Goal: Task Accomplishment & Management: Manage account settings

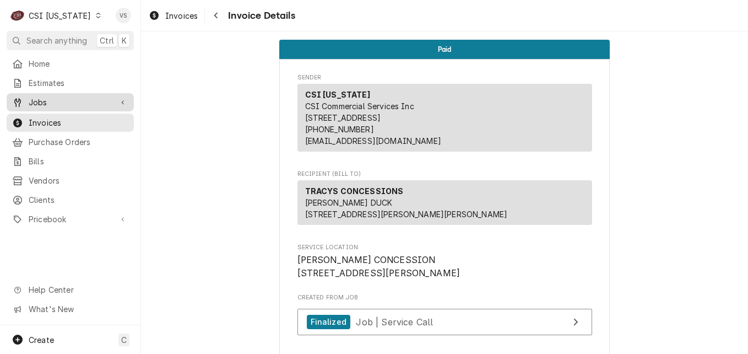
click at [58, 99] on span "Jobs" at bounding box center [70, 102] width 83 height 12
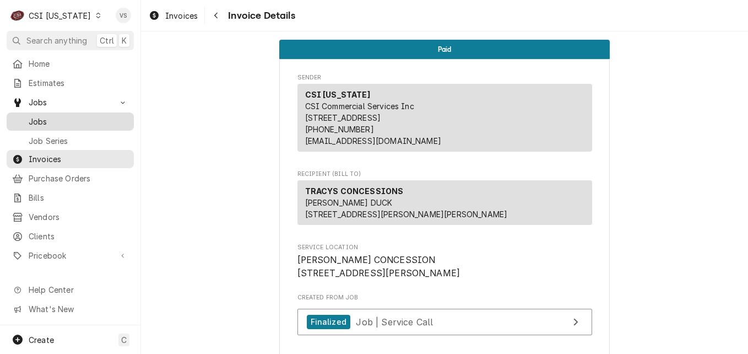
click at [56, 116] on span "Jobs" at bounding box center [79, 122] width 100 height 12
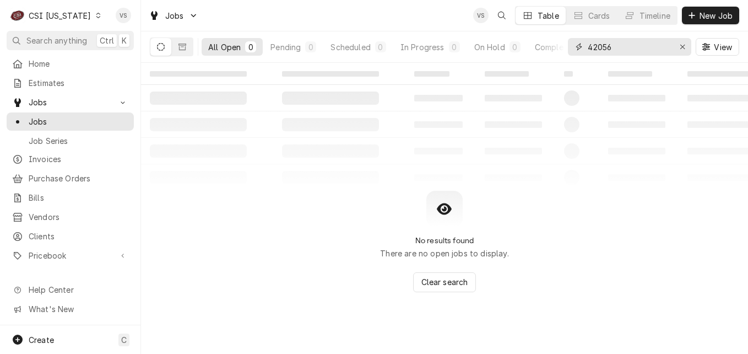
drag, startPoint x: 615, startPoint y: 46, endPoint x: 583, endPoint y: 59, distance: 34.6
click at [581, 46] on div "42056" at bounding box center [629, 47] width 123 height 18
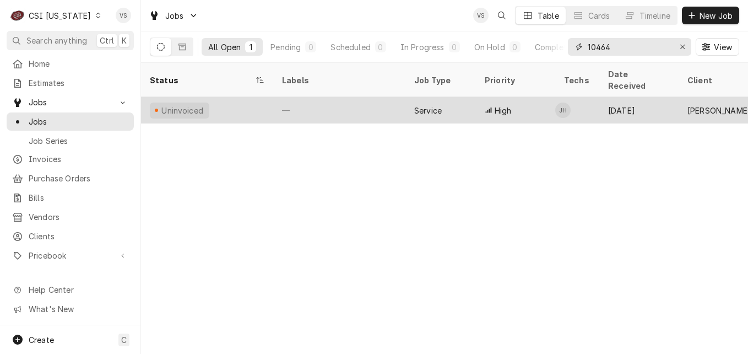
type input "10464"
click at [356, 100] on div "—" at bounding box center [339, 110] width 132 height 26
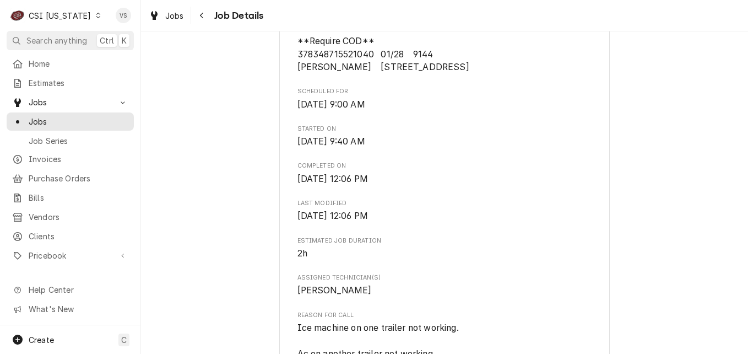
scroll to position [275, 0]
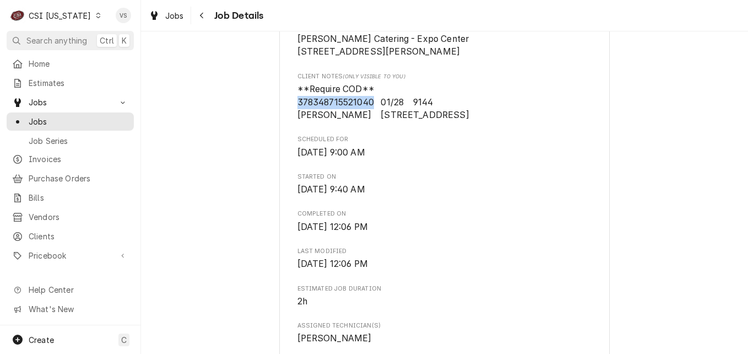
drag, startPoint x: 370, startPoint y: 115, endPoint x: 283, endPoint y: 113, distance: 87.0
click at [283, 113] on div "SIVORI CATERING Sivori Catering - Expo Center / 937 Phillips Ln, Louisville, KY…" at bounding box center [444, 338] width 331 height 1087
drag, startPoint x: 283, startPoint y: 113, endPoint x: 308, endPoint y: 111, distance: 26.0
copy span "378348715521040"
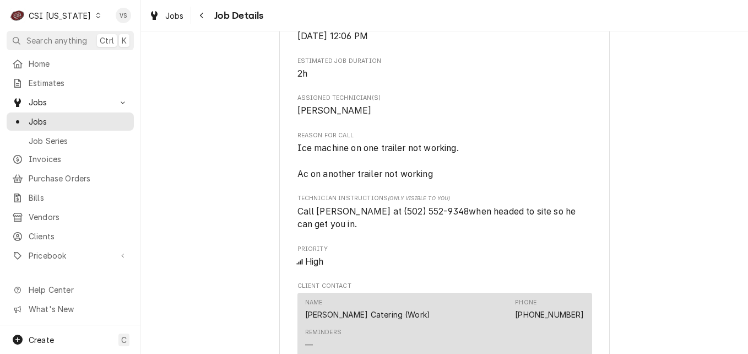
scroll to position [771, 0]
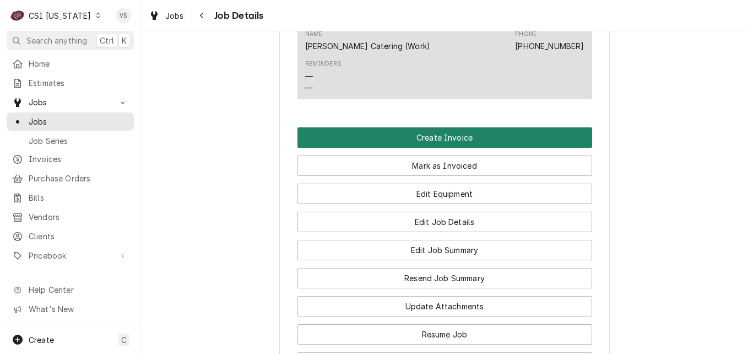
click at [359, 148] on button "Create Invoice" at bounding box center [444, 137] width 295 height 20
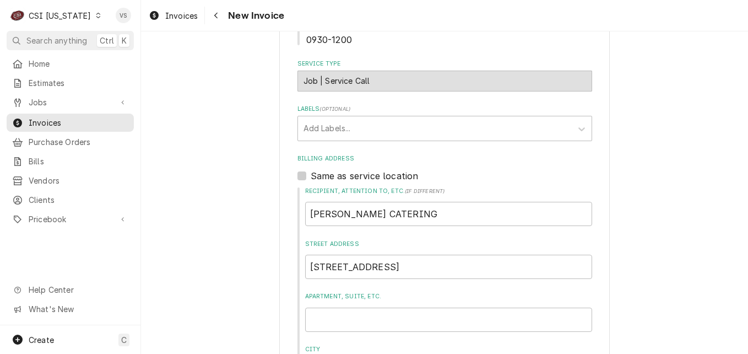
scroll to position [386, 0]
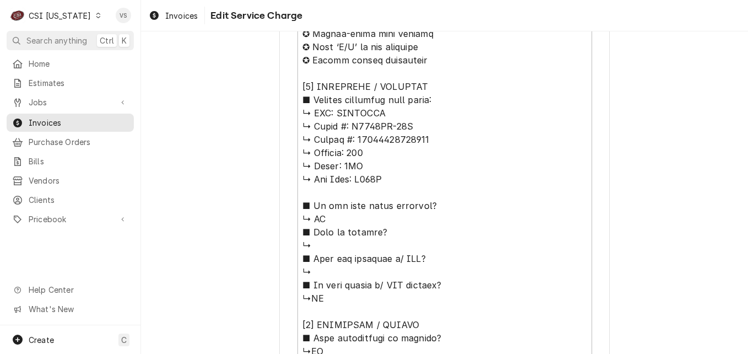
scroll to position [551, 0]
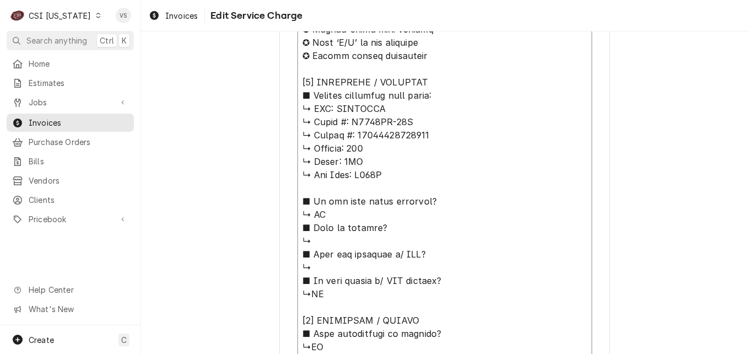
drag, startPoint x: 333, startPoint y: 109, endPoint x: 434, endPoint y: 136, distance: 104.0
drag, startPoint x: 374, startPoint y: 123, endPoint x: 453, endPoint y: 98, distance: 83.3
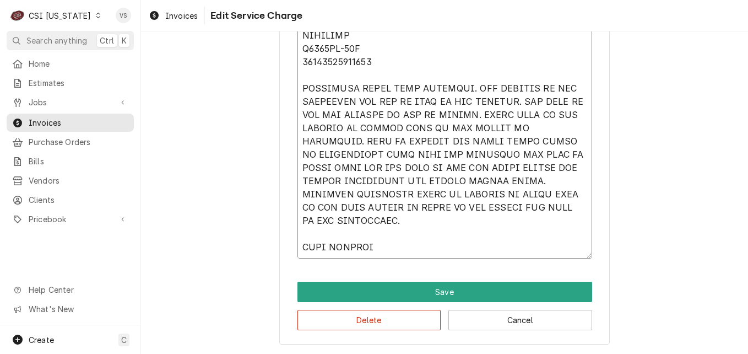
scroll to position [0, 0]
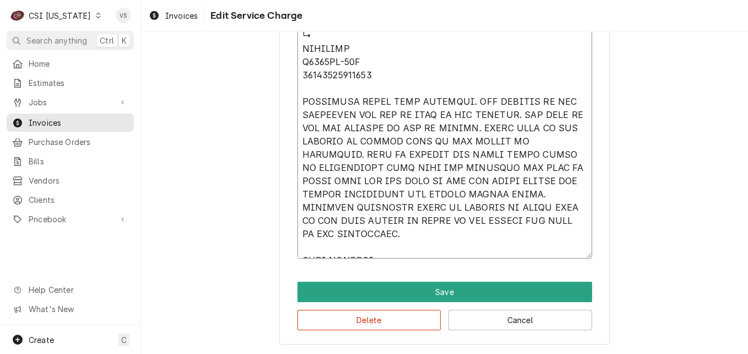
type textarea "x"
type textarea "⚠️ 𝗙𝗢𝗥𝗠 𝗜𝗡𝗦𝗧𝗥𝗨𝗖𝗧𝗜𝗢𝗡𝗦 ⚠️ ✪ 𝗖𝗼𝗺𝗽𝗹𝗲𝘁𝗲 𝗮𝗹𝗹 𝗿𝗲𝗹𝗲𝘃𝗮𝗻𝘁 𝘀𝗲𝗰𝘁𝗶𝗼𝗻𝘀 ✪ 𝗣𝗿𝗼𝘃𝗶𝗱𝗲 𝗱𝗲𝘁𝗮𝗶𝗹𝗲𝗱 𝗮𝗻𝘀…"
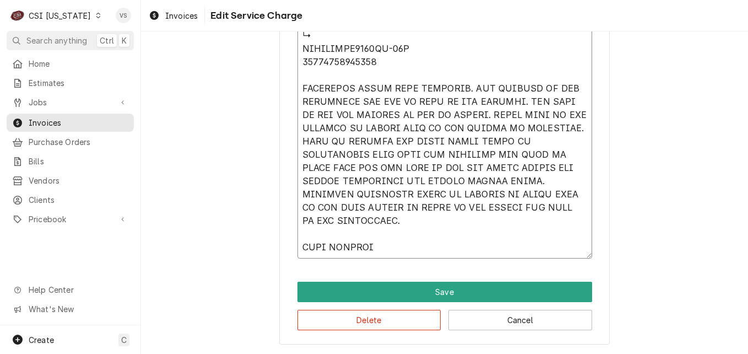
scroll to position [1378, 0]
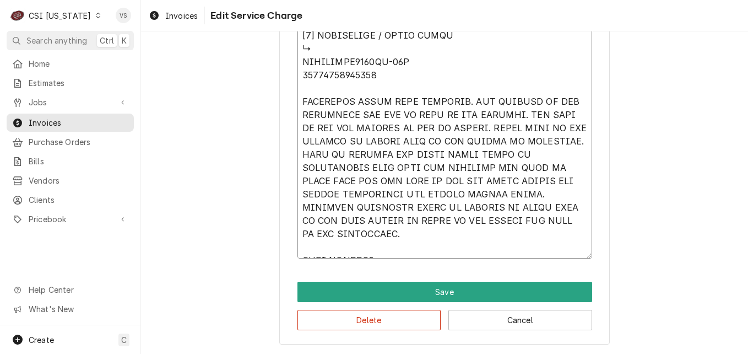
type textarea "x"
type textarea "⚠️ 𝗙𝗢𝗥𝗠 𝗜𝗡𝗦𝗧𝗥𝗨𝗖𝗧𝗜𝗢𝗡𝗦 ⚠️ ✪ 𝗖𝗼𝗺𝗽𝗹𝗲𝘁𝗲 𝗮𝗹𝗹 𝗿𝗲𝗹𝗲𝘃𝗮𝗻𝘁 𝘀𝗲𝗰𝘁𝗶𝗼𝗻𝘀 ✪ 𝗣𝗿𝗼𝘃𝗶𝗱𝗲 𝗱𝗲𝘁𝗮𝗶𝗹𝗲𝗱 𝗮𝗻𝘀…"
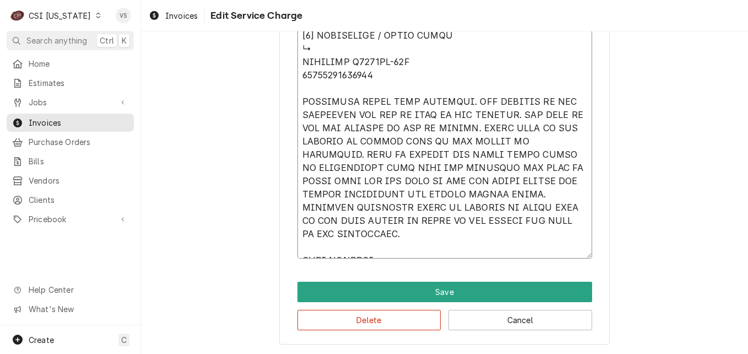
type textarea "x"
type textarea "⚠️ 𝗙𝗢𝗥𝗠 𝗜𝗡𝗦𝗧𝗥𝗨𝗖𝗧𝗜𝗢𝗡𝗦 ⚠️ ✪ 𝗖𝗼𝗺𝗽𝗹𝗲𝘁𝗲 𝗮𝗹𝗹 𝗿𝗲𝗹𝗲𝘃𝗮𝗻𝘁 𝘀𝗲𝗰𝘁𝗶𝗼𝗻𝘀 ✪ 𝗣𝗿𝗼𝘃𝗶𝗱𝗲 𝗱𝗲𝘁𝗮𝗶𝗹𝗲𝗱 𝗮𝗻𝘀…"
type textarea "x"
type textarea "⚠️ 𝗙𝗢𝗥𝗠 𝗜𝗡𝗦𝗧𝗥𝗨𝗖𝗧𝗜𝗢𝗡𝗦 ⚠️ ✪ 𝗖𝗼𝗺𝗽𝗹𝗲𝘁𝗲 𝗮𝗹𝗹 𝗿𝗲𝗹𝗲𝘃𝗮𝗻𝘁 𝘀𝗲𝗰𝘁𝗶𝗼𝗻𝘀 ✪ 𝗣𝗿𝗼𝘃𝗶𝗱𝗲 𝗱𝗲𝘁𝗮𝗶𝗹𝗲𝗱 𝗮𝗻𝘀…"
type textarea "x"
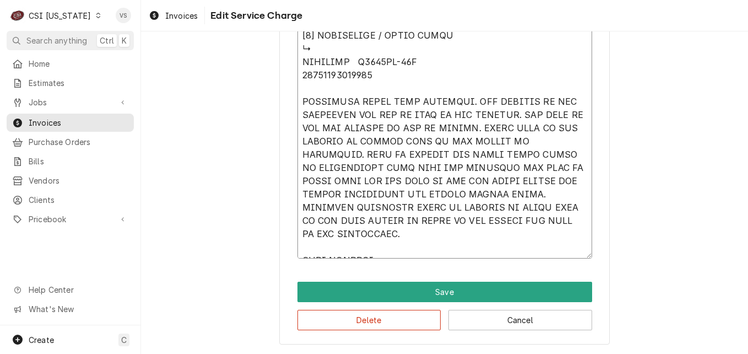
type textarea "⚠️ 𝗙𝗢𝗥𝗠 𝗜𝗡𝗦𝗧𝗥𝗨𝗖𝗧𝗜𝗢𝗡𝗦 ⚠️ ✪ 𝗖𝗼𝗺𝗽𝗹𝗲𝘁𝗲 𝗮𝗹𝗹 𝗿𝗲𝗹𝗲𝘃𝗮𝗻𝘁 𝘀𝗲𝗰𝘁𝗶𝗼𝗻𝘀 ✪ 𝗣𝗿𝗼𝘃𝗶𝗱𝗲 𝗱𝗲𝘁𝗮𝗶𝗹𝗲𝗱 𝗮𝗻𝘀…"
type textarea "x"
type textarea "⚠️ 𝗙𝗢𝗥𝗠 𝗜𝗡𝗦𝗧𝗥𝗨𝗖𝗧𝗜𝗢𝗡𝗦 ⚠️ ✪ 𝗖𝗼𝗺𝗽𝗹𝗲𝘁𝗲 𝗮𝗹𝗹 𝗿𝗲𝗹𝗲𝘃𝗮𝗻𝘁 𝘀𝗲𝗰𝘁𝗶𝗼𝗻𝘀 ✪ 𝗣𝗿𝗼𝘃𝗶𝗱𝗲 𝗱𝗲𝘁𝗮𝗶𝗹𝗲𝗱 𝗮𝗻𝘀…"
type textarea "x"
type textarea "⚠️ 𝗙𝗢𝗥𝗠 𝗜𝗡𝗦𝗧𝗥𝗨𝗖𝗧𝗜𝗢𝗡𝗦 ⚠️ ✪ 𝗖𝗼𝗺𝗽𝗹𝗲𝘁𝗲 𝗮𝗹𝗹 𝗿𝗲𝗹𝗲𝘃𝗮𝗻𝘁 𝘀𝗲𝗰𝘁𝗶𝗼𝗻𝘀 ✪ 𝗣𝗿𝗼𝘃𝗶𝗱𝗲 𝗱𝗲𝘁𝗮𝗶𝗹𝗲𝗱 𝗮𝗻𝘀…"
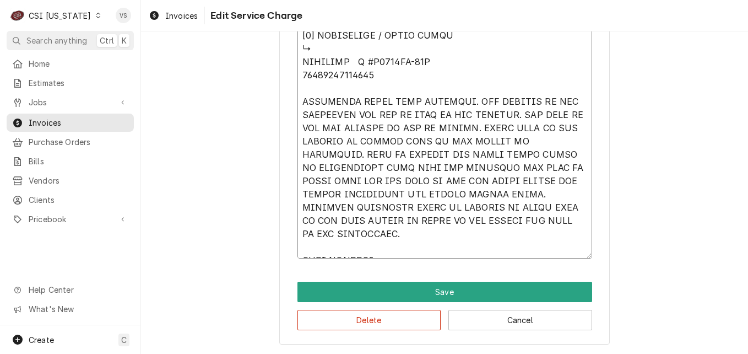
type textarea "x"
type textarea "⚠️ 𝗙𝗢𝗥𝗠 𝗜𝗡𝗦𝗧𝗥𝗨𝗖𝗧𝗜𝗢𝗡𝗦 ⚠️ ✪ 𝗖𝗼𝗺𝗽𝗹𝗲𝘁𝗲 𝗮𝗹𝗹 𝗿𝗲𝗹𝗲𝘃𝗮𝗻𝘁 𝘀𝗲𝗰𝘁𝗶𝗼𝗻𝘀 ✪ 𝗣𝗿𝗼𝘃𝗶𝗱𝗲 𝗱𝗲𝘁𝗮𝗶𝗹𝗲𝗱 𝗮𝗻𝘀…"
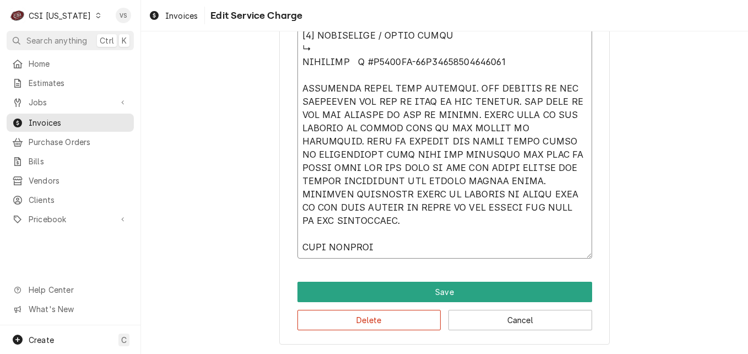
scroll to position [1364, 0]
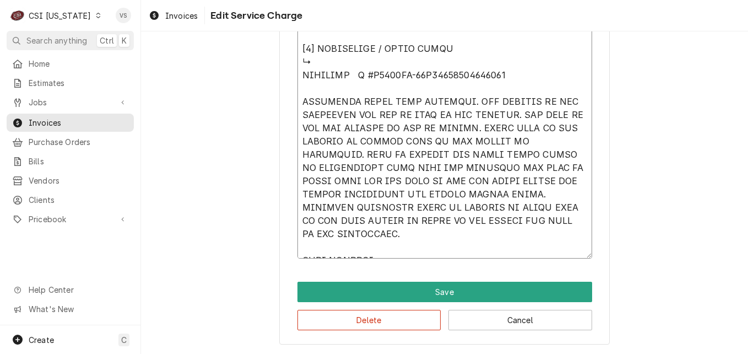
type textarea "x"
type textarea "⚠️ 𝗙𝗢𝗥𝗠 𝗜𝗡𝗦𝗧𝗥𝗨𝗖𝗧𝗜𝗢𝗡𝗦 ⚠️ ✪ 𝗖𝗼𝗺𝗽𝗹𝗲𝘁𝗲 𝗮𝗹𝗹 𝗿𝗲𝗹𝗲𝘃𝗮𝗻𝘁 𝘀𝗲𝗰𝘁𝗶𝗼𝗻𝘀 ✪ 𝗣𝗿𝗼𝘃𝗶𝗱𝗲 𝗱𝗲𝘁𝗮𝗶𝗹𝗲𝗱 𝗮𝗻𝘀…"
type textarea "x"
type textarea "⚠️ 𝗙𝗢𝗥𝗠 𝗜𝗡𝗦𝗧𝗥𝗨𝗖𝗧𝗜𝗢𝗡𝗦 ⚠️ ✪ 𝗖𝗼𝗺𝗽𝗹𝗲𝘁𝗲 𝗮𝗹𝗹 𝗿𝗲𝗹𝗲𝘃𝗮𝗻𝘁 𝘀𝗲𝗰𝘁𝗶𝗼𝗻𝘀 ✪ 𝗣𝗿𝗼𝘃𝗶𝗱𝗲 𝗱𝗲𝘁𝗮𝗶𝗹𝗲𝗱 𝗮𝗻𝘀…"
type textarea "x"
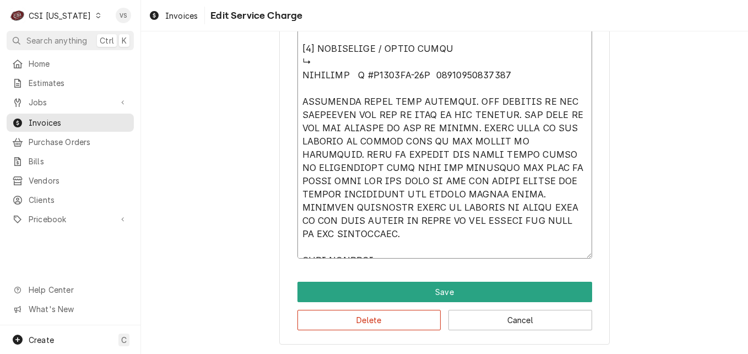
type textarea "⚠️ 𝗙𝗢𝗥𝗠 𝗜𝗡𝗦𝗧𝗥𝗨𝗖𝗧𝗜𝗢𝗡𝗦 ⚠️ ✪ 𝗖𝗼𝗺𝗽𝗹𝗲𝘁𝗲 𝗮𝗹𝗹 𝗿𝗲𝗹𝗲𝘃𝗮𝗻𝘁 𝘀𝗲𝗰𝘁𝗶𝗼𝗻𝘀 ✪ 𝗣𝗿𝗼𝘃𝗶𝗱𝗲 𝗱𝗲𝘁𝗮𝗶𝗹𝗲𝗱 𝗮𝗻𝘀…"
type textarea "x"
type textarea "⚠️ 𝗙𝗢𝗥𝗠 𝗜𝗡𝗦𝗧𝗥𝗨𝗖𝗧𝗜𝗢𝗡𝗦 ⚠️ ✪ 𝗖𝗼𝗺𝗽𝗹𝗲𝘁𝗲 𝗮𝗹𝗹 𝗿𝗲𝗹𝗲𝘃𝗮𝗻𝘁 𝘀𝗲𝗰𝘁𝗶𝗼𝗻𝘀 ✪ 𝗣𝗿𝗼𝘃𝗶𝗱𝗲 𝗱𝗲𝘁𝗮𝗶𝗹𝗲𝗱 𝗮𝗻𝘀…"
type textarea "x"
type textarea "⚠️ 𝗙𝗢𝗥𝗠 𝗜𝗡𝗦𝗧𝗥𝗨𝗖𝗧𝗜𝗢𝗡𝗦 ⚠️ ✪ 𝗖𝗼𝗺𝗽𝗹𝗲𝘁𝗲 𝗮𝗹𝗹 𝗿𝗲𝗹𝗲𝘃𝗮𝗻𝘁 𝘀𝗲𝗰𝘁𝗶𝗼𝗻𝘀 ✪ 𝗣𝗿𝗼𝘃𝗶𝗱𝗲 𝗱𝗲𝘁𝗮𝗶𝗹𝗲𝗱 𝗮𝗻𝘀…"
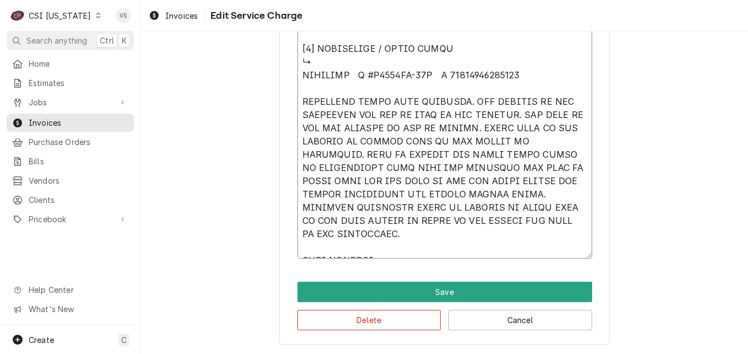
type textarea "x"
type textarea "⚠️ 𝗙𝗢𝗥𝗠 𝗜𝗡𝗦𝗧𝗥𝗨𝗖𝗧𝗜𝗢𝗡𝗦 ⚠️ ✪ 𝗖𝗼𝗺𝗽𝗹𝗲𝘁𝗲 𝗮𝗹𝗹 𝗿𝗲𝗹𝗲𝘃𝗮𝗻𝘁 𝘀𝗲𝗰𝘁𝗶𝗼𝗻𝘀 ✪ 𝗣𝗿𝗼𝘃𝗶𝗱𝗲 𝗱𝗲𝘁𝗮𝗶𝗹𝗲𝗱 𝗮𝗻𝘀…"
drag, startPoint x: 369, startPoint y: 246, endPoint x: 295, endPoint y: 248, distance: 73.8
type textarea "x"
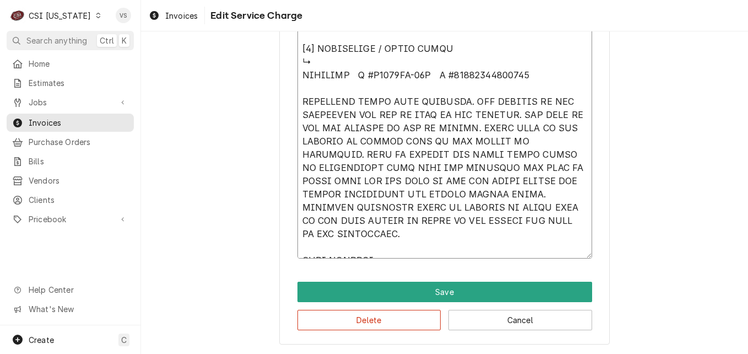
type textarea "⚠️ 𝗙𝗢𝗥𝗠 𝗜𝗡𝗦𝗧𝗥𝗨𝗖𝗧𝗜𝗢𝗡𝗦 ⚠️ ✪ 𝗖𝗼𝗺𝗽𝗹𝗲𝘁𝗲 𝗮𝗹𝗹 𝗿𝗲𝗹𝗲𝘃𝗮𝗻𝘁 𝘀𝗲𝗰𝘁𝗶𝗼𝗻𝘀 ✪ 𝗣𝗿𝗼𝘃𝗶𝗱𝗲 𝗱𝗲𝘁𝗮𝗶𝗹𝗲𝗱 𝗮𝗻𝘀…"
type textarea "x"
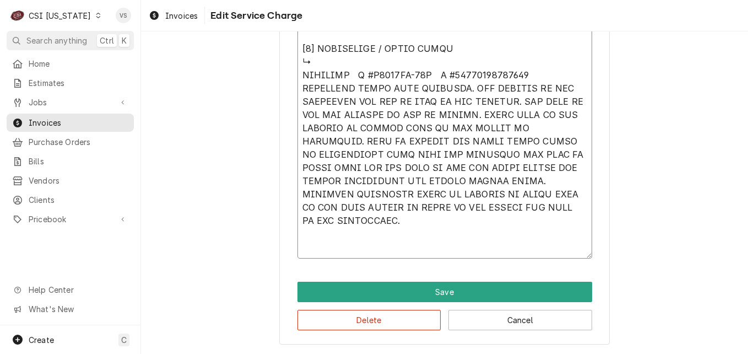
scroll to position [1351, 0]
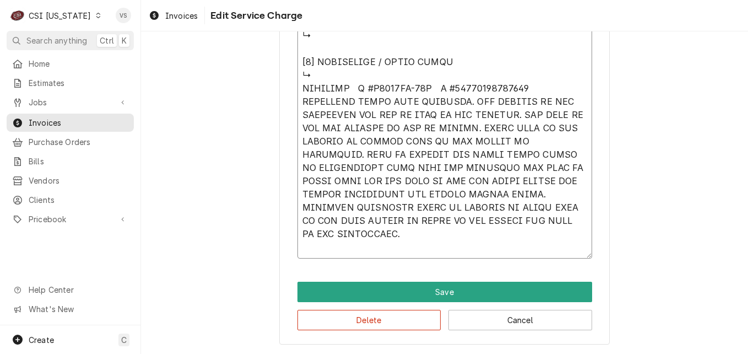
drag, startPoint x: 296, startPoint y: 86, endPoint x: 526, endPoint y: 230, distance: 270.5
type textarea "⚠️ 𝗙𝗢𝗥𝗠 𝗜𝗡𝗦𝗧𝗥𝗨𝗖𝗧𝗜𝗢𝗡𝗦 ⚠️ ✪ 𝗖𝗼𝗺𝗽𝗹𝗲𝘁𝗲 𝗮𝗹𝗹 𝗿𝗲𝗹𝗲𝘃𝗮𝗻𝘁 𝘀𝗲𝗰𝘁𝗶𝗼𝗻𝘀 ✪ 𝗣𝗿𝗼𝘃𝗶𝗱𝗲 𝗱𝗲𝘁𝗮𝗶𝗹𝗲𝗱 𝗮𝗻𝘀…"
click at [389, 315] on button "Delete" at bounding box center [369, 320] width 144 height 20
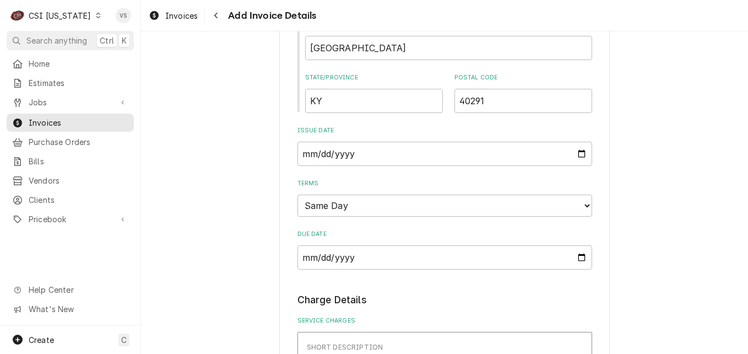
scroll to position [902, 0]
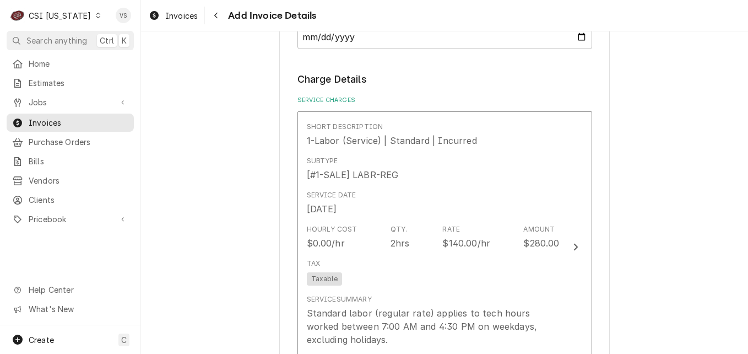
click at [390, 251] on div "Hourly Cost $0.00/hr Qty. 2hrs Rate $140.00/hr Amount $280.00" at bounding box center [433, 237] width 253 height 34
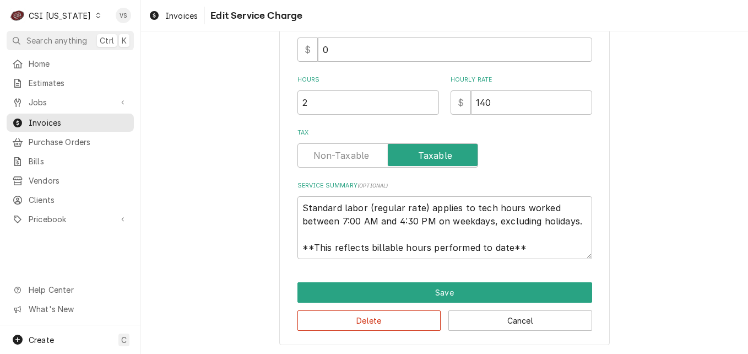
scroll to position [333, 0]
click at [298, 208] on textarea "Standard labor (regular rate) applies to tech hours worked between 7:00 AM and …" at bounding box center [444, 227] width 295 height 63
drag, startPoint x: 299, startPoint y: 207, endPoint x: 540, endPoint y: 256, distance: 246.7
click at [540, 256] on textarea "Standard labor (regular rate) applies to tech hours worked between 7:00 AM and …" at bounding box center [444, 227] width 295 height 63
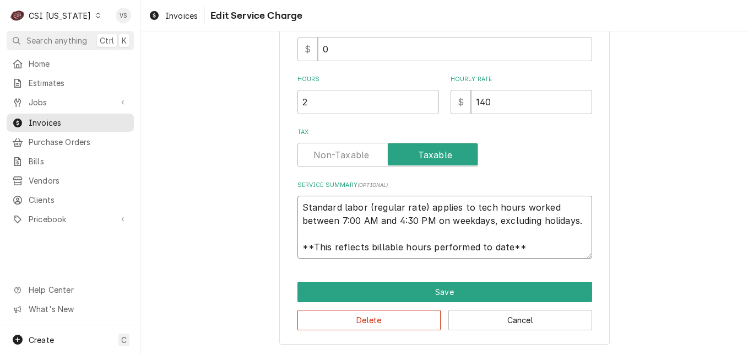
paste textarea "COTSMAN M #C1030MA-32F S #20081320015599 CONFIRMED ISSUE WITH CUSTOMER. ICE MAC…"
type textarea "x"
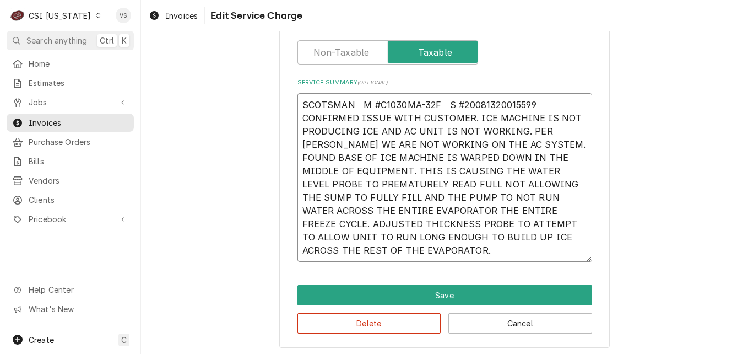
scroll to position [439, 0]
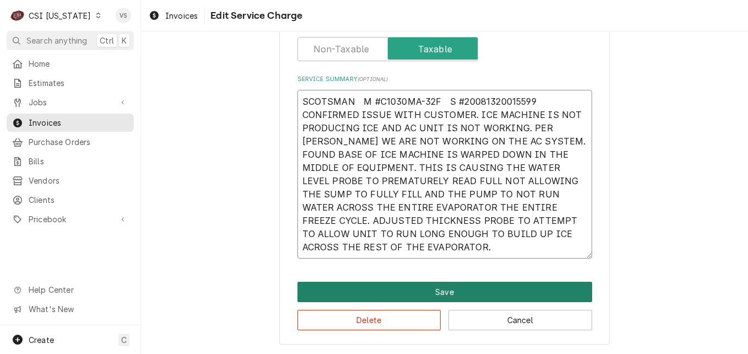
type textarea "SCOTSMAN M #C1030MA-32F S #20081320015599 CONFIRMED ISSUE WITH CUSTOMER. ICE MA…"
click at [434, 285] on button "Save" at bounding box center [444, 291] width 295 height 20
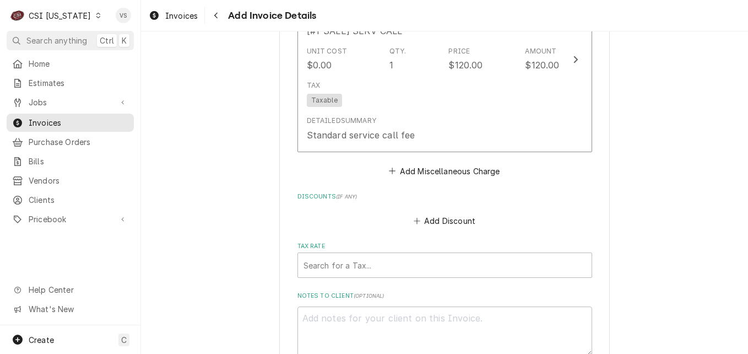
scroll to position [1550, 0]
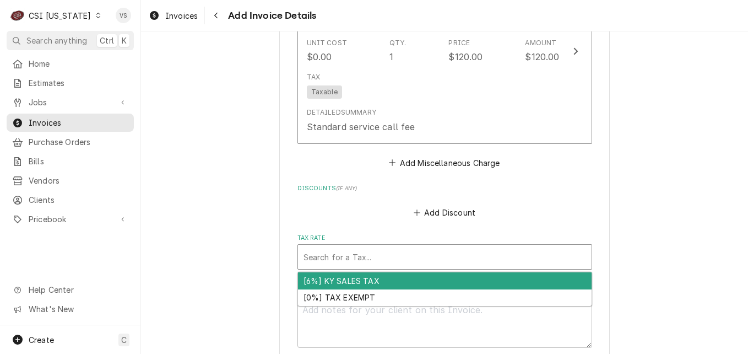
click at [318, 247] on div "Tax Rate" at bounding box center [445, 257] width 283 height 20
click at [319, 272] on div "[6%] KY SALES TAX" at bounding box center [445, 280] width 294 height 17
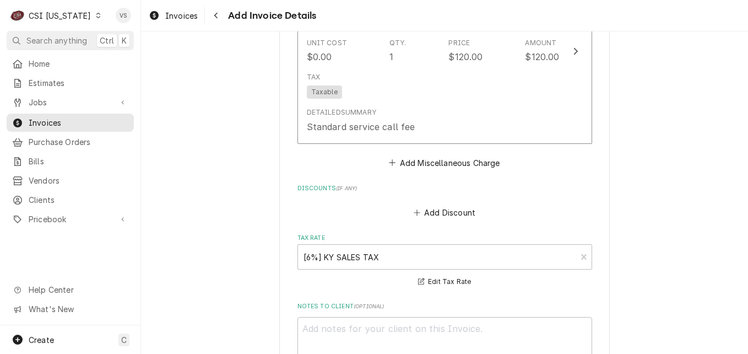
scroll to position [1818, 0]
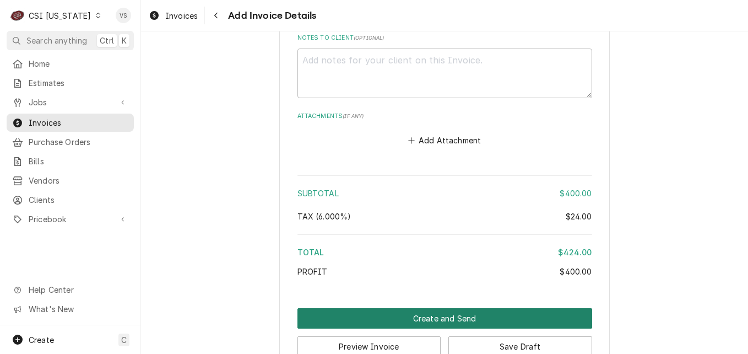
click at [400, 308] on button "Create and Send" at bounding box center [444, 318] width 295 height 20
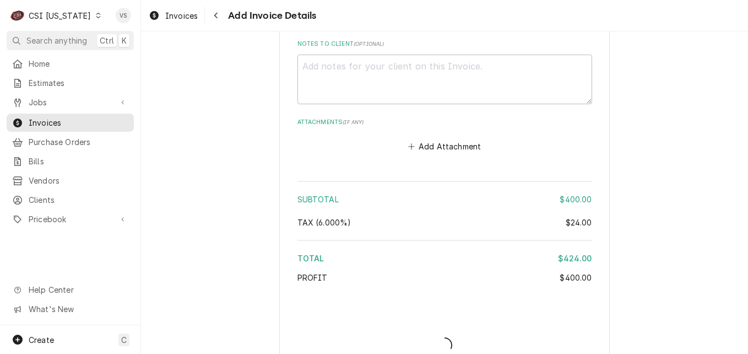
type textarea "x"
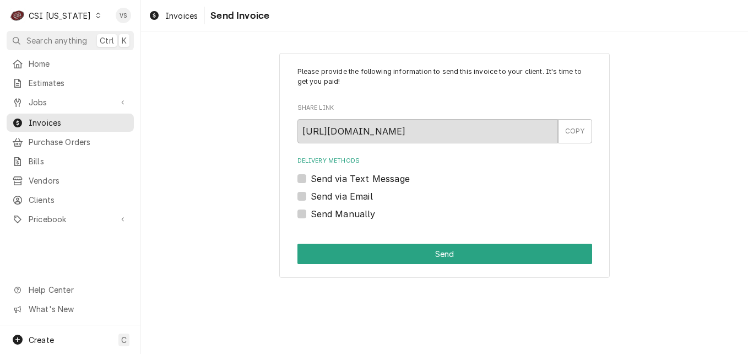
click at [311, 210] on label "Send Manually" at bounding box center [343, 213] width 65 height 13
click at [311, 210] on input "Send Manually" at bounding box center [458, 219] width 295 height 24
checkbox input "true"
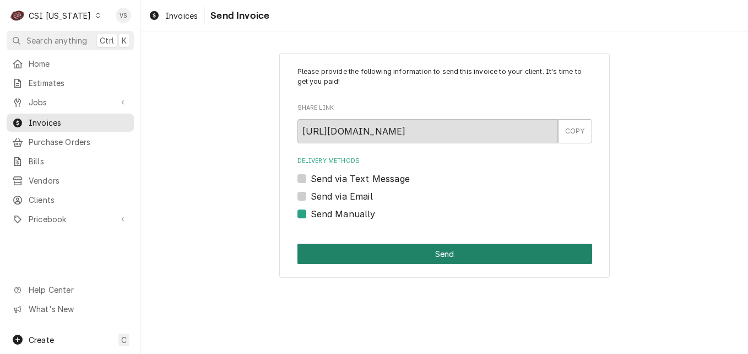
click at [392, 257] on button "Send" at bounding box center [444, 253] width 295 height 20
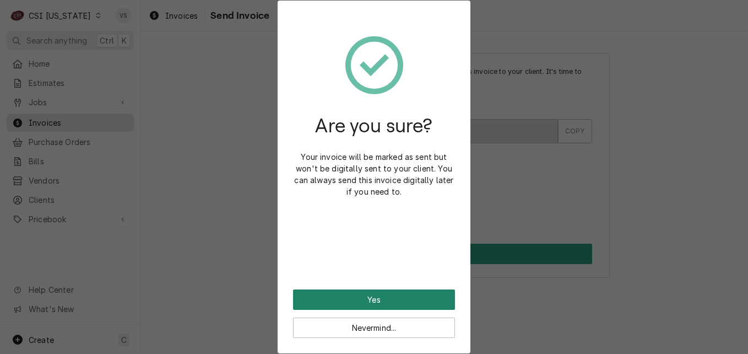
click at [375, 295] on button "Yes" at bounding box center [374, 299] width 162 height 20
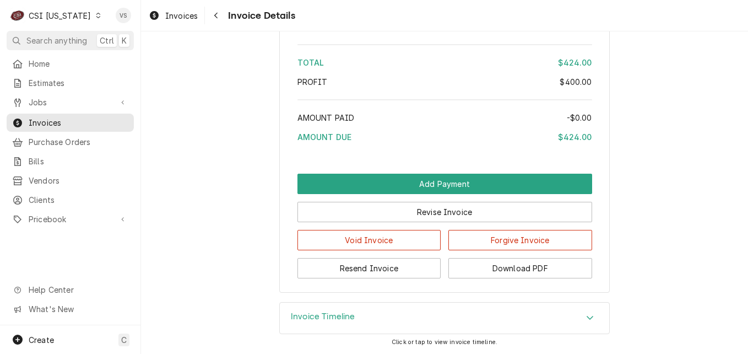
scroll to position [1868, 0]
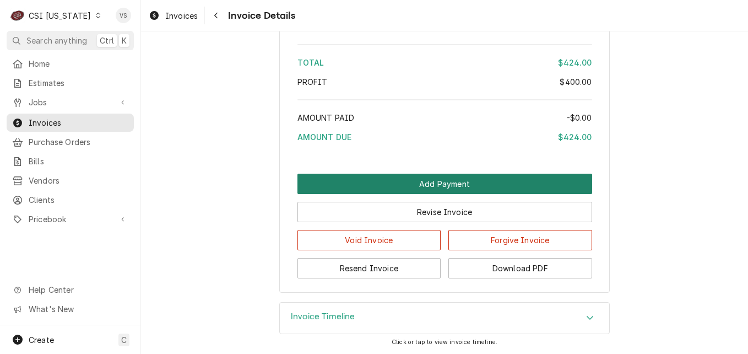
click at [416, 187] on button "Add Payment" at bounding box center [444, 184] width 295 height 20
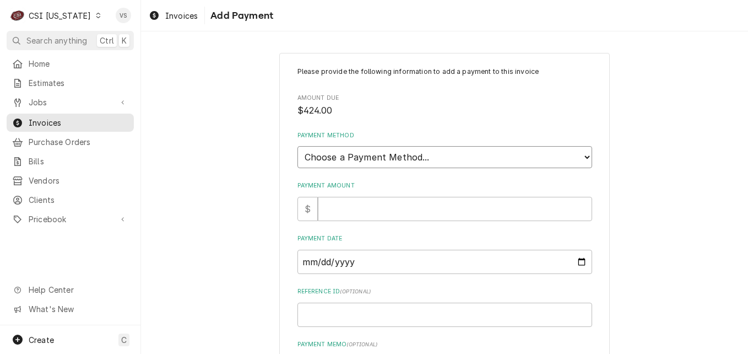
click at [353, 161] on select "Choose a Payment Method... Cash Check Credit/Debit Card ACH/eCheck Other" at bounding box center [444, 157] width 295 height 22
select select "3"
click at [297, 146] on select "Choose a Payment Method... Cash Check Credit/Debit Card ACH/eCheck Other" at bounding box center [444, 157] width 295 height 22
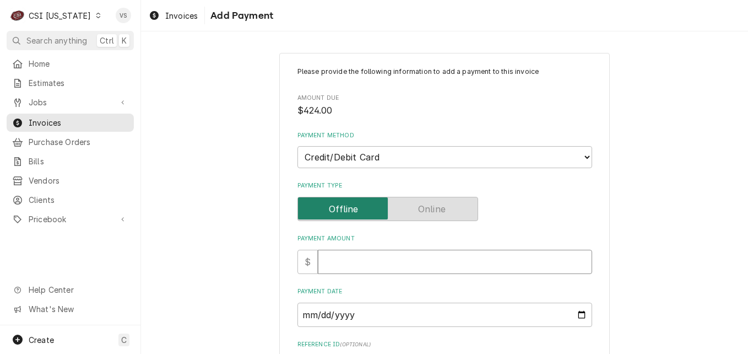
click at [338, 260] on input "Payment Amount" at bounding box center [455, 262] width 274 height 24
type textarea "x"
type input "4"
type textarea "x"
type input "42"
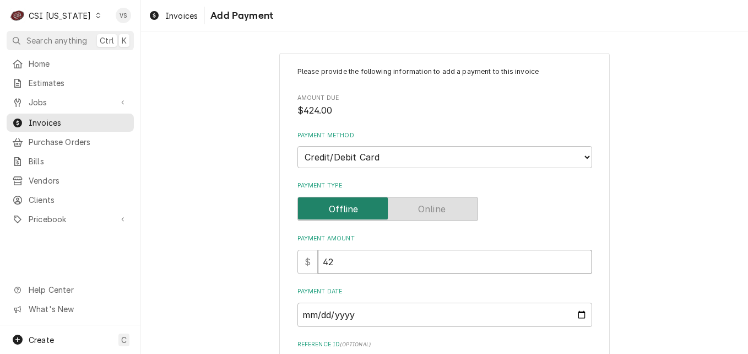
type textarea "x"
type input "424"
type textarea "x"
type input "424.0"
type textarea "x"
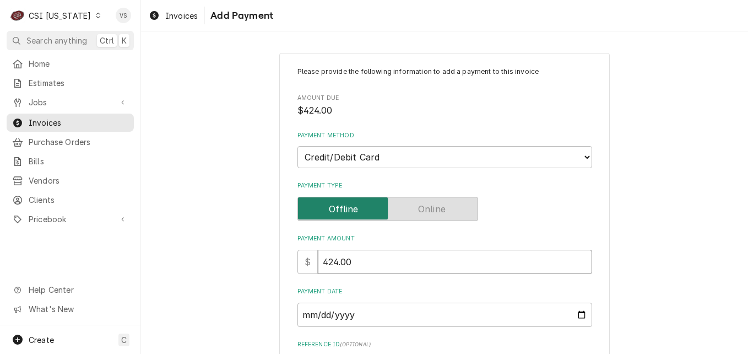
type input "424.00"
click at [378, 315] on input "Payment Date" at bounding box center [444, 314] width 295 height 24
click at [578, 311] on input "Payment Date" at bounding box center [444, 314] width 295 height 24
type input "[DATE]"
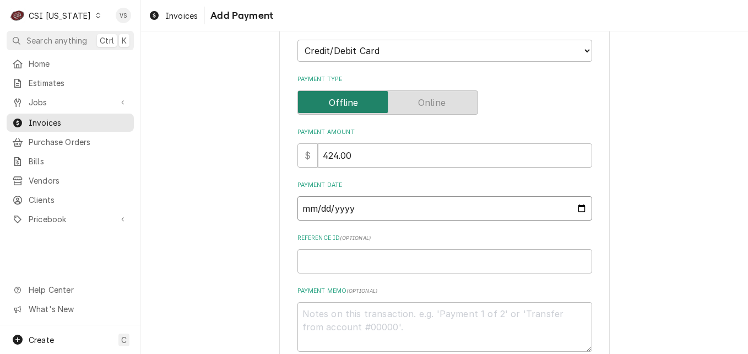
scroll to position [171, 0]
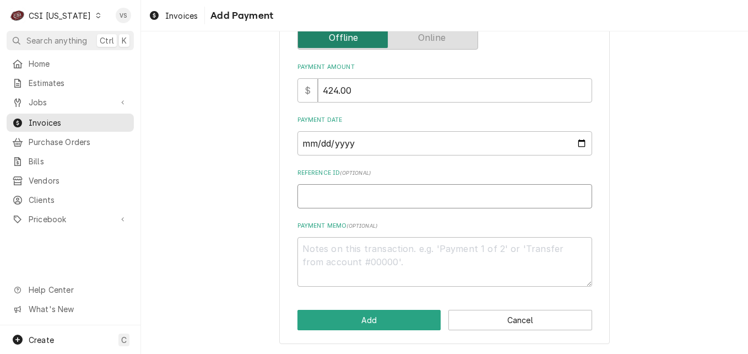
click at [319, 197] on input "Reference ID ( optional )" at bounding box center [444, 196] width 295 height 24
type textarea "x"
type input "2"
type textarea "x"
type input "28"
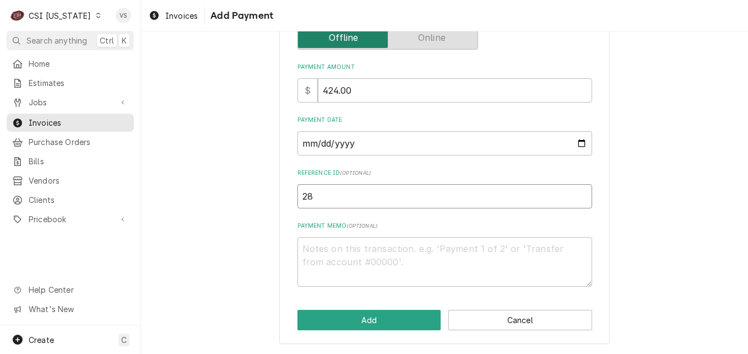
type textarea "x"
type input "286"
type textarea "x"
type input "2869"
type textarea "x"
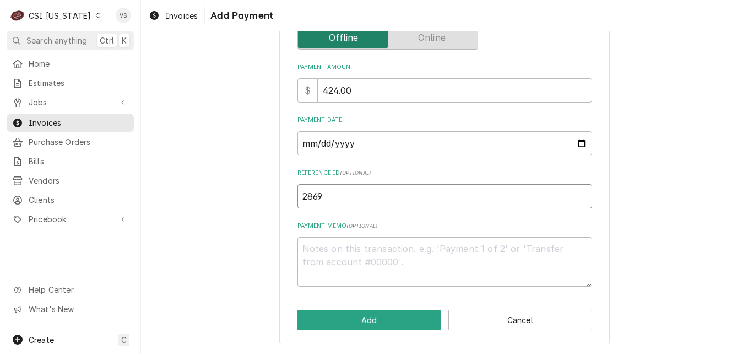
type input "28695"
type textarea "x"
type input "286958"
type textarea "x"
type textarea "A"
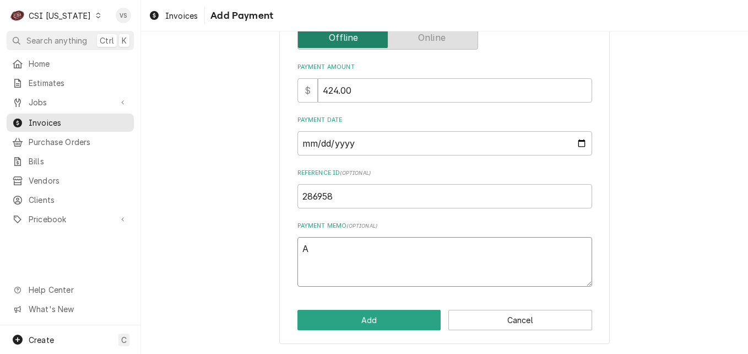
type textarea "x"
type textarea "Am"
type textarea "x"
type textarea "Ame"
type textarea "x"
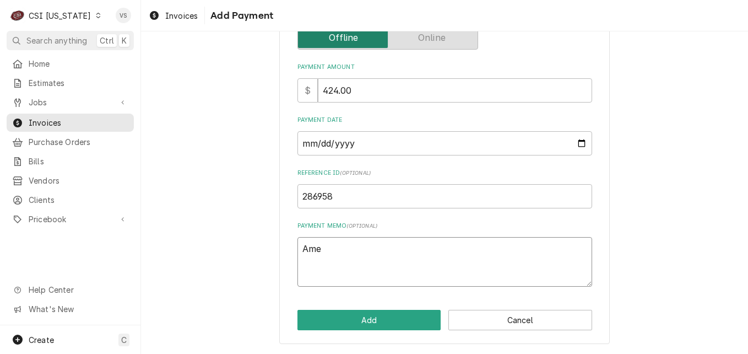
type textarea "Amex"
type textarea "x"
type textarea "Amex"
type textarea "x"
type textarea "Amex 1"
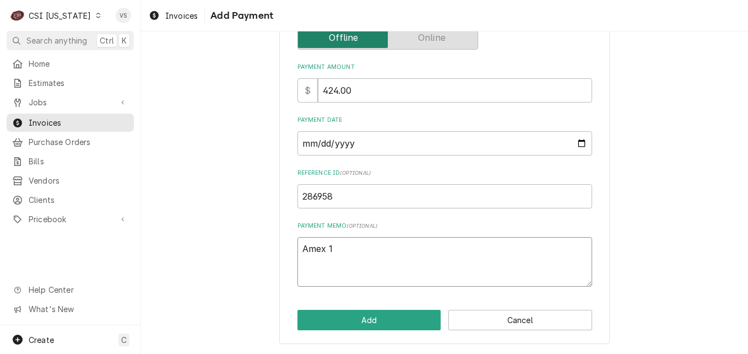
type textarea "x"
type textarea "Amex 10"
type textarea "x"
type textarea "Amex 104"
type textarea "x"
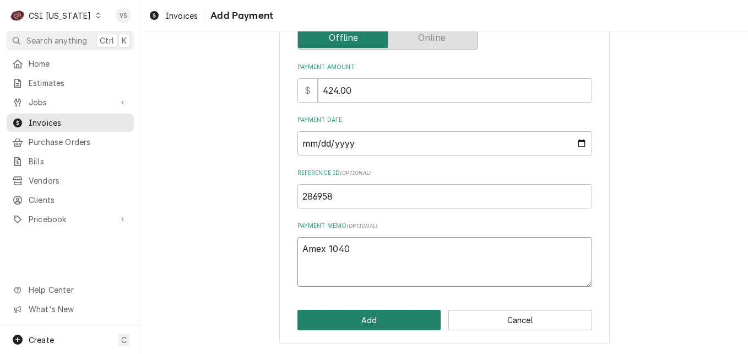
type textarea "Amex 1040"
click at [375, 321] on button "Add" at bounding box center [369, 320] width 144 height 20
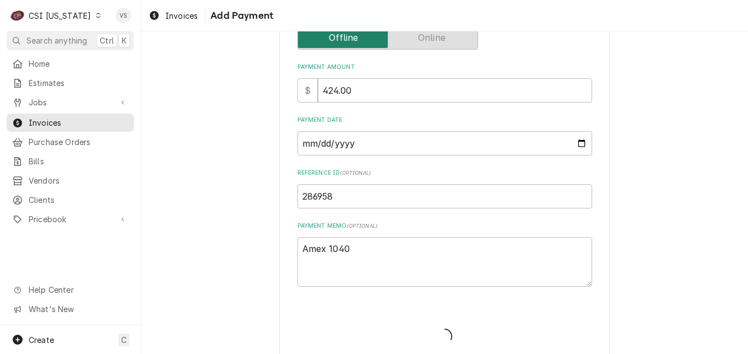
type textarea "x"
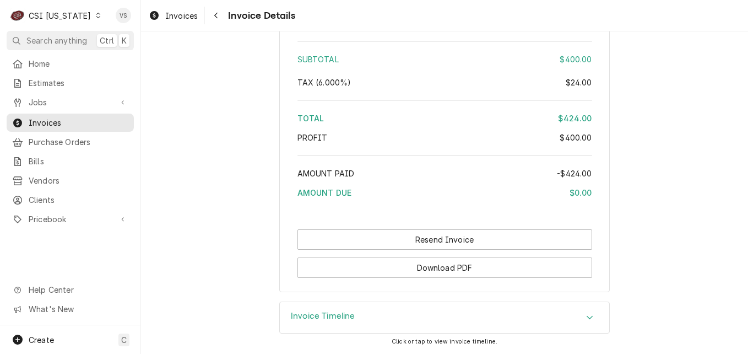
scroll to position [1997, 0]
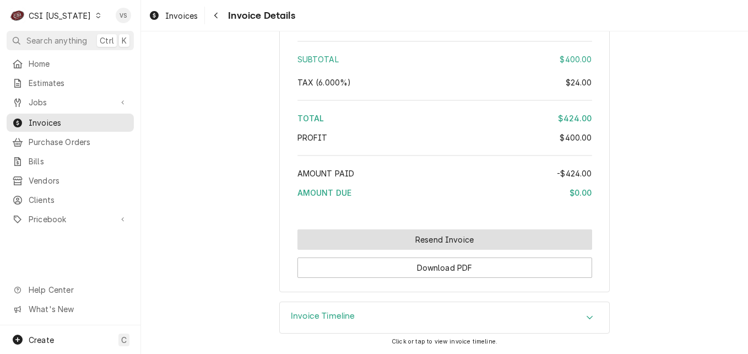
click at [378, 239] on button "Resend Invoice" at bounding box center [444, 239] width 295 height 20
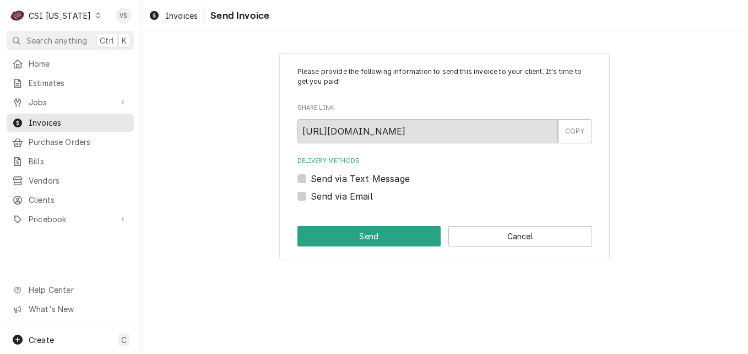
click at [311, 197] on label "Send via Email" at bounding box center [342, 195] width 62 height 13
click at [311, 197] on input "Send via Email" at bounding box center [458, 201] width 295 height 24
checkbox input "true"
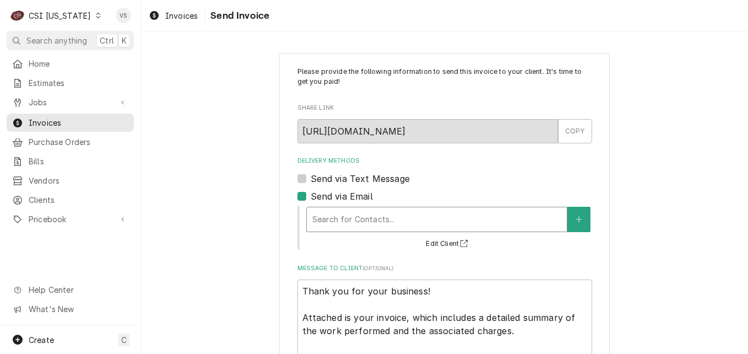
click at [333, 224] on div "Delivery Methods" at bounding box center [436, 219] width 249 height 20
click at [325, 214] on div "Delivery Methods" at bounding box center [436, 219] width 249 height 20
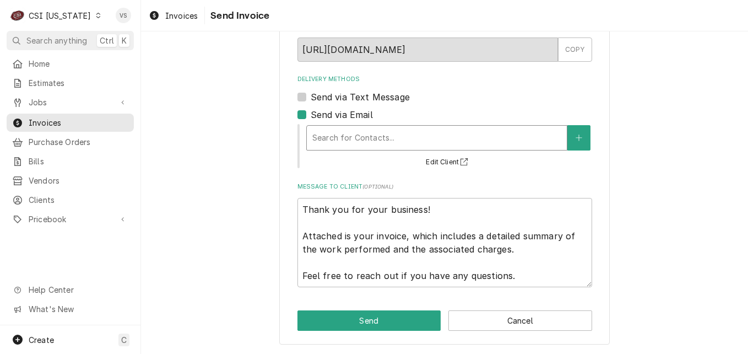
scroll to position [82, 0]
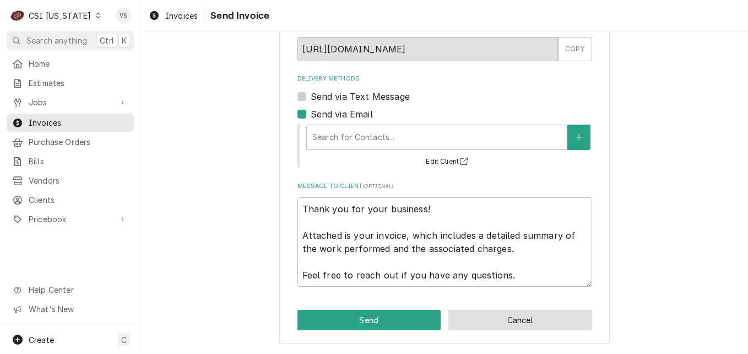
click at [513, 313] on button "Cancel" at bounding box center [520, 320] width 144 height 20
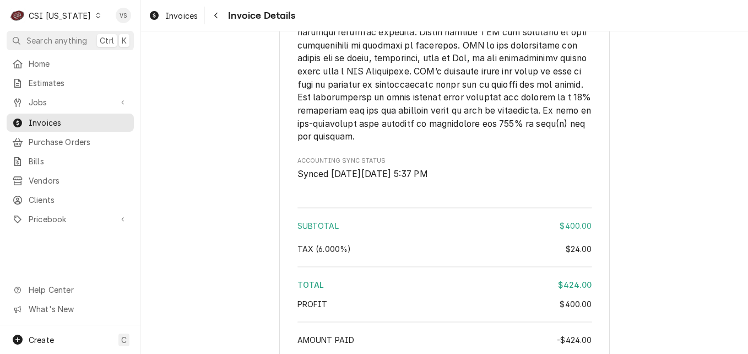
scroll to position [1995, 0]
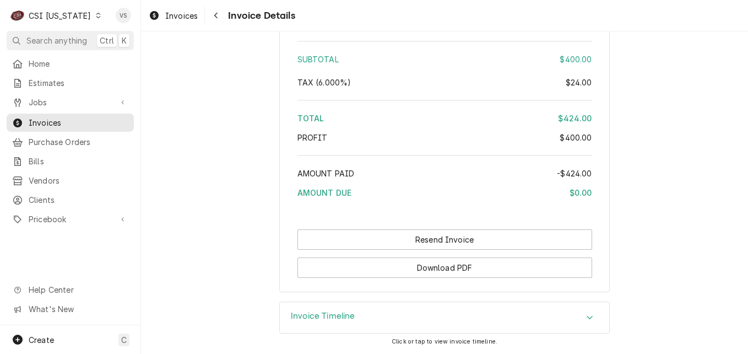
click at [96, 14] on icon "Dynamic Content Wrapper" at bounding box center [98, 16] width 5 height 6
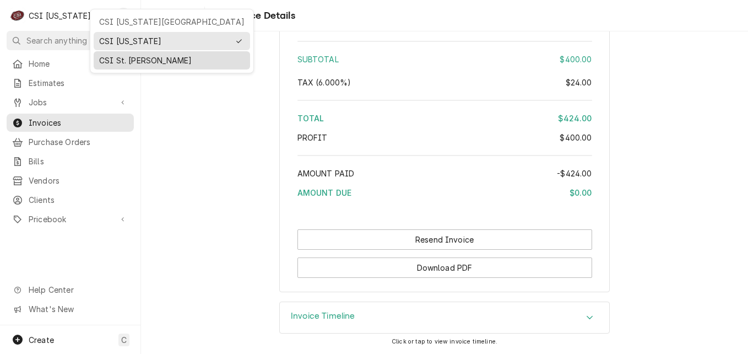
click at [122, 63] on div "CSI St. [PERSON_NAME]" at bounding box center [171, 61] width 145 height 12
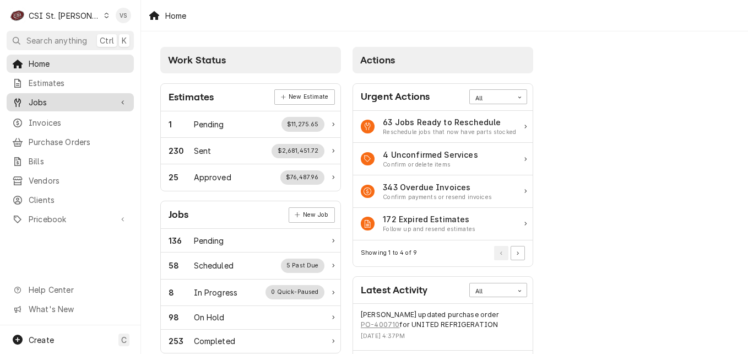
click at [39, 100] on span "Jobs" at bounding box center [70, 102] width 83 height 12
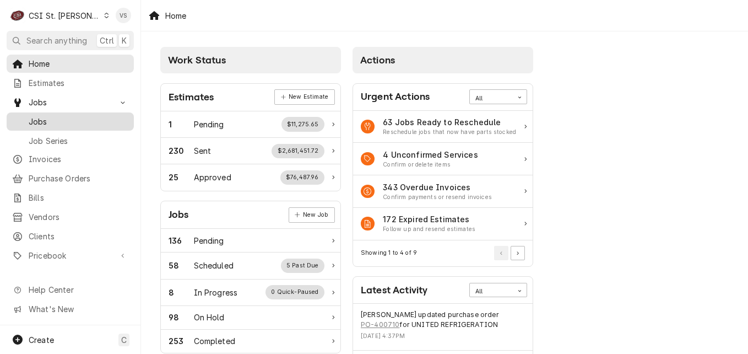
click at [43, 116] on span "Jobs" at bounding box center [79, 122] width 100 height 12
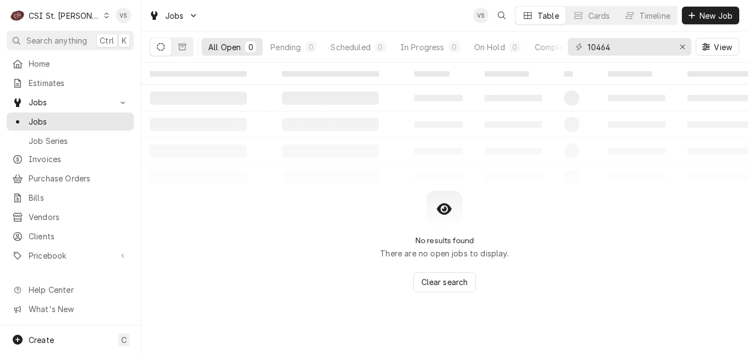
click at [104, 17] on icon "Dynamic Content Wrapper" at bounding box center [106, 16] width 5 height 6
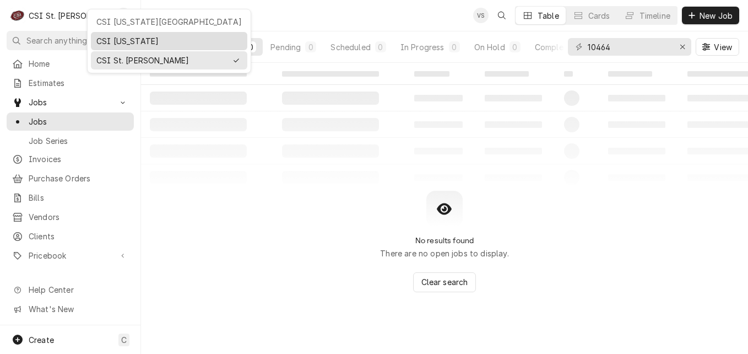
click at [112, 40] on div "CSI [US_STATE]" at bounding box center [168, 41] width 145 height 12
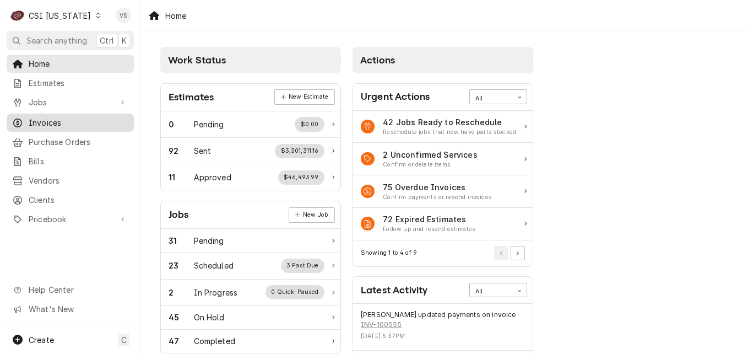
click at [32, 101] on span "Jobs" at bounding box center [70, 102] width 83 height 12
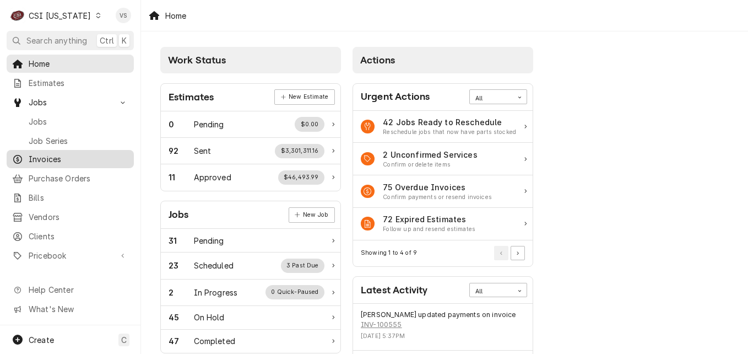
click at [42, 121] on span "Jobs" at bounding box center [79, 122] width 100 height 12
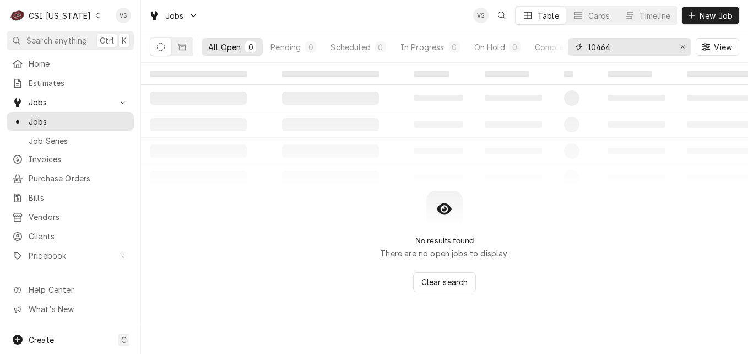
click at [602, 47] on input "10464" at bounding box center [629, 47] width 83 height 18
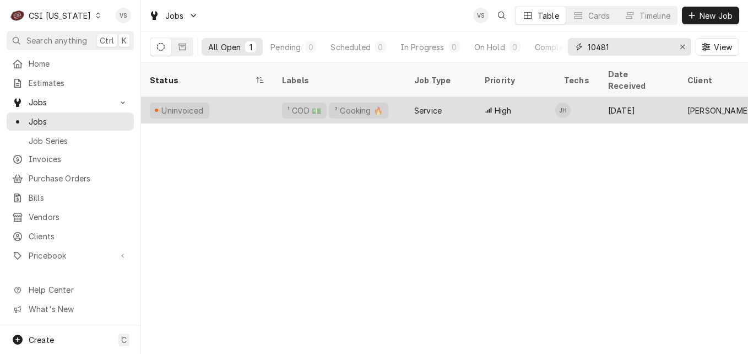
type input "10481"
click at [226, 99] on div "Uninvoiced" at bounding box center [207, 110] width 132 height 26
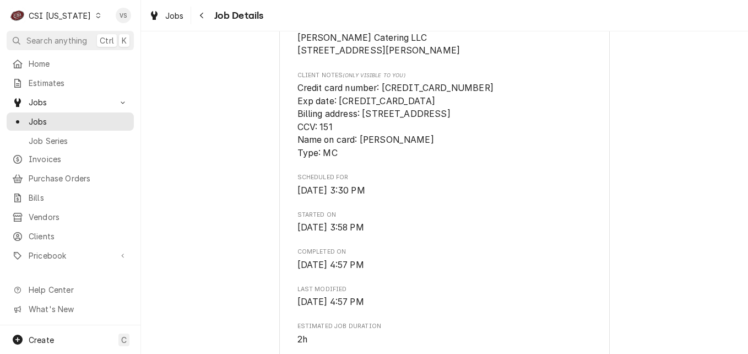
scroll to position [275, 0]
drag, startPoint x: 479, startPoint y: 104, endPoint x: 380, endPoint y: 105, distance: 98.6
click at [380, 105] on span "Credit card number: [CREDIT_CARD_NUMBER] Exp date: [CREDIT_CARD_DATA] Billing a…" at bounding box center [444, 122] width 295 height 78
drag, startPoint x: 380, startPoint y: 105, endPoint x: 392, endPoint y: 102, distance: 12.0
copy span "5582 0485 1605 9932"
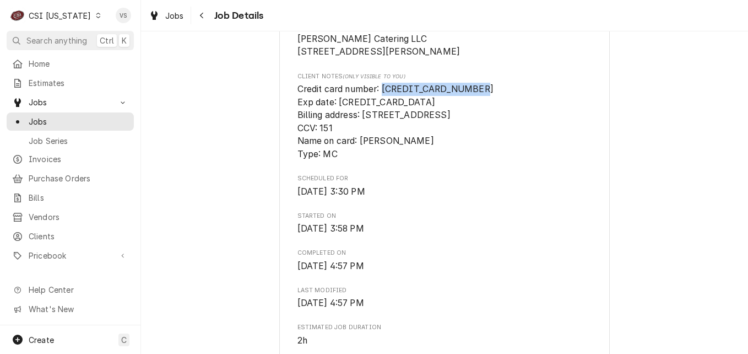
drag, startPoint x: 434, startPoint y: 153, endPoint x: 359, endPoint y: 154, distance: 74.9
click at [359, 154] on span "Credit card number: [CREDIT_CARD_NUMBER] Exp date: [CREDIT_CARD_DATA] Billing a…" at bounding box center [444, 122] width 295 height 78
drag, startPoint x: 359, startPoint y: 154, endPoint x: 371, endPoint y: 154, distance: 12.7
copy span "Igor Gurkashkin"
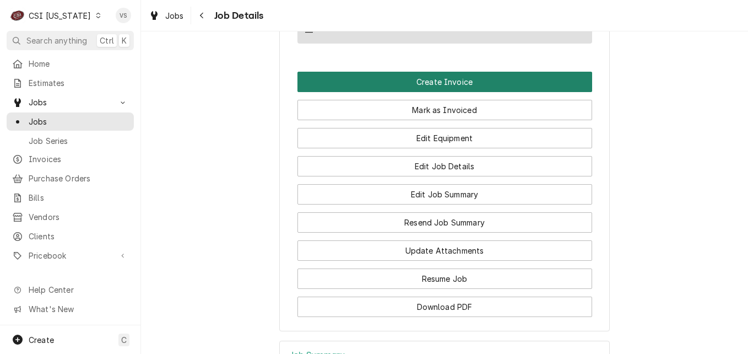
scroll to position [936, 0]
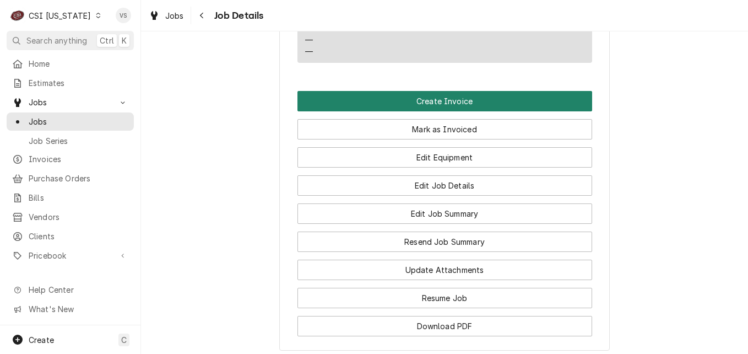
click at [370, 111] on button "Create Invoice" at bounding box center [444, 101] width 295 height 20
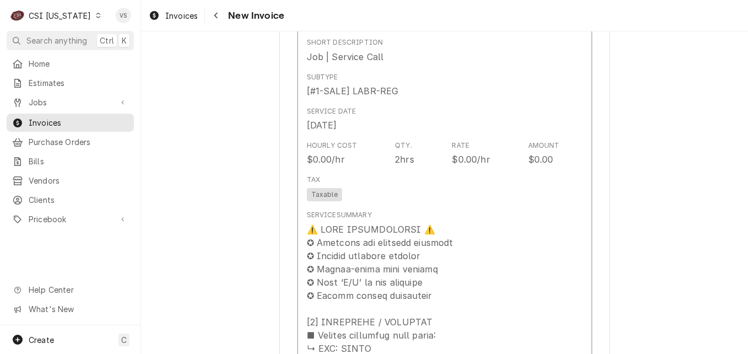
scroll to position [992, 0]
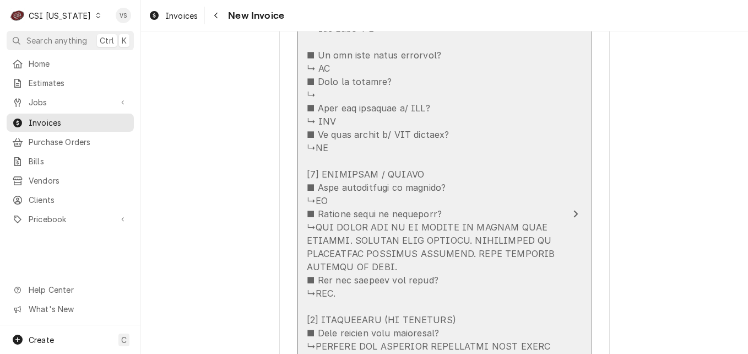
click at [453, 138] on div "Update Line Item" at bounding box center [433, 306] width 253 height 939
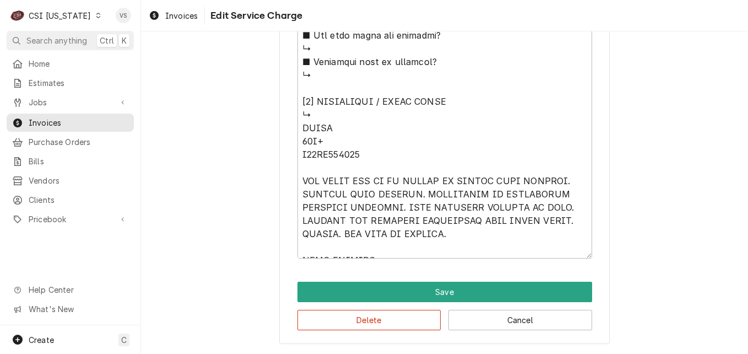
scroll to position [286, 0]
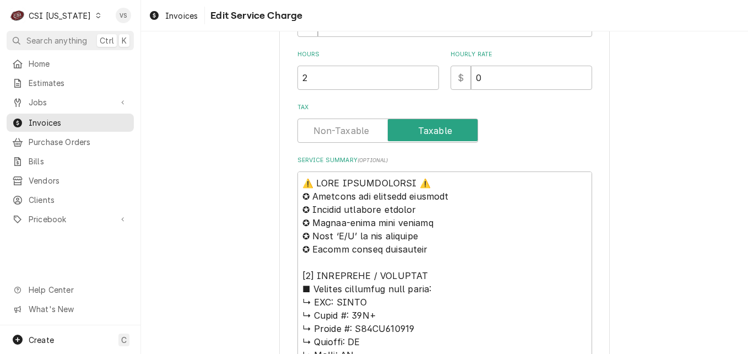
type textarea "x"
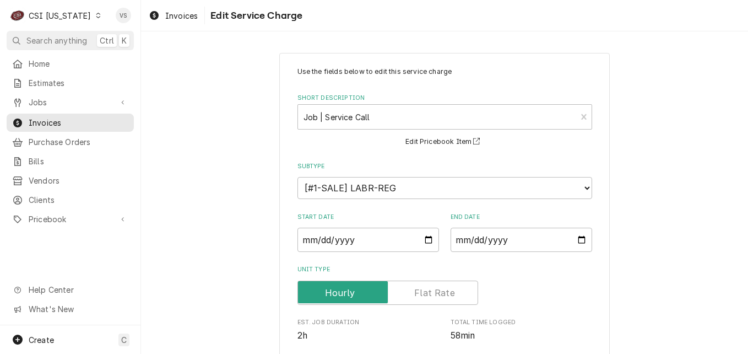
scroll to position [1157, 0]
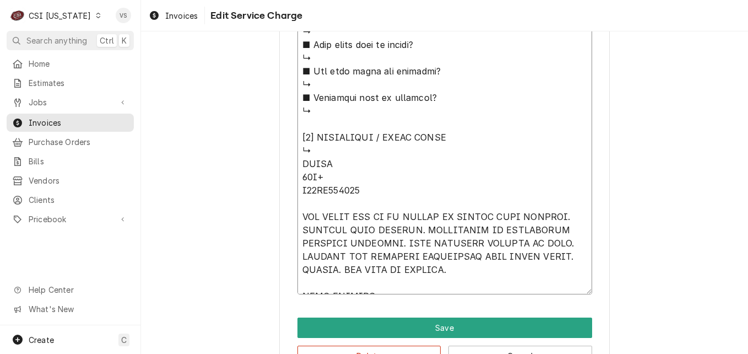
type textarea "⚠️ 𝗙𝗢𝗥𝗠 𝗜𝗡𝗦𝗧𝗥𝗨𝗖𝗧𝗜𝗢𝗡𝗦 ⚠️ ✪ 𝗖𝗼𝗺𝗽𝗹𝗲𝘁𝗲 𝗮𝗹𝗹 𝗿𝗲𝗹𝗲𝘃𝗮𝗻𝘁 𝘀𝗲𝗰𝘁𝗶𝗼𝗻𝘀 ✪ 𝗣𝗿𝗼𝘃𝗶𝗱𝗲 𝗱𝗲𝘁𝗮𝗶𝗹𝗲𝗱 𝗮𝗻𝘀…"
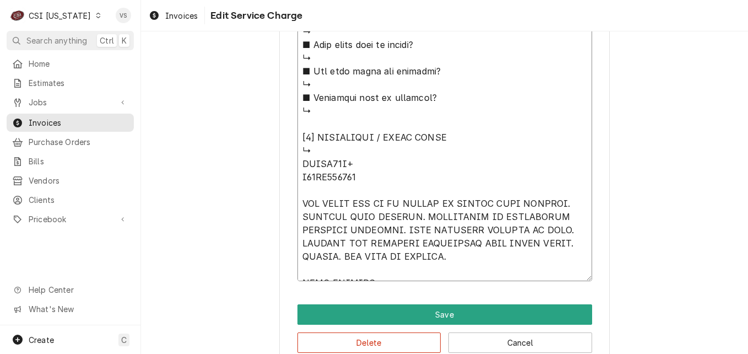
type textarea "x"
type textarea "⚠️ 𝗙𝗢𝗥𝗠 𝗜𝗡𝗦𝗧𝗥𝗨𝗖𝗧𝗜𝗢𝗡𝗦 ⚠️ ✪ 𝗖𝗼𝗺𝗽𝗹𝗲𝘁𝗲 𝗮𝗹𝗹 𝗿𝗲𝗹𝗲𝘃𝗮𝗻𝘁 𝘀𝗲𝗰𝘁𝗶𝗼𝗻𝘀 ✪ 𝗣𝗿𝗼𝘃𝗶𝗱𝗲 𝗱𝗲𝘁𝗮𝗶𝗹𝗲𝗱 𝗮𝗻𝘀…"
type textarea "x"
type textarea "⚠️ 𝗙𝗢𝗥𝗠 𝗜𝗡𝗦𝗧𝗥𝗨𝗖𝗧𝗜𝗢𝗡𝗦 ⚠️ ✪ 𝗖𝗼𝗺𝗽𝗹𝗲𝘁𝗲 𝗮𝗹𝗹 𝗿𝗲𝗹𝗲𝘃𝗮𝗻𝘁 𝘀𝗲𝗰𝘁𝗶𝗼𝗻𝘀 ✪ 𝗣𝗿𝗼𝘃𝗶𝗱𝗲 𝗱𝗲𝘁𝗮𝗶𝗹𝗲𝗱 𝗮𝗻𝘀…"
type textarea "x"
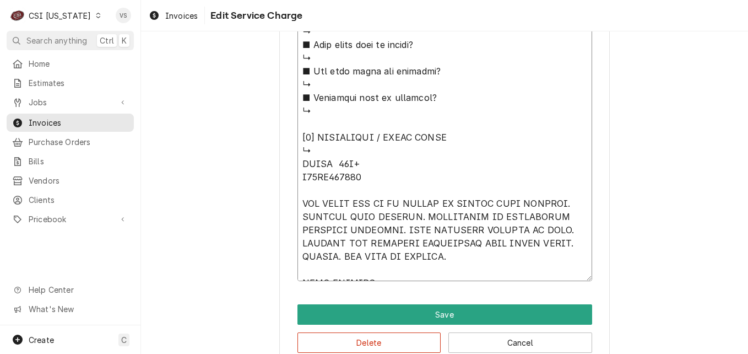
type textarea "⚠️ 𝗙𝗢𝗥𝗠 𝗜𝗡𝗦𝗧𝗥𝗨𝗖𝗧𝗜𝗢𝗡𝗦 ⚠️ ✪ 𝗖𝗼𝗺𝗽𝗹𝗲𝘁𝗲 𝗮𝗹𝗹 𝗿𝗲𝗹𝗲𝘃𝗮𝗻𝘁 𝘀𝗲𝗰𝘁𝗶𝗼𝗻𝘀 ✪ 𝗣𝗿𝗼𝘃𝗶𝗱𝗲 𝗱𝗲𝘁𝗮𝗶𝗹𝗲𝗱 𝗮𝗻𝘀…"
type textarea "x"
type textarea "⚠️ 𝗙𝗢𝗥𝗠 𝗜𝗡𝗦𝗧𝗥𝗨𝗖𝗧𝗜𝗢𝗡𝗦 ⚠️ ✪ 𝗖𝗼𝗺𝗽𝗹𝗲𝘁𝗲 𝗮𝗹𝗹 𝗿𝗲𝗹𝗲𝘃𝗮𝗻𝘁 𝘀𝗲𝗰𝘁𝗶𝗼𝗻𝘀 ✪ 𝗣𝗿𝗼𝘃𝗶𝗱𝗲 𝗱𝗲𝘁𝗮𝗶𝗹𝗲𝗱 𝗮𝗻𝘀…"
type textarea "x"
type textarea "⚠️ 𝗙𝗢𝗥𝗠 𝗜𝗡𝗦𝗧𝗥𝗨𝗖𝗧𝗜𝗢𝗡𝗦 ⚠️ ✪ 𝗖𝗼𝗺𝗽𝗹𝗲𝘁𝗲 𝗮𝗹𝗹 𝗿𝗲𝗹𝗲𝘃𝗮𝗻𝘁 𝘀𝗲𝗰𝘁𝗶𝗼𝗻𝘀 ✪ 𝗣𝗿𝗼𝘃𝗶𝗱𝗲 𝗱𝗲𝘁𝗮𝗶𝗹𝗲𝗱 𝗮𝗻𝘀…"
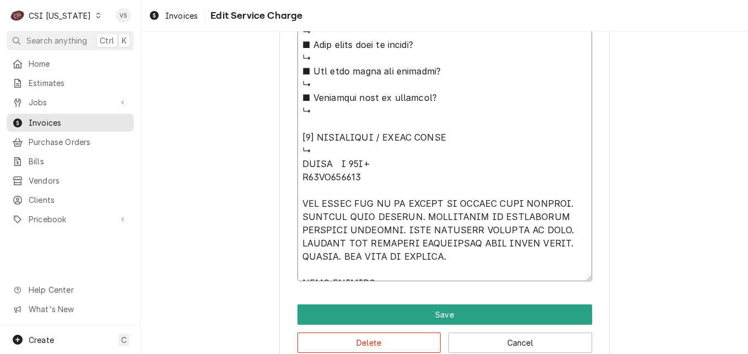
type textarea "x"
type textarea "⚠️ 𝗙𝗢𝗥𝗠 𝗜𝗡𝗦𝗧𝗥𝗨𝗖𝗧𝗜𝗢𝗡𝗦 ⚠️ ✪ 𝗖𝗼𝗺𝗽𝗹𝗲𝘁𝗲 𝗮𝗹𝗹 𝗿𝗲𝗹𝗲𝘃𝗮𝗻𝘁 𝘀𝗲𝗰𝘁𝗶𝗼𝗻𝘀 ✪ 𝗣𝗿𝗼𝘃𝗶𝗱𝗲 𝗱𝗲𝘁𝗮𝗶𝗹𝗲𝗱 𝗮𝗻𝘀…"
type textarea "x"
type textarea "⚠️ 𝗙𝗢𝗥𝗠 𝗜𝗡𝗦𝗧𝗥𝗨𝗖𝗧𝗜𝗢𝗡𝗦 ⚠️ ✪ 𝗖𝗼𝗺𝗽𝗹𝗲𝘁𝗲 𝗮𝗹𝗹 𝗿𝗲𝗹𝗲𝘃𝗮𝗻𝘁 𝘀𝗲𝗰𝘁𝗶𝗼𝗻𝘀 ✪ 𝗣𝗿𝗼𝘃𝗶𝗱𝗲 𝗱𝗲𝘁𝗮𝗶𝗹𝗲𝗱 𝗮𝗻𝘀…"
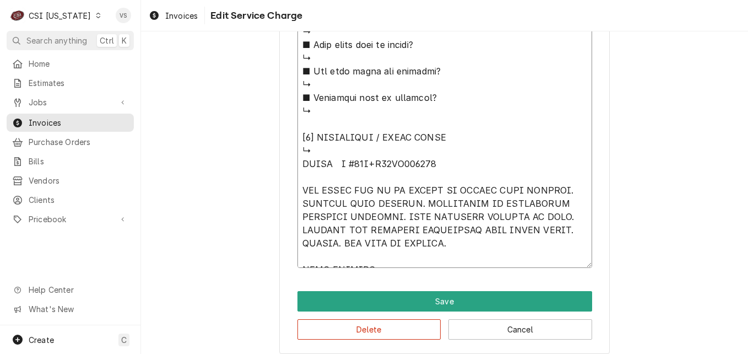
type textarea "x"
type textarea "⚠️ 𝗙𝗢𝗥𝗠 𝗜𝗡𝗦𝗧𝗥𝗨𝗖𝗧𝗜𝗢𝗡𝗦 ⚠️ ✪ 𝗖𝗼𝗺𝗽𝗹𝗲𝘁𝗲 𝗮𝗹𝗹 𝗿𝗲𝗹𝗲𝘃𝗮𝗻𝘁 𝘀𝗲𝗰𝘁𝗶𝗼𝗻𝘀 ✪ 𝗣𝗿𝗼𝘃𝗶𝗱𝗲 𝗱𝗲𝘁𝗮𝗶𝗹𝗲𝗱 𝗮𝗻𝘀…"
type textarea "x"
type textarea "⚠️ 𝗙𝗢𝗥𝗠 𝗜𝗡𝗦𝗧𝗥𝗨𝗖𝗧𝗜𝗢𝗡𝗦 ⚠️ ✪ 𝗖𝗼𝗺𝗽𝗹𝗲𝘁𝗲 𝗮𝗹𝗹 𝗿𝗲𝗹𝗲𝘃𝗮𝗻𝘁 𝘀𝗲𝗰𝘁𝗶𝗼𝗻𝘀 ✪ 𝗣𝗿𝗼𝘃𝗶𝗱𝗲 𝗱𝗲𝘁𝗮𝗶𝗹𝗲𝗱 𝗮𝗻𝘀…"
type textarea "x"
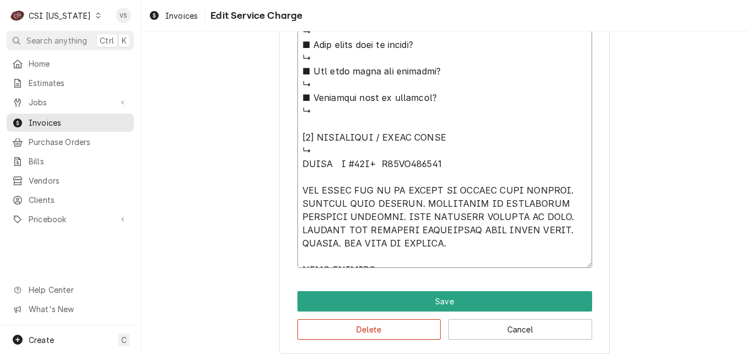
type textarea "⚠️ 𝗙𝗢𝗥𝗠 𝗜𝗡𝗦𝗧𝗥𝗨𝗖𝗧𝗜𝗢𝗡𝗦 ⚠️ ✪ 𝗖𝗼𝗺𝗽𝗹𝗲𝘁𝗲 𝗮𝗹𝗹 𝗿𝗲𝗹𝗲𝘃𝗮𝗻𝘁 𝘀𝗲𝗰𝘁𝗶𝗼𝗻𝘀 ✪ 𝗣𝗿𝗼𝘃𝗶𝗱𝗲 𝗱𝗲𝘁𝗮𝗶𝗹𝗲𝗱 𝗮𝗻𝘀…"
type textarea "x"
type textarea "⚠️ 𝗙𝗢𝗥𝗠 𝗜𝗡𝗦𝗧𝗥𝗨𝗖𝗧𝗜𝗢𝗡𝗦 ⚠️ ✪ 𝗖𝗼𝗺𝗽𝗹𝗲𝘁𝗲 𝗮𝗹𝗹 𝗿𝗲𝗹𝗲𝘃𝗮𝗻𝘁 𝘀𝗲𝗰𝘁𝗶𝗼𝗻𝘀 ✪ 𝗣𝗿𝗼𝘃𝗶𝗱𝗲 𝗱𝗲𝘁𝗮𝗶𝗹𝗲𝗱 𝗮𝗻𝘀…"
type textarea "x"
type textarea "⚠️ 𝗙𝗢𝗥𝗠 𝗜𝗡𝗦𝗧𝗥𝗨𝗖𝗧𝗜𝗢𝗡𝗦 ⚠️ ✪ 𝗖𝗼𝗺𝗽𝗹𝗲𝘁𝗲 𝗮𝗹𝗹 𝗿𝗲𝗹𝗲𝘃𝗮𝗻𝘁 𝘀𝗲𝗰𝘁𝗶𝗼𝗻𝘀 ✪ 𝗣𝗿𝗼𝘃𝗶𝗱𝗲 𝗱𝗲𝘁𝗮𝗶𝗹𝗲𝗱 𝗮𝗻𝘀…"
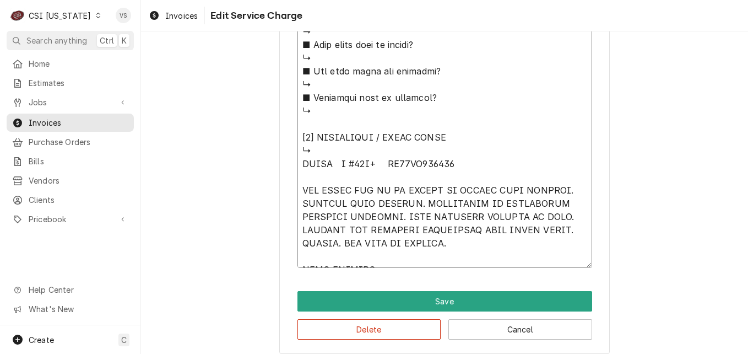
type textarea "x"
type textarea "⚠️ 𝗙𝗢𝗥𝗠 𝗜𝗡𝗦𝗧𝗥𝗨𝗖𝗧𝗜𝗢𝗡𝗦 ⚠️ ✪ 𝗖𝗼𝗺𝗽𝗹𝗲𝘁𝗲 𝗮𝗹𝗹 𝗿𝗲𝗹𝗲𝘃𝗮𝗻𝘁 𝘀𝗲𝗰𝘁𝗶𝗼𝗻𝘀 ✪ 𝗣𝗿𝗼𝘃𝗶𝗱𝗲 𝗱𝗲𝘁𝗮𝗶𝗹𝗲𝗱 𝗮𝗻𝘀…"
type textarea "x"
type textarea "⚠️ 𝗙𝗢𝗥𝗠 𝗜𝗡𝗦𝗧𝗥𝗨𝗖𝗧𝗜𝗢𝗡𝗦 ⚠️ ✪ 𝗖𝗼𝗺𝗽𝗹𝗲𝘁𝗲 𝗮𝗹𝗹 𝗿𝗲𝗹𝗲𝘃𝗮𝗻𝘁 𝘀𝗲𝗰𝘁𝗶𝗼𝗻𝘀 ✪ 𝗣𝗿𝗼𝘃𝗶𝗱𝗲 𝗱𝗲𝘁𝗮𝗶𝗹𝗲𝗱 𝗮𝗻𝘀…"
drag, startPoint x: 300, startPoint y: 256, endPoint x: 387, endPoint y: 268, distance: 87.3
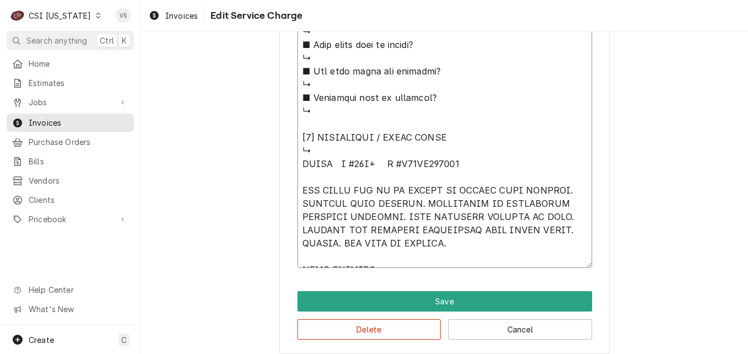
type textarea "x"
type textarea "⚠️ 𝗙𝗢𝗥𝗠 𝗜𝗡𝗦𝗧𝗥𝗨𝗖𝗧𝗜𝗢𝗡𝗦 ⚠️ ✪ 𝗖𝗼𝗺𝗽𝗹𝗲𝘁𝗲 𝗮𝗹𝗹 𝗿𝗲𝗹𝗲𝘃𝗮𝗻𝘁 𝘀𝗲𝗰𝘁𝗶𝗼𝗻𝘀 ✪ 𝗣𝗿𝗼𝘃𝗶𝗱𝗲 𝗱𝗲𝘁𝗮𝗶𝗹𝗲𝗱 𝗮𝗻𝘀…"
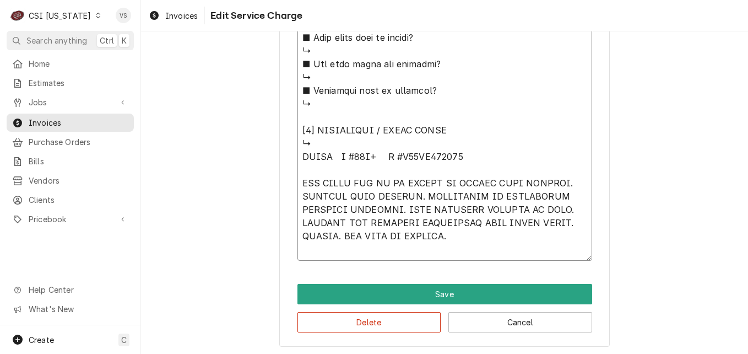
scroll to position [1166, 0]
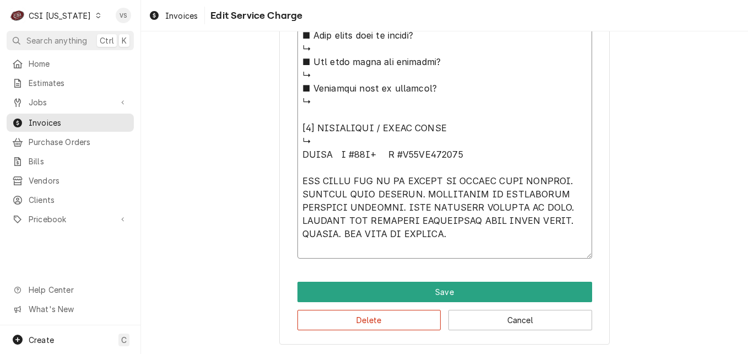
type textarea "x"
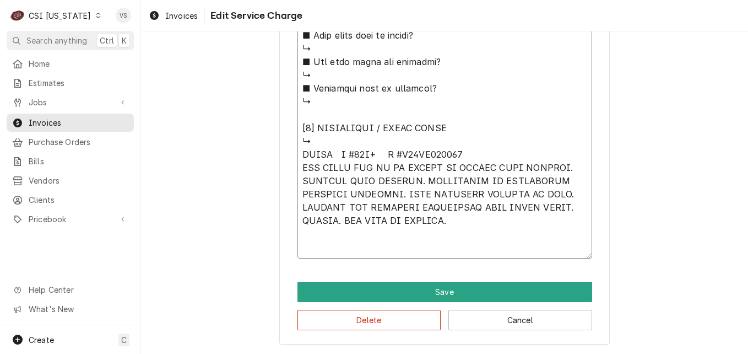
scroll to position [1153, 0]
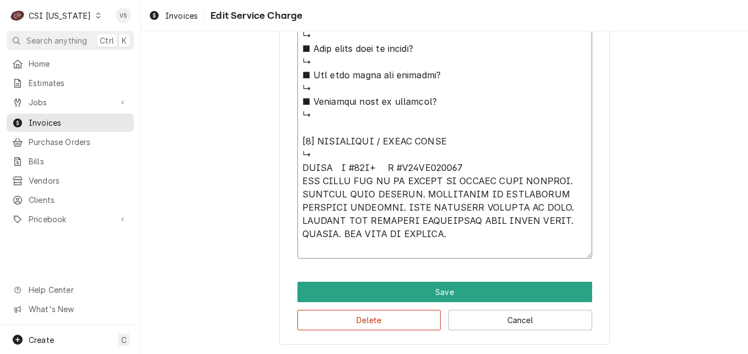
drag, startPoint x: 297, startPoint y: 152, endPoint x: 425, endPoint y: 234, distance: 151.9
type textarea "⚠️ 𝗙𝗢𝗥𝗠 𝗜𝗡𝗦𝗧𝗥𝗨𝗖𝗧𝗜𝗢𝗡𝗦 ⚠️ ✪ 𝗖𝗼𝗺𝗽𝗹𝗲𝘁𝗲 𝗮𝗹𝗹 𝗿𝗲𝗹𝗲𝘃𝗮𝗻𝘁 𝘀𝗲𝗰𝘁𝗶𝗼𝗻𝘀 ✪ 𝗣𝗿𝗼𝘃𝗶𝗱𝗲 𝗱𝗲𝘁𝗮𝗶𝗹𝗲𝗱 𝗮𝗻𝘀…"
click at [383, 319] on button "Delete" at bounding box center [369, 320] width 144 height 20
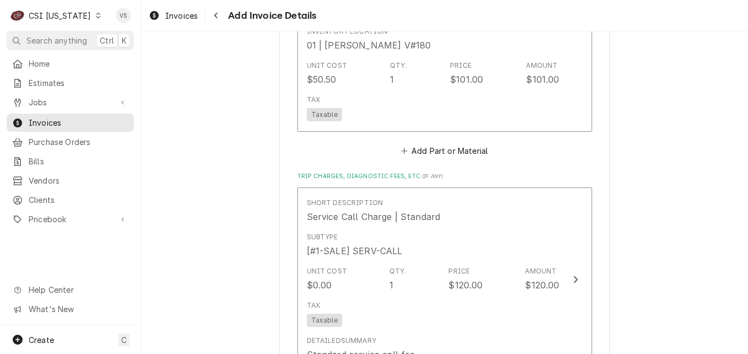
scroll to position [1433, 0]
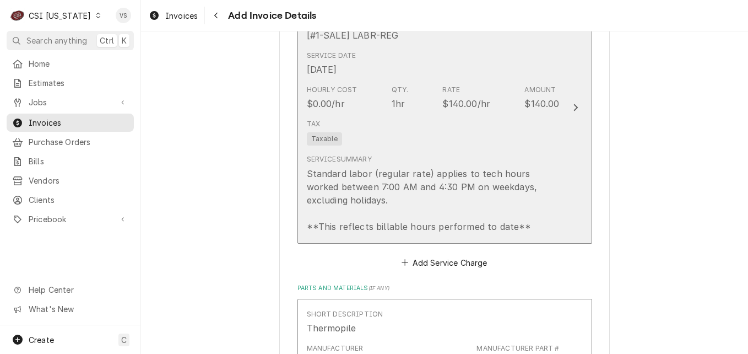
click at [409, 139] on div "Tax Taxable" at bounding box center [433, 132] width 253 height 35
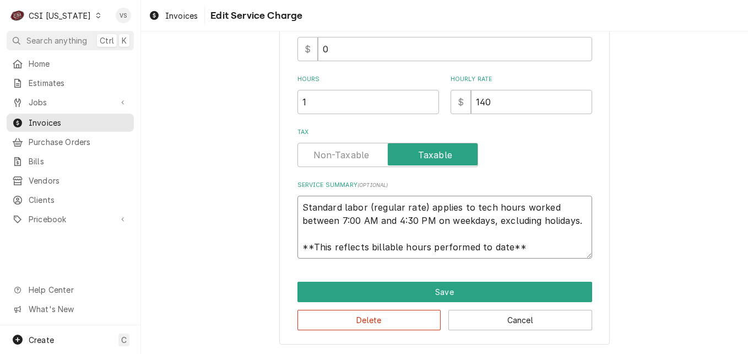
scroll to position [13, 0]
drag, startPoint x: 297, startPoint y: 205, endPoint x: 567, endPoint y: 250, distance: 273.5
click at [567, 250] on textarea "Standard labor (regular rate) applies to tech hours worked between 7:00 AM and …" at bounding box center [444, 227] width 295 height 63
paste textarea "PITCO M #65C+ S #G18EA025193 GAS VALVE HAS TO BE TAPPED TO IGNITE MAIN BURNERS.…"
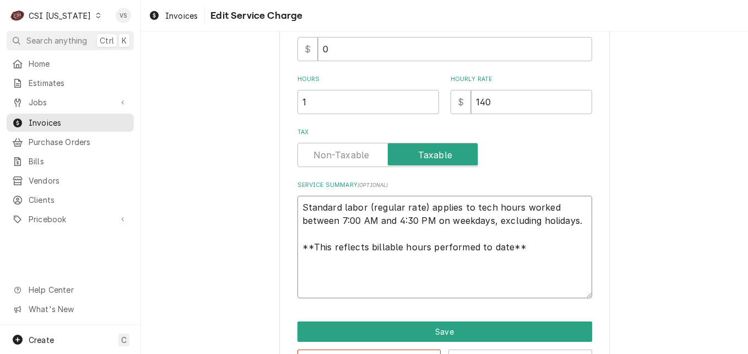
type textarea "x"
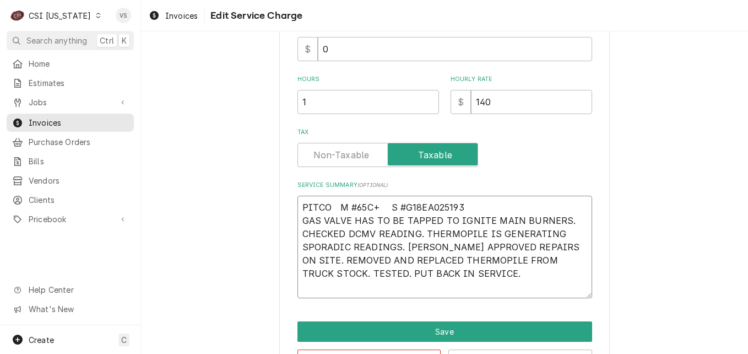
scroll to position [0, 0]
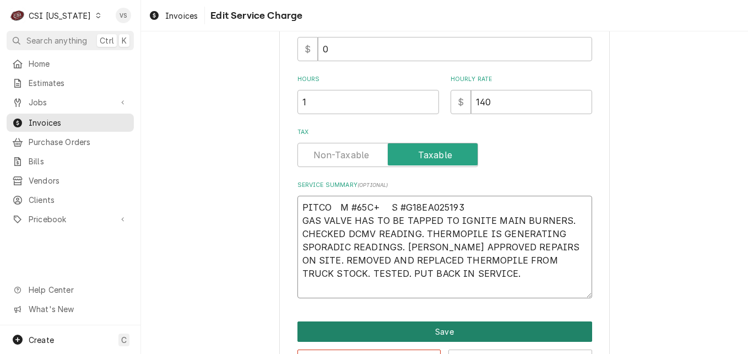
type textarea "PITCO M #65C+ S #G18EA025193 GAS VALVE HAS TO BE TAPPED TO IGNITE MAIN BURNERS.…"
click at [436, 328] on button "Save" at bounding box center [444, 331] width 295 height 20
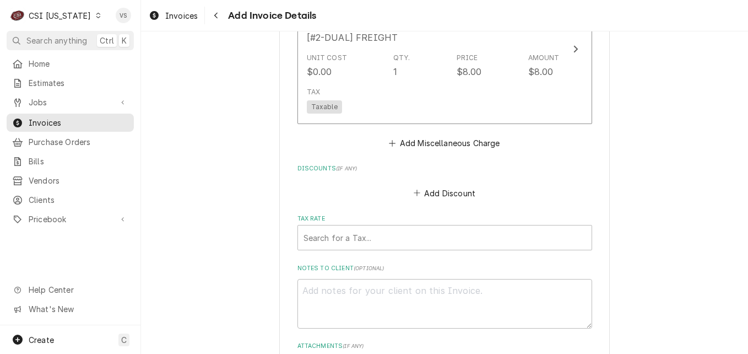
scroll to position [1729, 0]
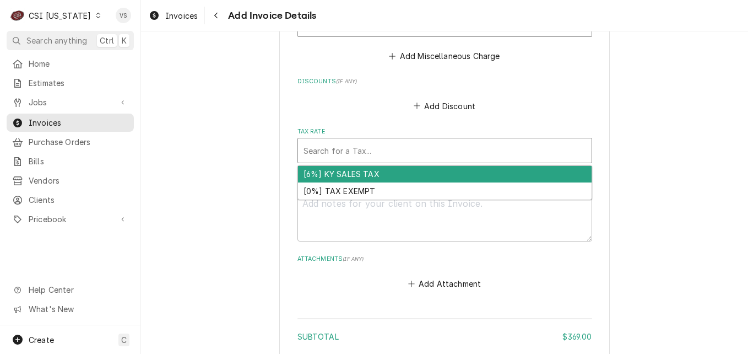
click at [346, 156] on div "Tax Rate" at bounding box center [445, 150] width 283 height 20
click at [339, 174] on div "[6%] KY SALES TAX" at bounding box center [445, 174] width 294 height 17
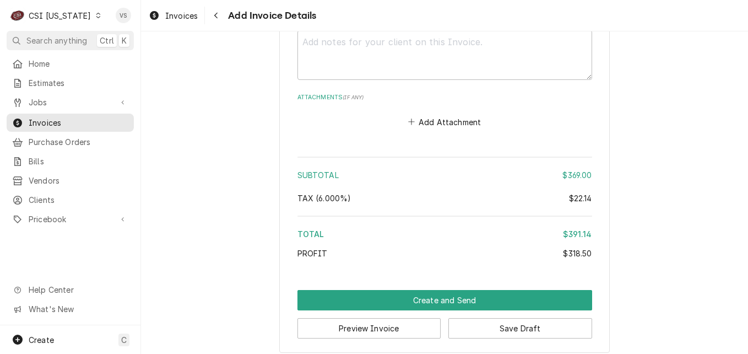
scroll to position [1918, 0]
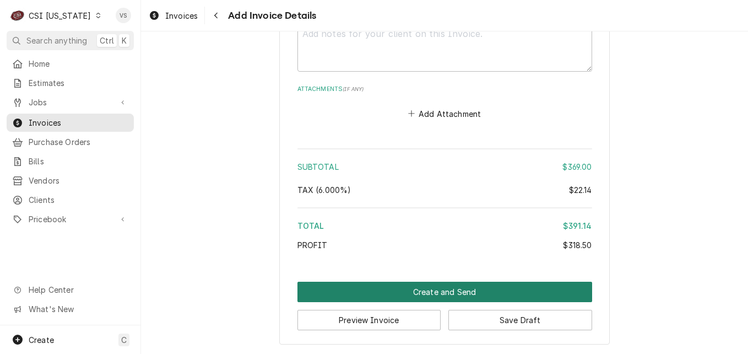
click at [425, 293] on button "Create and Send" at bounding box center [444, 291] width 295 height 20
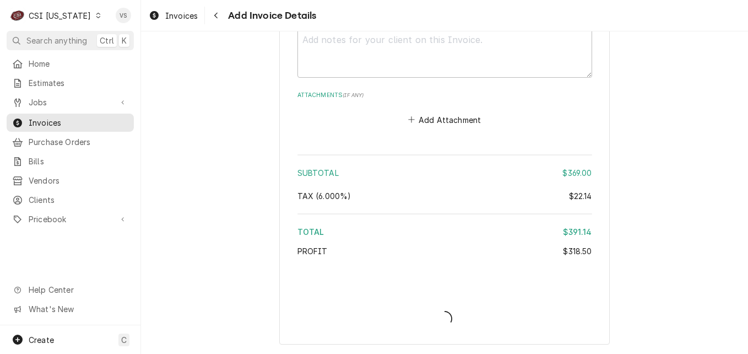
scroll to position [1911, 0]
type textarea "x"
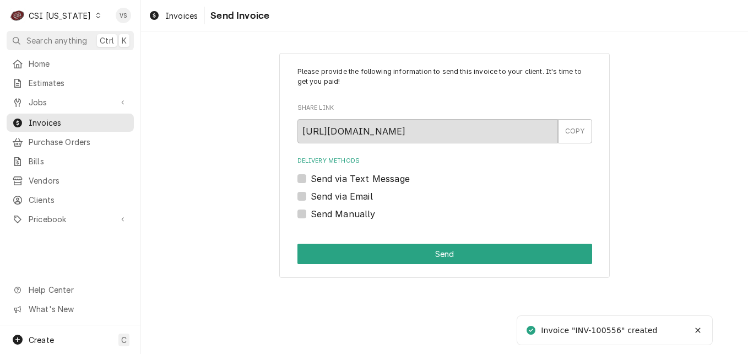
click at [311, 214] on label "Send Manually" at bounding box center [343, 213] width 65 height 13
click at [311, 214] on input "Send Manually" at bounding box center [458, 219] width 295 height 24
checkbox input "true"
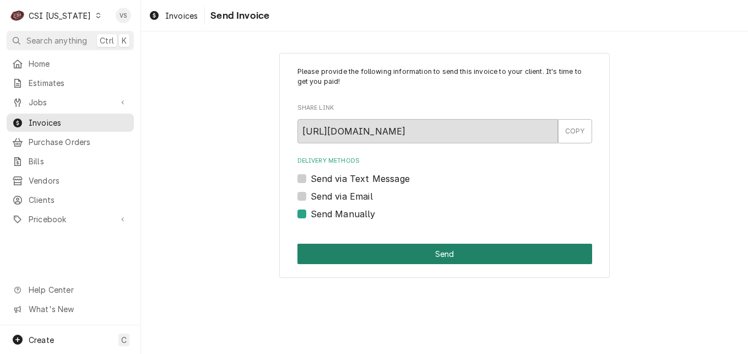
click at [377, 257] on button "Send" at bounding box center [444, 253] width 295 height 20
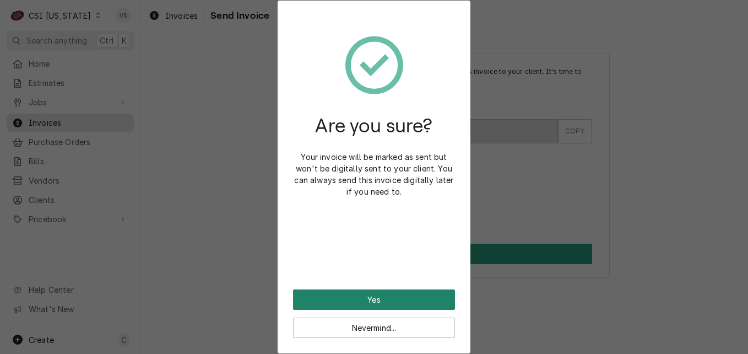
click at [381, 300] on button "Yes" at bounding box center [374, 299] width 162 height 20
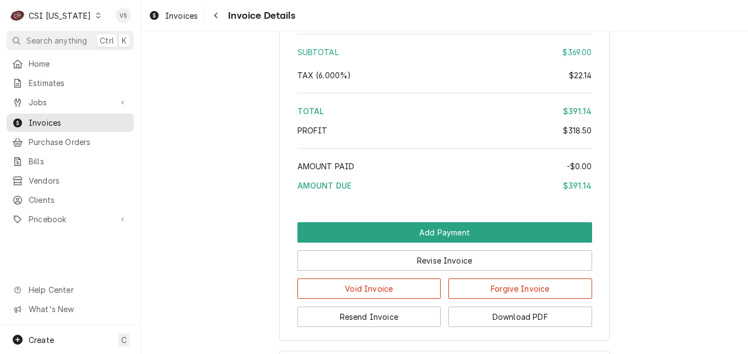
scroll to position [2093, 0]
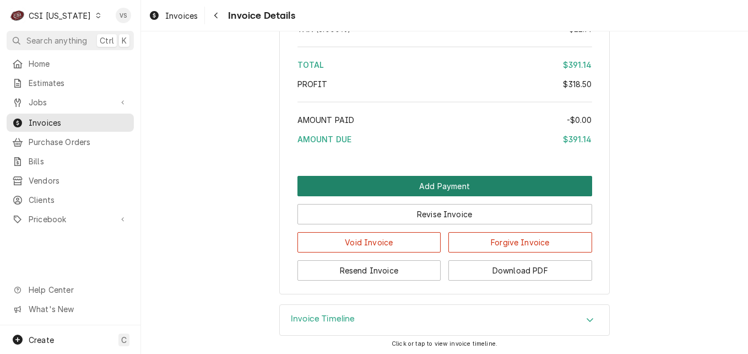
click at [396, 196] on button "Add Payment" at bounding box center [444, 186] width 295 height 20
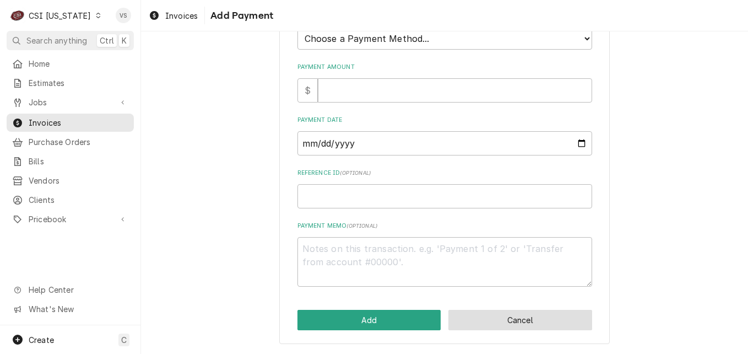
click at [517, 322] on button "Cancel" at bounding box center [520, 320] width 144 height 20
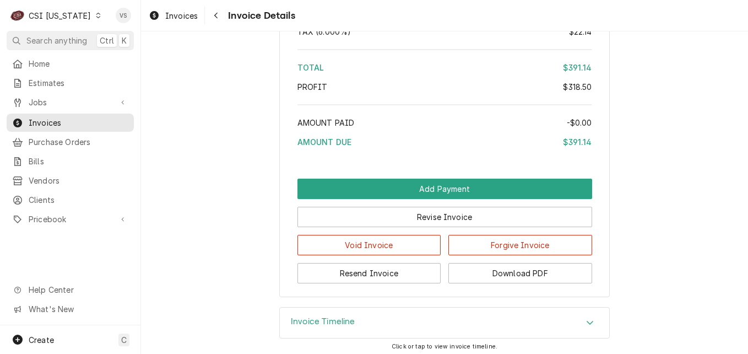
scroll to position [2117, 0]
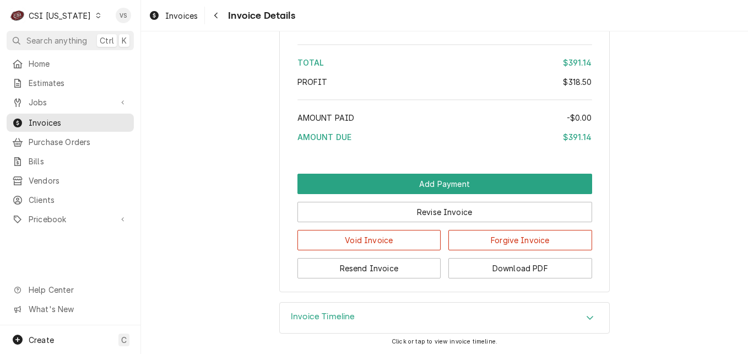
click at [90, 10] on div "C CSI [US_STATE]" at bounding box center [56, 15] width 99 height 22
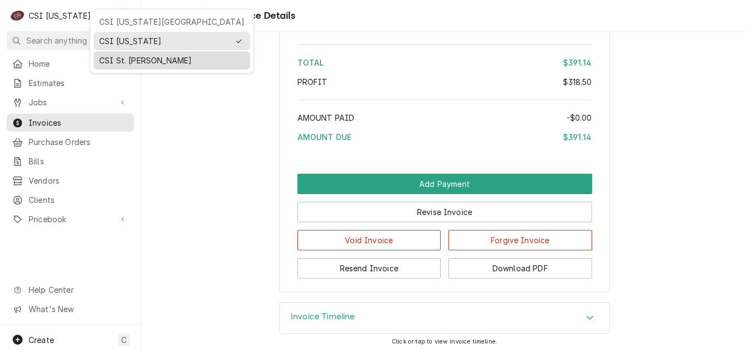
click at [118, 55] on div "CSI St. [PERSON_NAME]" at bounding box center [171, 61] width 145 height 12
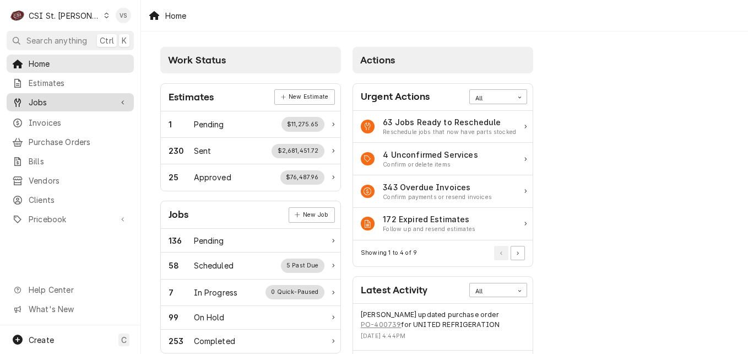
click at [37, 100] on span "Jobs" at bounding box center [70, 102] width 83 height 12
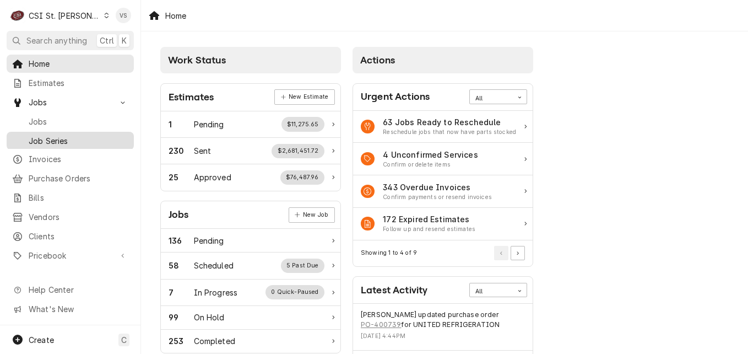
click at [50, 135] on span "Job Series" at bounding box center [79, 141] width 100 height 12
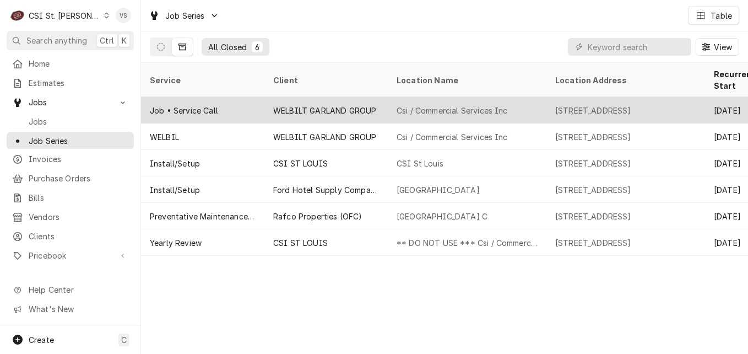
click at [46, 120] on span "Jobs" at bounding box center [79, 122] width 100 height 12
click at [47, 116] on span "Jobs" at bounding box center [79, 122] width 100 height 12
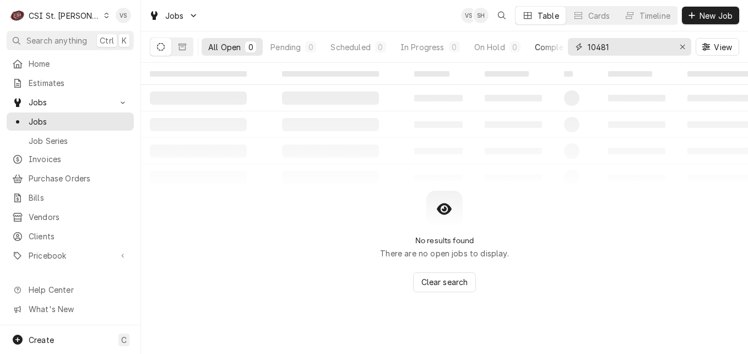
drag, startPoint x: 568, startPoint y: 50, endPoint x: 561, endPoint y: 51, distance: 7.2
click at [563, 51] on div "All Open 0 Pending 0 Scheduled 0 In Progress 0 On Hold 0 Completed 0 10481 View" at bounding box center [444, 46] width 589 height 31
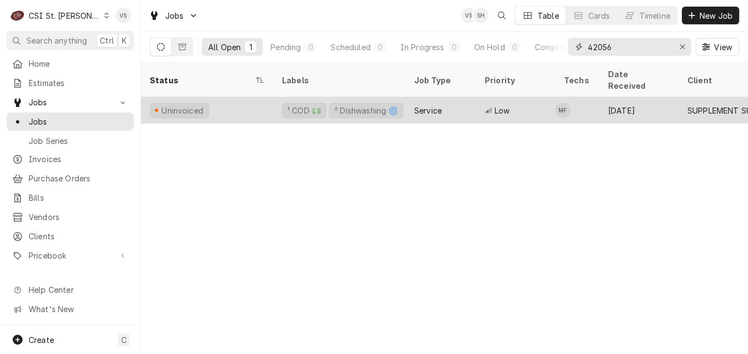
type input "42056"
click at [249, 97] on div "Uninvoiced" at bounding box center [207, 110] width 132 height 26
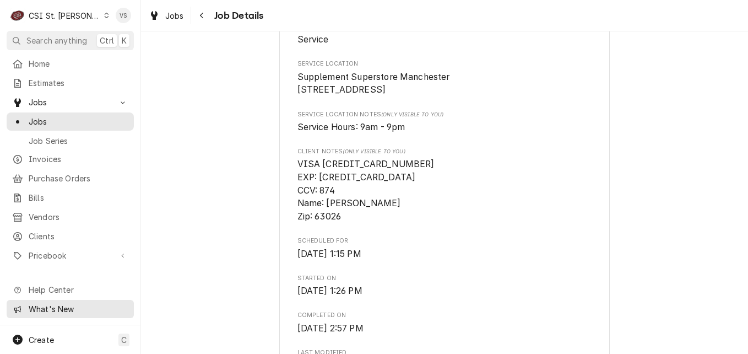
scroll to position [220, 0]
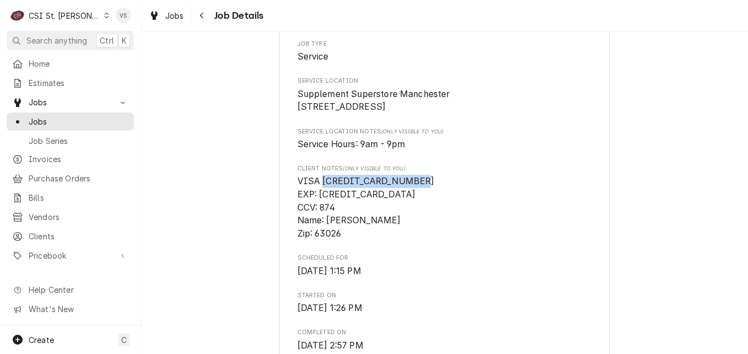
drag, startPoint x: 411, startPoint y: 194, endPoint x: 317, endPoint y: 196, distance: 94.8
click at [317, 196] on span "VISA [CREDIT_CARD_NUMBER] EXP: [CREDIT_CARD_DATA] CCV: 874 Name: [PERSON_NAME] …" at bounding box center [444, 207] width 295 height 65
drag, startPoint x: 317, startPoint y: 196, endPoint x: 333, endPoint y: 192, distance: 17.0
copy span "[CREDIT_CARD_NUMBER]"
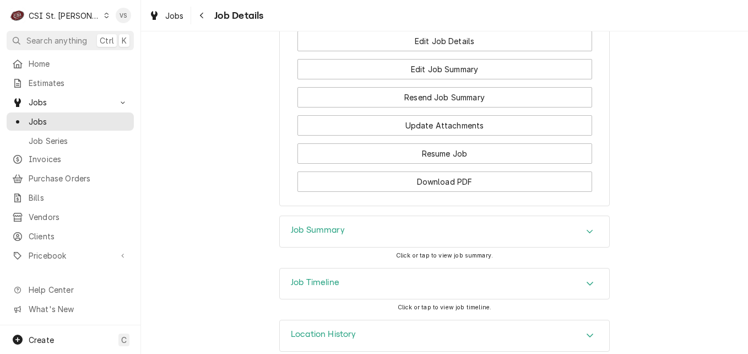
scroll to position [1152, 0]
click at [588, 278] on icon "Accordion Header" at bounding box center [590, 282] width 8 height 9
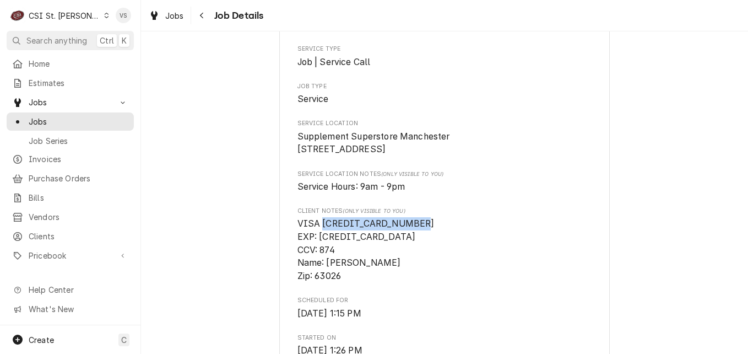
scroll to position [275, 0]
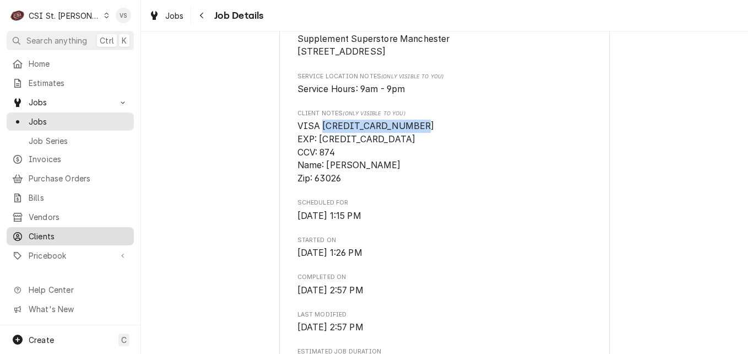
click at [41, 230] on span "Clients" at bounding box center [79, 236] width 100 height 12
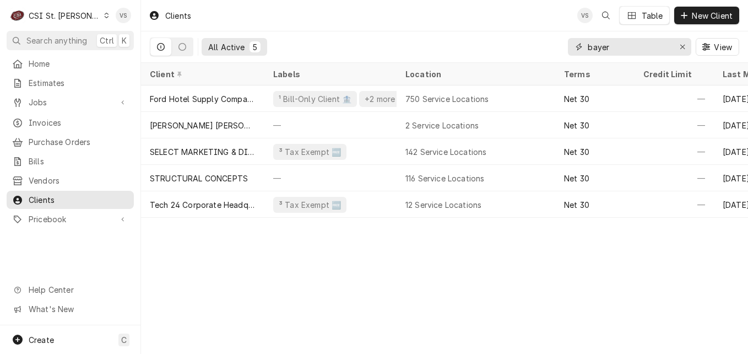
drag, startPoint x: 580, startPoint y: 51, endPoint x: 544, endPoint y: 51, distance: 35.8
click at [544, 51] on div "All Active 5 bayer View" at bounding box center [444, 46] width 589 height 31
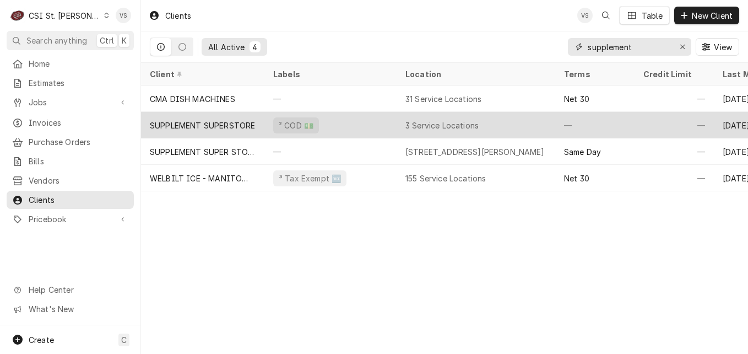
type input "supplement"
click at [240, 127] on div "SUPPLEMENT SUPERSTORE" at bounding box center [202, 126] width 105 height 12
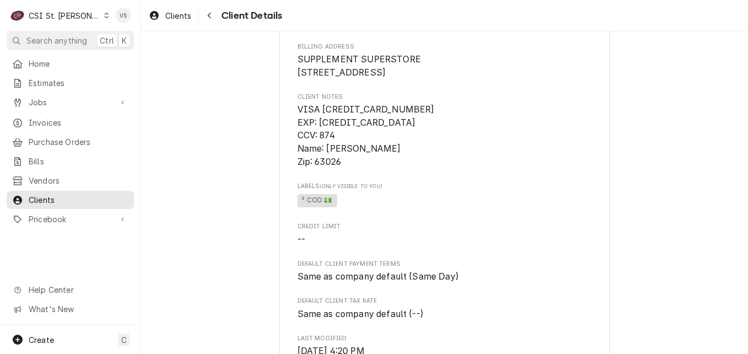
scroll to position [110, 0]
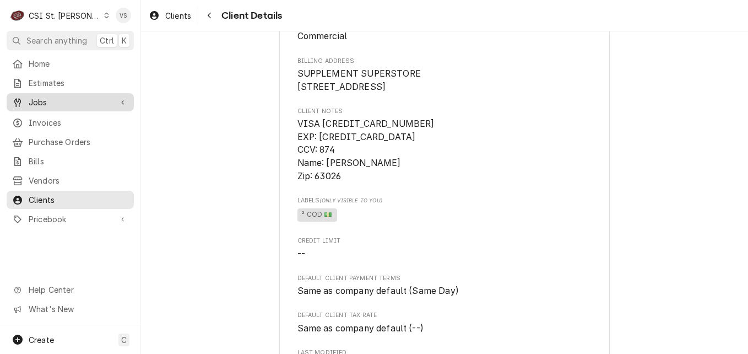
click at [34, 101] on span "Jobs" at bounding box center [70, 102] width 83 height 12
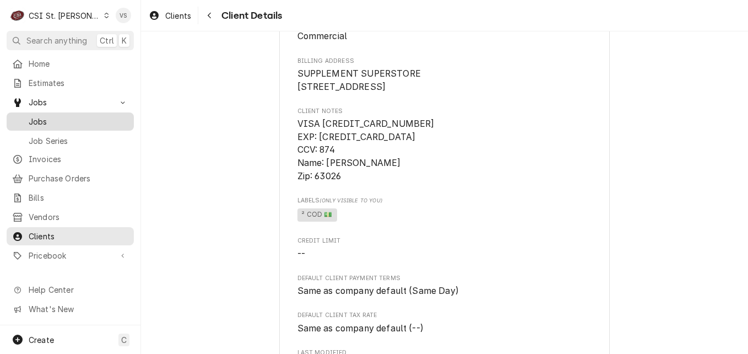
click at [44, 116] on span "Jobs" at bounding box center [79, 122] width 100 height 12
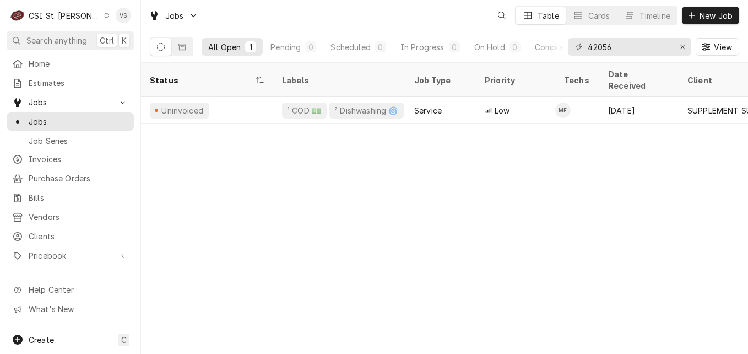
click at [236, 97] on div "Uninvoiced" at bounding box center [207, 110] width 132 height 26
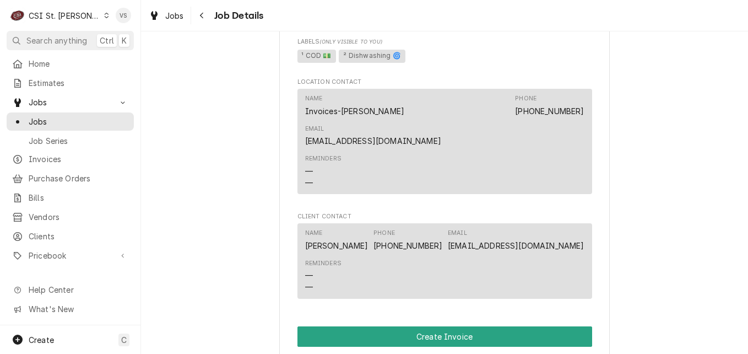
scroll to position [826, 0]
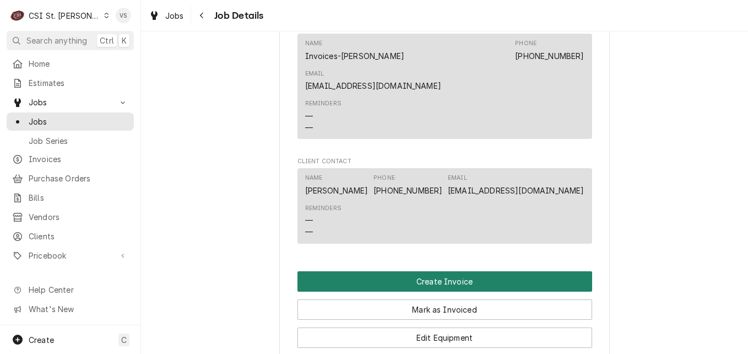
click at [430, 271] on button "Create Invoice" at bounding box center [444, 281] width 295 height 20
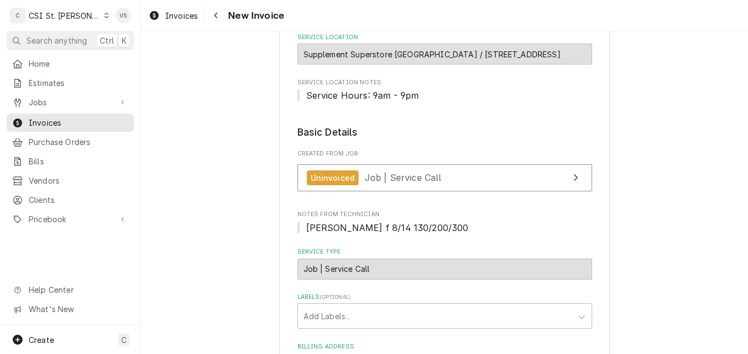
scroll to position [551, 0]
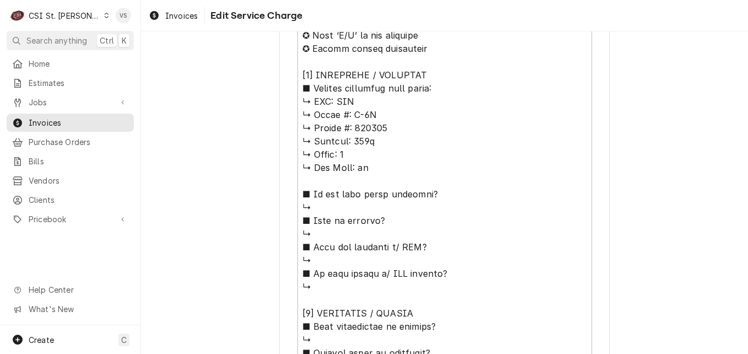
scroll to position [532, 0]
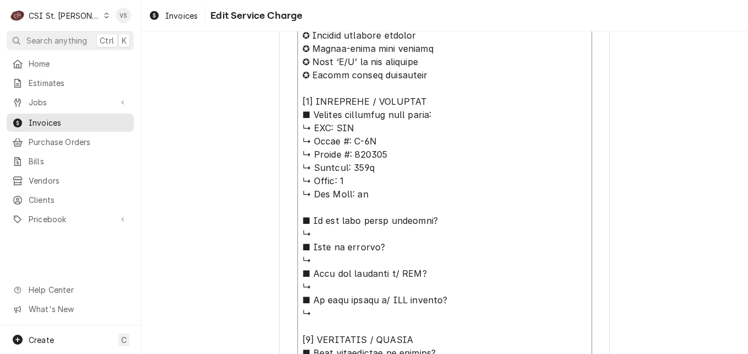
drag, startPoint x: 331, startPoint y: 127, endPoint x: 393, endPoint y: 156, distance: 69.0
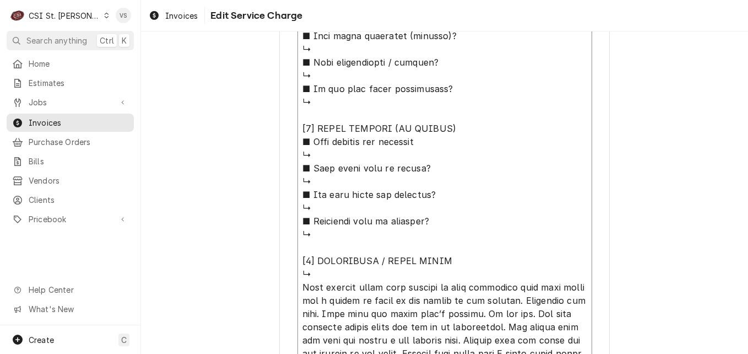
scroll to position [1138, 0]
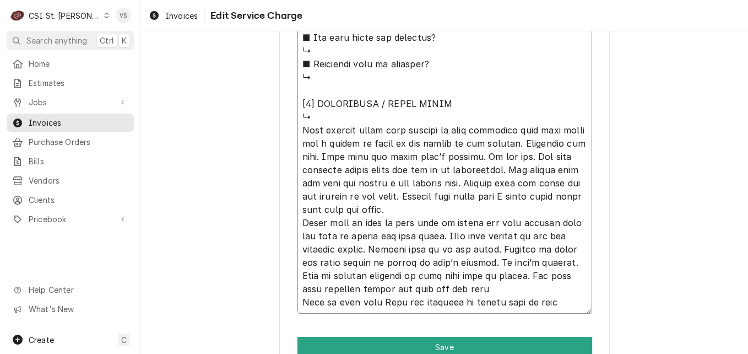
type textarea "x"
type textarea "⚠️ LORE IPSUMDOLORSI ⚠️ ✪ Ametcons adi elitsedd eiusmodt ✪ Incidid utlabore etd…"
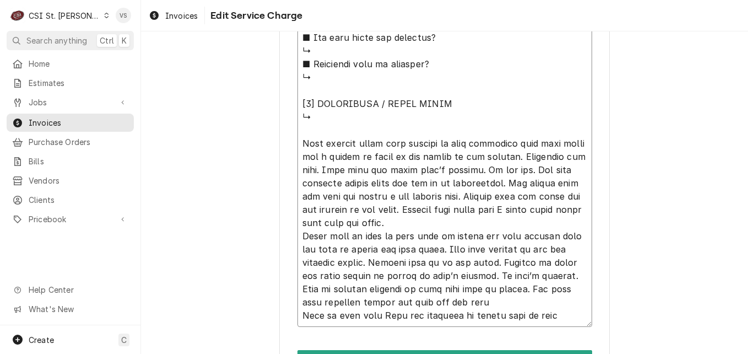
paste textarea "CMA ↳ 𝗠𝗼𝗱𝗲𝗹 #: L-1X ↳ 𝗦𝗲𝗿𝗶𝗮𝗹 #: 301158"
type textarea "x"
type textarea "⚠️ LORE IPSUMDOLORSI ⚠️ ✪ Ametcons adi elitsedd eiusmodt ✪ Incidid utlabore etd…"
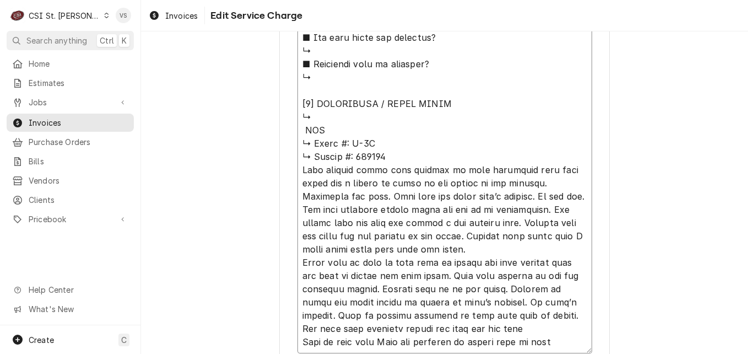
type textarea "x"
type textarea "⚠️ 𝗙𝗢𝗥𝗠 𝗜𝗡𝗦𝗧𝗥𝗨𝗖𝗧𝗜𝗢𝗡𝗦 ⚠️ ✪ 𝗖𝗼𝗺𝗽𝗹𝗲𝘁𝗲 𝗮𝗹𝗹 𝗿𝗲𝗹𝗲𝘃𝗮𝗻𝘁 𝘀𝗲𝗰𝘁𝗶𝗼𝗻𝘀 ✪ 𝗣𝗿𝗼𝘃𝗶𝗱𝗲 𝗱𝗲𝘁𝗮𝗶𝗹𝗲𝗱 𝗮𝗻𝘀…"
type textarea "x"
type textarea "⚠️ 𝗙𝗢𝗥𝗠 𝗜𝗡𝗦𝗧𝗥𝗨𝗖𝗧𝗜𝗢𝗡𝗦 ⚠️ ✪ 𝗖𝗼𝗺𝗽𝗹𝗲𝘁𝗲 𝗮𝗹𝗹 𝗿𝗲𝗹𝗲𝘃𝗮𝗻𝘁 𝘀𝗲𝗰𝘁𝗶𝗼𝗻𝘀 ✪ 𝗣𝗿𝗼𝘃𝗶𝗱𝗲 𝗱𝗲𝘁𝗮𝗶𝗹𝗲𝗱 𝗮𝗻𝘀…"
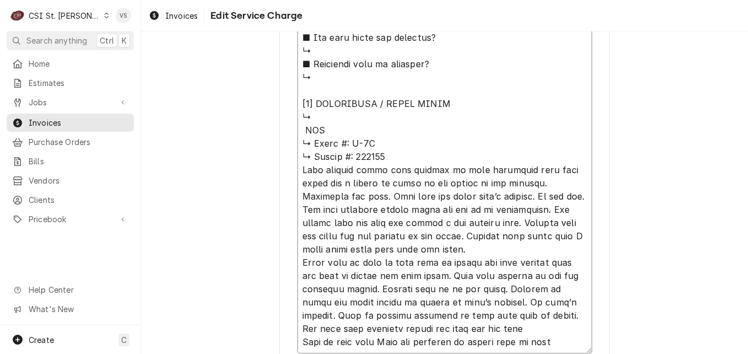
type textarea "x"
type textarea "⚠️ 𝗙𝗢𝗥𝗠 𝗜𝗡𝗦𝗧𝗥𝗨𝗖𝗧𝗜𝗢𝗡𝗦 ⚠️ ✪ 𝗖𝗼𝗺𝗽𝗹𝗲𝘁𝗲 𝗮𝗹𝗹 𝗿𝗲𝗹𝗲𝘃𝗮𝗻𝘁 𝘀𝗲𝗰𝘁𝗶𝗼𝗻𝘀 ✪ 𝗣𝗿𝗼𝘃𝗶𝗱𝗲 𝗱𝗲𝘁𝗮𝗶𝗹𝗲𝗱 𝗮𝗻𝘀…"
type textarea "x"
type textarea "⚠️ 𝗙𝗢𝗥𝗠 𝗜𝗡𝗦𝗧𝗥𝗨𝗖𝗧𝗜𝗢𝗡𝗦 ⚠️ ✪ 𝗖𝗼𝗺𝗽𝗹𝗲𝘁𝗲 𝗮𝗹𝗹 𝗿𝗲𝗹𝗲𝘃𝗮𝗻𝘁 𝘀𝗲𝗰𝘁𝗶𝗼𝗻𝘀 ✪ 𝗣𝗿𝗼𝘃𝗶𝗱𝗲 𝗱𝗲𝘁𝗮𝗶𝗹𝗲𝗱 𝗮𝗻𝘀…"
type textarea "x"
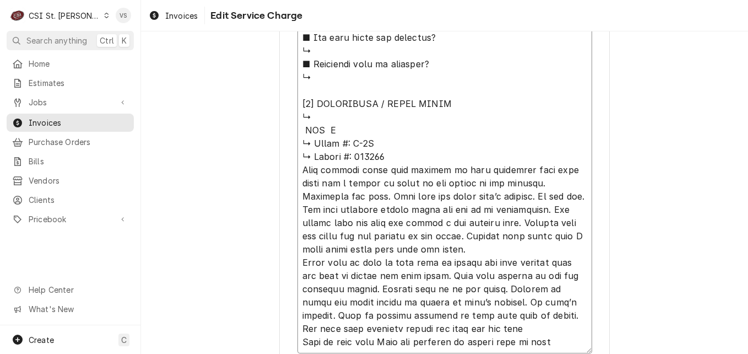
type textarea "⚠️ 𝗙𝗢𝗥𝗠 𝗜𝗡𝗦𝗧𝗥𝗨𝗖𝗧𝗜𝗢𝗡𝗦 ⚠️ ✪ 𝗖𝗼𝗺𝗽𝗹𝗲𝘁𝗲 𝗮𝗹𝗹 𝗿𝗲𝗹𝗲𝘃𝗮𝗻𝘁 𝘀𝗲𝗰𝘁𝗶𝗼𝗻𝘀 ✪ 𝗣𝗿𝗼𝘃𝗶𝗱𝗲 𝗱𝗲𝘁𝗮𝗶𝗹𝗲𝗱 𝗮𝗻𝘀…"
type textarea "x"
type textarea "⚠️ 𝗙𝗢𝗥𝗠 𝗜𝗡𝗦𝗧𝗥𝗨𝗖𝗧𝗜𝗢𝗡𝗦 ⚠️ ✪ 𝗖𝗼𝗺𝗽𝗹𝗲𝘁𝗲 𝗮𝗹𝗹 𝗿𝗲𝗹𝗲𝘃𝗮𝗻𝘁 𝘀𝗲𝗰𝘁𝗶𝗼𝗻𝘀 ✪ 𝗣𝗿𝗼𝘃𝗶𝗱𝗲 𝗱𝗲𝘁𝗮𝗶𝗹𝗲𝗱 𝗮𝗻𝘀…"
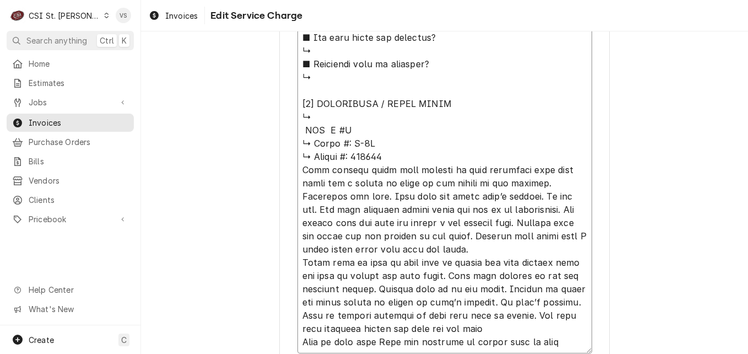
type textarea "x"
type textarea "⚠️ 𝗙𝗢𝗥𝗠 𝗜𝗡𝗦𝗧𝗥𝗨𝗖𝗧𝗜𝗢𝗡𝗦 ⚠️ ✪ 𝗖𝗼𝗺𝗽𝗹𝗲𝘁𝗲 𝗮𝗹𝗹 𝗿𝗲𝗹𝗲𝘃𝗮𝗻𝘁 𝘀𝗲𝗰𝘁𝗶𝗼𝗻𝘀 ✪ 𝗣𝗿𝗼𝘃𝗶𝗱𝗲 𝗱𝗲𝘁𝗮𝗶𝗹𝗲𝗱 𝗮𝗻𝘀…"
type textarea "x"
type textarea "⚠️ 𝗙𝗢𝗥𝗠 𝗜𝗡𝗦𝗧𝗥𝗨𝗖𝗧𝗜𝗢𝗡𝗦 ⚠️ ✪ 𝗖𝗼𝗺𝗽𝗹𝗲𝘁𝗲 𝗮𝗹𝗹 𝗿𝗲𝗹𝗲𝘃𝗮𝗻𝘁 𝘀𝗲𝗰𝘁𝗶𝗼𝗻𝘀 ✪ 𝗣𝗿𝗼𝘃𝗶𝗱𝗲 𝗱𝗲𝘁𝗮𝗶𝗹𝗲𝗱 𝗮𝗻𝘀…"
type textarea "x"
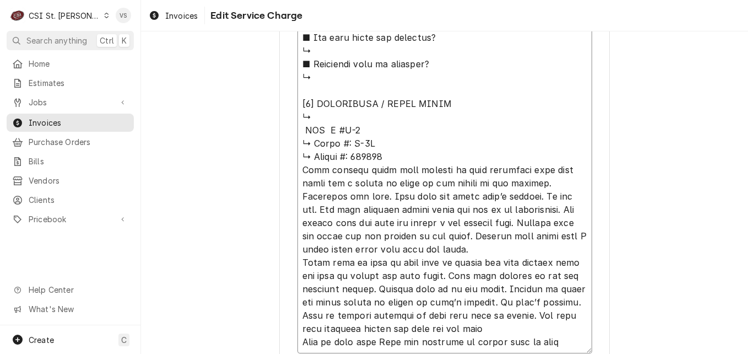
type textarea "⚠️ 𝗙𝗢𝗥𝗠 𝗜𝗡𝗦𝗧𝗥𝗨𝗖𝗧𝗜𝗢𝗡𝗦 ⚠️ ✪ 𝗖𝗼𝗺𝗽𝗹𝗲𝘁𝗲 𝗮𝗹𝗹 𝗿𝗲𝗹𝗲𝘃𝗮𝗻𝘁 𝘀𝗲𝗰𝘁𝗶𝗼𝗻𝘀 ✪ 𝗣𝗿𝗼𝘃𝗶𝗱𝗲 𝗱𝗲𝘁𝗮𝗶𝗹𝗲𝗱 𝗮𝗻𝘀…"
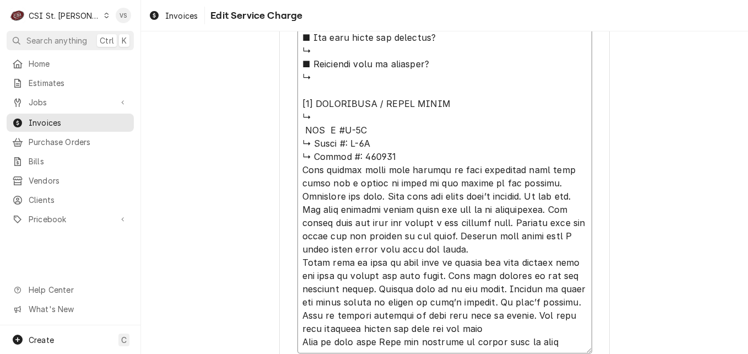
type textarea "x"
type textarea "⚠️ 𝗙𝗢𝗥𝗠 𝗜𝗡𝗦𝗧𝗥𝗨𝗖𝗧𝗜𝗢𝗡𝗦 ⚠️ ✪ 𝗖𝗼𝗺𝗽𝗹𝗲𝘁𝗲 𝗮𝗹𝗹 𝗿𝗲𝗹𝗲𝘃𝗮𝗻𝘁 𝘀𝗲𝗰𝘁𝗶𝗼𝗻𝘀 ✪ 𝗣𝗿𝗼𝘃𝗶𝗱𝗲 𝗱𝗲𝘁𝗮𝗶𝗹𝗲𝗱 𝗮𝗻𝘀…"
type textarea "x"
type textarea "⚠️ 𝗙𝗢𝗥𝗠 𝗜𝗡𝗦𝗧𝗥𝗨𝗖𝗧𝗜𝗢𝗡𝗦 ⚠️ ✪ 𝗖𝗼𝗺𝗽𝗹𝗲𝘁𝗲 𝗮𝗹𝗹 𝗿𝗲𝗹𝗲𝘃𝗮𝗻𝘁 𝘀𝗲𝗰𝘁𝗶𝗼𝗻𝘀 ✪ 𝗣𝗿𝗼𝘃𝗶𝗱𝗲 𝗱𝗲𝘁𝗮𝗶𝗹𝗲𝗱 𝗮𝗻𝘀…"
type textarea "x"
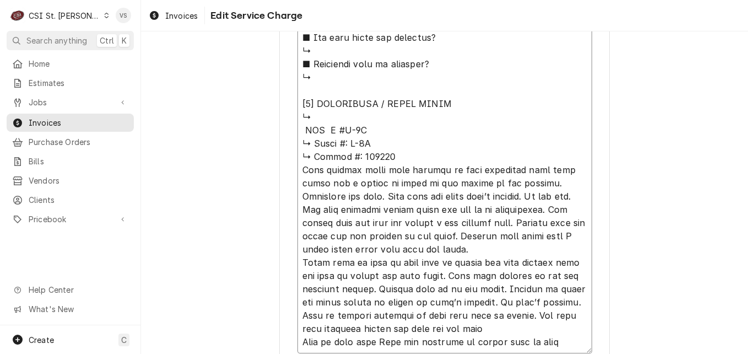
type textarea "⚠️ 𝗙𝗢𝗥𝗠 𝗜𝗡𝗦𝗧𝗥𝗨𝗖𝗧𝗜𝗢𝗡𝗦 ⚠️ ✪ 𝗖𝗼𝗺𝗽𝗹𝗲𝘁𝗲 𝗮𝗹𝗹 𝗿𝗲𝗹𝗲𝘃𝗮𝗻𝘁 𝘀𝗲𝗰𝘁𝗶𝗼𝗻𝘀 ✪ 𝗣𝗿𝗼𝘃𝗶𝗱𝗲 𝗱𝗲𝘁𝗮𝗶𝗹𝗲𝗱 𝗮𝗻𝘀…"
type textarea "x"
type textarea "⚠️ 𝗙𝗢𝗥𝗠 𝗜𝗡𝗦𝗧𝗥𝗨𝗖𝗧𝗜𝗢𝗡𝗦 ⚠️ ✪ 𝗖𝗼𝗺𝗽𝗹𝗲𝘁𝗲 𝗮𝗹𝗹 𝗿𝗲𝗹𝗲𝘃𝗮𝗻𝘁 𝘀𝗲𝗰𝘁𝗶𝗼𝗻𝘀 ✪ 𝗣𝗿𝗼𝘃𝗶𝗱𝗲 𝗱𝗲𝘁𝗮𝗶𝗹𝗲𝗱 𝗮𝗻𝘀…"
type textarea "x"
type textarea "⚠️ 𝗙𝗢𝗥𝗠 𝗜𝗡𝗦𝗧𝗥𝗨𝗖𝗧𝗜𝗢𝗡𝗦 ⚠️ ✪ 𝗖𝗼𝗺𝗽𝗹𝗲𝘁𝗲 𝗮𝗹𝗹 𝗿𝗲𝗹𝗲𝘃𝗮𝗻𝘁 𝘀𝗲𝗰𝘁𝗶𝗼𝗻𝘀 ✪ 𝗣𝗿𝗼𝘃𝗶𝗱𝗲 𝗱𝗲𝘁𝗮𝗶𝗹𝗲𝗱 𝗮𝗻𝘀…"
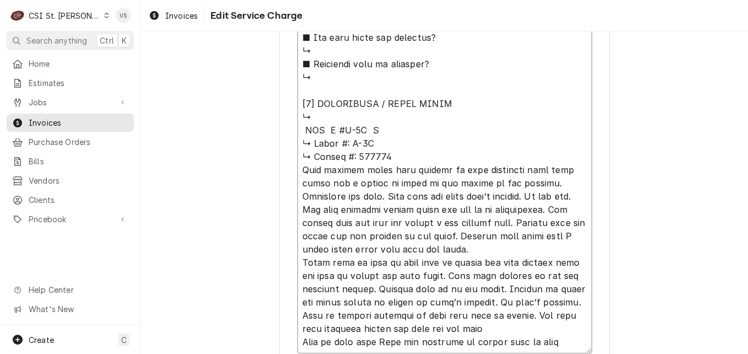
type textarea "x"
type textarea "⚠️ 𝗙𝗢𝗥𝗠 𝗜𝗡𝗦𝗧𝗥𝗨𝗖𝗧𝗜𝗢𝗡𝗦 ⚠️ ✪ 𝗖𝗼𝗺𝗽𝗹𝗲𝘁𝗲 𝗮𝗹𝗹 𝗿𝗲𝗹𝗲𝘃𝗮𝗻𝘁 𝘀𝗲𝗰𝘁𝗶𝗼𝗻𝘀 ✪ 𝗣𝗿𝗼𝘃𝗶𝗱𝗲 𝗱𝗲𝘁𝗮𝗶𝗹𝗲𝗱 𝗮𝗻𝘀…"
type textarea "x"
type textarea "⚠️ 𝗙𝗢𝗥𝗠 𝗜𝗡𝗦𝗧𝗥𝗨𝗖𝗧𝗜𝗢𝗡𝗦 ⚠️ ✪ 𝗖𝗼𝗺𝗽𝗹𝗲𝘁𝗲 𝗮𝗹𝗹 𝗿𝗲𝗹𝗲𝘃𝗮𝗻𝘁 𝘀𝗲𝗰𝘁𝗶𝗼𝗻𝘀 ✪ 𝗣𝗿𝗼𝘃𝗶𝗱𝗲 𝗱𝗲𝘁𝗮𝗶𝗹𝗲𝗱 𝗮𝗻𝘀…"
type textarea "x"
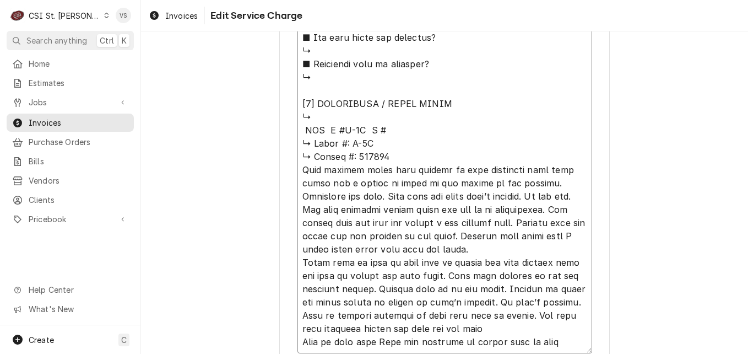
type textarea "⚠️ 𝗙𝗢𝗥𝗠 𝗜𝗡𝗦𝗧𝗥𝗨𝗖𝗧𝗜𝗢𝗡𝗦 ⚠️ ✪ 𝗖𝗼𝗺𝗽𝗹𝗲𝘁𝗲 𝗮𝗹𝗹 𝗿𝗲𝗹𝗲𝘃𝗮𝗻𝘁 𝘀𝗲𝗰𝘁𝗶𝗼𝗻𝘀 ✪ 𝗣𝗿𝗼𝘃𝗶𝗱𝗲 𝗱𝗲𝘁𝗮𝗶𝗹𝗲𝗱 𝗮𝗻𝘀…"
type textarea "x"
type textarea "⚠️ 𝗙𝗢𝗥𝗠 𝗜𝗡𝗦𝗧𝗥𝗨𝗖𝗧𝗜𝗢𝗡𝗦 ⚠️ ✪ 𝗖𝗼𝗺𝗽𝗹𝗲𝘁𝗲 𝗮𝗹𝗹 𝗿𝗲𝗹𝗲𝘃𝗮𝗻𝘁 𝘀𝗲𝗰𝘁𝗶𝗼𝗻𝘀 ✪ 𝗣𝗿𝗼𝘃𝗶𝗱𝗲 𝗱𝗲𝘁𝗮𝗶𝗹𝗲𝗱 𝗮𝗻𝘀…"
type textarea "x"
type textarea "⚠️ 𝗙𝗢𝗥𝗠 𝗜𝗡𝗦𝗧𝗥𝗨𝗖𝗧𝗜𝗢𝗡𝗦 ⚠️ ✪ 𝗖𝗼𝗺𝗽𝗹𝗲𝘁𝗲 𝗮𝗹𝗹 𝗿𝗲𝗹𝗲𝘃𝗮𝗻𝘁 𝘀𝗲𝗰𝘁𝗶𝗼𝗻𝘀 ✪ 𝗣𝗿𝗼𝘃𝗶𝗱𝗲 𝗱𝗲𝘁𝗮𝗶𝗹𝗲𝗱 𝗮𝗻𝘀…"
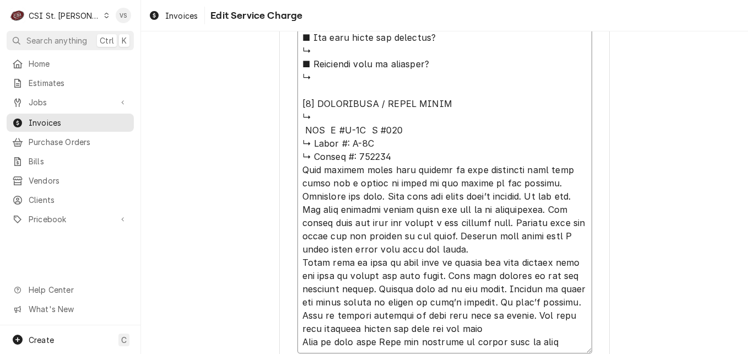
type textarea "x"
type textarea "⚠️ 𝗙𝗢𝗥𝗠 𝗜𝗡𝗦𝗧𝗥𝗨𝗖𝗧𝗜𝗢𝗡𝗦 ⚠️ ✪ 𝗖𝗼𝗺𝗽𝗹𝗲𝘁𝗲 𝗮𝗹𝗹 𝗿𝗲𝗹𝗲𝘃𝗮𝗻𝘁 𝘀𝗲𝗰𝘁𝗶𝗼𝗻𝘀 ✪ 𝗣𝗿𝗼𝘃𝗶𝗱𝗲 𝗱𝗲𝘁𝗮𝗶𝗹𝗲𝗱 𝗮𝗻𝘀…"
type textarea "x"
type textarea "⚠️ 𝗙𝗢𝗥𝗠 𝗜𝗡𝗦𝗧𝗥𝗨𝗖𝗧𝗜𝗢𝗡𝗦 ⚠️ ✪ 𝗖𝗼𝗺𝗽𝗹𝗲𝘁𝗲 𝗮𝗹𝗹 𝗿𝗲𝗹𝗲𝘃𝗮𝗻𝘁 𝘀𝗲𝗰𝘁𝗶𝗼𝗻𝘀 ✪ 𝗣𝗿𝗼𝘃𝗶𝗱𝗲 𝗱𝗲𝘁𝗮𝗶𝗹𝗲𝗱 𝗮𝗻𝘀…"
type textarea "x"
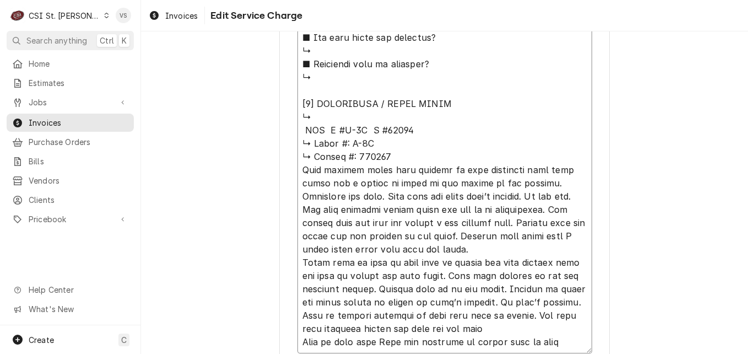
type textarea "⚠️ 𝗙𝗢𝗥𝗠 𝗜𝗡𝗦𝗧𝗥𝗨𝗖𝗧𝗜𝗢𝗡𝗦 ⚠️ ✪ 𝗖𝗼𝗺𝗽𝗹𝗲𝘁𝗲 𝗮𝗹𝗹 𝗿𝗲𝗹𝗲𝘃𝗮𝗻𝘁 𝘀𝗲𝗰𝘁𝗶𝗼𝗻𝘀 ✪ 𝗣𝗿𝗼𝘃𝗶𝗱𝗲 𝗱𝗲𝘁𝗮𝗶𝗹𝗲𝗱 𝗮𝗻𝘀…"
drag, startPoint x: 296, startPoint y: 138, endPoint x: 397, endPoint y: 154, distance: 102.2
type textarea "x"
type textarea "⚠️ 𝗙𝗢𝗥𝗠 𝗜𝗡𝗦𝗧𝗥𝗨𝗖𝗧𝗜𝗢𝗡𝗦 ⚠️ ✪ 𝗖𝗼𝗺𝗽𝗹𝗲𝘁𝗲 𝗮𝗹𝗹 𝗿𝗲𝗹𝗲𝘃𝗮𝗻𝘁 𝘀𝗲𝗰𝘁𝗶𝗼𝗻𝘀 ✪ 𝗣𝗿𝗼𝘃𝗶𝗱𝗲 𝗱𝗲𝘁𝗮𝗶𝗹𝗲𝗱 𝗮𝗻𝘀…"
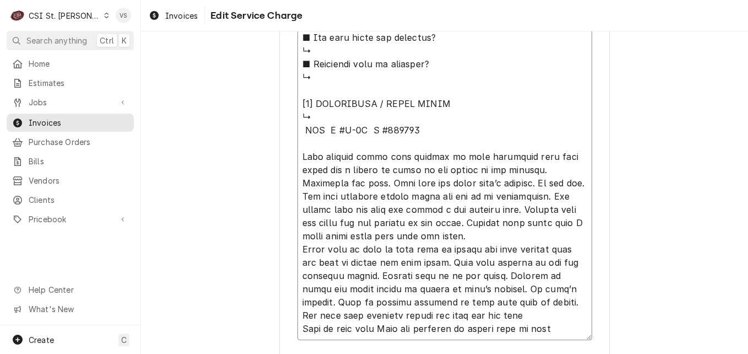
type textarea "x"
type textarea "⚠️ 𝗙𝗢𝗥𝗠 𝗜𝗡𝗦𝗧𝗥𝗨𝗖𝗧𝗜𝗢𝗡𝗦 ⚠️ ✪ 𝗖𝗼𝗺𝗽𝗹𝗲𝘁𝗲 𝗮𝗹𝗹 𝗿𝗲𝗹𝗲𝘃𝗮𝗻𝘁 𝘀𝗲𝗰𝘁𝗶𝗼𝗻𝘀 ✪ 𝗣𝗿𝗼𝘃𝗶𝗱𝗲 𝗱𝗲𝘁𝗮𝗶𝗹𝗲𝗱 𝗮𝗻𝘀…"
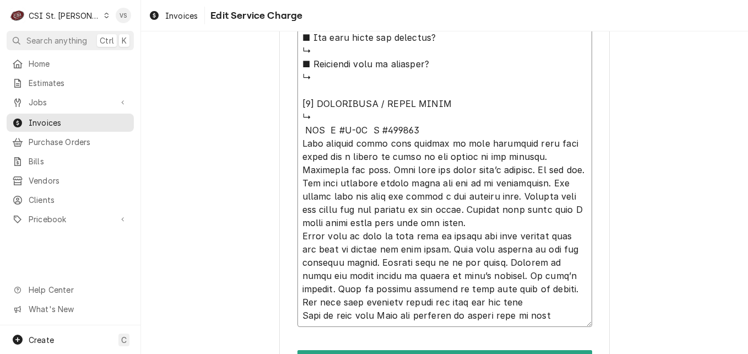
drag, startPoint x: 358, startPoint y: 157, endPoint x: 371, endPoint y: 155, distance: 13.9
type textarea "x"
type textarea "⚠️ 𝗙𝗢𝗥𝗠 𝗜𝗡𝗦𝗧𝗥𝗨𝗖𝗧𝗜𝗢𝗡𝗦 ⚠️ ✪ 𝗖𝗼𝗺𝗽𝗹𝗲𝘁𝗲 𝗮𝗹𝗹 𝗿𝗲𝗹𝗲𝘃𝗮𝗻𝘁 𝘀𝗲𝗰𝘁𝗶𝗼𝗻𝘀 ✪ 𝗣𝗿𝗼𝘃𝗶𝗱𝗲 𝗱𝗲𝘁𝗮𝗶𝗹𝗲𝗱 𝗮𝗻𝘀…"
type textarea "x"
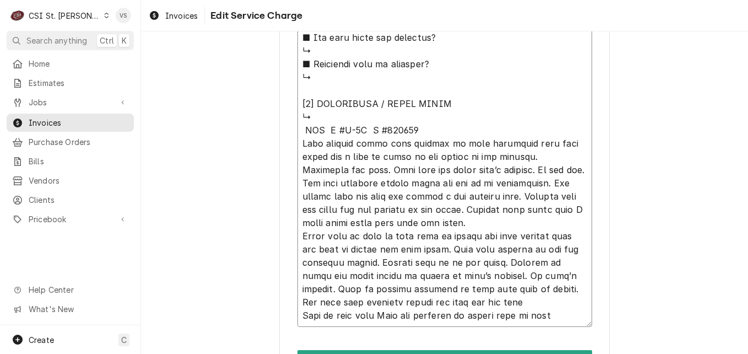
type textarea "⚠️ 𝗙𝗢𝗥𝗠 𝗜𝗡𝗦𝗧𝗥𝗨𝗖𝗧𝗜𝗢𝗡𝗦 ⚠️ ✪ 𝗖𝗼𝗺𝗽𝗹𝗲𝘁𝗲 𝗮𝗹𝗹 𝗿𝗲𝗹𝗲𝘃𝗮𝗻𝘁 𝘀𝗲𝗰𝘁𝗶𝗼𝗻𝘀 ✪ 𝗣𝗿𝗼𝘃𝗶𝗱𝗲 𝗱𝗲𝘁𝗮𝗶𝗹𝗲𝗱 𝗮𝗻𝘀…"
type textarea "x"
type textarea "⚠️ 𝗙𝗢𝗥𝗠 𝗜𝗡𝗦𝗧𝗥𝗨𝗖𝗧𝗜𝗢𝗡𝗦 ⚠️ ✪ 𝗖𝗼𝗺𝗽𝗹𝗲𝘁𝗲 𝗮𝗹𝗹 𝗿𝗲𝗹𝗲𝘃𝗮𝗻𝘁 𝘀𝗲𝗰𝘁𝗶𝗼𝗻𝘀 ✪ 𝗣𝗿𝗼𝘃𝗶𝗱𝗲 𝗱𝗲𝘁𝗮𝗶𝗹𝗲𝗱 𝗮𝗻𝘀…"
type textarea "x"
type textarea "⚠️ 𝗙𝗢𝗥𝗠 𝗜𝗡𝗦𝗧𝗥𝗨𝗖𝗧𝗜𝗢𝗡𝗦 ⚠️ ✪ 𝗖𝗼𝗺𝗽𝗹𝗲𝘁𝗲 𝗮𝗹𝗹 𝗿𝗲𝗹𝗲𝘃𝗮𝗻𝘁 𝘀𝗲𝗰𝘁𝗶𝗼𝗻𝘀 ✪ 𝗣𝗿𝗼𝘃𝗶𝗱𝗲 𝗱𝗲𝘁𝗮𝗶𝗹𝗲𝗱 𝗮𝗻𝘀…"
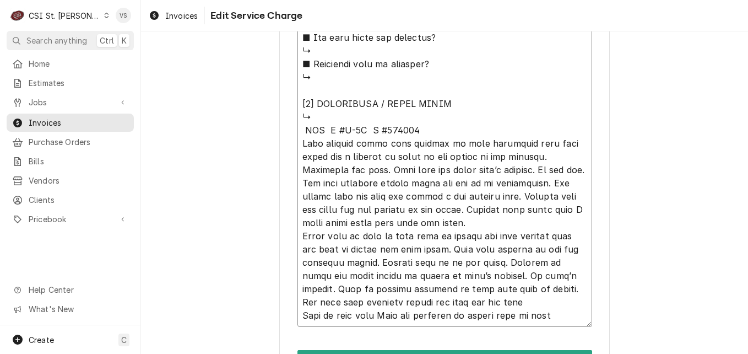
type textarea "x"
type textarea "⚠️ 𝗙𝗢𝗥𝗠 𝗜𝗡𝗦𝗧𝗥𝗨𝗖𝗧𝗜𝗢𝗡𝗦 ⚠️ ✪ 𝗖𝗼𝗺𝗽𝗹𝗲𝘁𝗲 𝗮𝗹𝗹 𝗿𝗲𝗹𝗲𝘃𝗮𝗻𝘁 𝘀𝗲𝗰𝘁𝗶𝗼𝗻𝘀 ✪ 𝗣𝗿𝗼𝘃𝗶𝗱𝗲 𝗱𝗲𝘁𝗮𝗶𝗹𝗲𝗱 𝗮𝗻𝘀…"
type textarea "x"
type textarea "⚠️ 𝗙𝗢𝗥𝗠 𝗜𝗡𝗦𝗧𝗥𝗨𝗖𝗧𝗜𝗢𝗡𝗦 ⚠️ ✪ 𝗖𝗼𝗺𝗽𝗹𝗲𝘁𝗲 𝗮𝗹𝗹 𝗿𝗲𝗹𝗲𝘃𝗮𝗻𝘁 𝘀𝗲𝗰𝘁𝗶𝗼𝗻𝘀 ✪ 𝗣𝗿𝗼𝘃𝗶𝗱𝗲 𝗱𝗲𝘁𝗮𝗶𝗹𝗲𝗱 𝗮𝗻𝘀…"
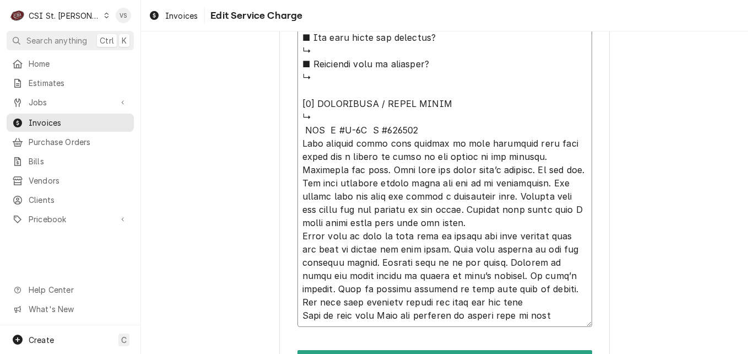
type textarea "x"
type textarea "⚠️ 𝗙𝗢𝗥𝗠 𝗜𝗡𝗦𝗧𝗥𝗨𝗖𝗧𝗜𝗢𝗡𝗦 ⚠️ ✪ 𝗖𝗼𝗺𝗽𝗹𝗲𝘁𝗲 𝗮𝗹𝗹 𝗿𝗲𝗹𝗲𝘃𝗮𝗻𝘁 𝘀𝗲𝗰𝘁𝗶𝗼𝗻𝘀 ✪ 𝗣𝗿𝗼𝘃𝗶𝗱𝗲 𝗱𝗲𝘁𝗮𝗶𝗹𝗲𝗱 𝗮𝗻𝘀…"
type textarea "x"
type textarea "⚠️ 𝗙𝗢𝗥𝗠 𝗜𝗡𝗦𝗧𝗥𝗨𝗖𝗧𝗜𝗢𝗡𝗦 ⚠️ ✪ 𝗖𝗼𝗺𝗽𝗹𝗲𝘁𝗲 𝗮𝗹𝗹 𝗿𝗲𝗹𝗲𝘃𝗮𝗻𝘁 𝘀𝗲𝗰𝘁𝗶𝗼𝗻𝘀 ✪ 𝗣𝗿𝗼𝘃𝗶𝗱𝗲 𝗱𝗲𝘁𝗮𝗶𝗹𝗲𝗱 𝗮𝗻𝘀…"
type textarea "x"
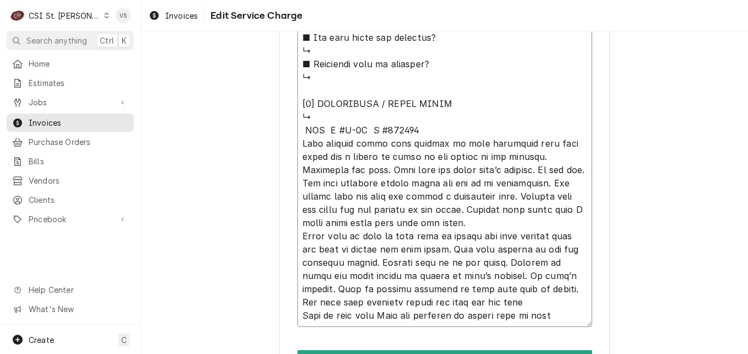
type textarea "⚠️ 𝗙𝗢𝗥𝗠 𝗜𝗡𝗦𝗧𝗥𝗨𝗖𝗧𝗜𝗢𝗡𝗦 ⚠️ ✪ 𝗖𝗼𝗺𝗽𝗹𝗲𝘁𝗲 𝗮𝗹𝗹 𝗿𝗲𝗹𝗲𝘃𝗮𝗻𝘁 𝘀𝗲𝗰𝘁𝗶𝗼𝗻𝘀 ✪ 𝗣𝗿𝗼𝘃𝗶𝗱𝗲 𝗱𝗲𝘁𝗮𝗶𝗹𝗲𝗱 𝗮𝗻𝘀…"
type textarea "x"
type textarea "⚠️ 𝗙𝗢𝗥𝗠 𝗜𝗡𝗦𝗧𝗥𝗨𝗖𝗧𝗜𝗢𝗡𝗦 ⚠️ ✪ 𝗖𝗼𝗺𝗽𝗹𝗲𝘁𝗲 𝗮𝗹𝗹 𝗿𝗲𝗹𝗲𝘃𝗮𝗻𝘁 𝘀𝗲𝗰𝘁𝗶𝗼𝗻𝘀 ✪ 𝗣𝗿𝗼𝘃𝗶𝗱𝗲 𝗱𝗲𝘁𝗮𝗶𝗹𝗲𝗱 𝗮𝗻𝘀…"
type textarea "x"
type textarea "⚠️ 𝗙𝗢𝗥𝗠 𝗜𝗡𝗦𝗧𝗥𝗨𝗖𝗧𝗜𝗢𝗡𝗦 ⚠️ ✪ 𝗖𝗼𝗺𝗽𝗹𝗲𝘁𝗲 𝗮𝗹𝗹 𝗿𝗲𝗹𝗲𝘃𝗮𝗻𝘁 𝘀𝗲𝗰𝘁𝗶𝗼𝗻𝘀 ✪ 𝗣𝗿𝗼𝘃𝗶𝗱𝗲 𝗱𝗲𝘁𝗮𝗶𝗹𝗲𝗱 𝗮𝗻𝘀…"
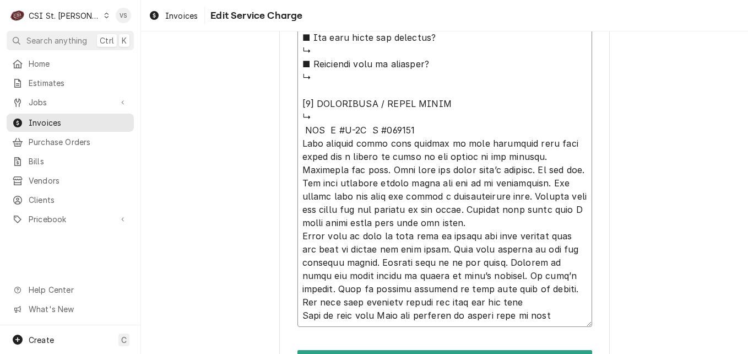
type textarea "x"
type textarea "⚠️ 𝗙𝗢𝗥𝗠 𝗜𝗡𝗦𝗧𝗥𝗨𝗖𝗧𝗜𝗢𝗡𝗦 ⚠️ ✪ 𝗖𝗼𝗺𝗽𝗹𝗲𝘁𝗲 𝗮𝗹𝗹 𝗿𝗲𝗹𝗲𝘃𝗮𝗻𝘁 𝘀𝗲𝗰𝘁𝗶𝗼𝗻𝘀 ✪ 𝗣𝗿𝗼𝘃𝗶𝗱𝗲 𝗱𝗲𝘁𝗮𝗶𝗹𝗲𝗱 𝗮𝗻𝘀…"
type textarea "x"
type textarea "⚠️ 𝗙𝗢𝗥𝗠 𝗜𝗡𝗦𝗧𝗥𝗨𝗖𝗧𝗜𝗢𝗡𝗦 ⚠️ ✪ 𝗖𝗼𝗺𝗽𝗹𝗲𝘁𝗲 𝗮𝗹𝗹 𝗿𝗲𝗹𝗲𝘃𝗮𝗻𝘁 𝘀𝗲𝗰𝘁𝗶𝗼𝗻𝘀 ✪ 𝗣𝗿𝗼𝘃𝗶𝗱𝗲 𝗱𝗲𝘁𝗮𝗶𝗹𝗲𝗱 𝗮𝗻𝘀…"
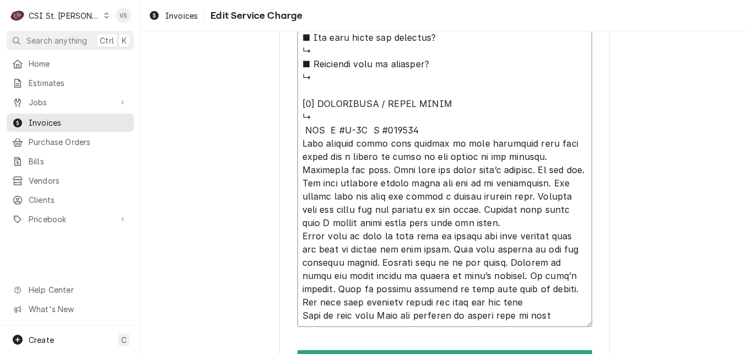
type textarea "x"
type textarea "⚠️ 𝗙𝗢𝗥𝗠 𝗜𝗡𝗦𝗧𝗥𝗨𝗖𝗧𝗜𝗢𝗡𝗦 ⚠️ ✪ 𝗖𝗼𝗺𝗽𝗹𝗲𝘁𝗲 𝗮𝗹𝗹 𝗿𝗲𝗹𝗲𝘃𝗮𝗻𝘁 𝘀𝗲𝗰𝘁𝗶𝗼𝗻𝘀 ✪ 𝗣𝗿𝗼𝘃𝗶𝗱𝗲 𝗱𝗲𝘁𝗮𝗶𝗹𝗲𝗱 𝗮𝗻𝘀…"
drag, startPoint x: 566, startPoint y: 210, endPoint x: 574, endPoint y: 209, distance: 7.9
type textarea "x"
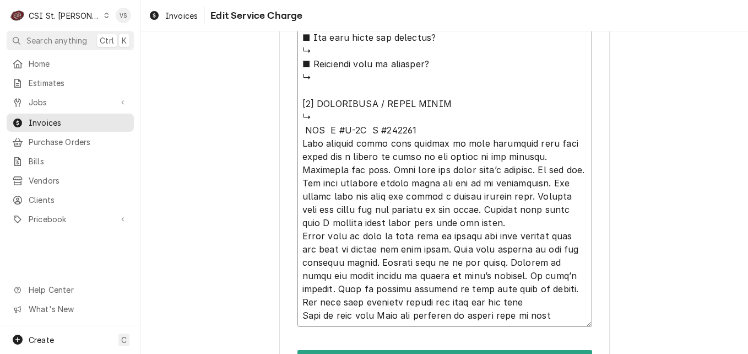
type textarea "⚠️ 𝗙𝗢𝗥𝗠 𝗜𝗡𝗦𝗧𝗥𝗨𝗖𝗧𝗜𝗢𝗡𝗦 ⚠️ ✪ 𝗖𝗼𝗺𝗽𝗹𝗲𝘁𝗲 𝗮𝗹𝗹 𝗿𝗲𝗹𝗲𝘃𝗮𝗻𝘁 𝘀𝗲𝗰𝘁𝗶𝗼𝗻𝘀 ✪ 𝗣𝗿𝗼𝘃𝗶𝗱𝗲 𝗱𝗲𝘁𝗮𝗶𝗹𝗲𝗱 𝗮𝗻𝘀…"
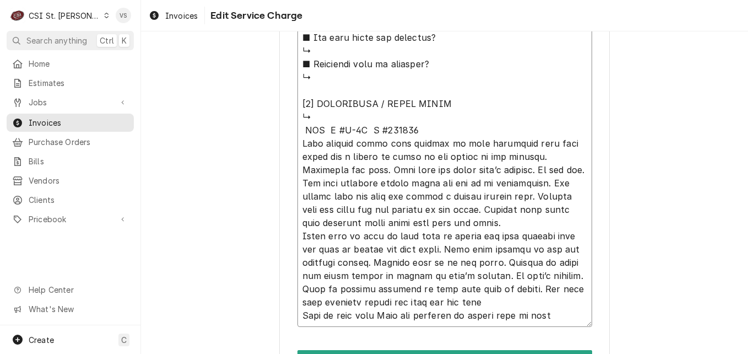
type textarea "x"
type textarea "⚠️ 𝗙𝗢𝗥𝗠 𝗜𝗡𝗦𝗧𝗥𝗨𝗖𝗧𝗜𝗢𝗡𝗦 ⚠️ ✪ 𝗖𝗼𝗺𝗽𝗹𝗲𝘁𝗲 𝗮𝗹𝗹 𝗿𝗲𝗹𝗲𝘃𝗮𝗻𝘁 𝘀𝗲𝗰𝘁𝗶𝗼𝗻𝘀 ✪ 𝗣𝗿𝗼𝘃𝗶𝗱𝗲 𝗱𝗲𝘁𝗮𝗶𝗹𝗲𝗱 𝗮𝗻𝘀…"
type textarea "x"
type textarea "⚠️ 𝗙𝗢𝗥𝗠 𝗜𝗡𝗦𝗧𝗥𝗨𝗖𝗧𝗜𝗢𝗡𝗦 ⚠️ ✪ 𝗖𝗼𝗺𝗽𝗹𝗲𝘁𝗲 𝗮𝗹𝗹 𝗿𝗲𝗹𝗲𝘃𝗮𝗻𝘁 𝘀𝗲𝗰𝘁𝗶𝗼𝗻𝘀 ✪ 𝗣𝗿𝗼𝘃𝗶𝗱𝗲 𝗱𝗲𝘁𝗮𝗶𝗹𝗲𝗱 𝗮𝗻𝘀…"
type textarea "x"
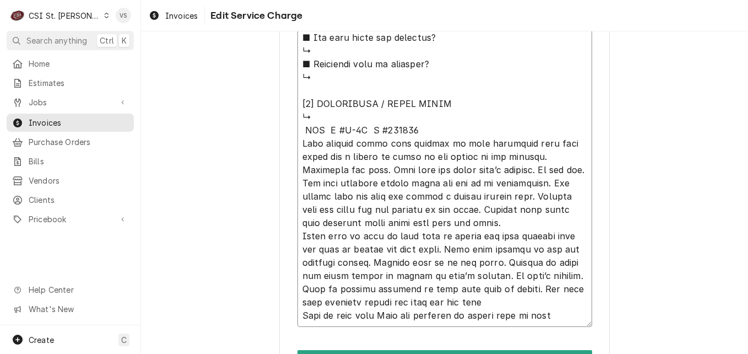
type textarea "⚠️ 𝗙𝗢𝗥𝗠 𝗜𝗡𝗦𝗧𝗥𝗨𝗖𝗧𝗜𝗢𝗡𝗦 ⚠️ ✪ 𝗖𝗼𝗺𝗽𝗹𝗲𝘁𝗲 𝗮𝗹𝗹 𝗿𝗲𝗹𝗲𝘃𝗮𝗻𝘁 𝘀𝗲𝗰𝘁𝗶𝗼𝗻𝘀 ✪ 𝗣𝗿𝗼𝘃𝗶𝗱𝗲 𝗱𝗲𝘁𝗮𝗶𝗹𝗲𝗱 𝗮𝗻𝘀…"
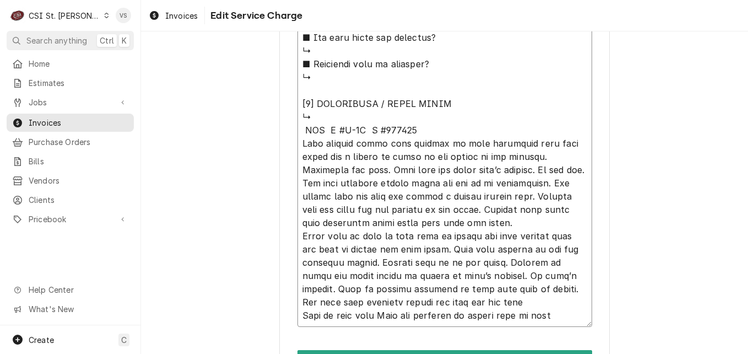
type textarea "x"
type textarea "⚠️ 𝗙𝗢𝗥𝗠 𝗜𝗡𝗦𝗧𝗥𝗨𝗖𝗧𝗜𝗢𝗡𝗦 ⚠️ ✪ 𝗖𝗼𝗺𝗽𝗹𝗲𝘁𝗲 𝗮𝗹𝗹 𝗿𝗲𝗹𝗲𝘃𝗮𝗻𝘁 𝘀𝗲𝗰𝘁𝗶𝗼𝗻𝘀 ✪ 𝗣𝗿𝗼𝘃𝗶𝗱𝗲 𝗱𝗲𝘁𝗮𝗶𝗹𝗲𝗱 𝗮𝗻𝘀…"
type textarea "x"
type textarea "⚠️ 𝗙𝗢𝗥𝗠 𝗜𝗡𝗦𝗧𝗥𝗨𝗖𝗧𝗜𝗢𝗡𝗦 ⚠️ ✪ 𝗖𝗼𝗺𝗽𝗹𝗲𝘁𝗲 𝗮𝗹𝗹 𝗿𝗲𝗹𝗲𝘃𝗮𝗻𝘁 𝘀𝗲𝗰𝘁𝗶𝗼𝗻𝘀 ✪ 𝗣𝗿𝗼𝘃𝗶𝗱𝗲 𝗱𝗲𝘁𝗮𝗶𝗹𝗲𝗱 𝗮𝗻𝘀…"
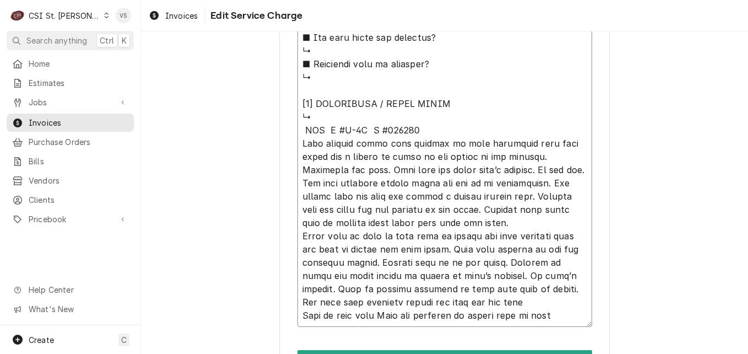
type textarea "x"
type textarea "⚠️ 𝗙𝗢𝗥𝗠 𝗜𝗡𝗦𝗧𝗥𝗨𝗖𝗧𝗜𝗢𝗡𝗦 ⚠️ ✪ 𝗖𝗼𝗺𝗽𝗹𝗲𝘁𝗲 𝗮𝗹𝗹 𝗿𝗲𝗹𝗲𝘃𝗮𝗻𝘁 𝘀𝗲𝗰𝘁𝗶𝗼𝗻𝘀 ✪ 𝗣𝗿𝗼𝘃𝗶𝗱𝗲 𝗱𝗲𝘁𝗮𝗶𝗹𝗲𝗱 𝗮𝗻𝘀…"
type textarea "x"
type textarea "⚠️ 𝗙𝗢𝗥𝗠 𝗜𝗡𝗦𝗧𝗥𝗨𝗖𝗧𝗜𝗢𝗡𝗦 ⚠️ ✪ 𝗖𝗼𝗺𝗽𝗹𝗲𝘁𝗲 𝗮𝗹𝗹 𝗿𝗲𝗹𝗲𝘃𝗮𝗻𝘁 𝘀𝗲𝗰𝘁𝗶𝗼𝗻𝘀 ✪ 𝗣𝗿𝗼𝘃𝗶𝗱𝗲 𝗱𝗲𝘁𝗮𝗶𝗹𝗲𝗱 𝗮𝗻𝘀…"
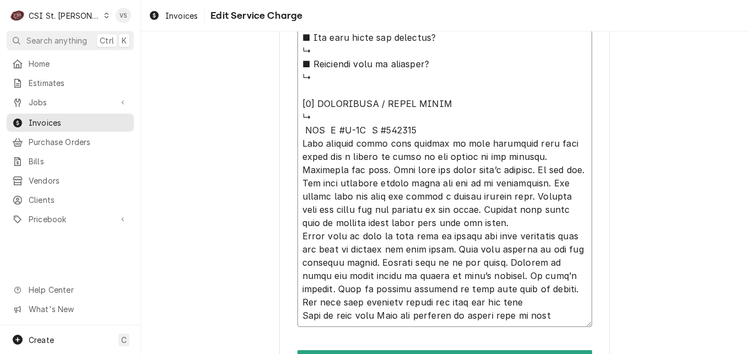
type textarea "x"
type textarea "⚠️ 𝗙𝗢𝗥𝗠 𝗜𝗡𝗦𝗧𝗥𝗨𝗖𝗧𝗜𝗢𝗡𝗦 ⚠️ ✪ 𝗖𝗼𝗺𝗽𝗹𝗲𝘁𝗲 𝗮𝗹𝗹 𝗿𝗲𝗹𝗲𝘃𝗮𝗻𝘁 𝘀𝗲𝗰𝘁𝗶𝗼𝗻𝘀 ✪ 𝗣𝗿𝗼𝘃𝗶𝗱𝗲 𝗱𝗲𝘁𝗮𝗶𝗹𝗲𝗱 𝗮𝗻𝘀…"
drag, startPoint x: 455, startPoint y: 248, endPoint x: 369, endPoint y: 267, distance: 88.0
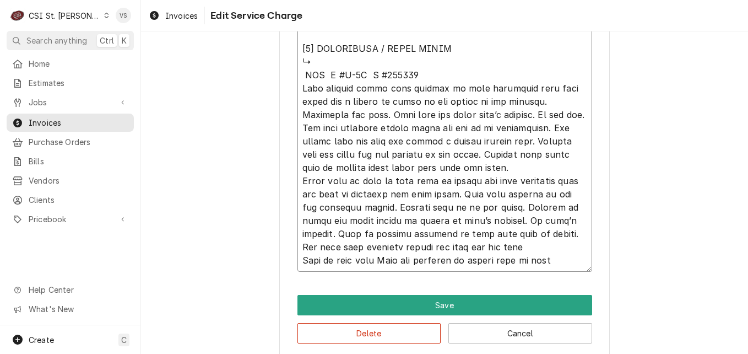
scroll to position [1206, 0]
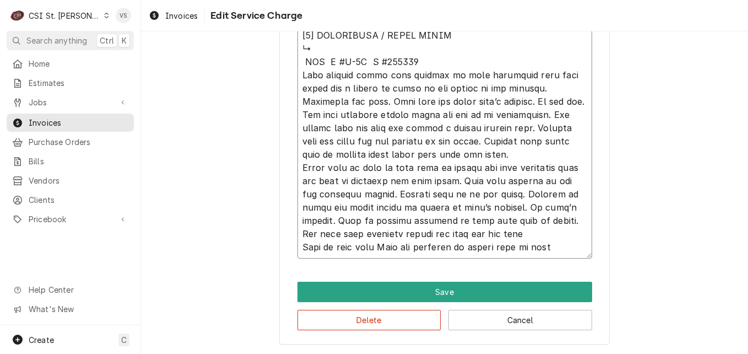
type textarea "x"
type textarea "⚠️ 𝗙𝗢𝗥𝗠 𝗜𝗡𝗦𝗧𝗥𝗨𝗖𝗧𝗜𝗢𝗡𝗦 ⚠️ ✪ 𝗖𝗼𝗺𝗽𝗹𝗲𝘁𝗲 𝗮𝗹𝗹 𝗿𝗲𝗹𝗲𝘃𝗮𝗻𝘁 𝘀𝗲𝗰𝘁𝗶𝗼𝗻𝘀 ✪ 𝗣𝗿𝗼𝘃𝗶𝗱𝗲 𝗱𝗲𝘁𝗮𝗶𝗹𝗲𝗱 𝗮𝗻𝘀…"
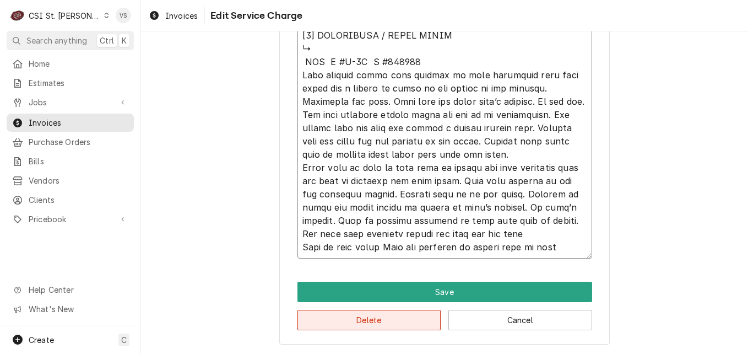
type textarea "x"
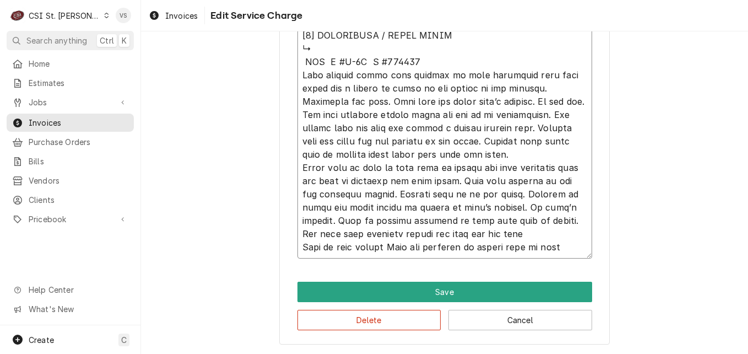
drag, startPoint x: 300, startPoint y: 62, endPoint x: 565, endPoint y: 252, distance: 326.8
type textarea "⚠️ 𝗙𝗢𝗥𝗠 𝗜𝗡𝗦𝗧𝗥𝗨𝗖𝗧𝗜𝗢𝗡𝗦 ⚠️ ✪ 𝗖𝗼𝗺𝗽𝗹𝗲𝘁𝗲 𝗮𝗹𝗹 𝗿𝗲𝗹𝗲𝘃𝗮𝗻𝘁 𝘀𝗲𝗰𝘁𝗶𝗼𝗻𝘀 ✪ 𝗣𝗿𝗼𝘃𝗶𝗱𝗲 𝗱𝗲𝘁𝗮𝗶𝗹𝗲𝗱 𝗮𝗻𝘀…"
click at [388, 323] on button "Delete" at bounding box center [369, 320] width 144 height 20
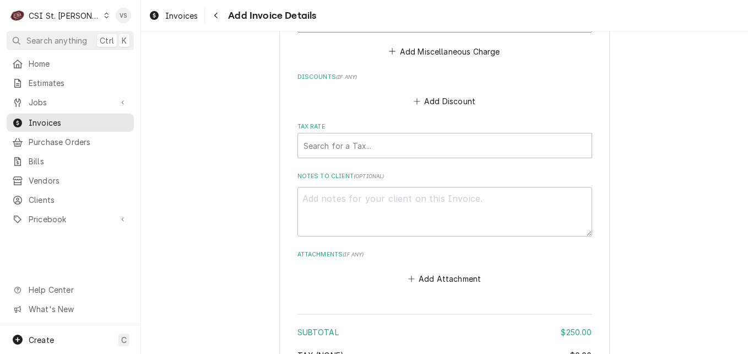
scroll to position [1648, 0]
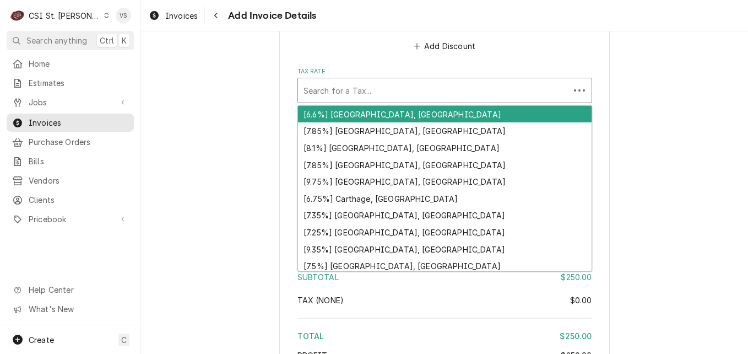
click at [327, 91] on div "Tax Rate" at bounding box center [434, 90] width 261 height 20
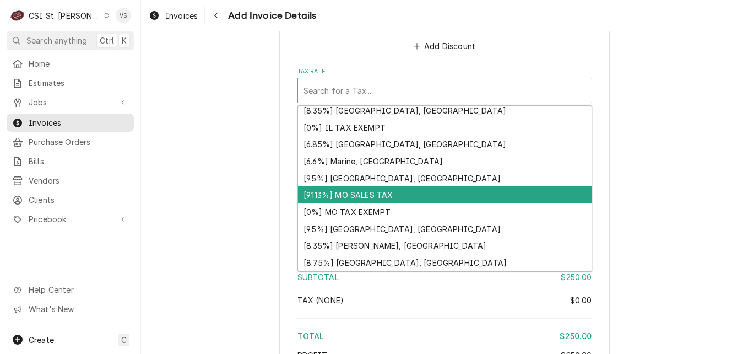
scroll to position [1703, 0]
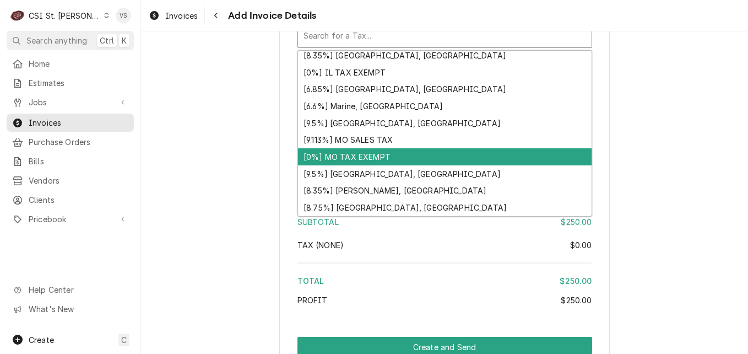
click at [349, 155] on div "[0%] MO TAX EXEMPT" at bounding box center [445, 156] width 294 height 17
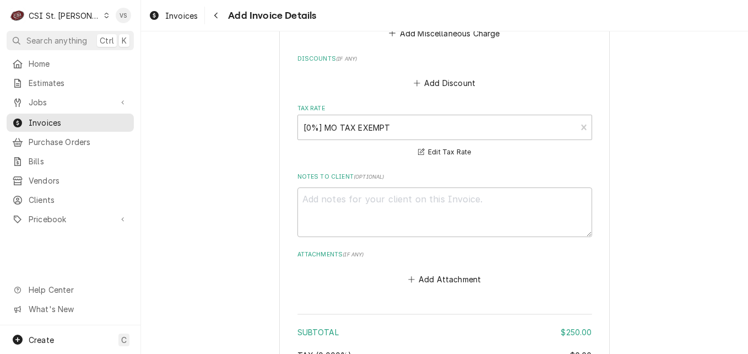
scroll to position [1556, 0]
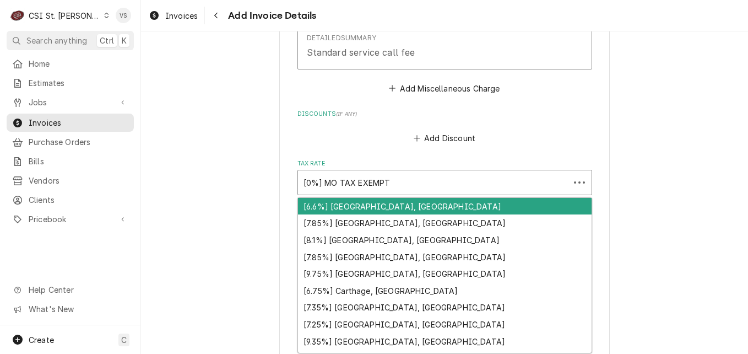
click at [399, 177] on div "Tax Rate" at bounding box center [434, 182] width 261 height 20
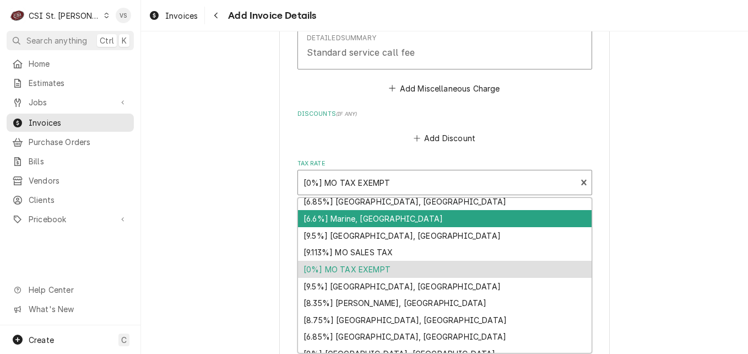
scroll to position [355, 0]
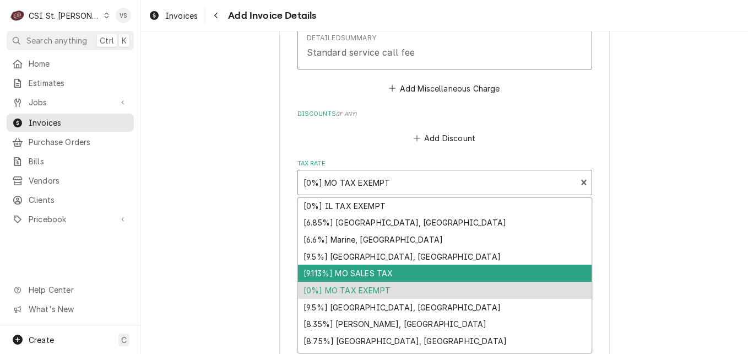
click at [349, 273] on div "[9.113%] MO SALES TAX" at bounding box center [445, 272] width 294 height 17
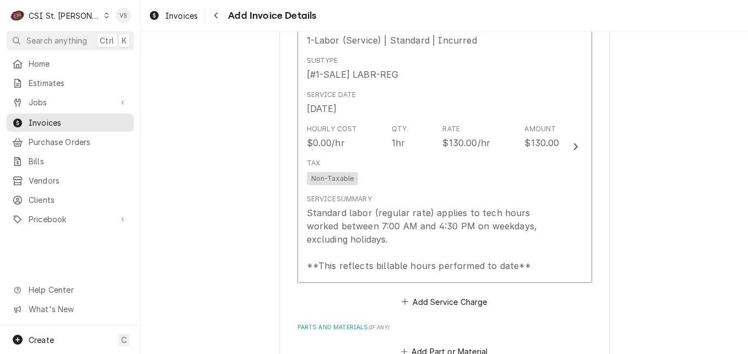
scroll to position [1115, 0]
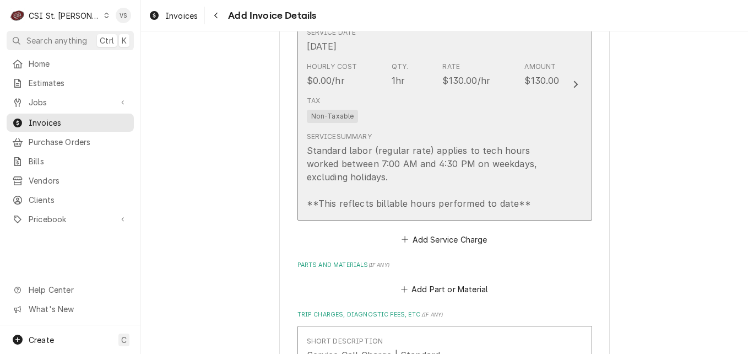
click at [445, 130] on div "Service Summary Standard labor (regular rate) applies to tech hours worked betw…" at bounding box center [433, 170] width 253 height 87
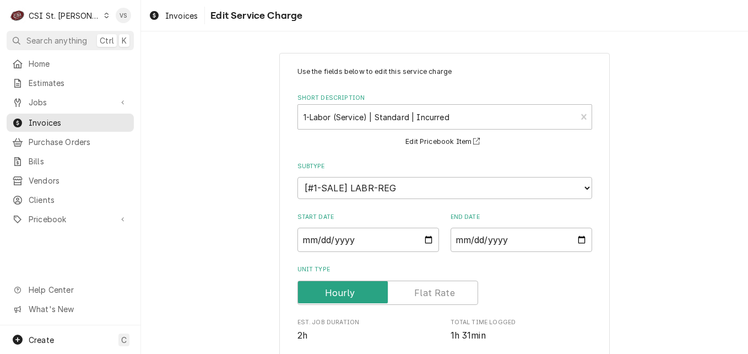
scroll to position [333, 0]
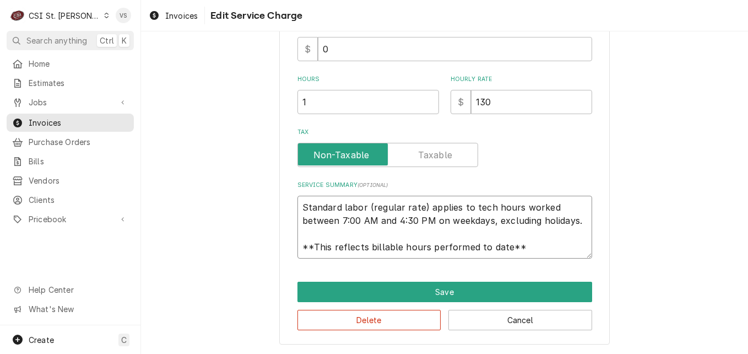
click at [297, 207] on textarea "Standard labor (regular rate) applies to tech hours worked between 7:00 AM and …" at bounding box center [444, 227] width 295 height 63
drag, startPoint x: 299, startPoint y: 205, endPoint x: 557, endPoint y: 256, distance: 263.9
click at [557, 256] on textarea "Standard labor (regular rate) applies to tech hours worked between 7:00 AM and …" at bounding box center [444, 227] width 295 height 63
paste textarea "CMA M #L-1X S #301158 Upon arrival spoke with manager on duty mentioned that th…"
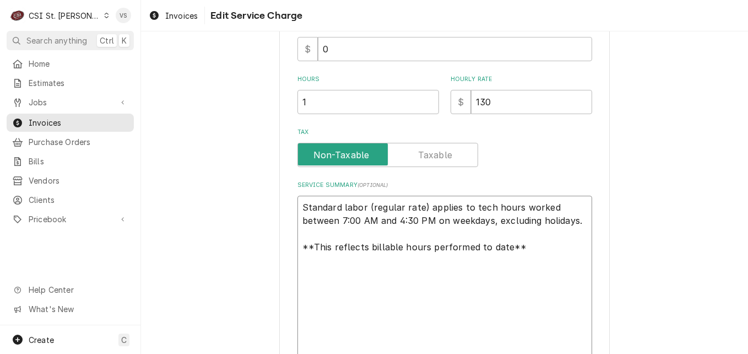
type textarea "x"
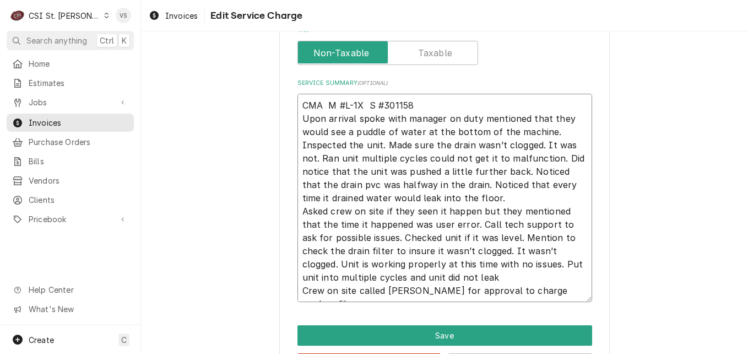
scroll to position [479, 0]
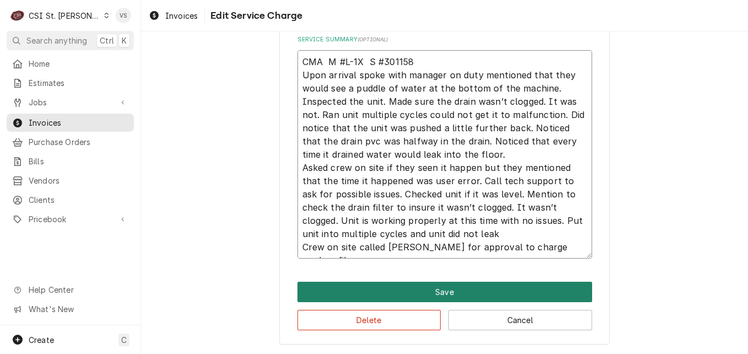
type textarea "CMA M #L-1X S #301158 Upon arrival spoke with manager on duty mentioned that th…"
click at [479, 287] on button "Save" at bounding box center [444, 291] width 295 height 20
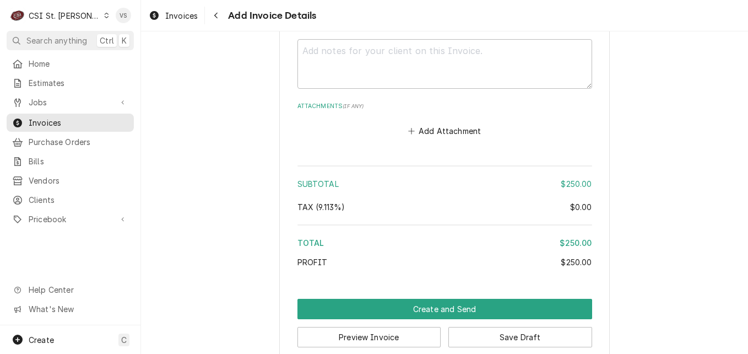
scroll to position [1935, 0]
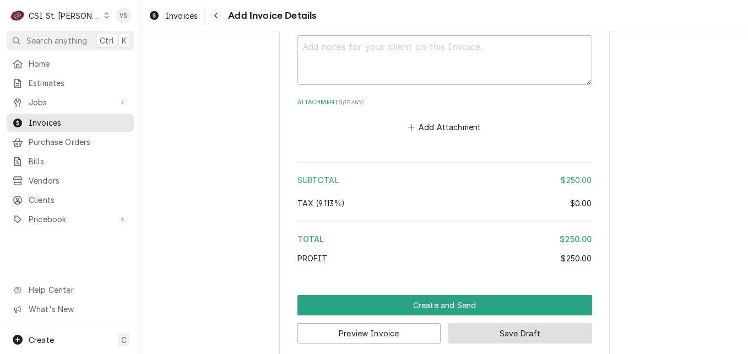
click at [524, 323] on button "Save Draft" at bounding box center [520, 333] width 144 height 20
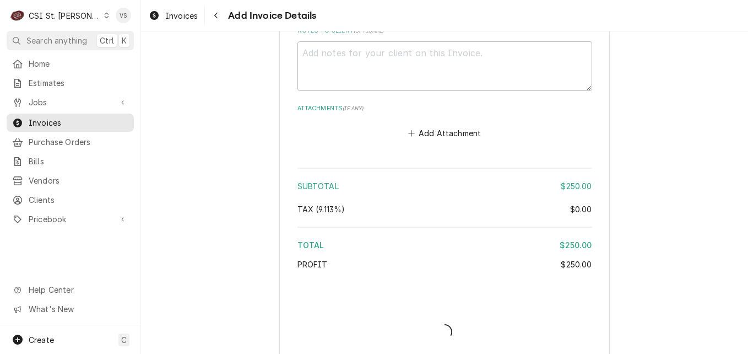
type textarea "x"
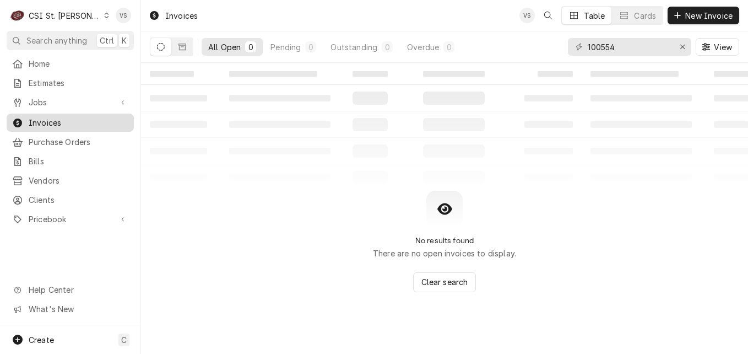
click at [71, 119] on span "Invoices" at bounding box center [79, 123] width 100 height 12
drag, startPoint x: 626, startPoint y: 45, endPoint x: 619, endPoint y: 51, distance: 9.8
click at [550, 48] on div "All Open 0 Pending 0 Outstanding 0 Overdue 0 100554 View" at bounding box center [444, 46] width 589 height 31
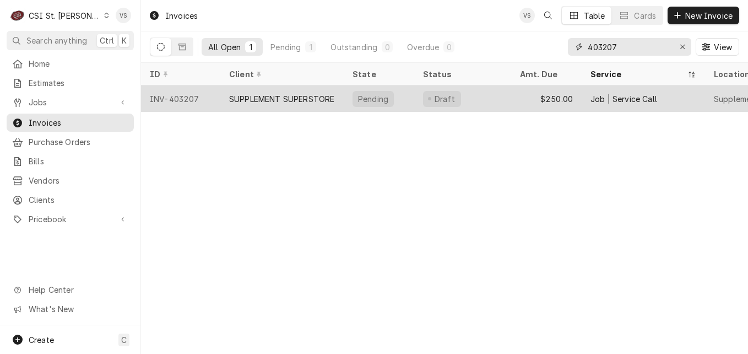
type input "403207"
click at [289, 96] on div "SUPPLEMENT SUPERSTORE" at bounding box center [281, 99] width 105 height 12
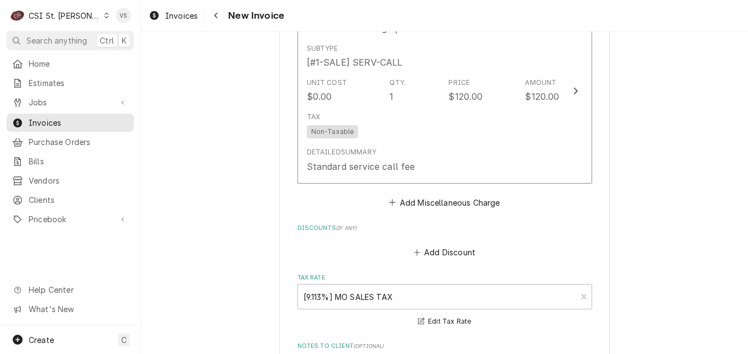
scroll to position [1983, 0]
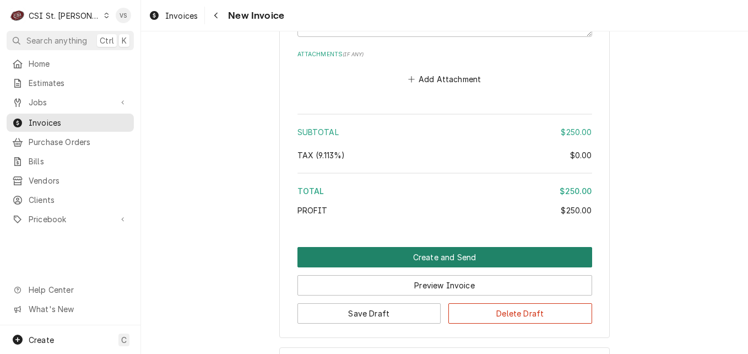
click at [444, 247] on button "Create and Send" at bounding box center [444, 257] width 295 height 20
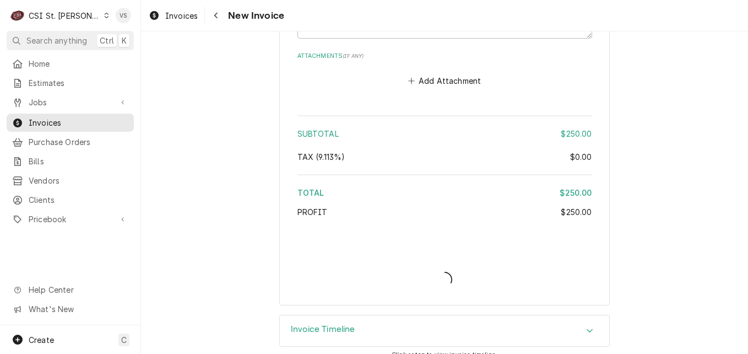
type textarea "x"
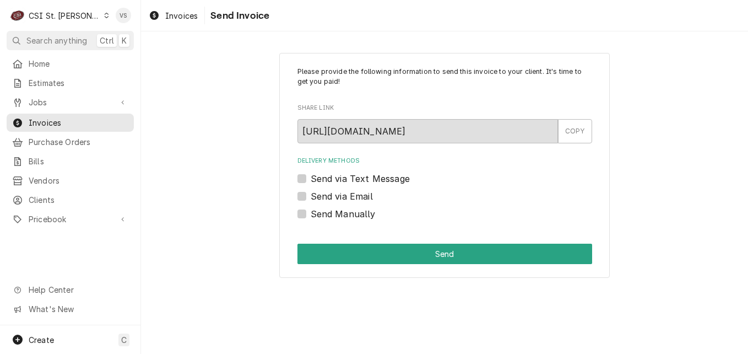
click at [311, 214] on label "Send Manually" at bounding box center [343, 213] width 65 height 13
click at [311, 214] on input "Send Manually" at bounding box center [458, 219] width 295 height 24
checkbox input "true"
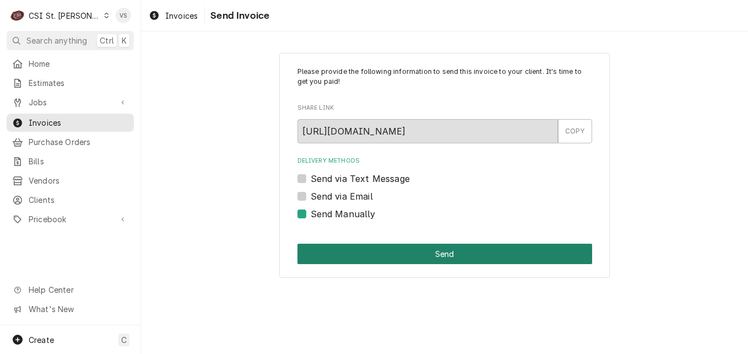
click at [375, 262] on button "Send" at bounding box center [444, 253] width 295 height 20
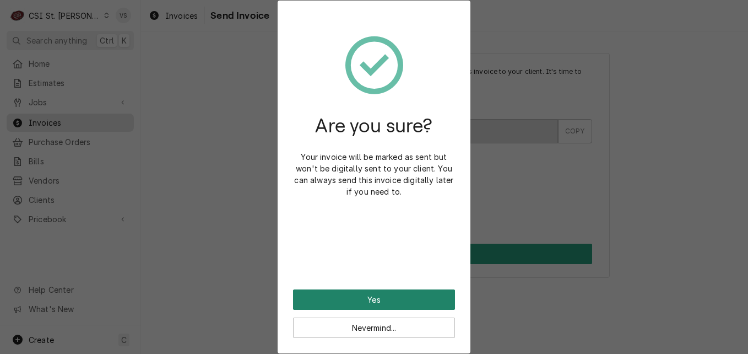
click at [391, 303] on button "Yes" at bounding box center [374, 299] width 162 height 20
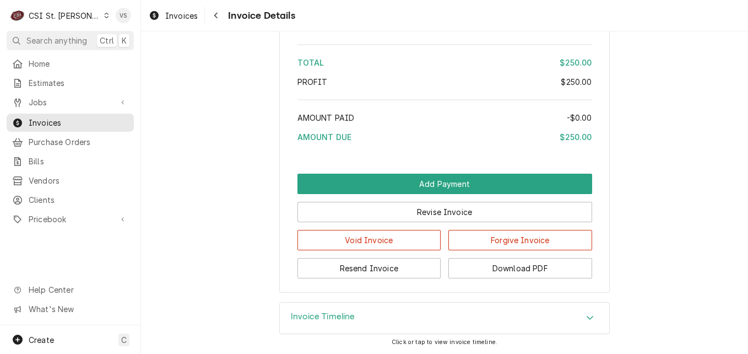
scroll to position [1903, 0]
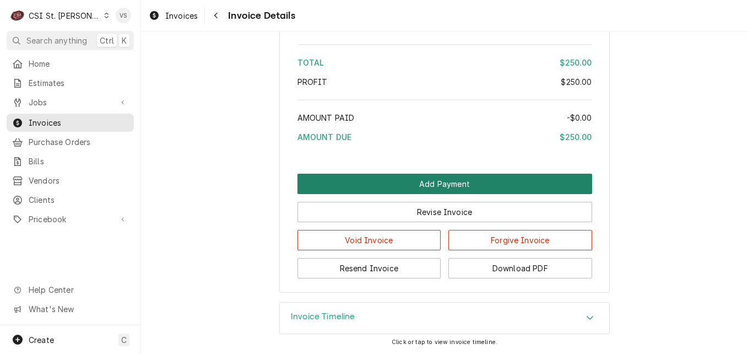
click at [464, 186] on button "Add Payment" at bounding box center [444, 184] width 295 height 20
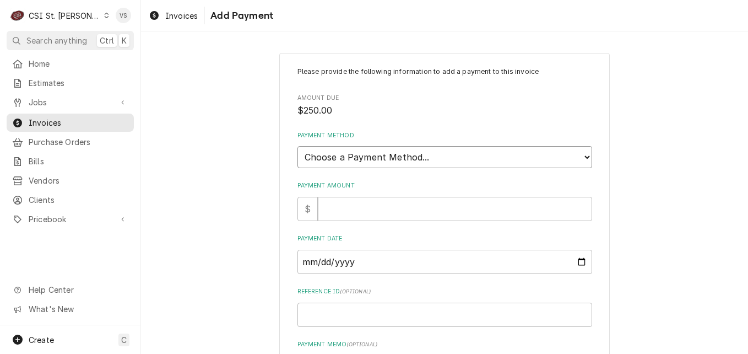
click at [338, 159] on select "Choose a Payment Method... Cash Check Credit/Debit Card ACH/eCheck Other" at bounding box center [444, 157] width 295 height 22
select select "3"
click at [297, 146] on select "Choose a Payment Method... Cash Check Credit/Debit Card ACH/eCheck Other" at bounding box center [444, 157] width 295 height 22
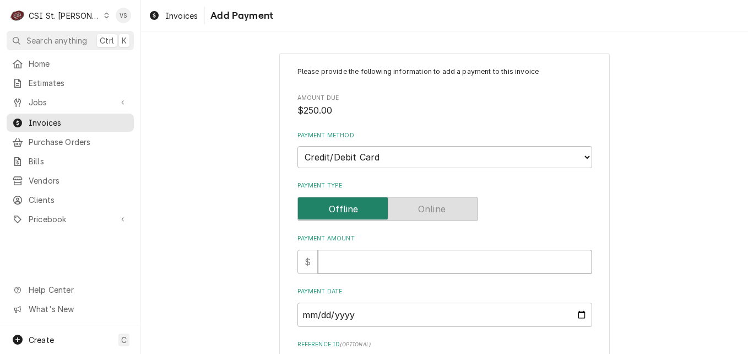
click at [331, 258] on input "Payment Amount" at bounding box center [455, 262] width 274 height 24
type textarea "x"
type input "2"
type textarea "x"
type input "25"
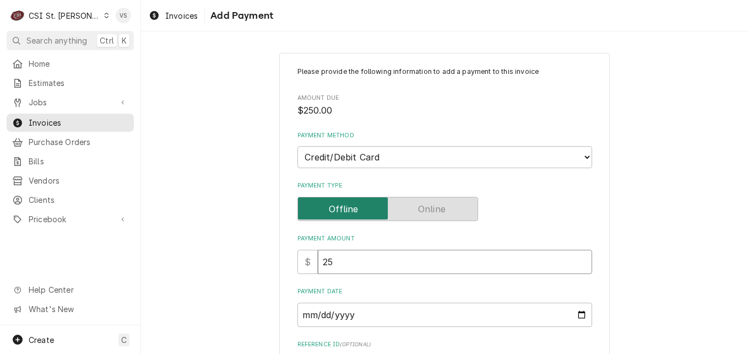
type textarea "x"
type input "250"
type textarea "x"
type input "250.0"
type textarea "x"
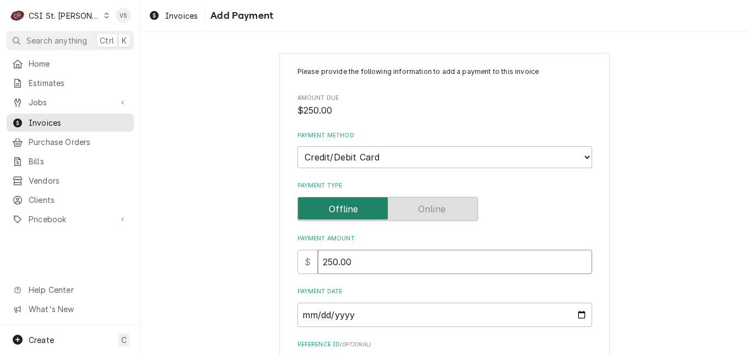
type input "250.00"
click at [571, 313] on input "Payment Date" at bounding box center [444, 314] width 295 height 24
click at [579, 311] on input "Payment Date" at bounding box center [444, 314] width 295 height 24
type textarea "x"
type input "[DATE]"
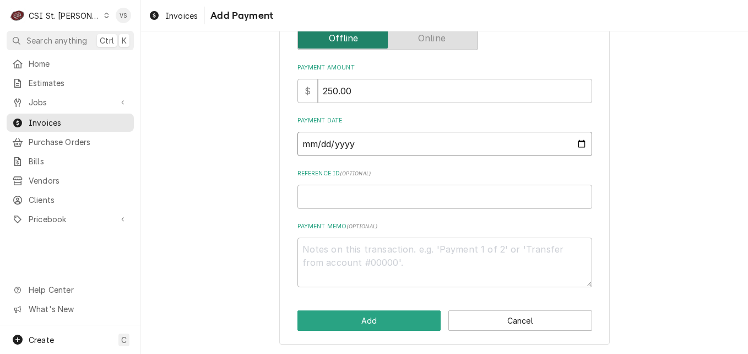
scroll to position [171, 0]
click at [302, 193] on input "Reference ID ( optional )" at bounding box center [444, 196] width 295 height 24
type textarea "x"
type input "0"
type textarea "x"
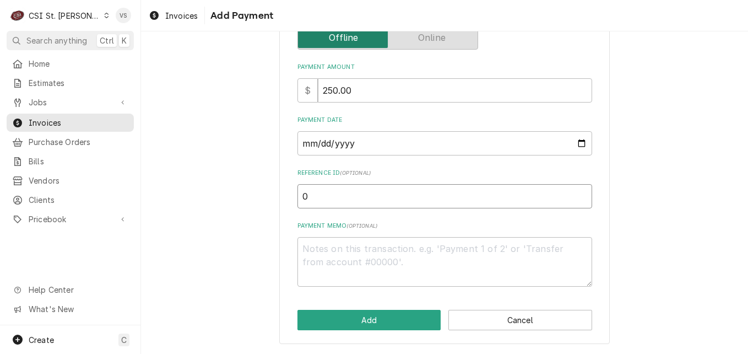
type input "07"
type textarea "x"
type input "073"
type textarea "x"
type input "0737"
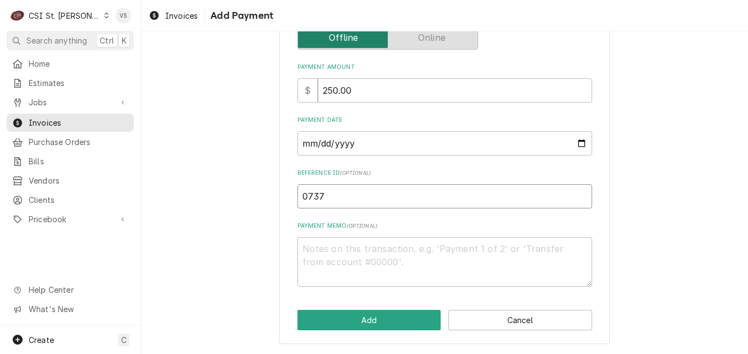
type textarea "x"
type input "07376"
type textarea "x"
type input "07376G"
click at [321, 263] on textarea "Payment Memo ( optional )" at bounding box center [444, 262] width 295 height 50
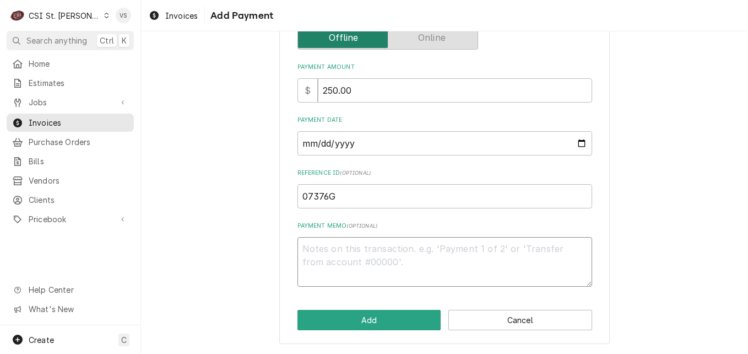
type textarea "x"
type textarea "V"
type textarea "x"
type textarea "Vi"
type textarea "x"
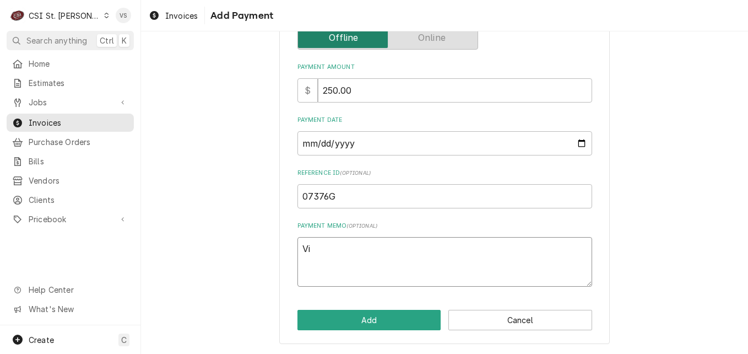
type textarea "Via"
type textarea "x"
type textarea "Vi"
type textarea "x"
type textarea "Vis"
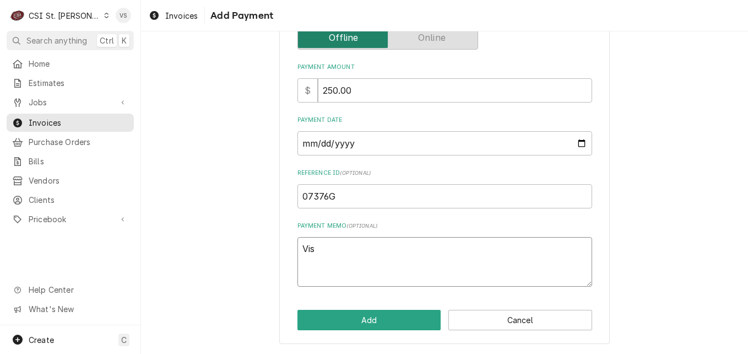
type textarea "x"
type textarea "Visa"
type textarea "x"
type textarea "Visa"
type textarea "x"
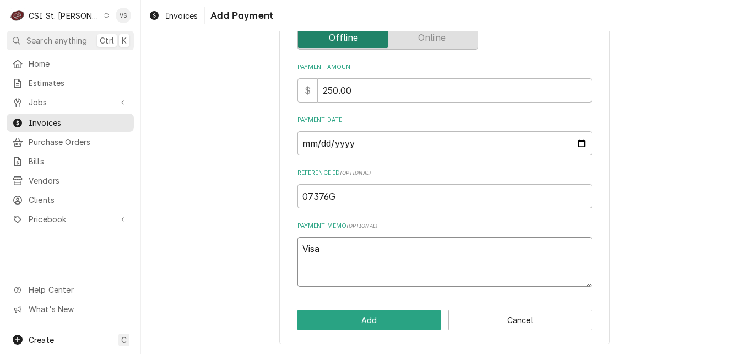
type textarea "Visa 5"
type textarea "x"
type textarea "Visa 55"
type textarea "x"
type textarea "Visa 550"
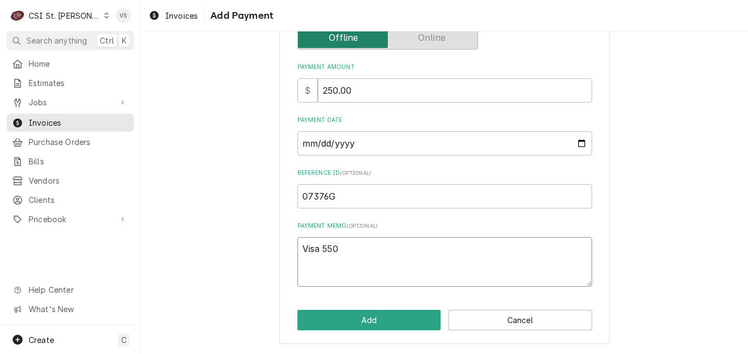
type textarea "x"
type textarea "Visa 5501"
click at [384, 322] on button "Add" at bounding box center [369, 320] width 144 height 20
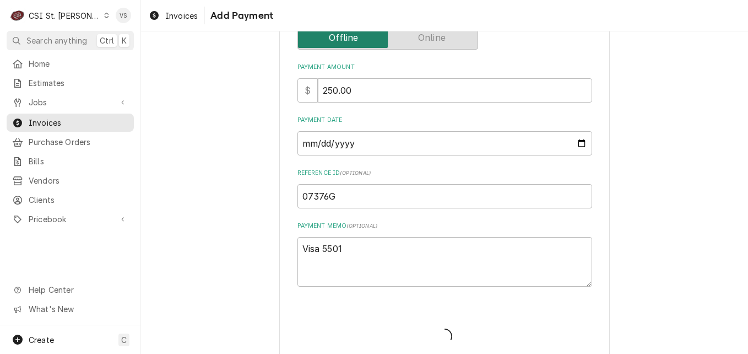
type textarea "x"
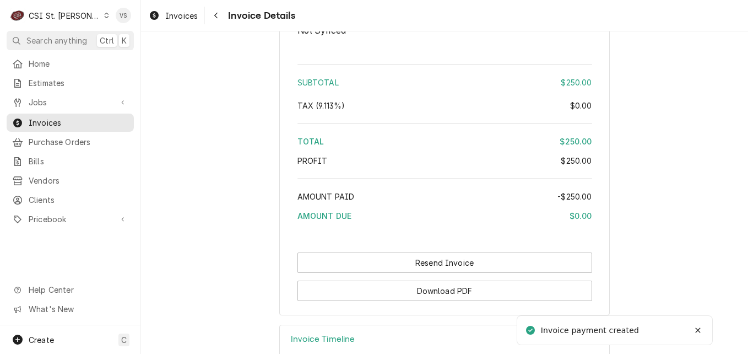
scroll to position [2032, 0]
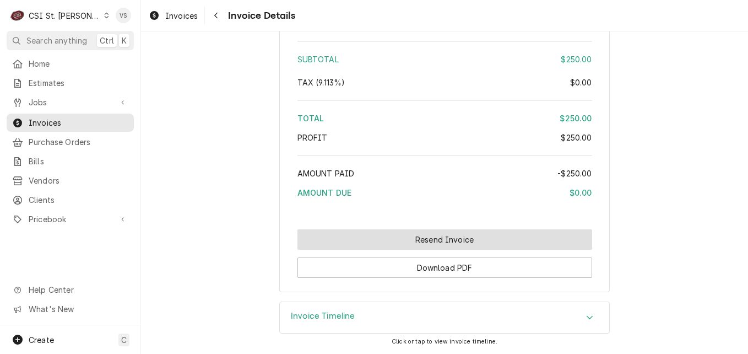
click at [407, 240] on button "Resend Invoice" at bounding box center [444, 239] width 295 height 20
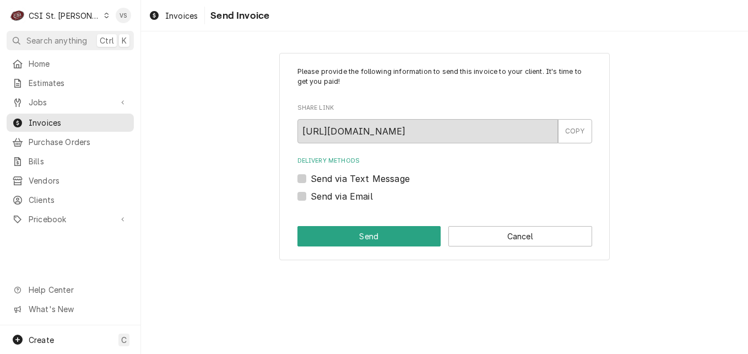
click at [311, 198] on label "Send via Email" at bounding box center [342, 195] width 62 height 13
click at [311, 198] on input "Send via Email" at bounding box center [458, 201] width 295 height 24
checkbox input "true"
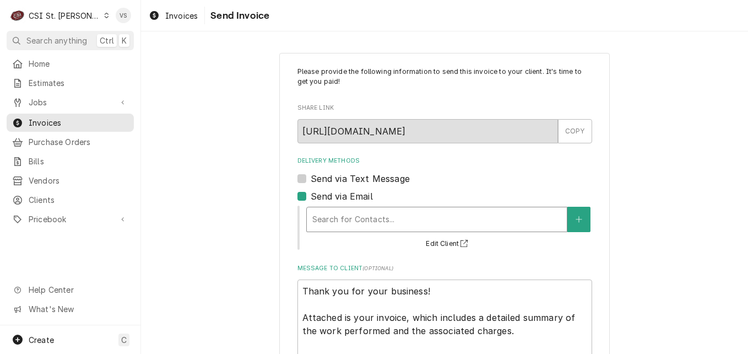
click at [360, 222] on div "Delivery Methods" at bounding box center [436, 219] width 249 height 20
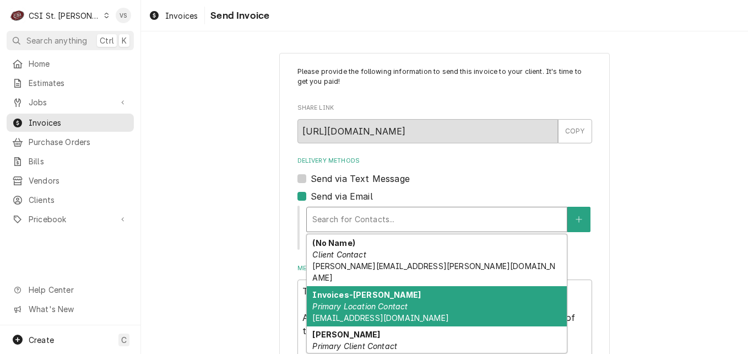
click at [401, 301] on em "Primary Location Contact" at bounding box center [359, 305] width 95 height 9
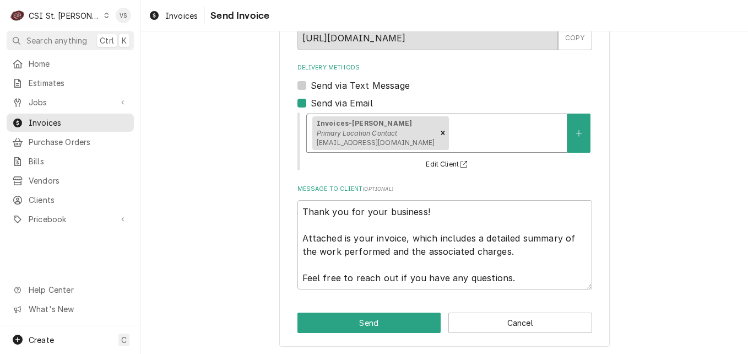
scroll to position [96, 0]
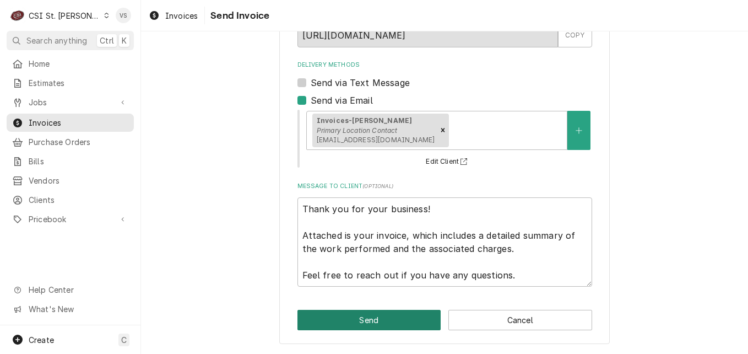
click at [397, 320] on button "Send" at bounding box center [369, 320] width 144 height 20
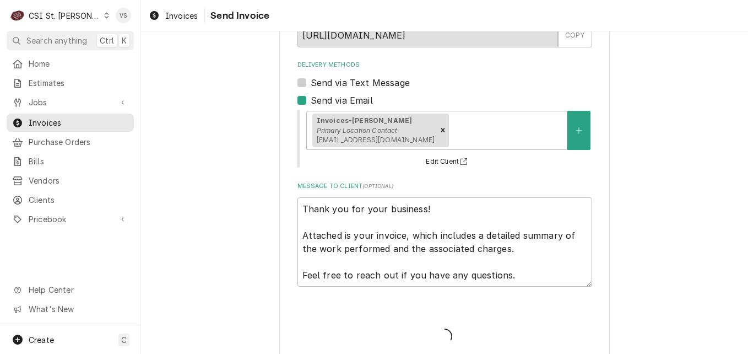
type textarea "x"
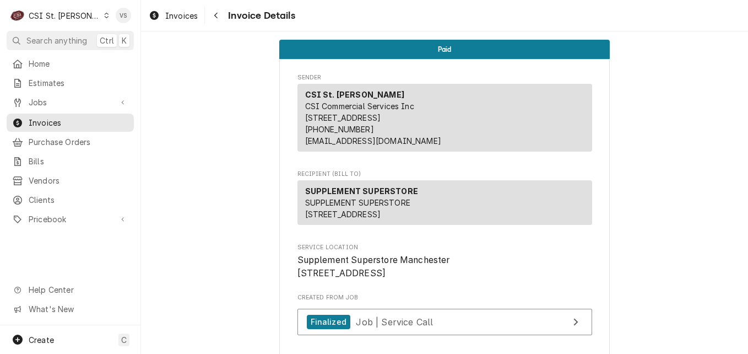
click at [104, 14] on icon "Dynamic Content Wrapper" at bounding box center [106, 16] width 5 height 6
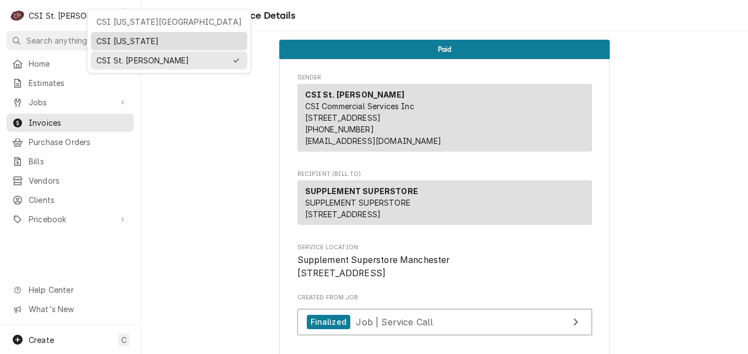
click at [111, 39] on div "CSI [US_STATE]" at bounding box center [168, 41] width 145 height 12
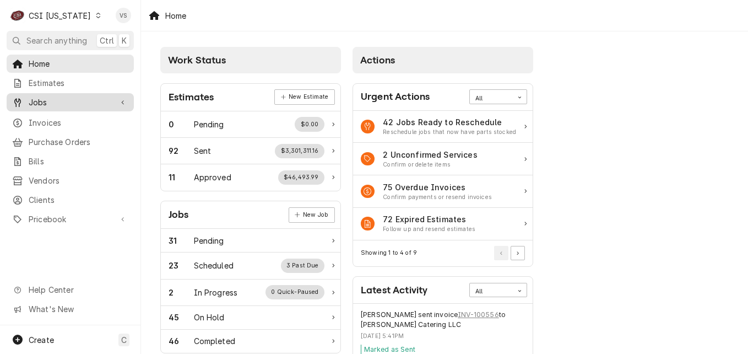
click at [40, 100] on span "Jobs" at bounding box center [70, 102] width 83 height 12
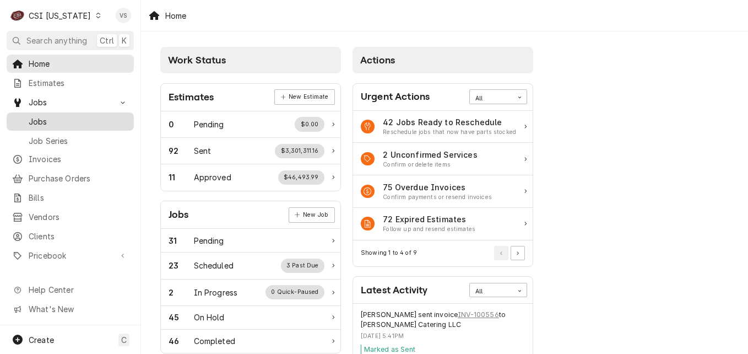
click at [39, 116] on span "Jobs" at bounding box center [79, 122] width 100 height 12
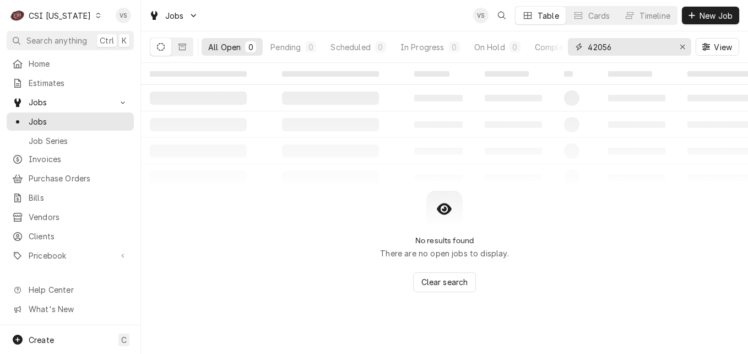
click at [573, 51] on div "42056" at bounding box center [629, 47] width 123 height 18
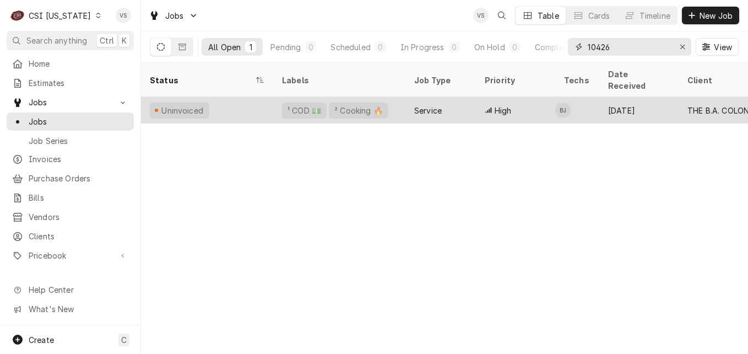
type input "10426"
click at [235, 100] on div "Uninvoiced" at bounding box center [207, 110] width 132 height 26
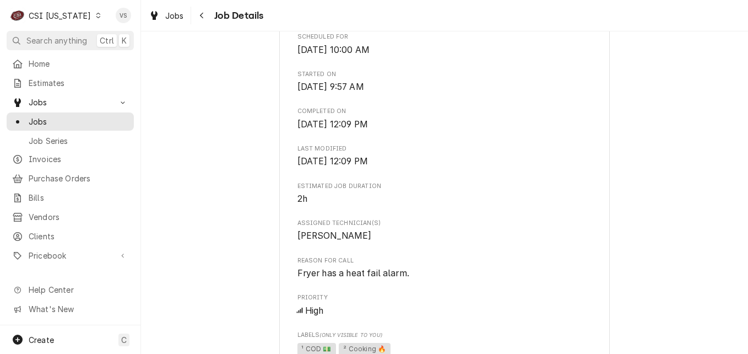
scroll to position [275, 0]
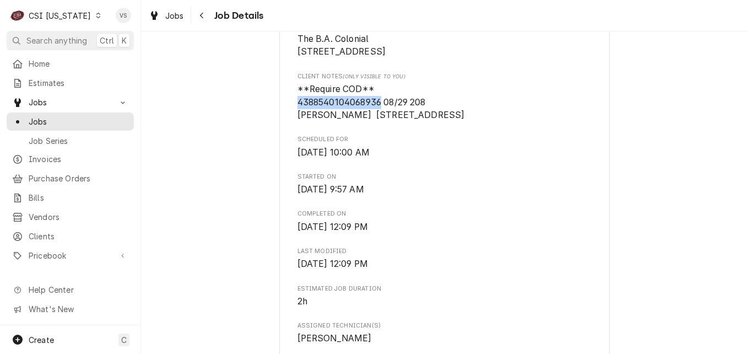
drag, startPoint x: 378, startPoint y: 115, endPoint x: 287, endPoint y: 115, distance: 90.9
drag, startPoint x: 287, startPoint y: 115, endPoint x: 304, endPoint y: 115, distance: 16.5
copy span "[CREDIT_CARD_NUMBER]"
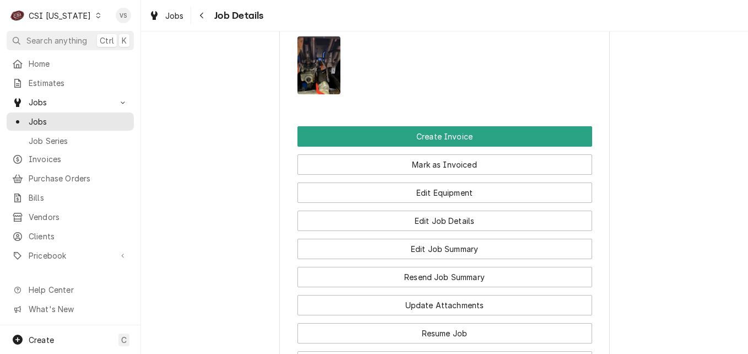
scroll to position [1102, 0]
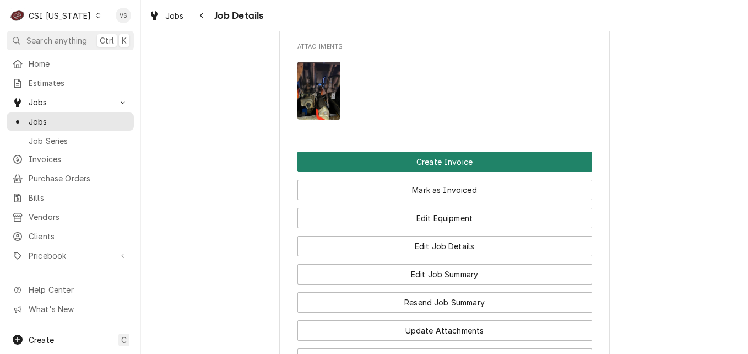
click at [342, 171] on button "Create Invoice" at bounding box center [444, 161] width 295 height 20
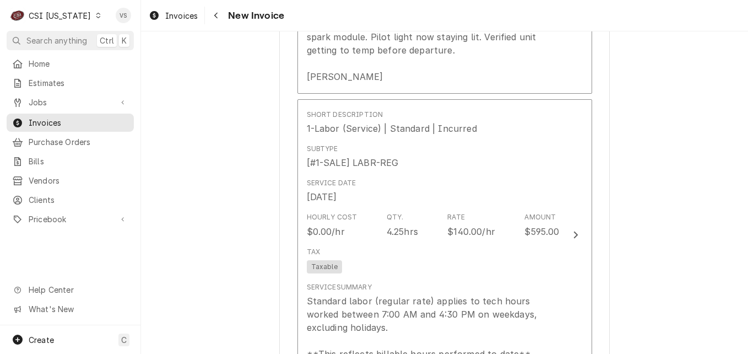
scroll to position [1487, 0]
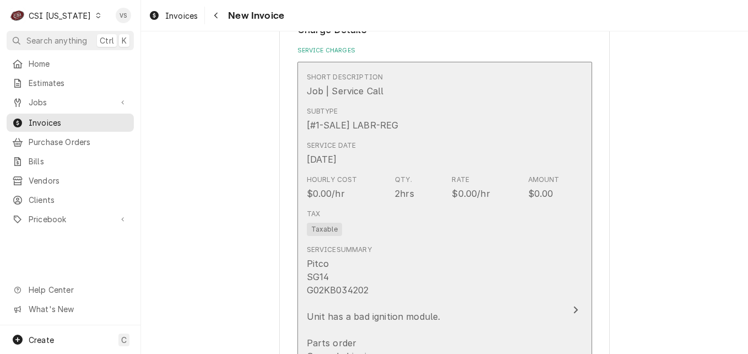
click at [453, 223] on div "Tax Taxable" at bounding box center [433, 221] width 253 height 35
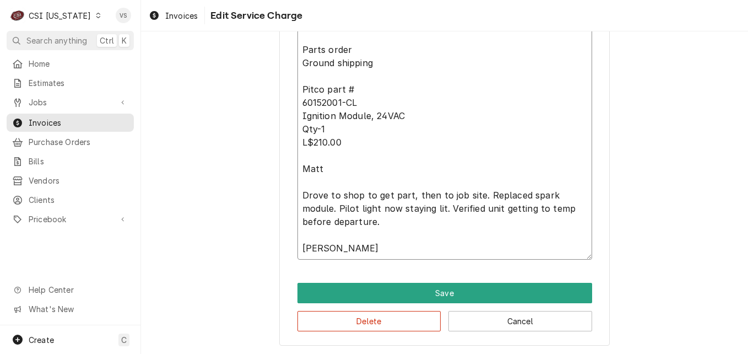
scroll to position [571, 0]
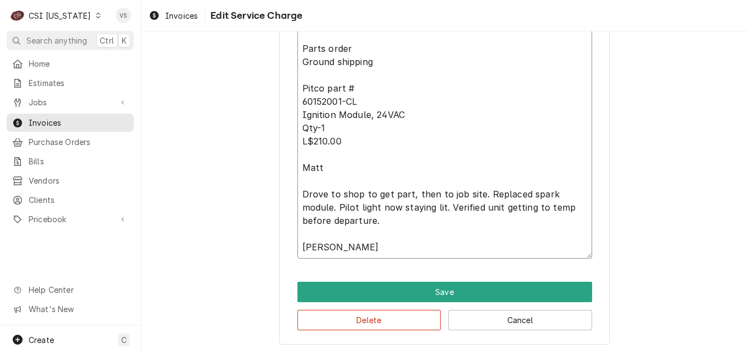
drag, startPoint x: 297, startPoint y: 152, endPoint x: 382, endPoint y: 224, distance: 110.6
click at [382, 224] on textarea "Pitco SG14 G02KB034202 Unit has a bad ignition module. Parts order Ground shipp…" at bounding box center [444, 108] width 295 height 301
click at [375, 320] on button "Delete" at bounding box center [369, 320] width 144 height 20
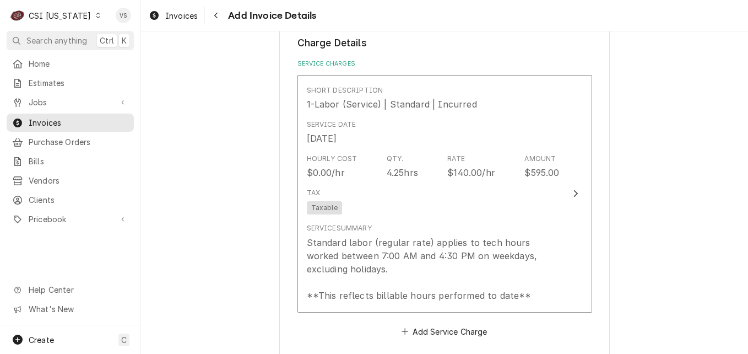
scroll to position [978, 0]
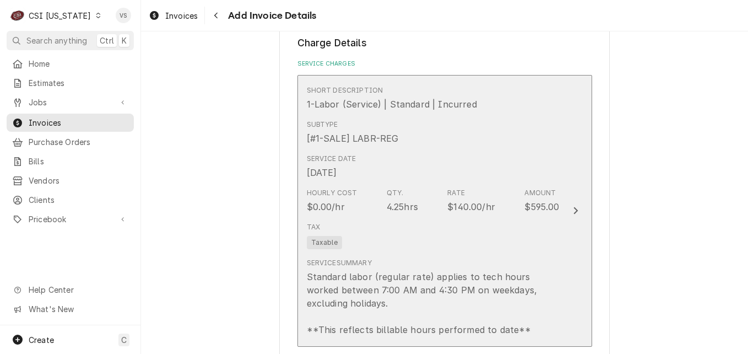
click at [438, 166] on div "Service Date Aug 14, 2025" at bounding box center [433, 166] width 253 height 34
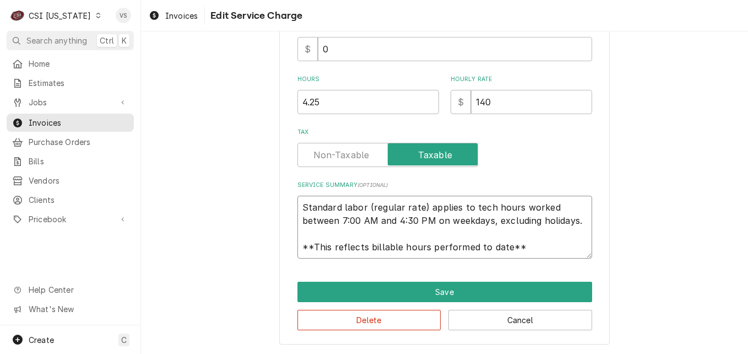
scroll to position [13, 0]
drag, startPoint x: 523, startPoint y: 215, endPoint x: 550, endPoint y: 254, distance: 47.1
click at [550, 254] on textarea "Standard labor (regular rate) applies to tech hours worked between 7:00 AM and …" at bounding box center [444, 227] width 295 height 63
paste textarea "Pitco SG14 G02KB034202 Unit has a bad ignition module. Parts order Ground shipp…"
type textarea "x"
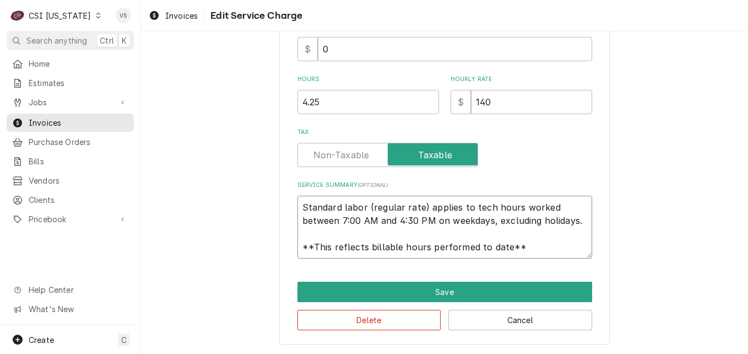
type textarea "Pitco SG14 G02KB034202 Unit has a bad ignition module. Parts order Ground shipp…"
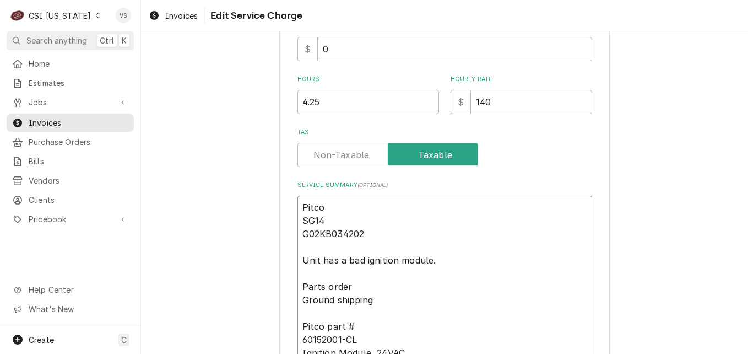
scroll to position [0, 0]
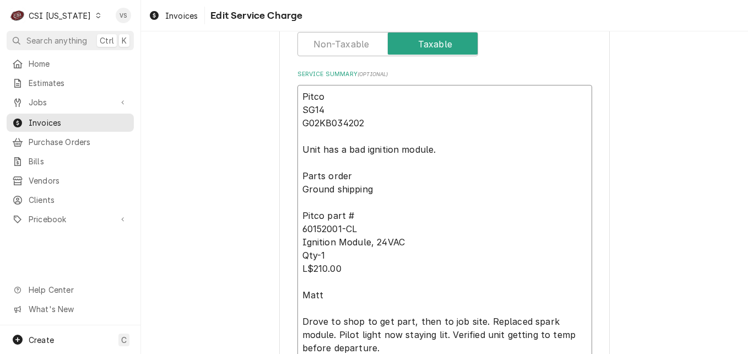
click at [334, 94] on textarea "Pitco SG14 G02KB034202 Unit has a bad ignition module. Parts order Ground shipp…" at bounding box center [444, 222] width 295 height 274
type textarea "x"
type textarea "Pitco SG14 G02KB034202 Unit has a bad ignition module. Parts order Ground shipp…"
type textarea "x"
type textarea "Pitco SG14 G02KB034202 Unit has a bad ignition module. Parts order Ground shipp…"
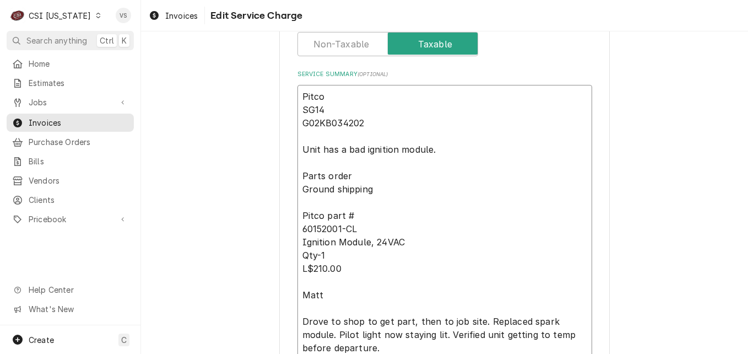
type textarea "x"
type textarea "Pitco M SG14 G02KB034202 Unit has a bad ignition module. Parts order Ground shi…"
type textarea "x"
type textarea "Pitco M SG14 G02KB034202 Unit has a bad ignition module. Parts order Ground shi…"
type textarea "x"
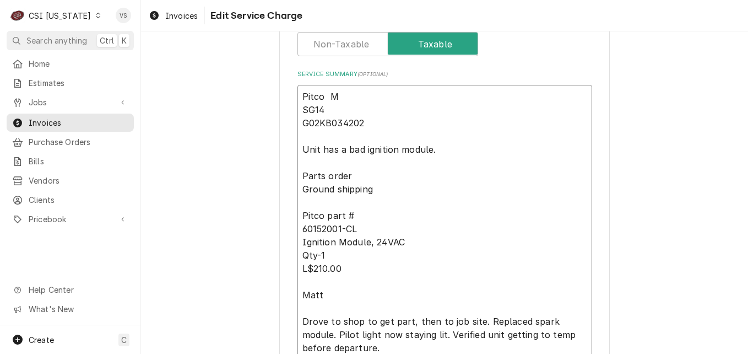
type textarea "Pitco M # SG14 G02KB034202 Unit has a bad ignition module. Parts order Ground s…"
type textarea "x"
type textarea "Pitco M # SG14 G02KB034202 Unit has a bad ignition module. Parts order Ground s…"
type textarea "x"
type textarea "Pitco M # SG14 G02KB034202 Unit has a bad ignition module. Parts order Ground s…"
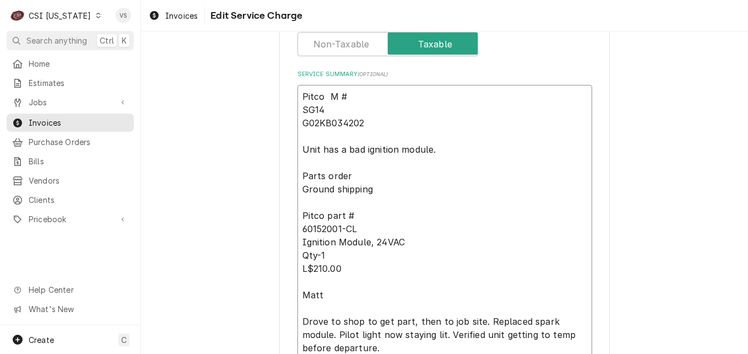
type textarea "x"
type textarea "Pitco M #S SG14 G02KB034202 Unit has a bad ignition module. Parts order Ground …"
type textarea "x"
type textarea "Pitco M #SG SG14 G02KB034202 Unit has a bad ignition module. Parts order Ground…"
type textarea "x"
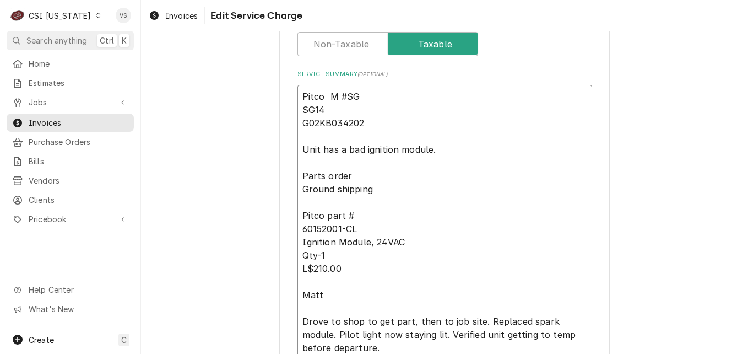
type textarea "Pitco M #SG1 SG14 G02KB034202 Unit has a bad ignition module. Parts order Groun…"
type textarea "x"
type textarea "Pitco M #SG14 SG14 G02KB034202 Unit has a bad ignition module. Parts order Grou…"
type textarea "x"
type textarea "Pitco M #SG14 SG14 G02KB034202 Unit has a bad ignition module. Parts order Grou…"
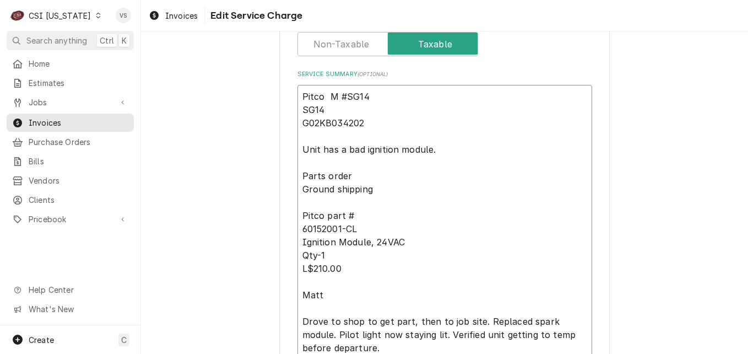
type textarea "x"
type textarea "Pitco M #SG14 SG14 G02KB034202 Unit has a bad ignition module. Parts order Grou…"
type textarea "x"
type textarea "Pitco M #SG14 SG14 G02KB034202 Unit has a bad ignition module. Parts order Grou…"
type textarea "x"
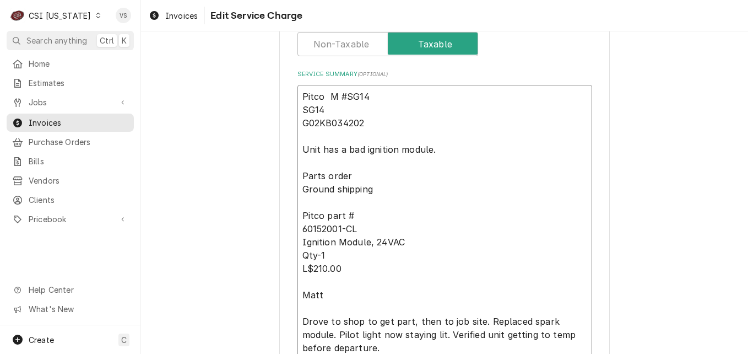
type textarea "Pitco M #SG14 S SG14 G02KB034202 Unit has a bad ignition module. Parts order Gr…"
type textarea "x"
type textarea "Pitco M #SG14 S SG14 G02KB034202 Unit has a bad ignition module. Parts order Gr…"
type textarea "x"
type textarea "Pitco M #SG14 S # SG14 G02KB034202 Unit has a bad ignition module. Parts order …"
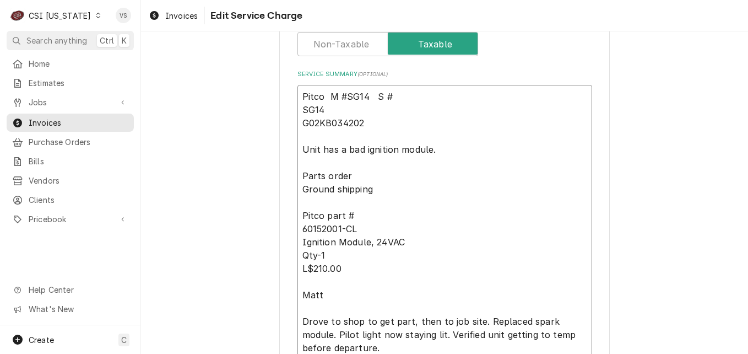
drag, startPoint x: 377, startPoint y: 120, endPoint x: 295, endPoint y: 123, distance: 82.7
click at [297, 123] on textarea "Pitco M #SG14 S # SG14 G02KB034202 Unit has a bad ignition module. Parts order …" at bounding box center [444, 222] width 295 height 274
click at [387, 93] on textarea "Pitco M #SG14 S # SG14 G02KB034202 Unit has a bad ignition module. Parts order …" at bounding box center [444, 222] width 295 height 274
paste textarea "G02KB034202"
type textarea "x"
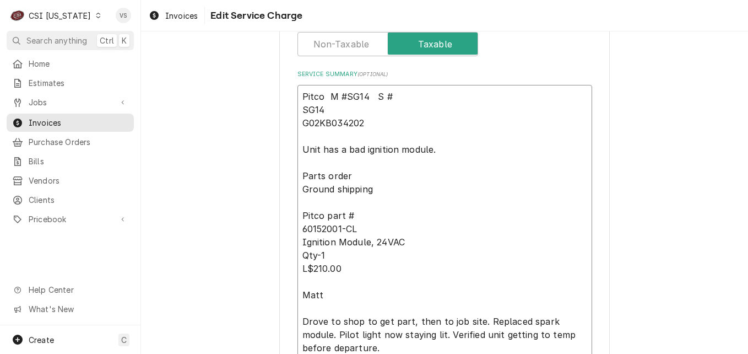
type textarea "Pitco M #SG14 S #G02KB034202 SG14 G02KB034202 Unit has a bad ignition module. P…"
drag, startPoint x: 299, startPoint y: 110, endPoint x: 397, endPoint y: 126, distance: 99.4
click at [397, 126] on textarea "Pitco M #SG14 S #G02KB034202 SG14 G02KB034202 Unit has a bad ignition module. P…" at bounding box center [444, 222] width 295 height 274
type textarea "x"
type textarea "Pitco M #SG14 S #G02KB034202 Unit has a bad ignition module. Parts order Ground…"
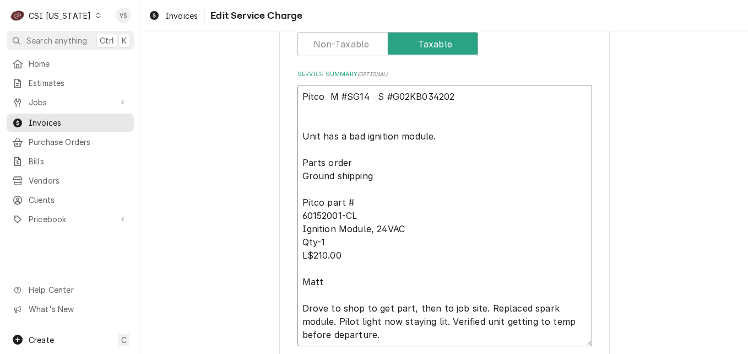
click at [339, 115] on textarea "Pitco M #SG14 S #G02KB034202 Unit has a bad ignition module. Parts order Ground…" at bounding box center [444, 215] width 295 height 261
type textarea "x"
type textarea "Pitco M #SG14 S #G02KB034202 Unit has a bad ignition module. Parts order Ground…"
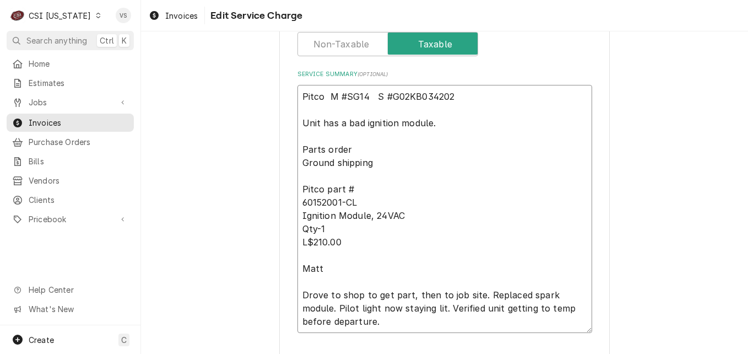
type textarea "x"
type textarea "Pitco M #SG14 S #G02KB03420 Unit has a bad ignition module. Parts order Ground …"
drag, startPoint x: 443, startPoint y: 98, endPoint x: 386, endPoint y: 99, distance: 57.8
click at [386, 99] on textarea "Pitco M #SG14 S #G02KB03420 Unit has a bad ignition module. Parts order Ground …" at bounding box center [444, 209] width 295 height 248
paste textarea "2"
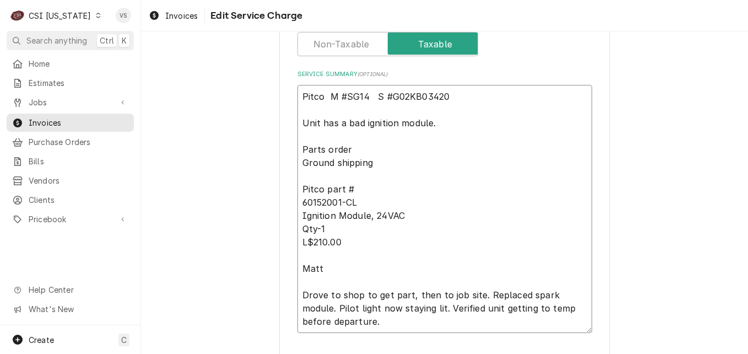
type textarea "x"
type textarea "Pitco M #SG14 S #G02KB034202 Unit has a bad ignition module. Parts order Ground…"
click at [304, 109] on textarea "Pitco M #SG14 S #G02KB034202 Unit has a bad ignition module. Parts order Ground…" at bounding box center [444, 209] width 295 height 248
type textarea "x"
type textarea "Pitco M #SG14 S #G02KB034202 Unit has a bad ignition module. Parts order Ground…"
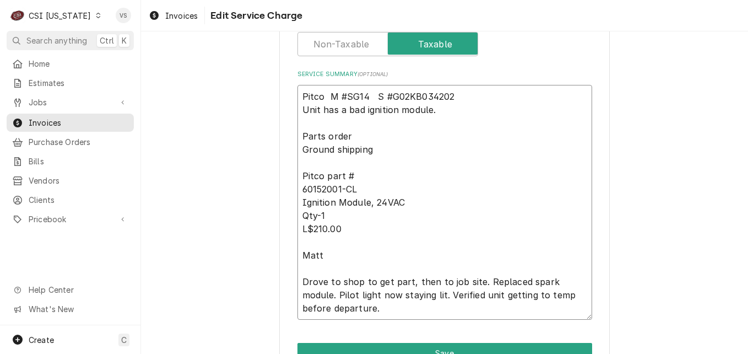
click at [443, 112] on textarea "Pitco M #SG14 S #G02KB034202 Unit has a bad ignition module. Parts order Ground…" at bounding box center [444, 202] width 295 height 235
drag, startPoint x: 299, startPoint y: 131, endPoint x: 372, endPoint y: 229, distance: 122.4
click at [372, 229] on textarea "Pitco M #SG14 S #G02KB034202 Unit has a bad ignition module. Parts order Ground…" at bounding box center [444, 202] width 295 height 235
click at [449, 110] on textarea "Pitco M #SG14 S #G02KB034202 Unit has a bad ignition module. Parts order Ground…" at bounding box center [444, 202] width 295 height 235
type textarea "x"
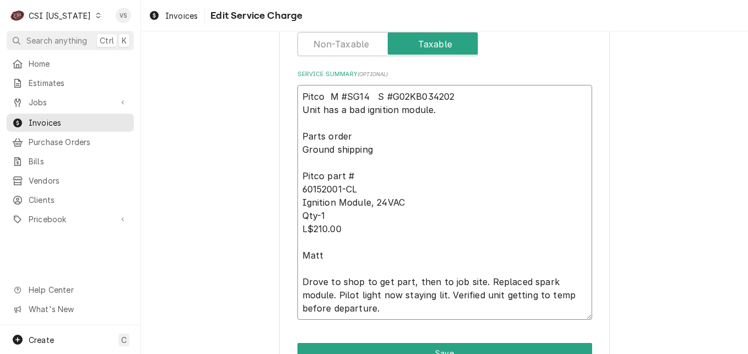
type textarea "Pitco M #SG14 S #G02KB034202 Unit has a bad ignition module. W Parts order Grou…"
type textarea "x"
type textarea "Pitco M #SG14 S #G02KB034202 Unit has a bad ignition module. Wi Parts order Gro…"
type textarea "x"
type textarea "Pitco M #SG14 S #G02KB034202 Unit has a bad ignition module. Wil Parts order Gr…"
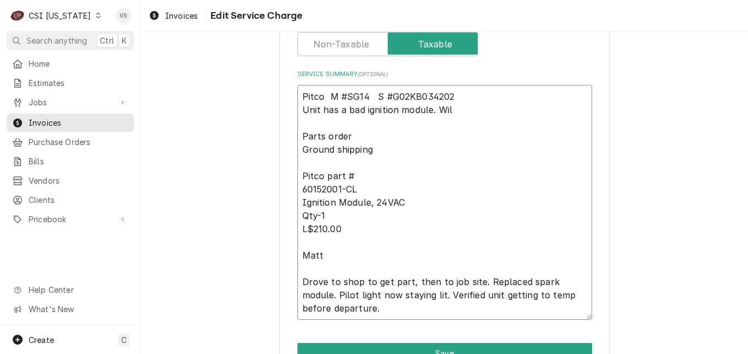
type textarea "x"
type textarea "Pitco M #SG14 S #G02KB034202 Unit has a bad ignition module. Will Parts order G…"
type textarea "x"
type textarea "Pitco M #SG14 S #G02KB034202 Unit has a bad ignition module. Will Parts order G…"
type textarea "x"
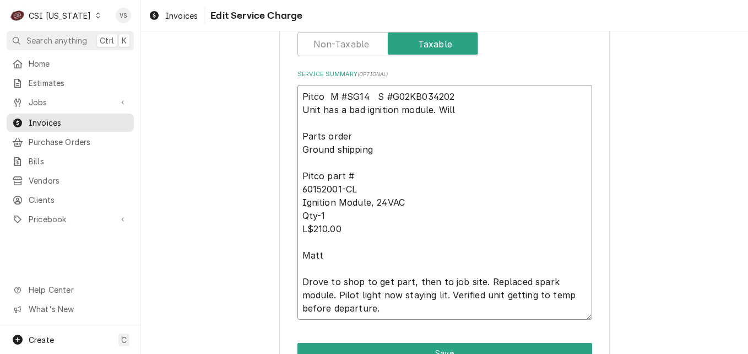
type textarea "Pitco M #SG14 S #G02KB034202 Unit has a bad ignition module. Will o Parts order…"
type textarea "x"
type textarea "Pitco M #SG14 S #G02KB034202 Unit has a bad ignition module. Will or Parts orde…"
type textarea "x"
type textarea "Pitco M #SG14 S #G02KB034202 Unit has a bad ignition module. Will ord Parts ord…"
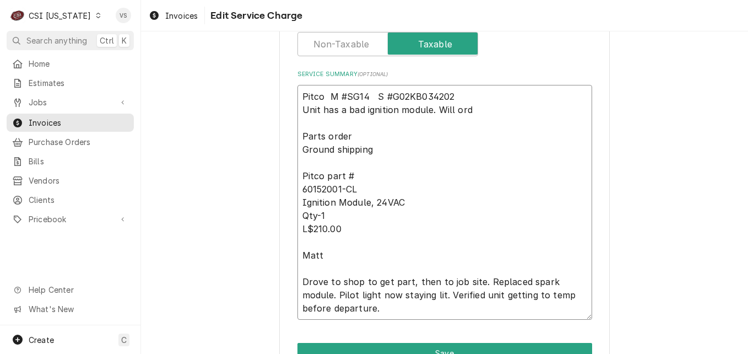
type textarea "x"
type textarea "Pitco M #SG14 S #G02KB034202 Unit has a bad ignition module. Will orde Parts or…"
type textarea "x"
type textarea "Pitco M #SG14 S #G02KB034202 Unit has a bad ignition module. Will order Parts o…"
type textarea "x"
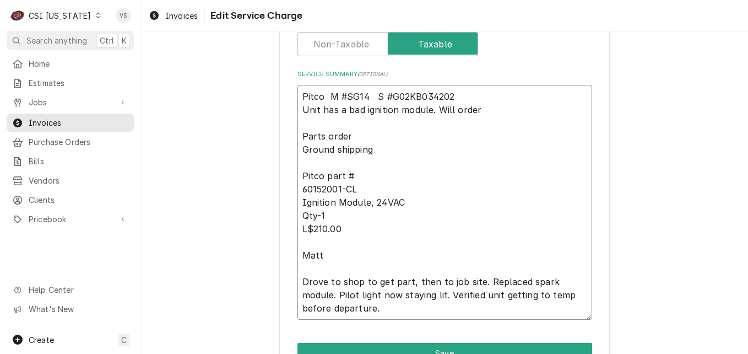
type textarea "Pitco M #SG14 S #G02KB034202 Unit has a bad ignition module. Will order Parts o…"
type textarea "x"
type textarea "Pitco M #SG14 S #G02KB034202 Unit has a bad ignition module. Will order p Parts…"
type textarea "x"
type textarea "Pitco M #SG14 S #G02KB034202 Unit has a bad ignition module. Will order pa Part…"
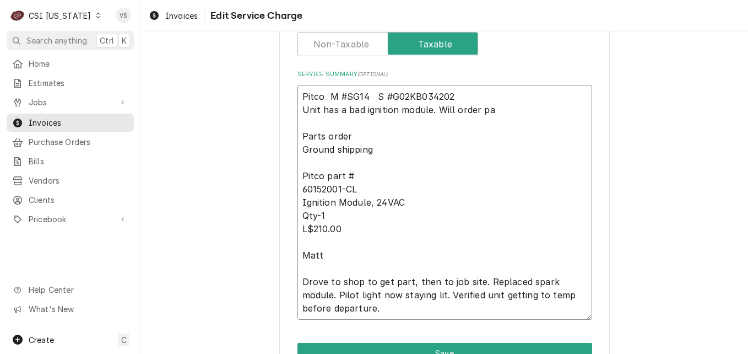
type textarea "x"
type textarea "Pitco M #SG14 S #G02KB034202 Unit has a bad ignition module. Will order par Par…"
type textarea "x"
type textarea "Pitco M #SG14 S #G02KB034202 Unit has a bad ignition module. Will order part Pa…"
type textarea "x"
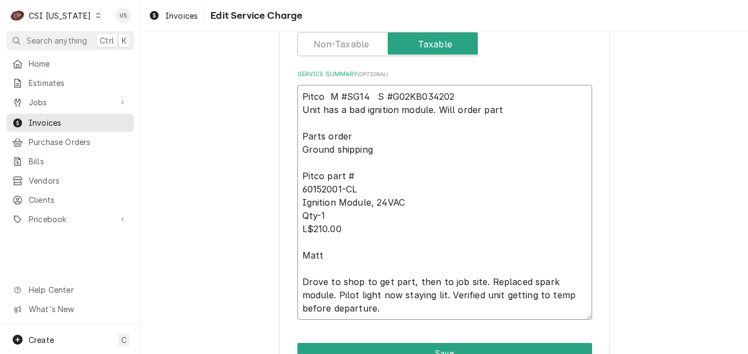
type textarea "Pitco M #SG14 S #G02KB034202 Unit has a bad ignition module. Will order part Pa…"
type textarea "x"
type textarea "Pitco M #SG14 S #G02KB034202 Unit has a bad ignition module. Will order part a …"
type textarea "x"
type textarea "Pitco M #SG14 S #G02KB034202 Unit has a bad ignition module. Will order part an…"
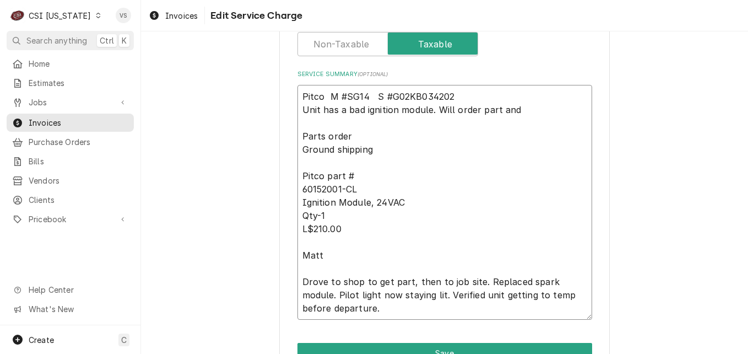
type textarea "x"
type textarea "Pitco M #SG14 S #G02KB034202 Unit has a bad ignition module. Will order part an…"
type textarea "x"
type textarea "Pitco M #SG14 S #G02KB034202 Unit has a bad ignition module. Will order part an…"
type textarea "x"
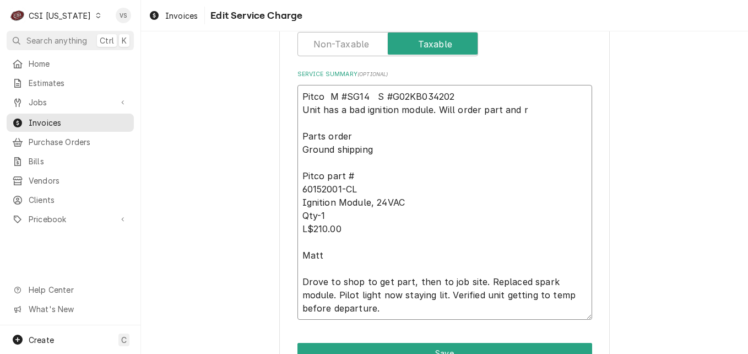
type textarea "Pitco M #SG14 S #G02KB034202 Unit has a bad ignition module. Will order part an…"
type textarea "x"
type textarea "Pitco M #SG14 S #G02KB034202 Unit has a bad ignition module. Will order part an…"
type textarea "x"
type textarea "Pitco M #SG14 S #G02KB034202 Unit has a bad ignition module. Will order part an…"
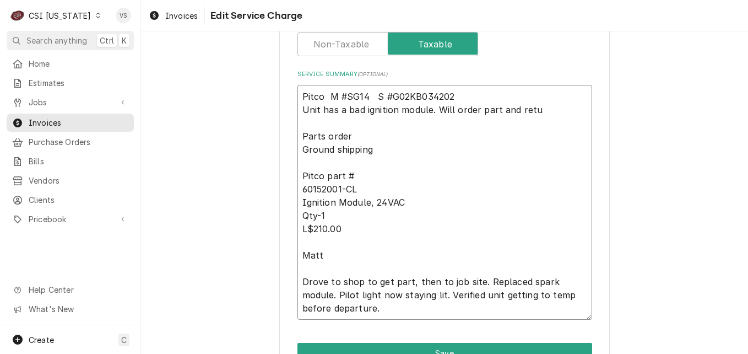
type textarea "x"
type textarea "Pitco M #SG14 S #G02KB034202 Unit has a bad ignition module. Will order part an…"
type textarea "x"
type textarea "Pitco M #SG14 S #G02KB034202 Unit has a bad ignition module. Will order part an…"
type textarea "x"
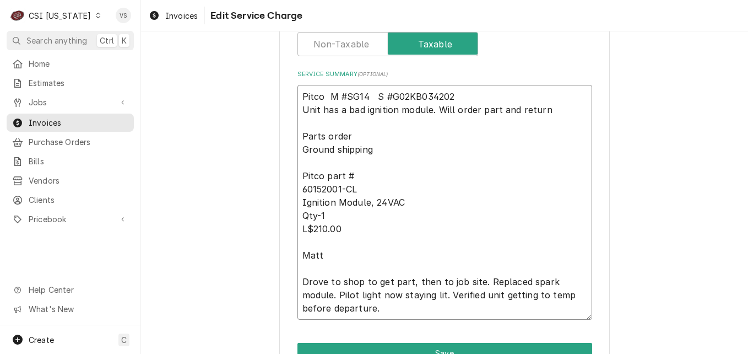
type textarea "Pitco M #SG14 S #G02KB034202 Unit has a bad ignition module. Will order part an…"
type textarea "x"
type textarea "Pitco M #SG14 S #G02KB034202 Unit has a bad ignition module. Will order part an…"
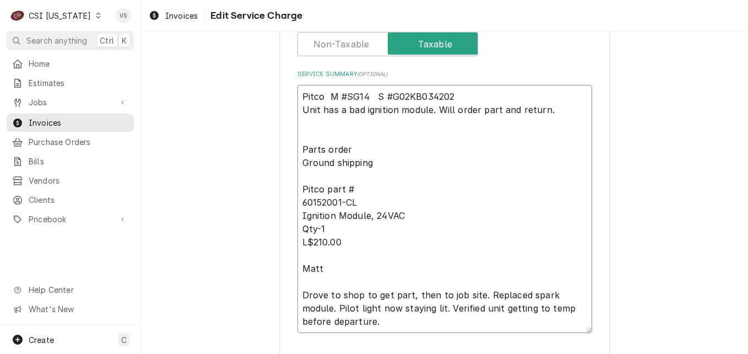
drag, startPoint x: 299, startPoint y: 153, endPoint x: 365, endPoint y: 267, distance: 131.5
click at [365, 267] on textarea "Pitco M #SG14 S #G02KB034202 Unit has a bad ignition module. Will order part an…" at bounding box center [444, 209] width 295 height 248
type textarea "x"
type textarea "Pitco M #SG14 S #G02KB034202 Unit has a bad ignition module. Will order part an…"
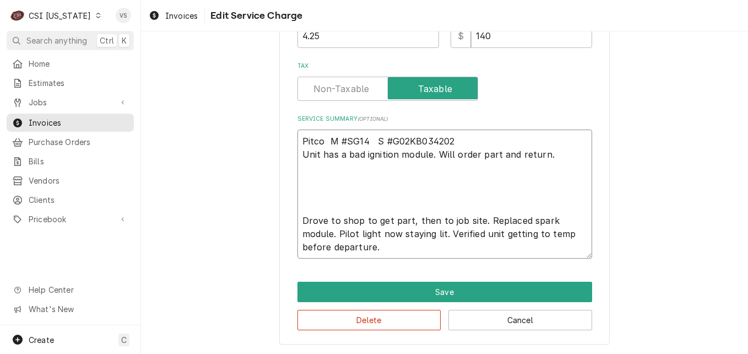
scroll to position [399, 0]
click at [311, 187] on textarea "Pitco M #SG14 S #G02KB034202 Unit has a bad ignition module. Will order part an…" at bounding box center [444, 193] width 295 height 129
click at [300, 208] on textarea "Pitco M #SG14 S #G02KB034202 Unit has a bad ignition module. Will order part an…" at bounding box center [444, 193] width 295 height 129
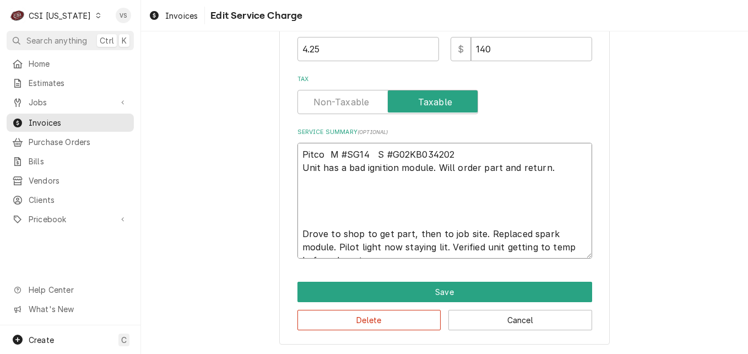
type textarea "x"
type textarea "Pitco M #SG14 S #G02KB034202 Unit has a bad ignition module. Will order part an…"
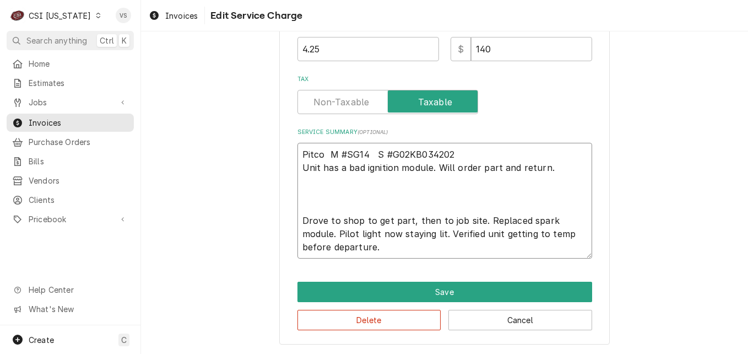
type textarea "x"
type textarea "Pitco M #SG14 S #G02KB034202 Unit has a bad ignition module. Will order part an…"
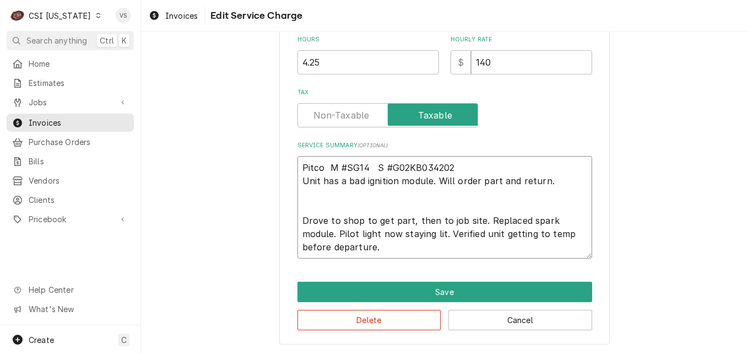
type textarea "x"
type textarea "Pitco M #SG14 S #G02KB034202 Unit has a bad ignition module. Will order part an…"
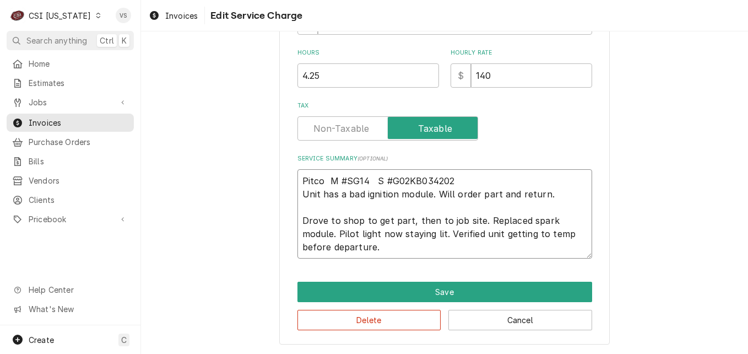
type textarea "x"
type textarea "Pitco M #SG14 S #G02KB034202 Unit has a bad ignition module. Will order part an…"
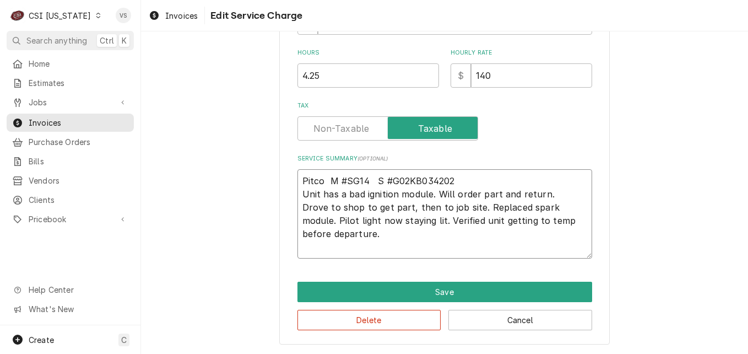
scroll to position [346, 0]
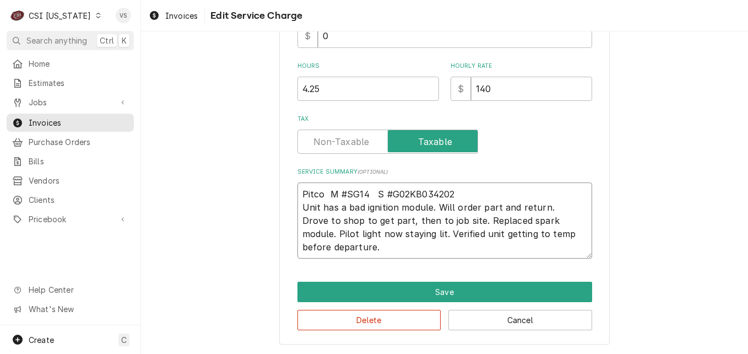
click at [523, 234] on textarea "Pitco M #SG14 S #G02KB034202 Unit has a bad ignition module. Will order part an…" at bounding box center [444, 220] width 295 height 76
type textarea "x"
type textarea "Pitco M #SG14 S #G02KB034202 Unit has a bad ignition module. Will order part an…"
type textarea "x"
type textarea "Pitco M #SG14 S #G02KB034202 Unit has a bad ignition module. Will order part an…"
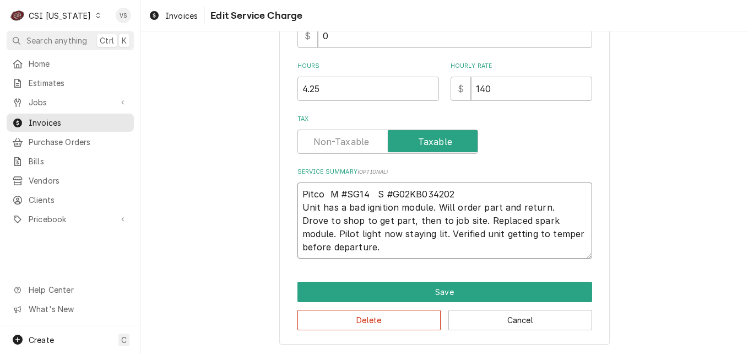
type textarea "x"
type textarea "Pitco M #SG14 S #G02KB034202 Unit has a bad ignition module. Will order part an…"
type textarea "x"
type textarea "Pitco M #SG14 S #G02KB034202 Unit has a bad ignition module. Will order part an…"
type textarea "x"
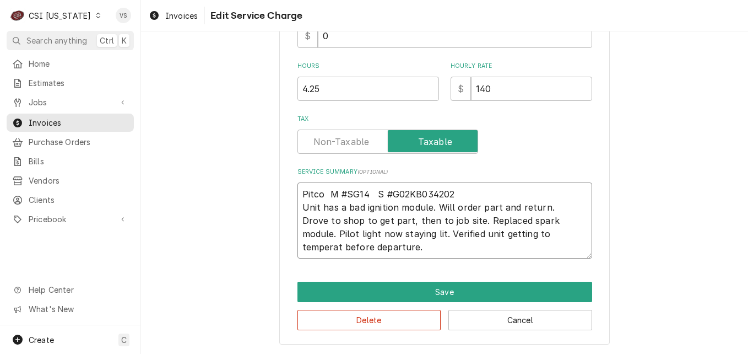
type textarea "Pitco M #SG14 S #G02KB034202 Unit has a bad ignition module. Will order part an…"
type textarea "x"
type textarea "Pitco M #SG14 S #G02KB034202 Unit has a bad ignition module. Will order part an…"
type textarea "x"
type textarea "Pitco M #SG14 S #G02KB034202 Unit has a bad ignition module. Will order part an…"
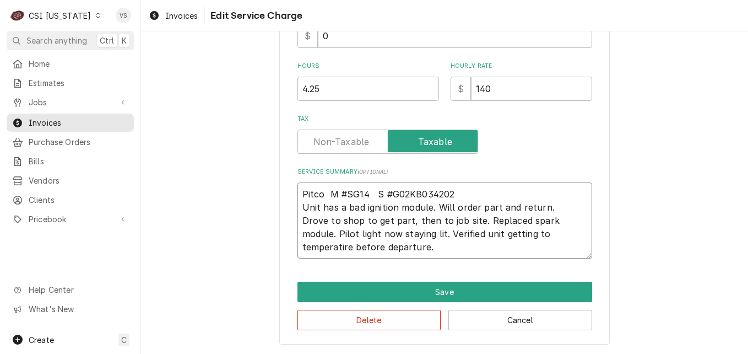
type textarea "x"
type textarea "Pitco M #SG14 S #G02KB034202 Unit has a bad ignition module. Will order part an…"
type textarea "x"
type textarea "Pitco M #SG14 S #G02KB034202 Unit has a bad ignition module. Will order part an…"
type textarea "x"
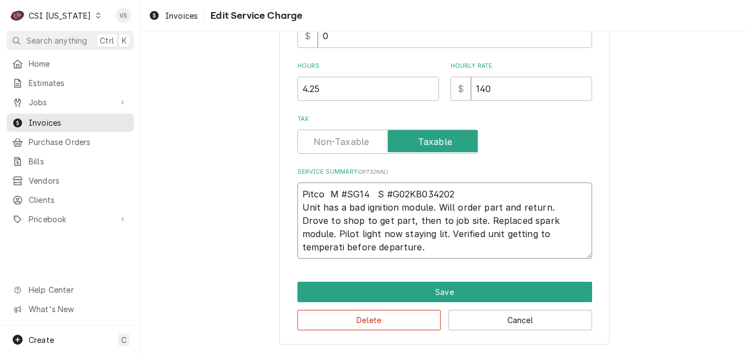
type textarea "Pitco M #SG14 S #G02KB034202 Unit has a bad ignition module. Will order part an…"
type textarea "x"
type textarea "Pitco M #SG14 S #G02KB034202 Unit has a bad ignition module. Will order part an…"
type textarea "x"
type textarea "Pitco M #SG14 S #G02KB034202 Unit has a bad ignition module. Will order part an…"
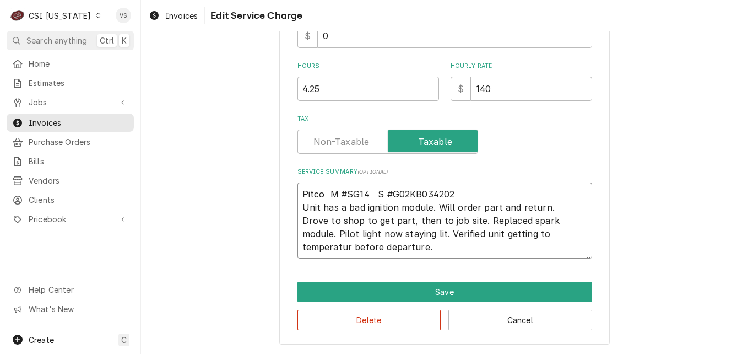
type textarea "x"
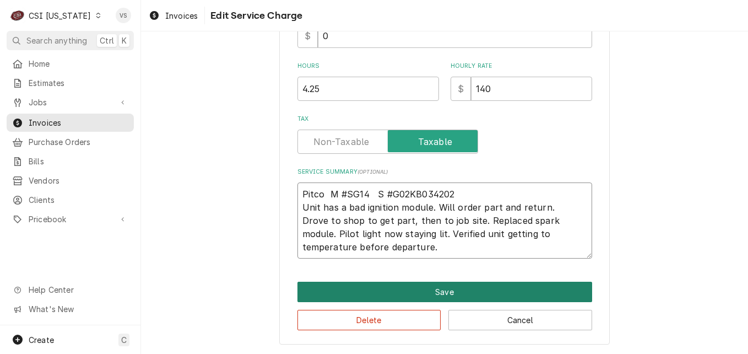
type textarea "Pitco M #SG14 S #G02KB034202 Unit has a bad ignition module. Will order part an…"
click at [462, 286] on button "Save" at bounding box center [444, 291] width 295 height 20
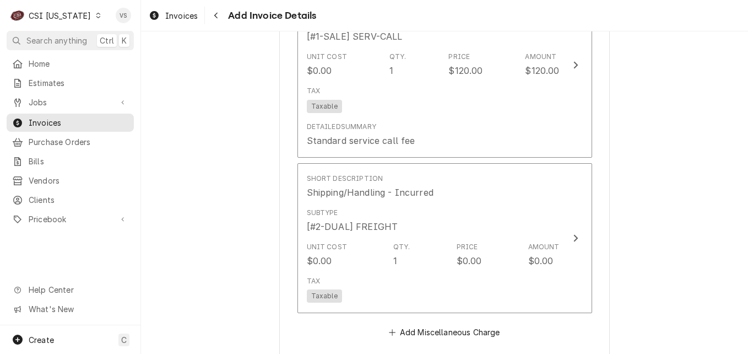
scroll to position [1736, 0]
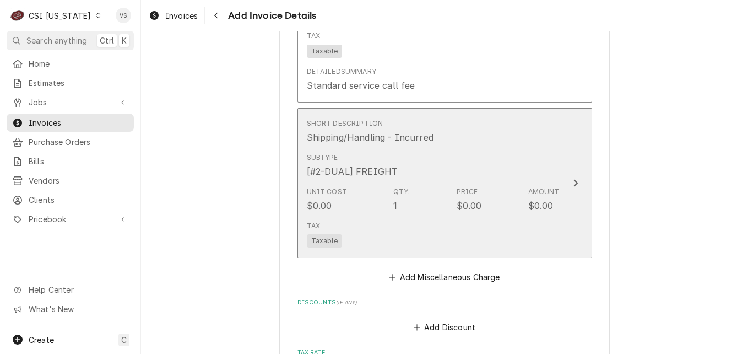
click at [467, 160] on div "Subtype [#2-DUAL] FREIGHT" at bounding box center [433, 165] width 253 height 34
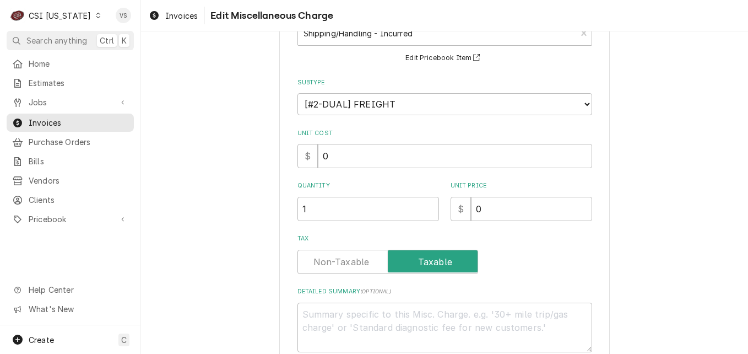
scroll to position [110, 0]
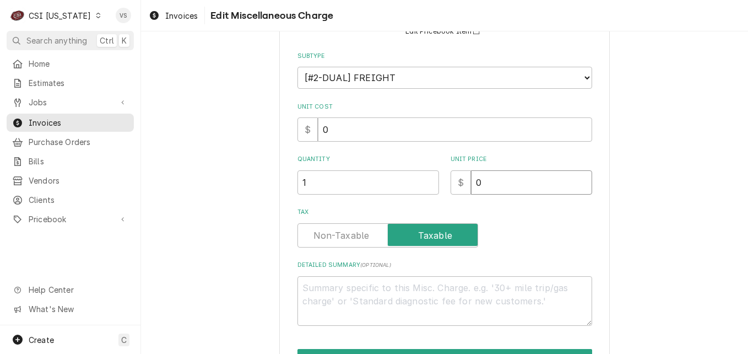
click at [473, 186] on input "0" at bounding box center [531, 182] width 121 height 24
click at [472, 184] on input "0" at bounding box center [531, 182] width 121 height 24
drag, startPoint x: 472, startPoint y: 184, endPoint x: 486, endPoint y: 174, distance: 17.7
click at [486, 174] on input "0" at bounding box center [531, 182] width 121 height 24
type textarea "x"
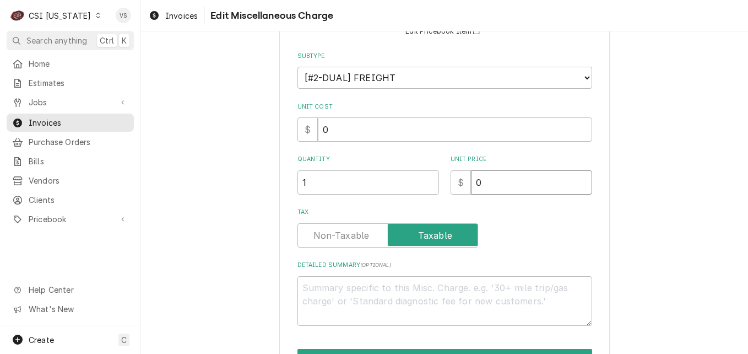
type input "1"
type textarea "x"
type input "18"
type textarea "x"
type input "180"
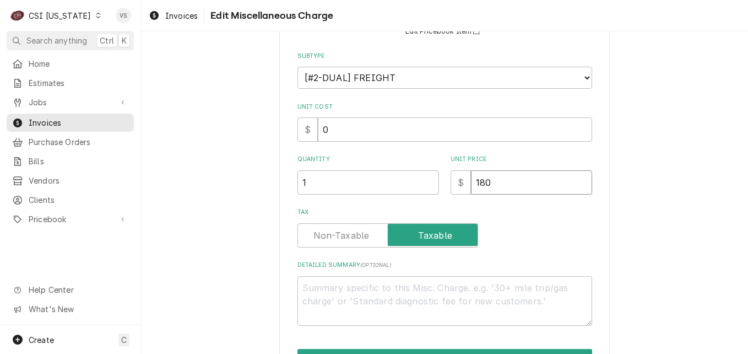
type textarea "x"
type input "18"
type textarea "x"
type input "18.0"
type textarea "x"
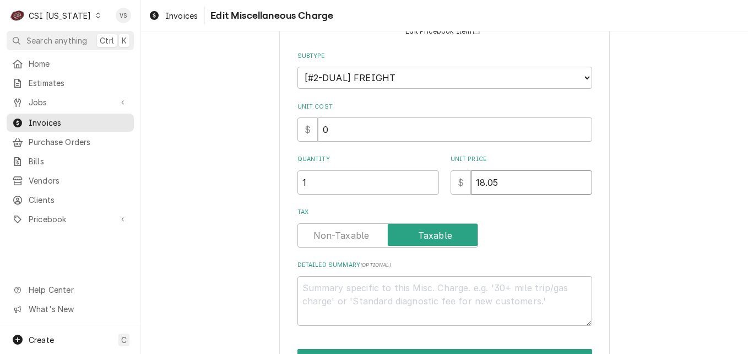
type input "18.05"
click at [325, 236] on label "Tax" at bounding box center [387, 235] width 181 height 24
click at [325, 236] on input "Tax" at bounding box center [387, 235] width 171 height 24
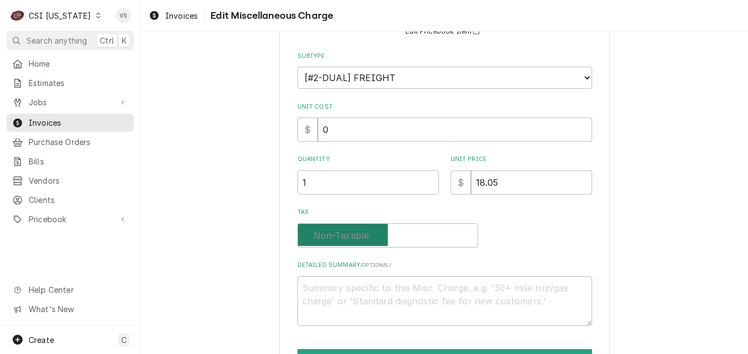
checkbox input "false"
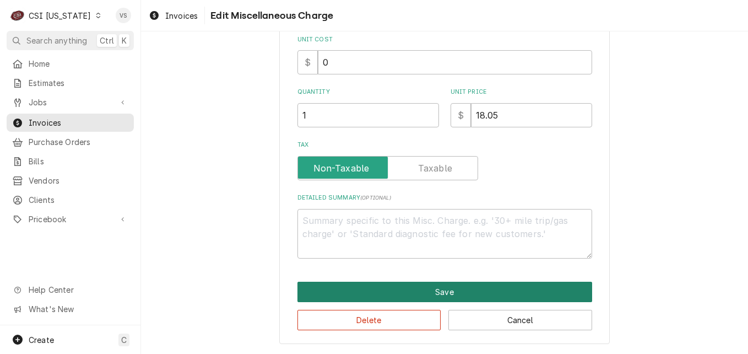
click at [357, 295] on button "Save" at bounding box center [444, 291] width 295 height 20
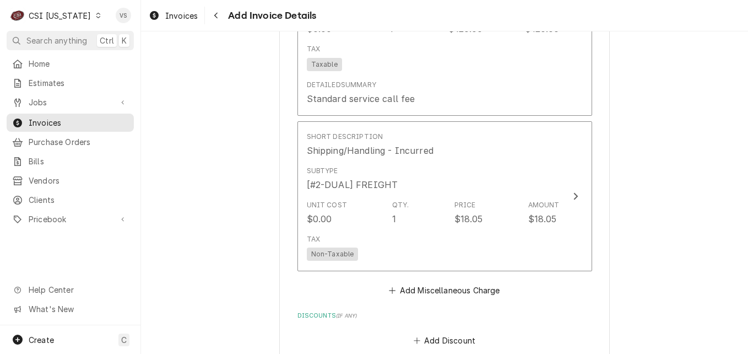
scroll to position [1826, 0]
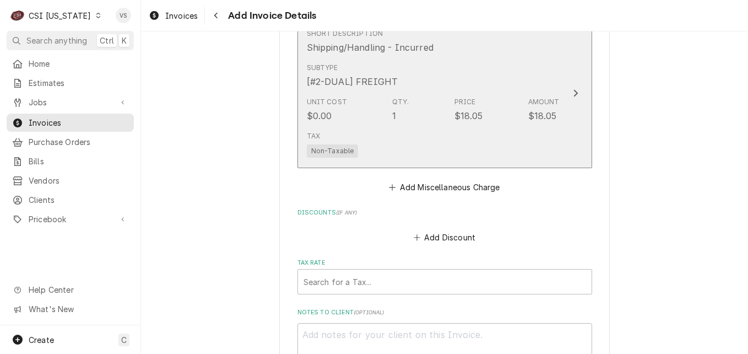
click at [373, 130] on div "Tax Non-Taxable" at bounding box center [433, 144] width 253 height 35
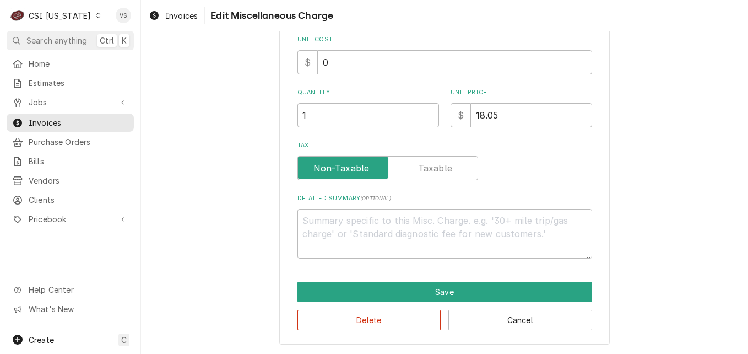
scroll to position [93, 0]
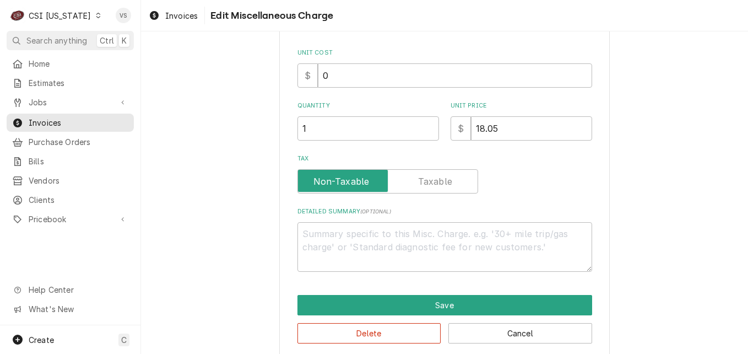
type textarea "x"
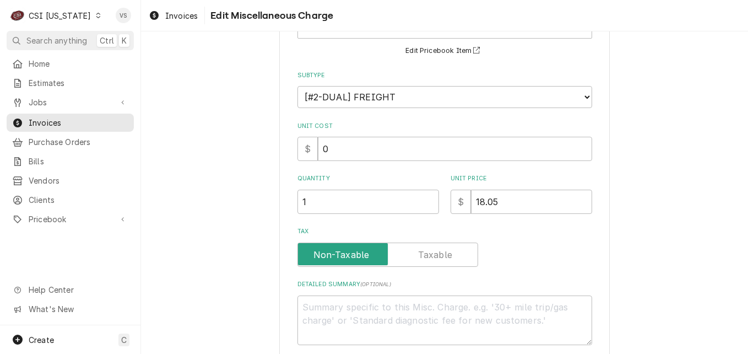
scroll to position [110, 0]
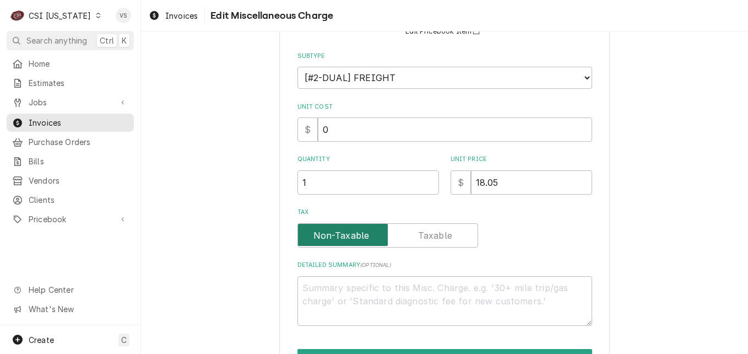
click at [408, 230] on input "Tax" at bounding box center [387, 235] width 171 height 24
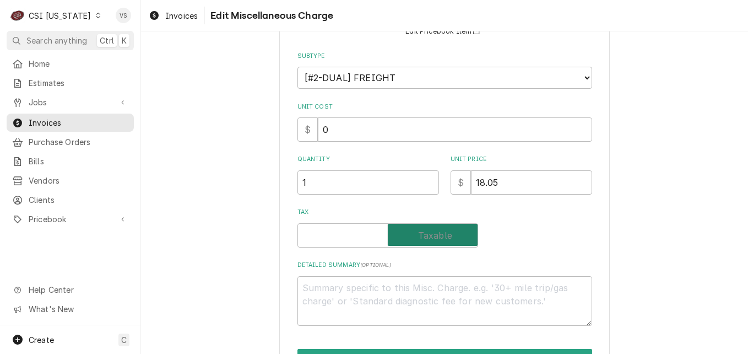
checkbox input "true"
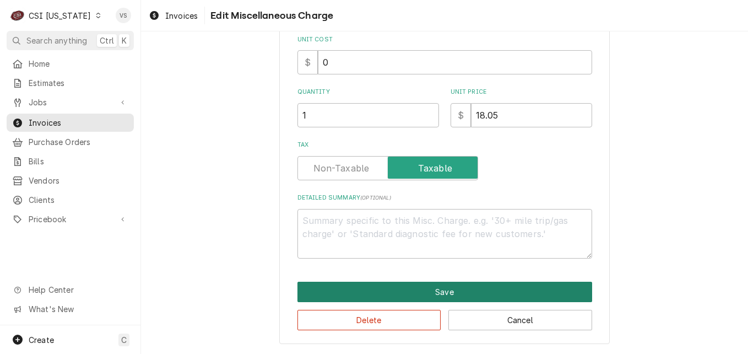
click at [366, 293] on button "Save" at bounding box center [444, 291] width 295 height 20
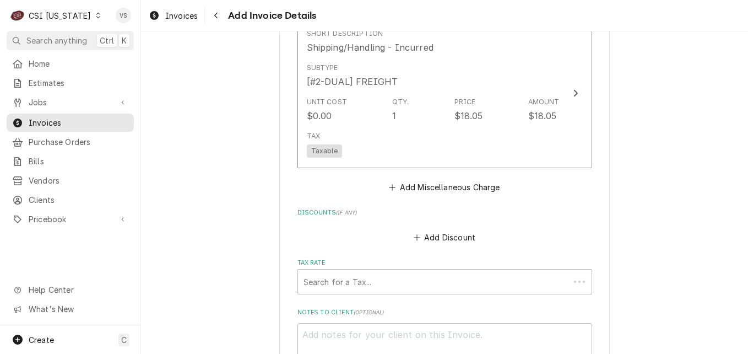
scroll to position [1949, 0]
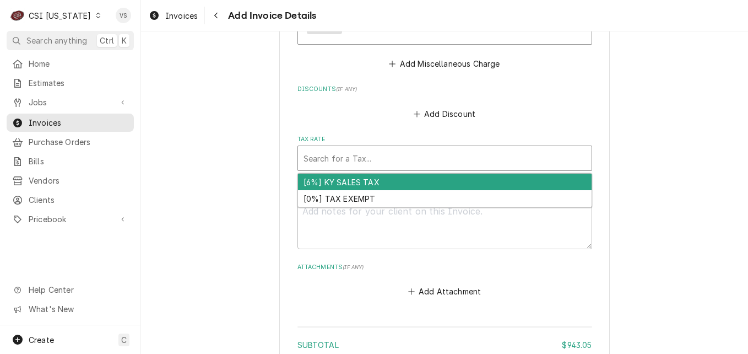
click at [334, 153] on div "Tax Rate" at bounding box center [445, 158] width 283 height 20
click at [337, 180] on div "[6%] KY SALES TAX" at bounding box center [445, 182] width 294 height 17
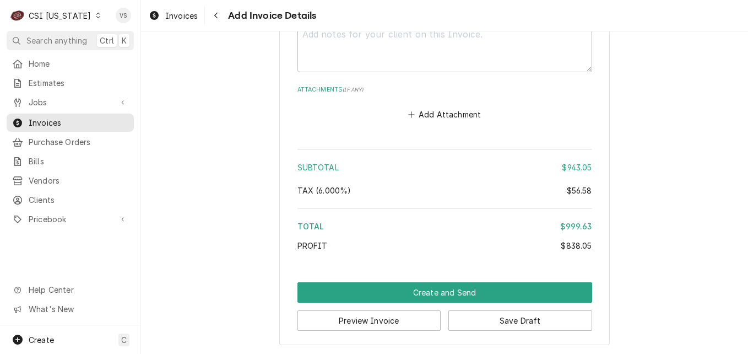
scroll to position [2146, 0]
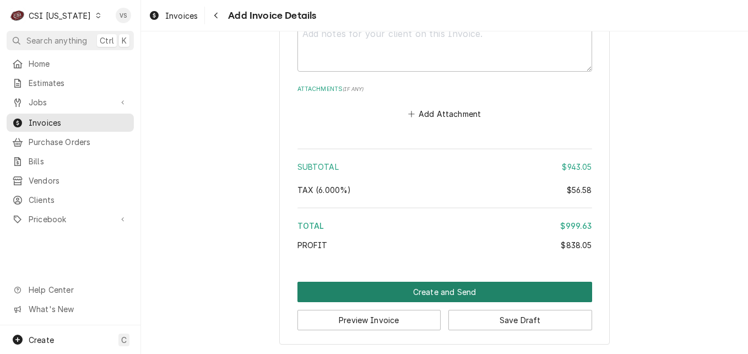
click at [419, 289] on button "Create and Send" at bounding box center [444, 291] width 295 height 20
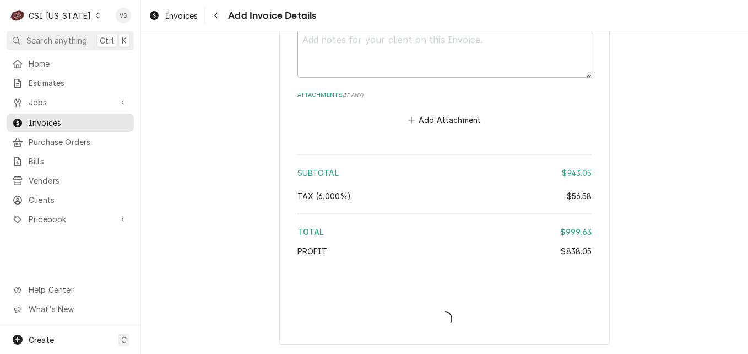
type textarea "x"
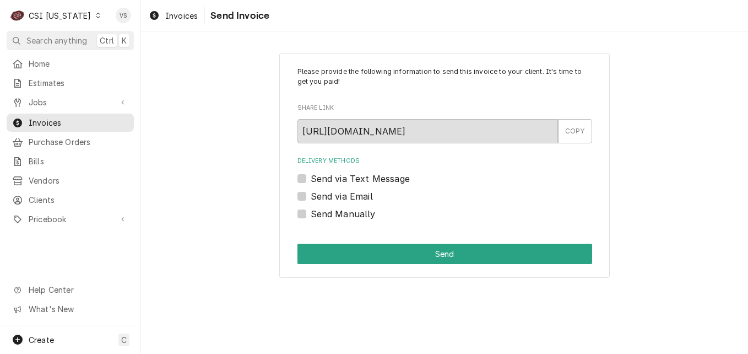
click at [311, 215] on label "Send Manually" at bounding box center [343, 213] width 65 height 13
click at [311, 215] on input "Send Manually" at bounding box center [458, 219] width 295 height 24
checkbox input "true"
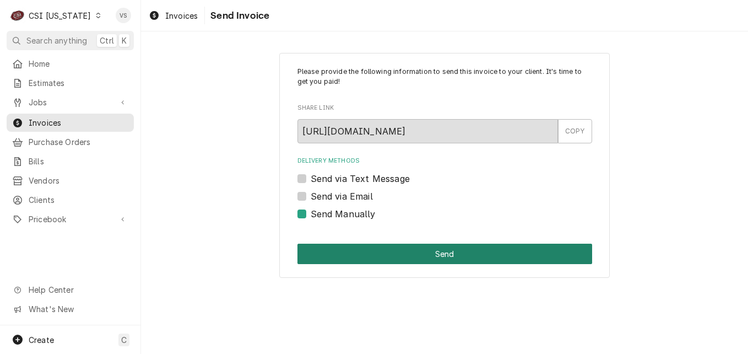
click at [340, 243] on div "Please provide the following information to send this invoice to your client. I…" at bounding box center [444, 165] width 331 height 225
click at [340, 248] on button "Send" at bounding box center [444, 253] width 295 height 20
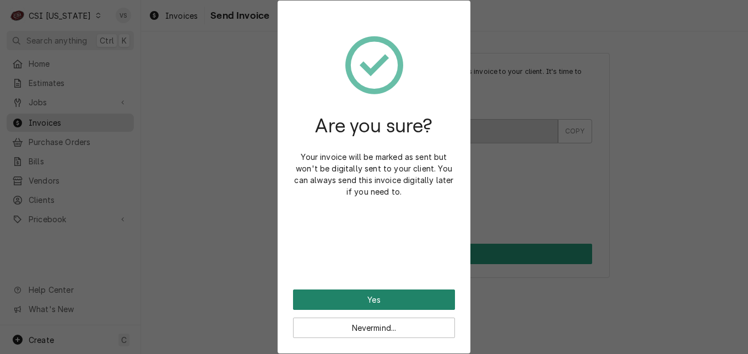
click at [378, 299] on button "Yes" at bounding box center [374, 299] width 162 height 20
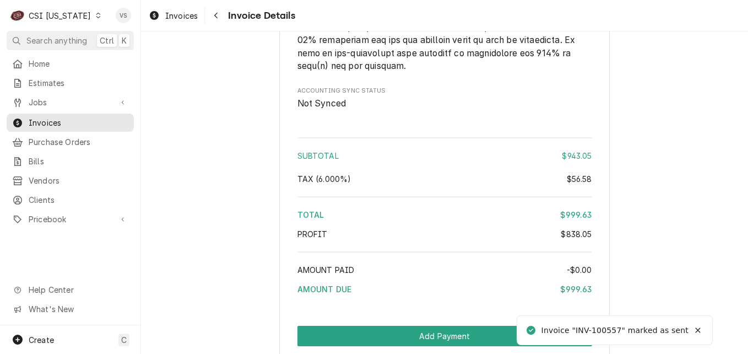
scroll to position [2120, 0]
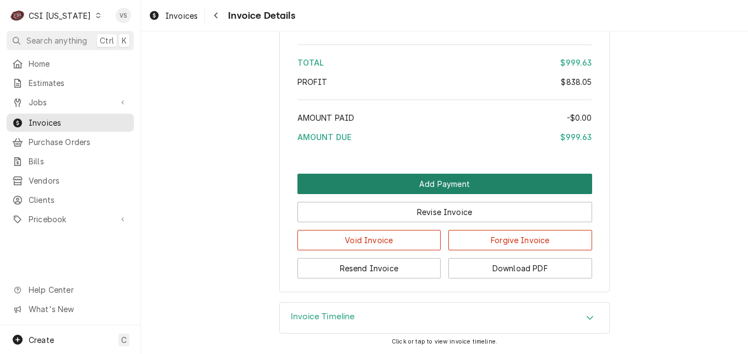
click at [410, 185] on button "Add Payment" at bounding box center [444, 184] width 295 height 20
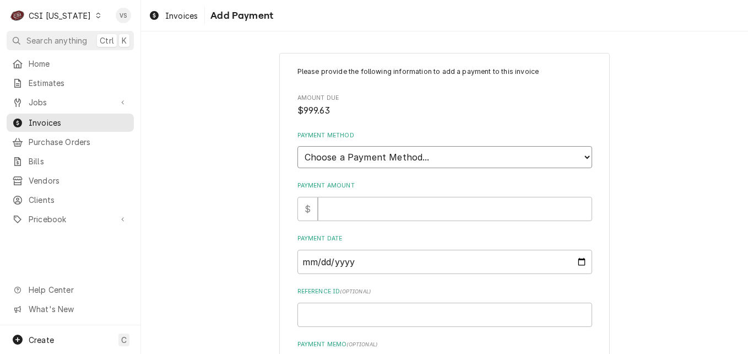
click at [359, 159] on select "Choose a Payment Method... Cash Check Credit/Debit Card ACH/eCheck Other" at bounding box center [444, 157] width 295 height 22
select select "3"
click at [297, 146] on select "Choose a Payment Method... Cash Check Credit/Debit Card ACH/eCheck Other" at bounding box center [444, 157] width 295 height 22
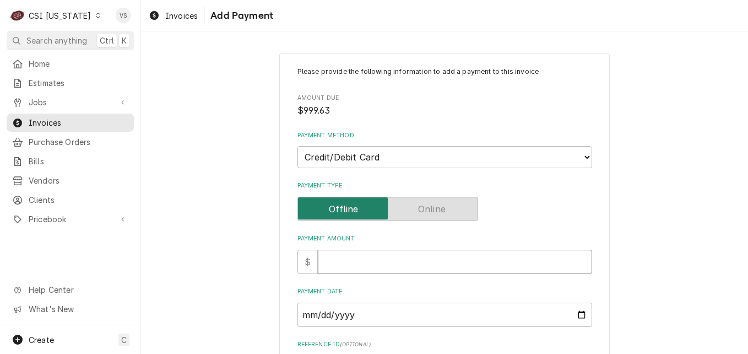
click at [335, 265] on input "Payment Amount" at bounding box center [455, 262] width 274 height 24
type textarea "x"
type input "9"
type textarea "x"
type input "99"
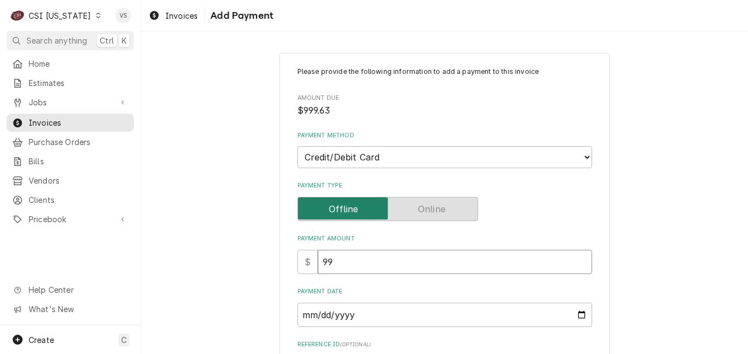
type textarea "x"
type input "999"
type textarea "x"
type input "999.6"
type textarea "x"
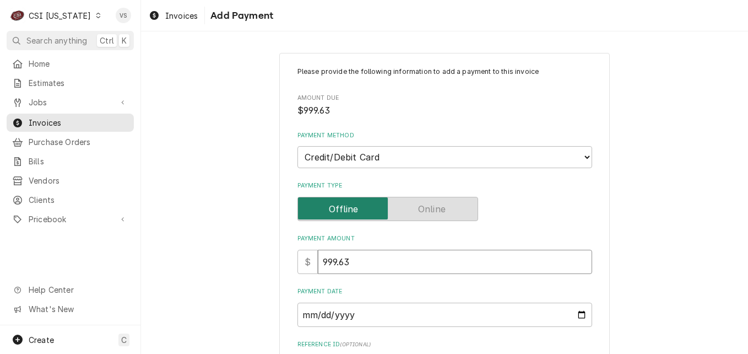
type input "999.63"
click at [579, 315] on input "Payment Date" at bounding box center [444, 314] width 295 height 24
type textarea "x"
type input "2025-08-14"
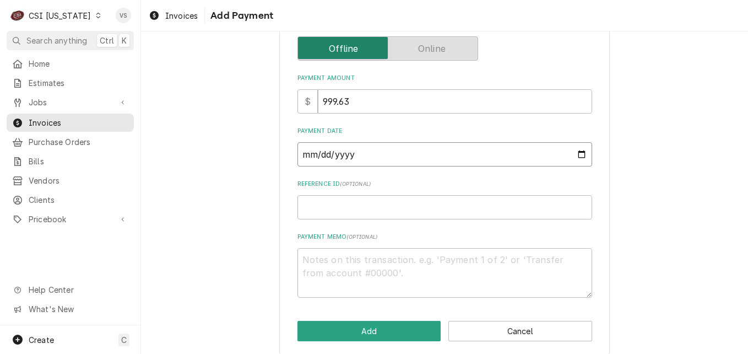
scroll to position [165, 0]
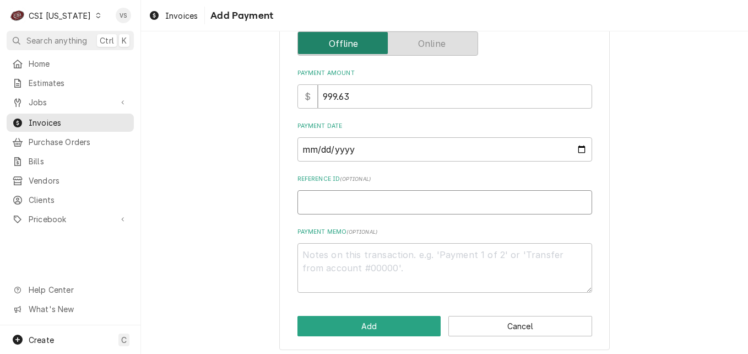
click at [312, 198] on input "Reference ID ( optional )" at bounding box center [444, 202] width 295 height 24
type textarea "x"
type input "0"
type textarea "x"
type input "04"
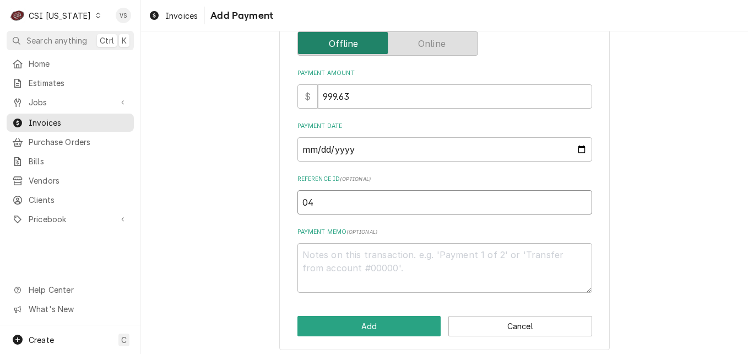
type textarea "x"
type input "047"
type textarea "x"
type input "0478"
type textarea "x"
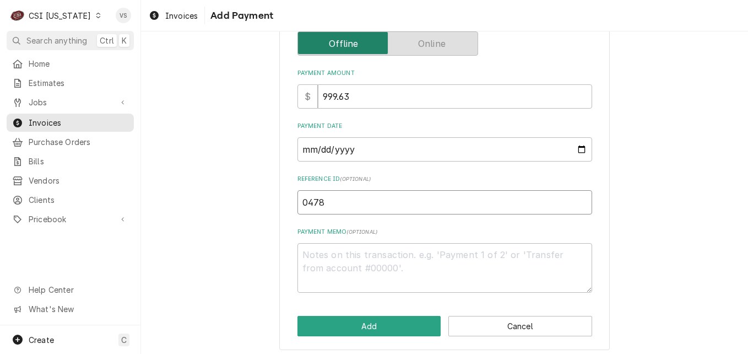
type input "04781"
type textarea "x"
type input "04781D"
click at [316, 248] on textarea "Payment Memo ( optional )" at bounding box center [444, 268] width 295 height 50
type textarea "x"
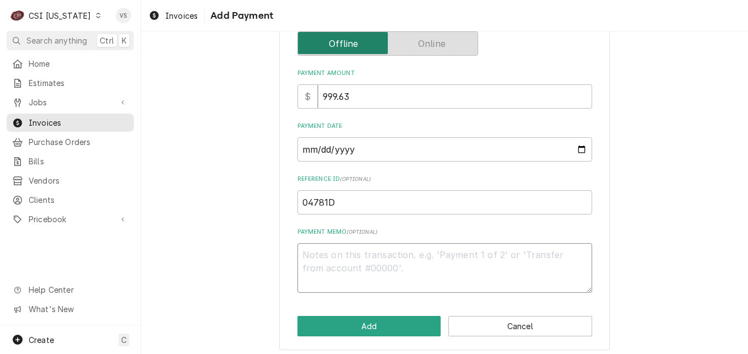
type textarea "V"
type textarea "x"
type textarea "Vi"
type textarea "x"
type textarea "Vis"
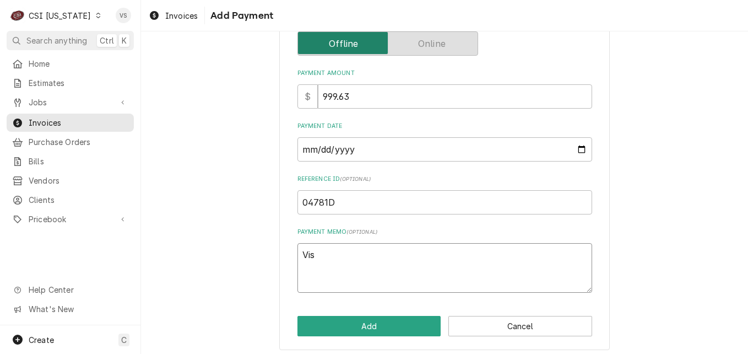
type textarea "x"
type textarea "Visa"
type textarea "x"
type textarea "Visa 7"
type textarea "x"
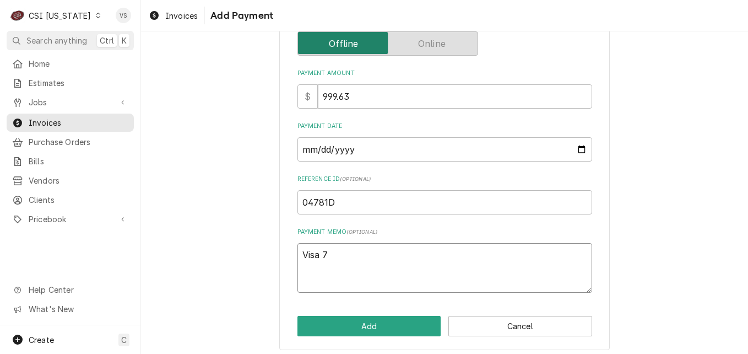
type textarea "Visa 78"
type textarea "x"
type textarea "Visa 789"
type textarea "x"
type textarea "Visa 78"
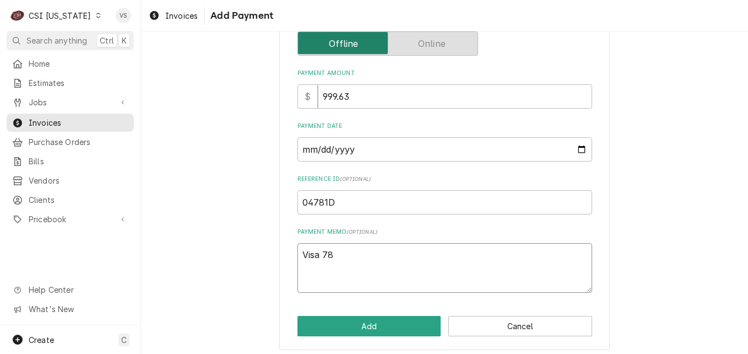
type textarea "x"
type textarea "Visa 7"
type textarea "x"
type textarea "Visa"
type textarea "x"
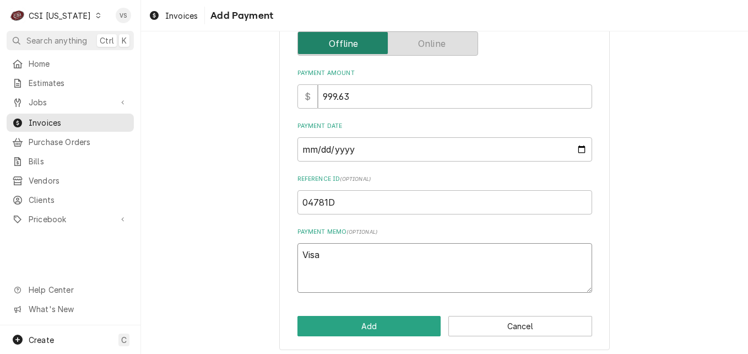
type textarea "Visa 8"
type textarea "x"
type textarea "Visa 89"
type textarea "x"
type textarea "Visa 893"
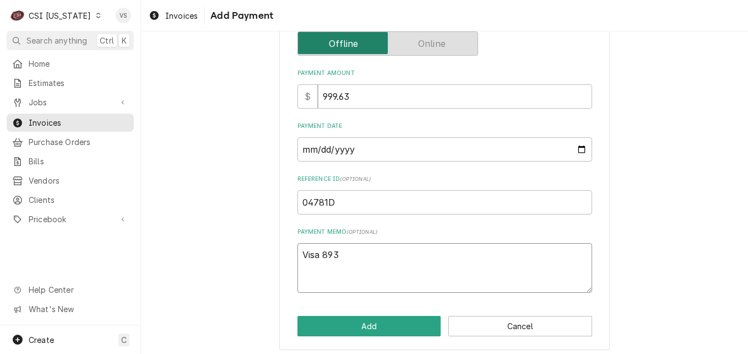
type textarea "x"
type textarea "Visa 8936"
click at [342, 319] on button "Add" at bounding box center [369, 326] width 144 height 20
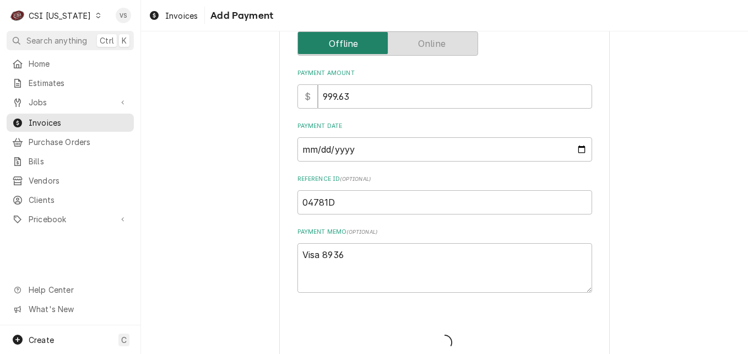
type textarea "x"
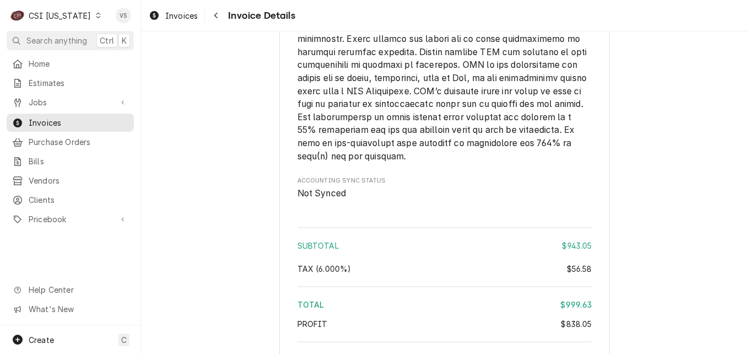
scroll to position [2249, 0]
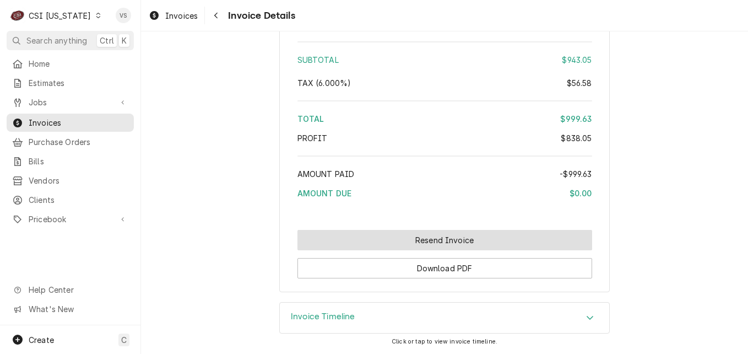
click at [423, 242] on button "Resend Invoice" at bounding box center [444, 240] width 295 height 20
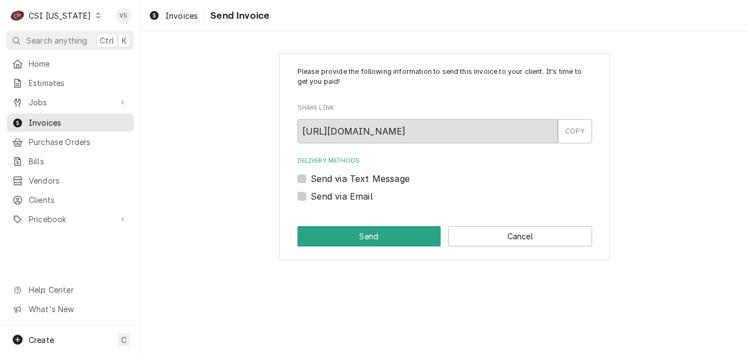
click at [311, 198] on label "Send via Email" at bounding box center [342, 195] width 62 height 13
click at [311, 198] on input "Send via Email" at bounding box center [458, 201] width 295 height 24
checkbox input "true"
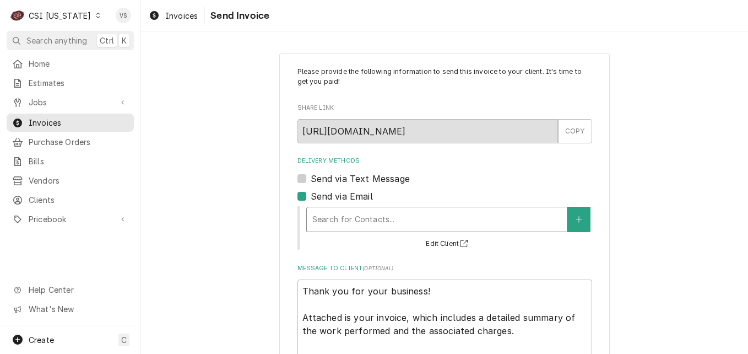
click at [342, 219] on div "Delivery Methods" at bounding box center [436, 219] width 249 height 20
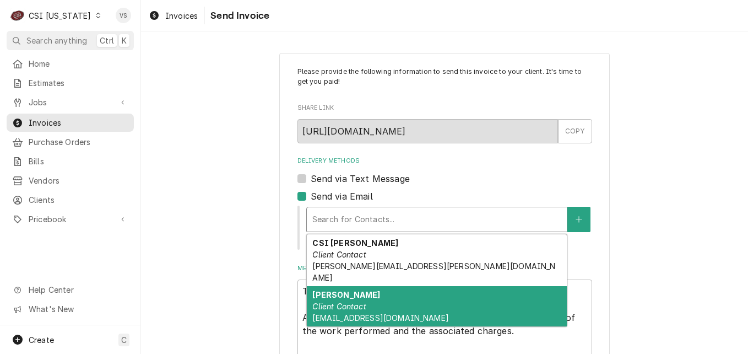
click at [374, 287] on div "[PERSON_NAME] Client Contact [EMAIL_ADDRESS][DOMAIN_NAME]" at bounding box center [437, 306] width 260 height 40
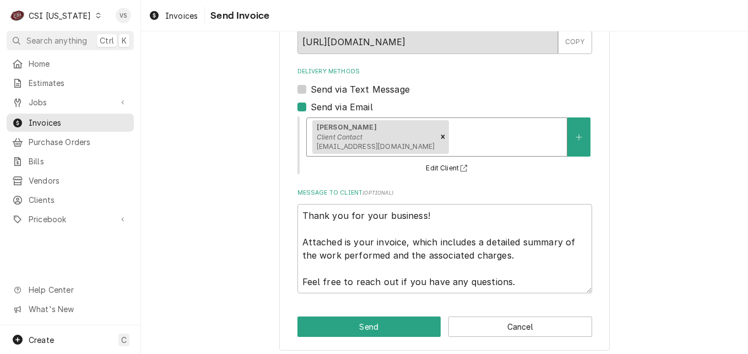
scroll to position [96, 0]
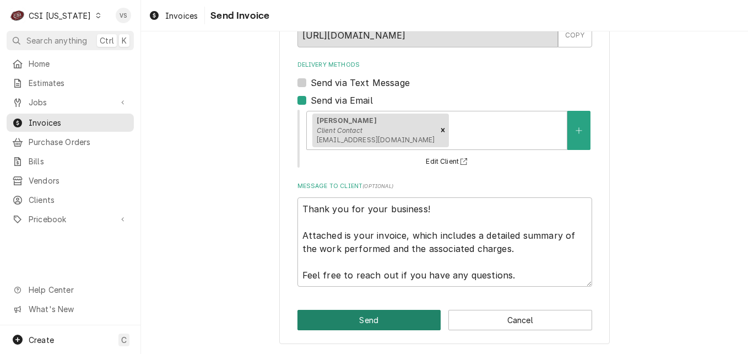
click at [396, 318] on button "Send" at bounding box center [369, 320] width 144 height 20
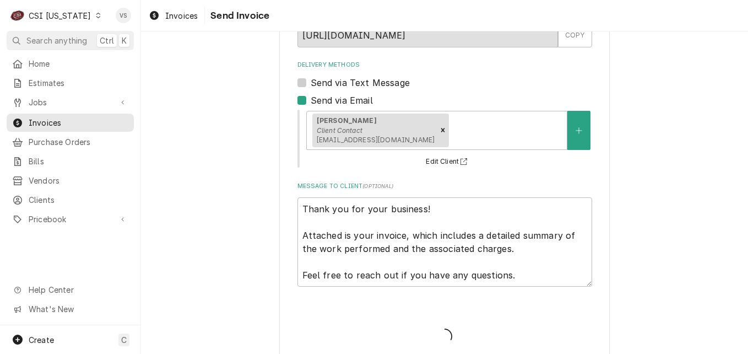
type textarea "x"
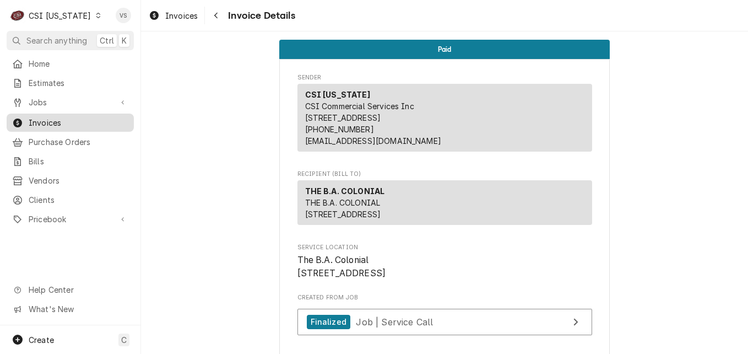
click at [52, 121] on span "Invoices" at bounding box center [79, 123] width 100 height 12
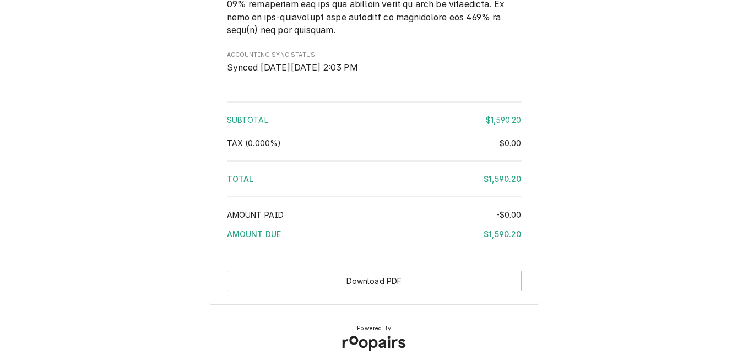
scroll to position [1871, 0]
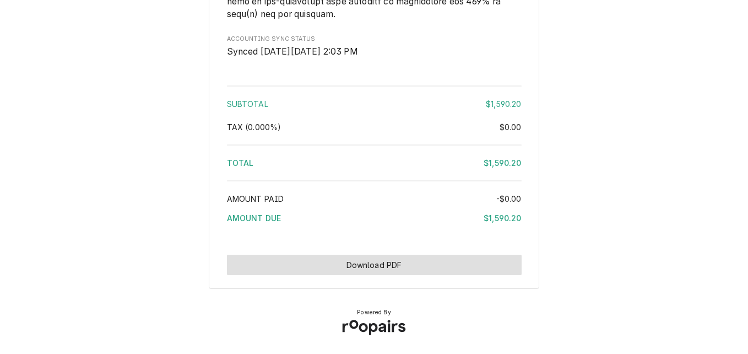
click at [457, 264] on button "Download PDF" at bounding box center [374, 264] width 295 height 20
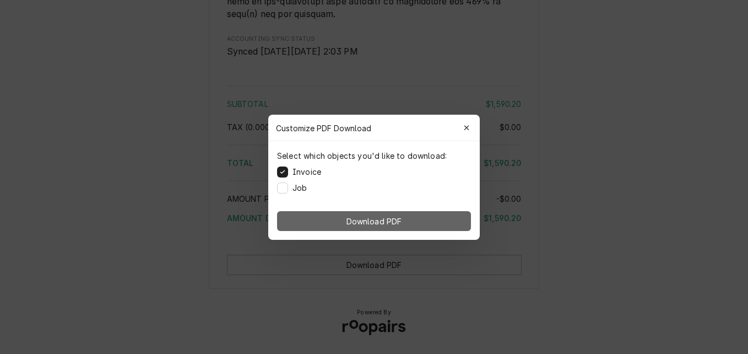
click at [415, 215] on button "Download PDF" at bounding box center [374, 221] width 194 height 20
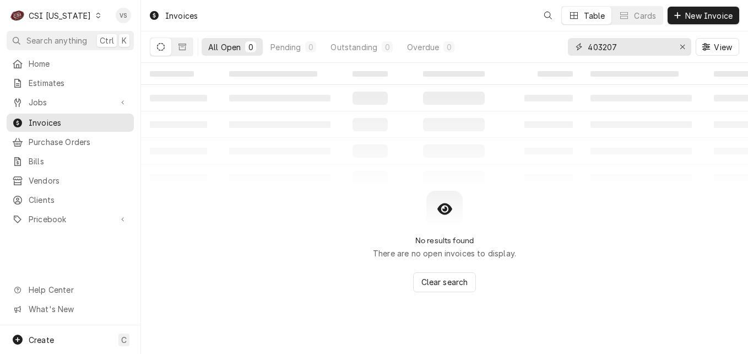
click at [576, 48] on div "403207" at bounding box center [629, 47] width 123 height 18
paste input "[STREET_ADDRESS][PERSON_NAME]"
click at [191, 51] on button "Dynamic Content Wrapper" at bounding box center [182, 47] width 21 height 18
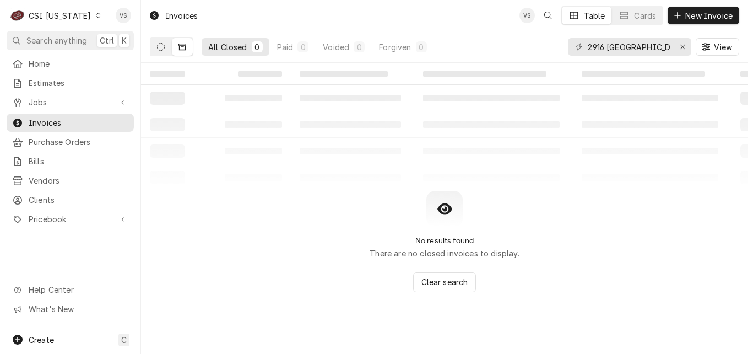
click at [161, 52] on button "Dynamic Content Wrapper" at bounding box center [160, 47] width 21 height 18
drag, startPoint x: 666, startPoint y: 45, endPoint x: 554, endPoint y: 48, distance: 111.9
click at [554, 48] on div "All Open 0 Pending 0 Outstanding 0 Overdue 0 2916 Fort Campbell View" at bounding box center [444, 46] width 589 height 31
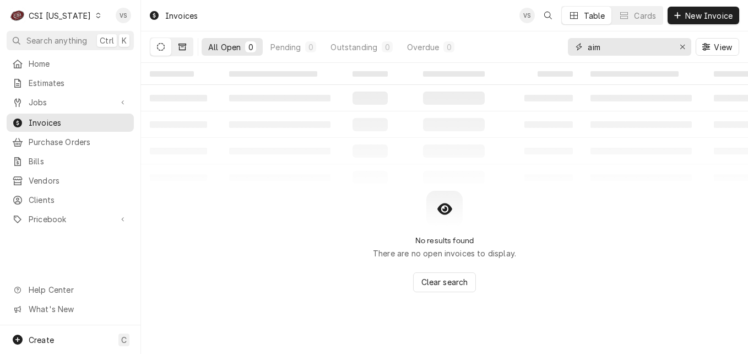
type input "aim"
click at [185, 48] on icon "Dynamic Content Wrapper" at bounding box center [182, 47] width 8 height 7
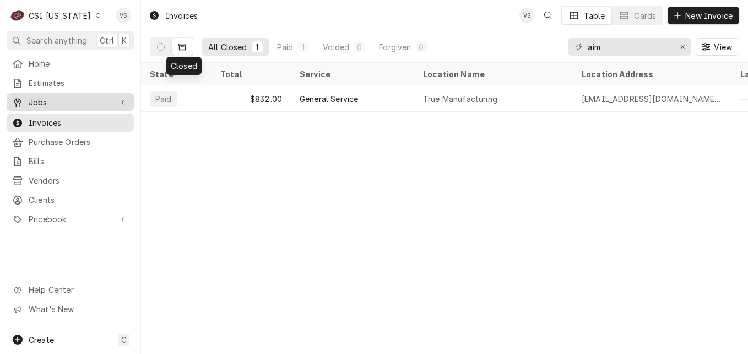
click at [40, 101] on span "Jobs" at bounding box center [70, 102] width 83 height 12
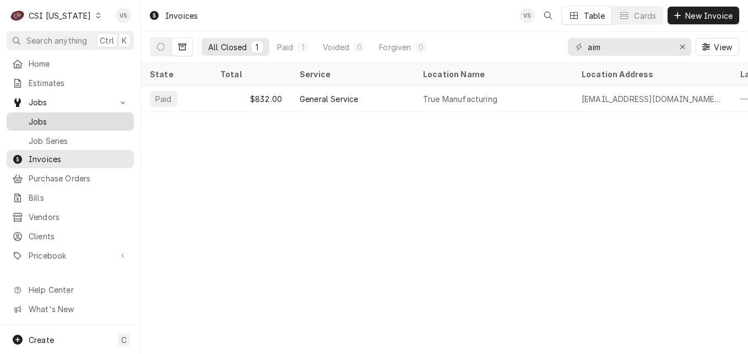
click at [44, 116] on span "Jobs" at bounding box center [79, 122] width 100 height 12
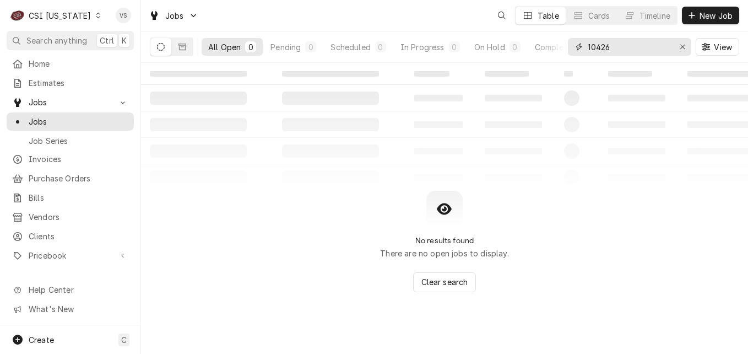
click at [588, 47] on input "10426" at bounding box center [629, 47] width 83 height 18
paste input "[STREET_ADDRESS][PERSON_NAME]"
click at [669, 47] on input "[STREET_ADDRESS][PERSON_NAME]" at bounding box center [629, 47] width 83 height 18
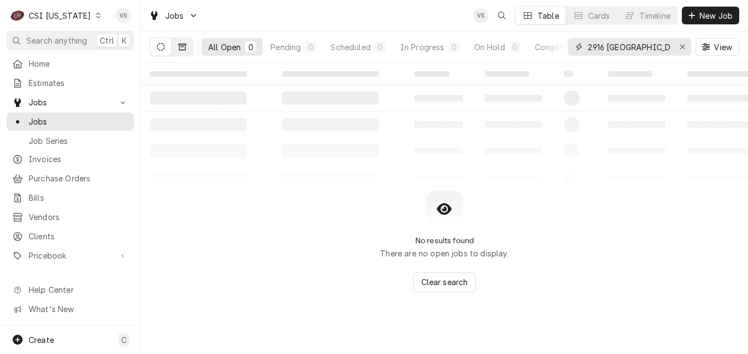
type input "2916 [GEOGRAPHIC_DATA][PERSON_NAME]"
click at [178, 47] on icon "Dynamic Content Wrapper" at bounding box center [182, 47] width 8 height 8
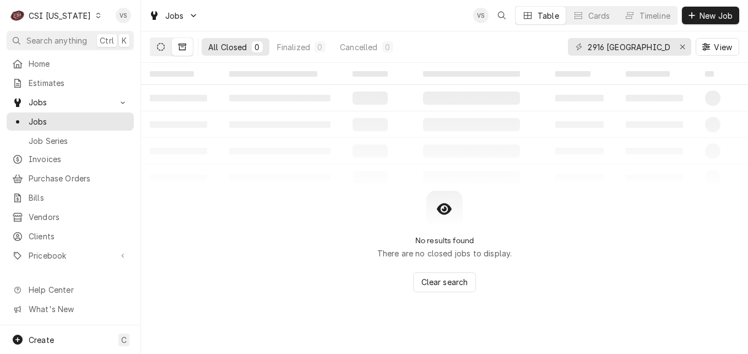
click at [162, 53] on button "Dynamic Content Wrapper" at bounding box center [160, 47] width 21 height 18
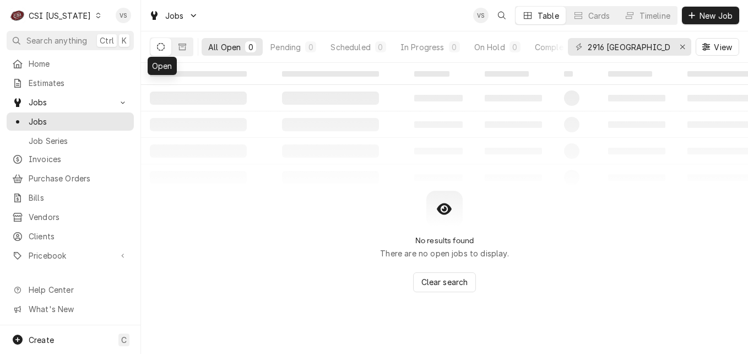
click at [96, 17] on icon "Dynamic Content Wrapper" at bounding box center [98, 16] width 5 height 6
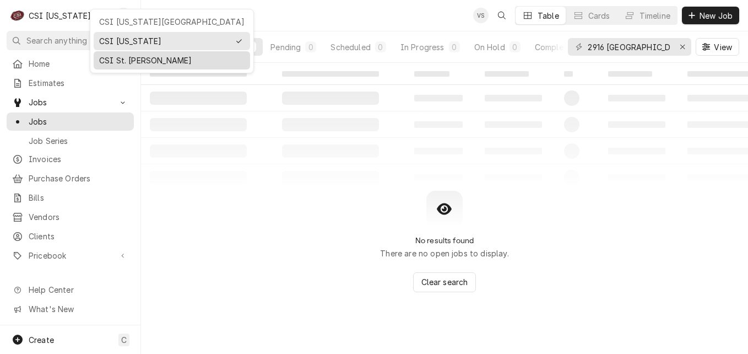
click at [123, 59] on div "CSI St. [PERSON_NAME]" at bounding box center [171, 61] width 145 height 12
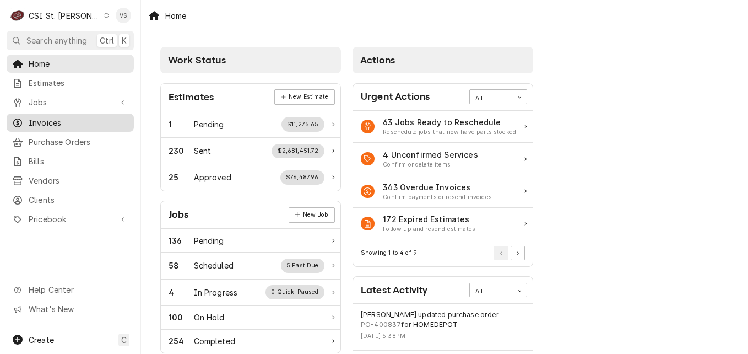
click at [41, 119] on span "Invoices" at bounding box center [79, 123] width 100 height 12
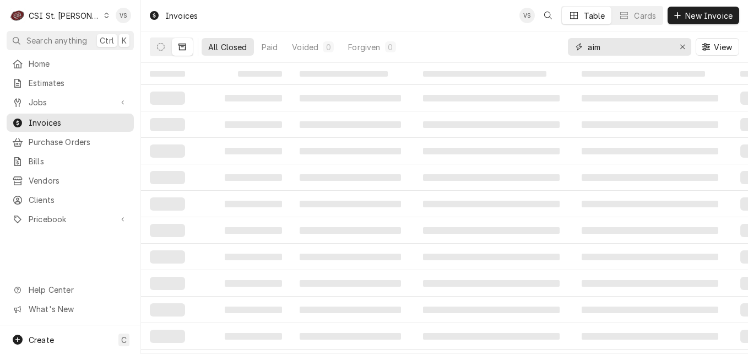
drag, startPoint x: 596, startPoint y: 47, endPoint x: 569, endPoint y: 47, distance: 27.0
click at [569, 47] on div "aim" at bounding box center [629, 47] width 123 height 18
type input "403203"
click at [164, 53] on button "Dynamic Content Wrapper" at bounding box center [160, 47] width 21 height 18
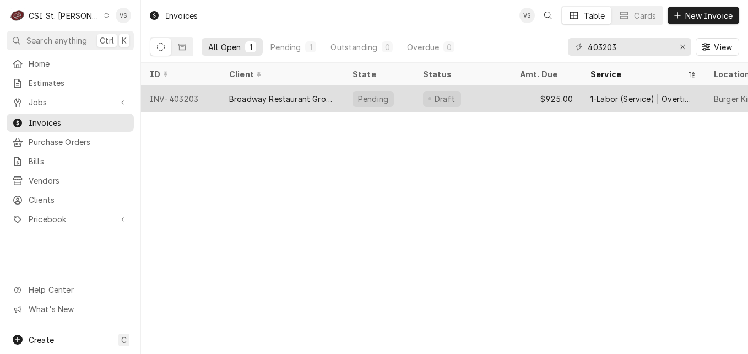
click at [261, 99] on div "Broadway Restaurant Group" at bounding box center [282, 99] width 106 height 12
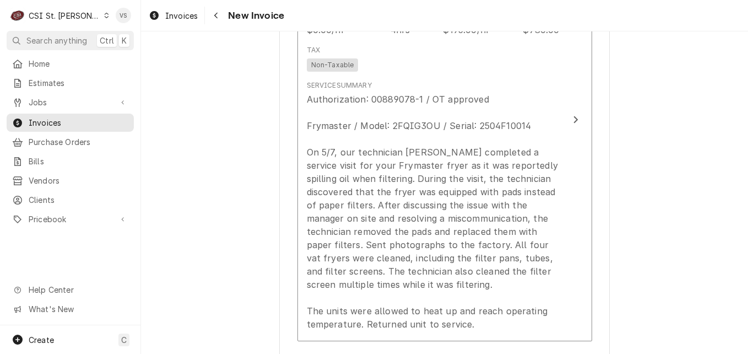
scroll to position [1102, 0]
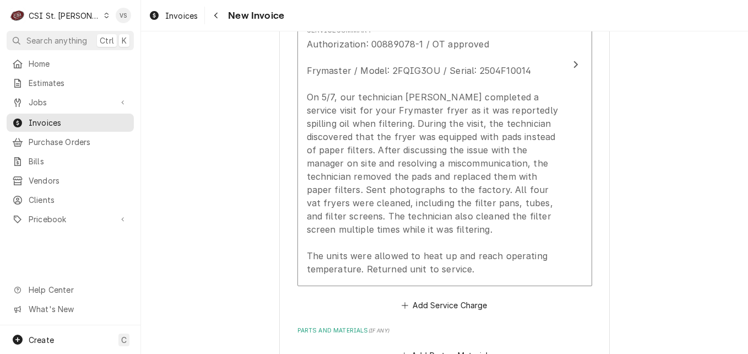
click at [104, 18] on icon "Dynamic Content Wrapper" at bounding box center [106, 16] width 5 height 6
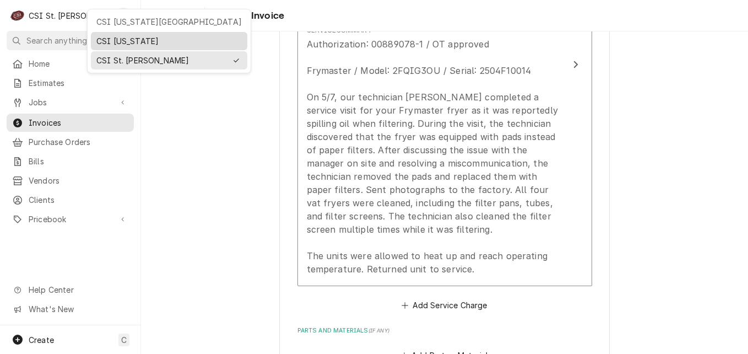
click at [107, 37] on div "CSI [US_STATE]" at bounding box center [168, 41] width 145 height 12
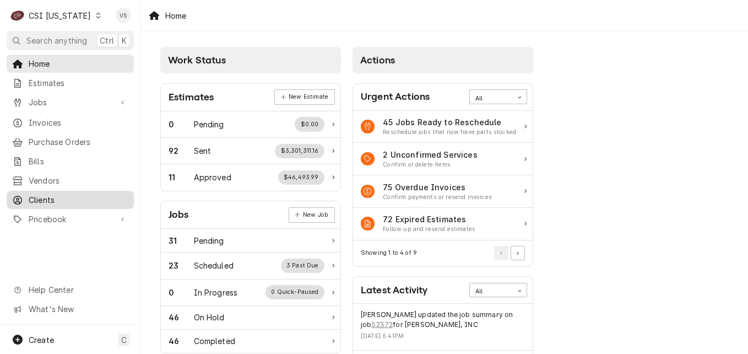
click at [55, 196] on span "Clients" at bounding box center [79, 200] width 100 height 12
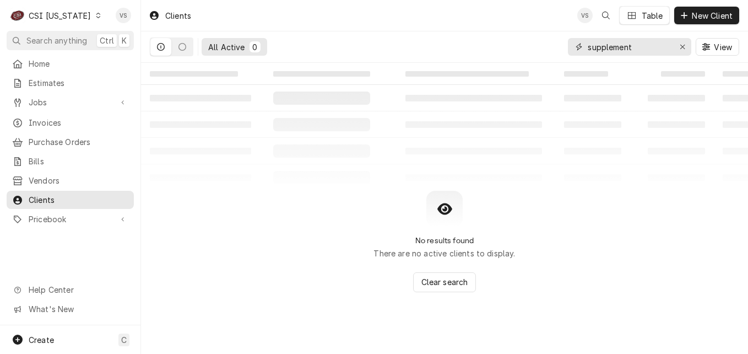
drag, startPoint x: 633, startPoint y: 48, endPoint x: 582, endPoint y: 58, distance: 52.7
click at [557, 48] on div "All Active 0 supplement View" at bounding box center [444, 46] width 589 height 31
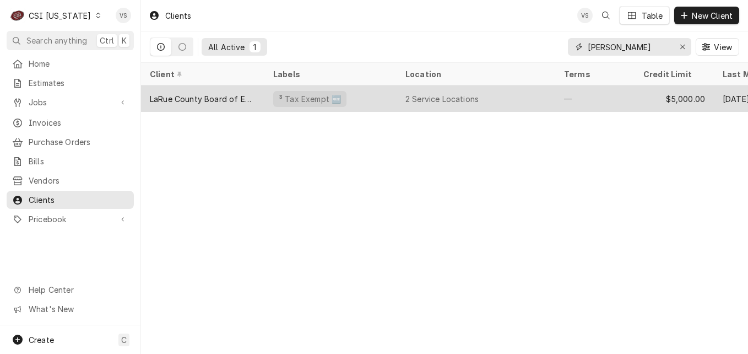
type input "[PERSON_NAME]"
click at [250, 95] on div "LaRue County Board of Education" at bounding box center [203, 99] width 106 height 12
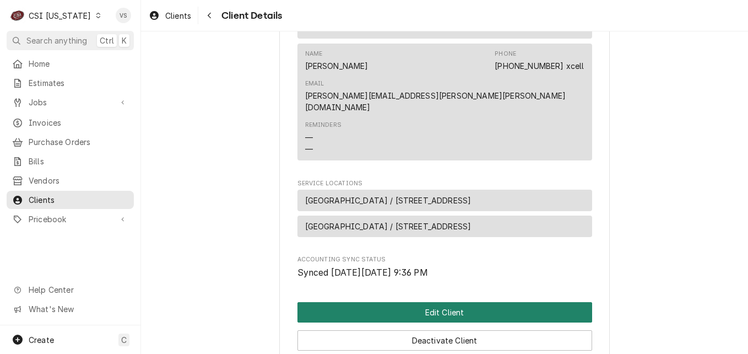
scroll to position [606, 0]
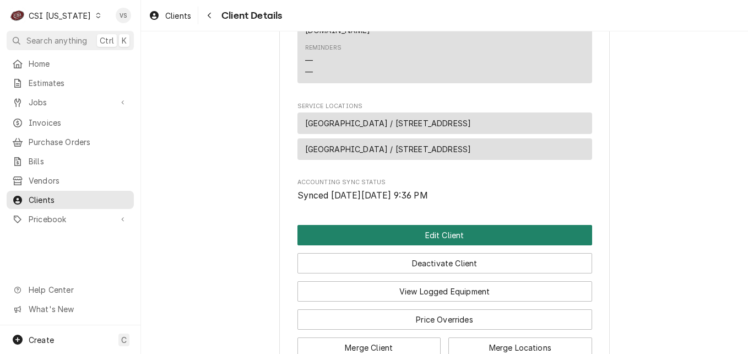
click at [391, 225] on button "Edit Client" at bounding box center [444, 235] width 295 height 20
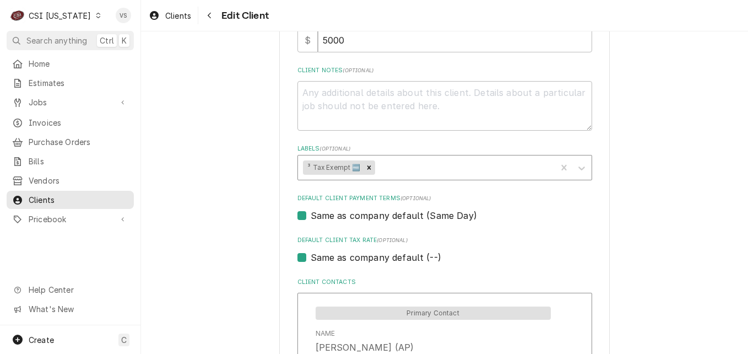
scroll to position [551, 0]
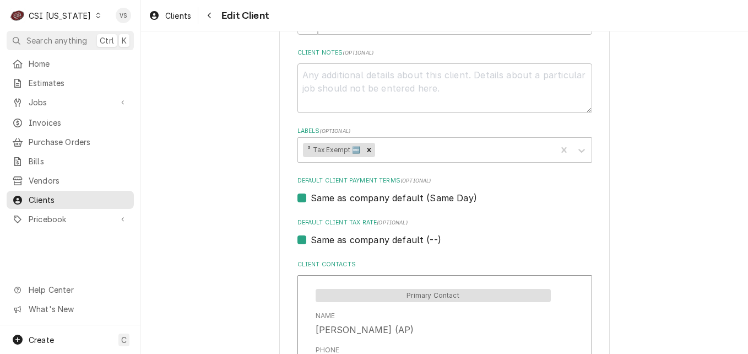
click at [311, 201] on label "Same as company default (Same Day)" at bounding box center [394, 197] width 166 height 13
click at [311, 201] on input "Same as company default (Same Day)" at bounding box center [458, 203] width 295 height 24
checkbox input "false"
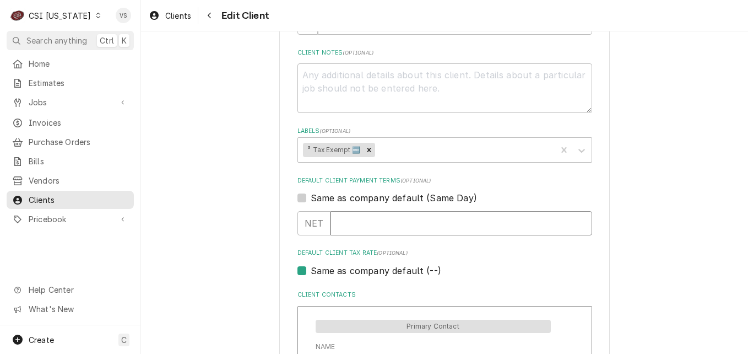
click at [343, 221] on input "Default Client Payment Terms" at bounding box center [462, 223] width 262 height 24
type textarea "x"
type input "3"
type textarea "x"
type input "30"
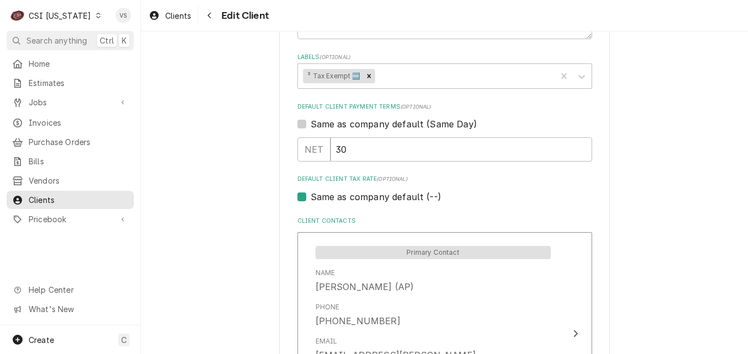
scroll to position [630, 0]
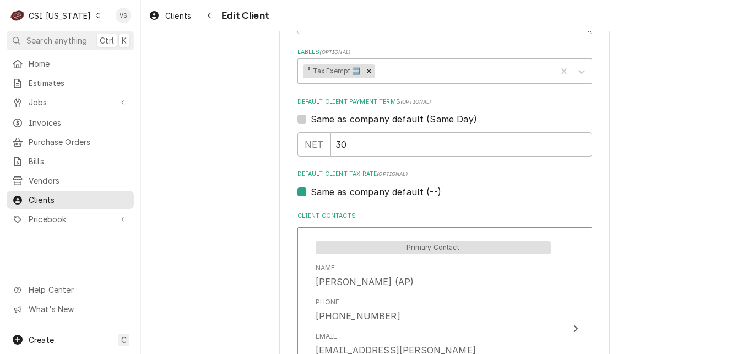
click at [311, 193] on label "Same as company default (--)" at bounding box center [376, 191] width 131 height 13
click at [311, 193] on input "Same as company default (--)" at bounding box center [458, 197] width 295 height 24
checkbox input "false"
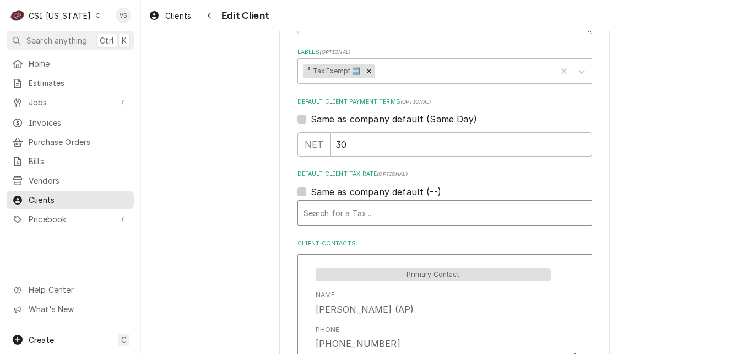
click at [310, 208] on div "Default Client Tax Rate" at bounding box center [445, 213] width 283 height 20
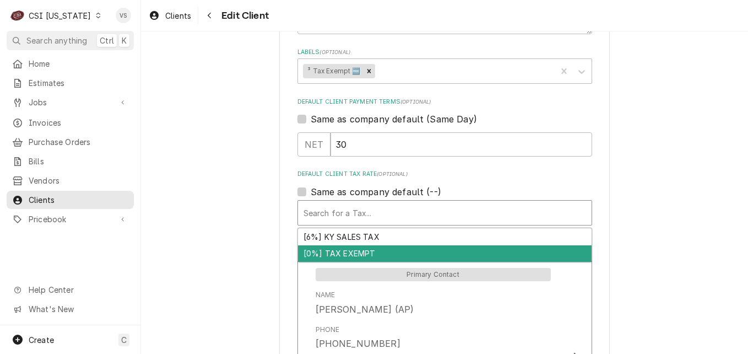
click at [321, 251] on div "[0%] TAX EXEMPT" at bounding box center [445, 253] width 294 height 17
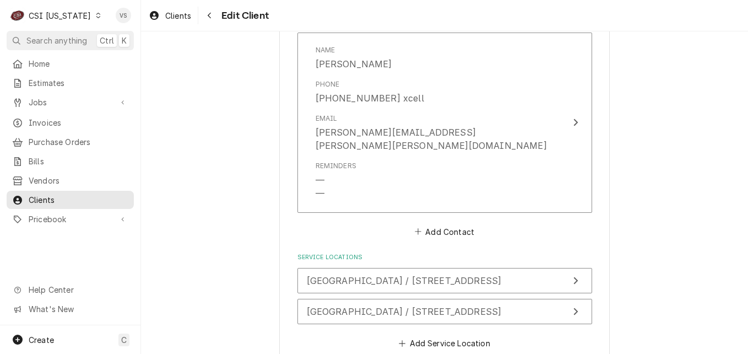
scroll to position [1116, 0]
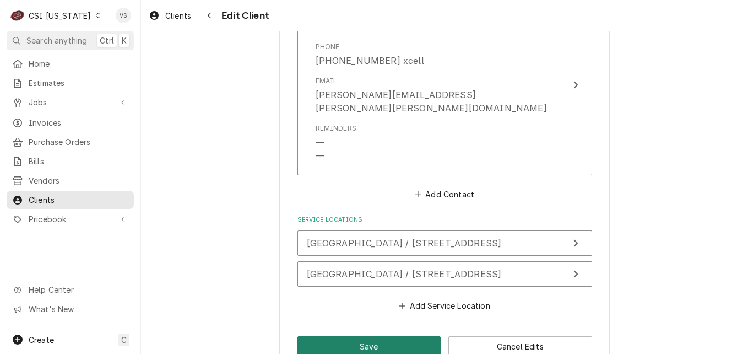
click at [346, 336] on button "Save" at bounding box center [369, 346] width 144 height 20
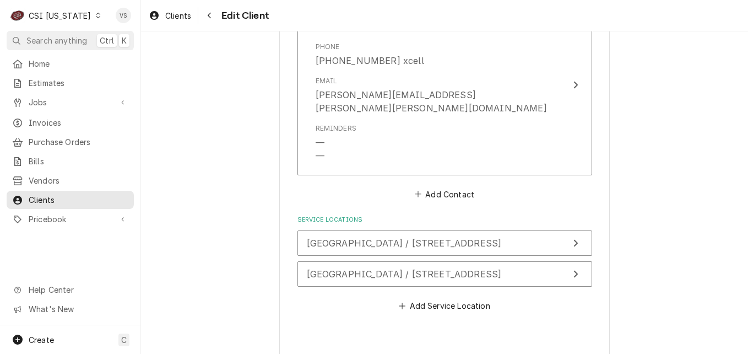
type textarea "x"
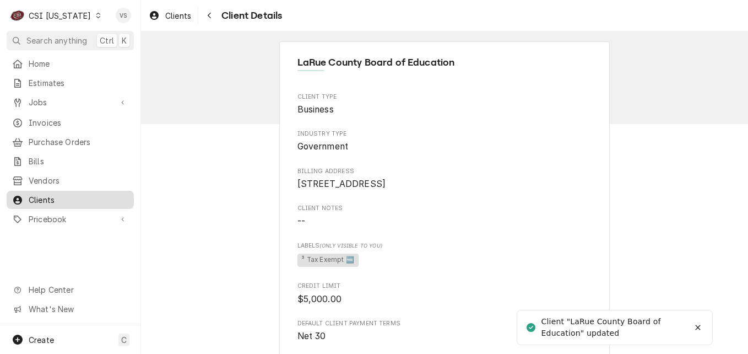
click at [35, 194] on span "Clients" at bounding box center [79, 200] width 100 height 12
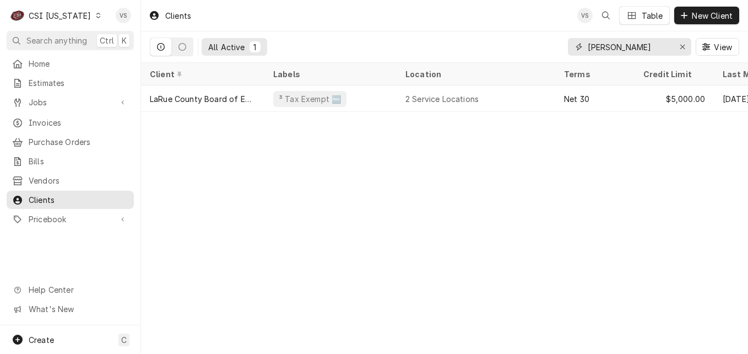
drag, startPoint x: 616, startPoint y: 46, endPoint x: 589, endPoint y: 51, distance: 26.9
click at [562, 48] on div "All Active 1 [PERSON_NAME] View" at bounding box center [444, 46] width 589 height 31
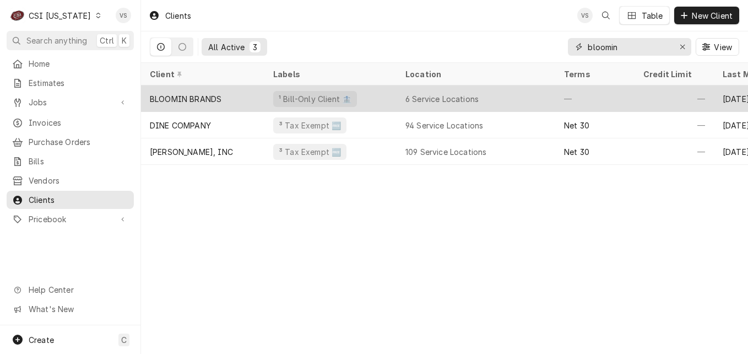
type input "bloomin"
click at [251, 95] on div "BLOOMIN BRANDS" at bounding box center [202, 98] width 123 height 26
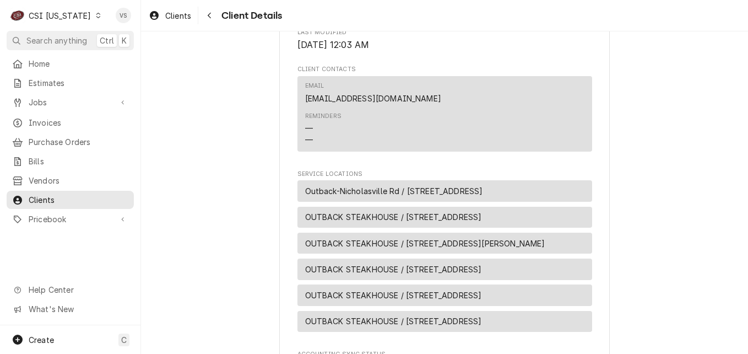
scroll to position [661, 0]
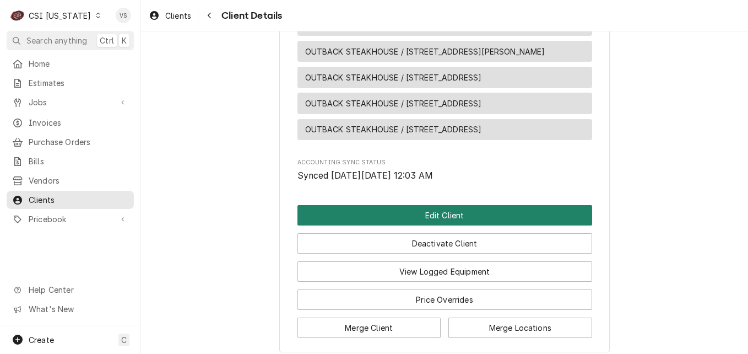
click at [409, 218] on button "Edit Client" at bounding box center [444, 215] width 295 height 20
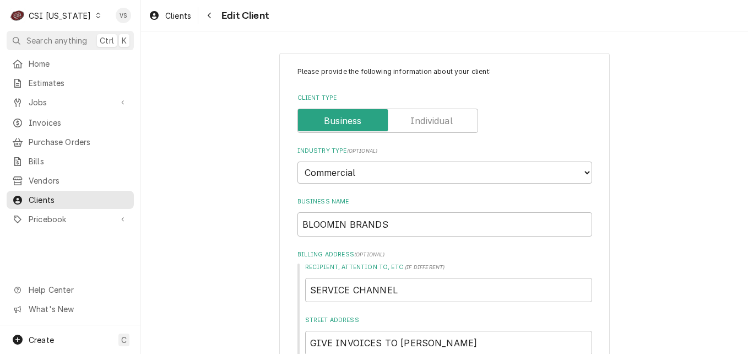
type textarea "x"
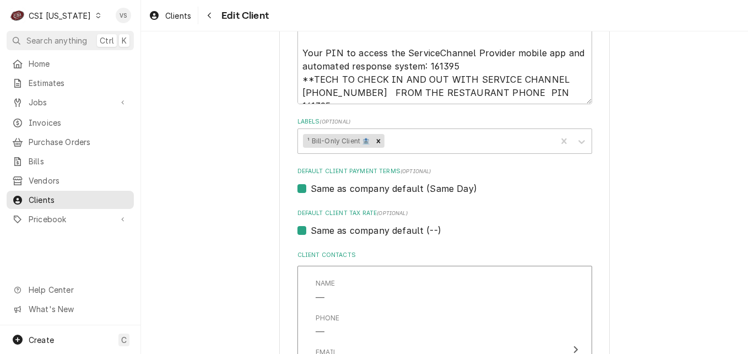
scroll to position [606, 0]
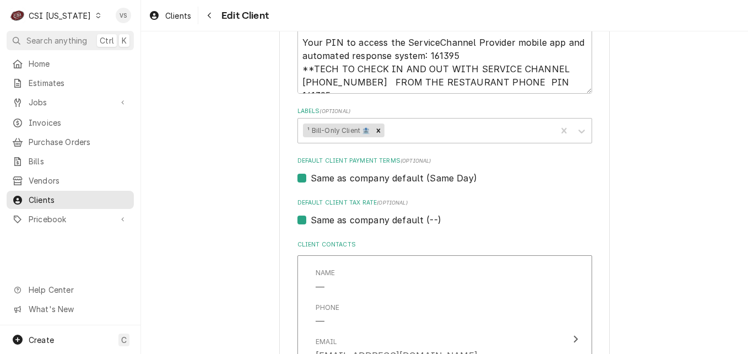
click at [311, 180] on label "Same as company default (Same Day)" at bounding box center [394, 177] width 166 height 13
click at [311, 180] on input "Same as company default (Same Day)" at bounding box center [458, 183] width 295 height 24
checkbox input "false"
type textarea "x"
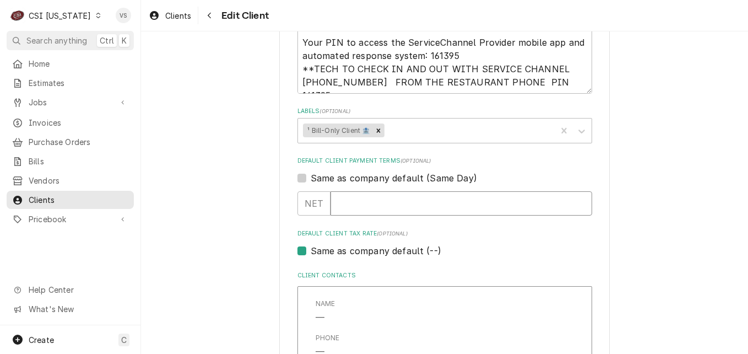
click at [354, 201] on input "Default Client Payment Terms" at bounding box center [462, 203] width 262 height 24
type input "30"
type textarea "x"
type input "30"
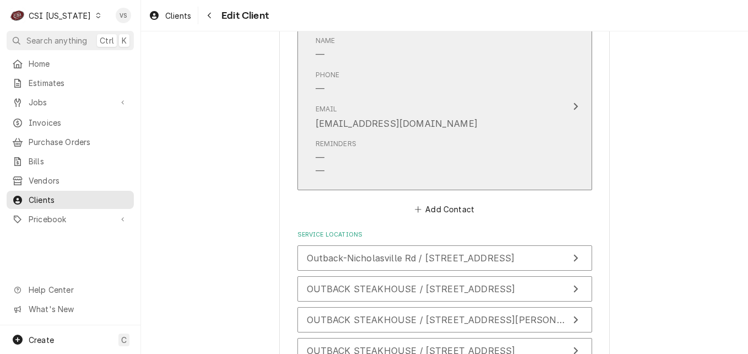
scroll to position [1034, 0]
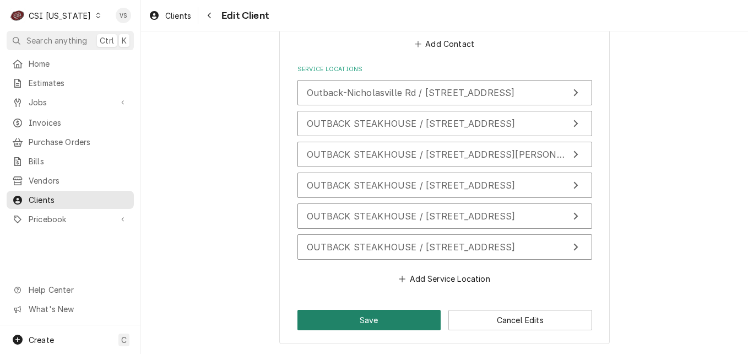
click at [311, 320] on button "Save" at bounding box center [369, 320] width 144 height 20
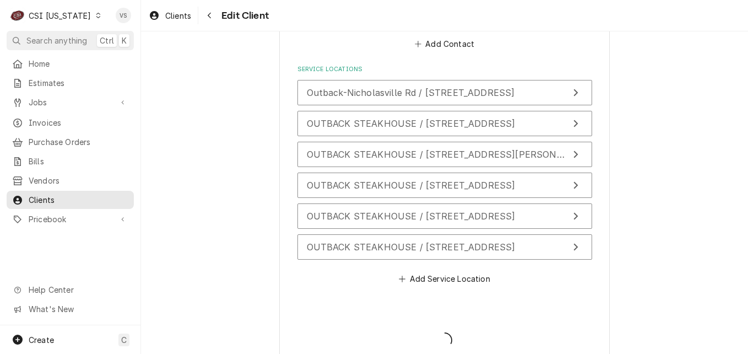
type textarea "x"
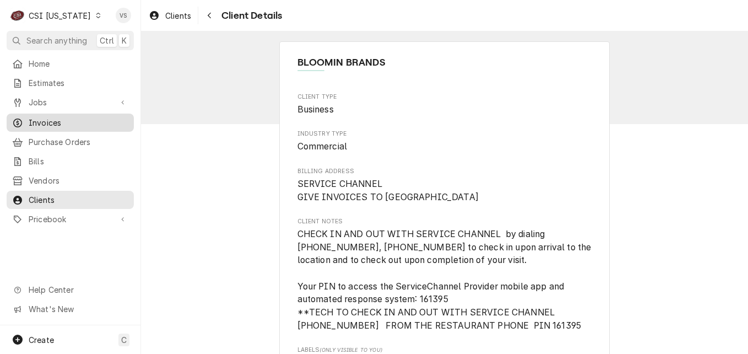
click at [41, 119] on span "Invoices" at bounding box center [79, 123] width 100 height 12
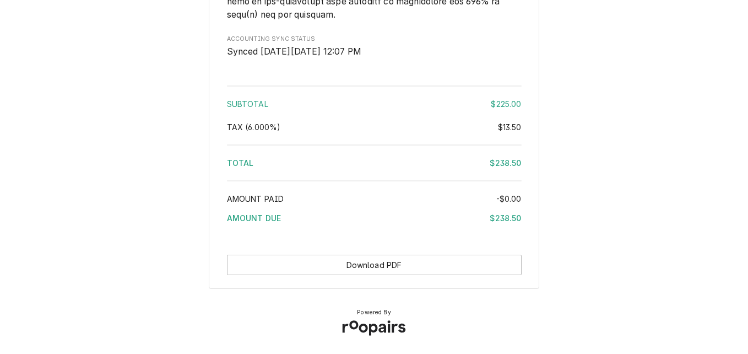
scroll to position [1680, 0]
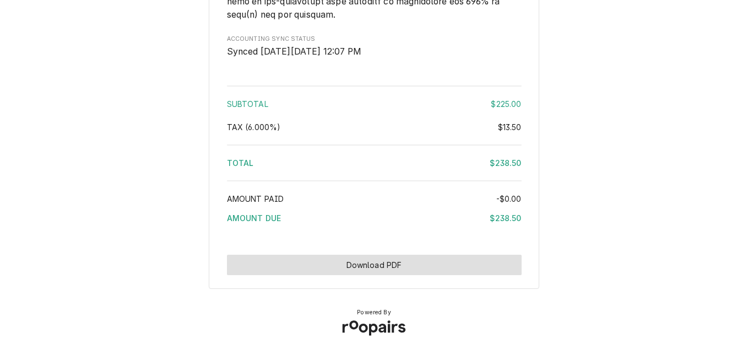
click at [405, 260] on button "Download PDF" at bounding box center [374, 264] width 295 height 20
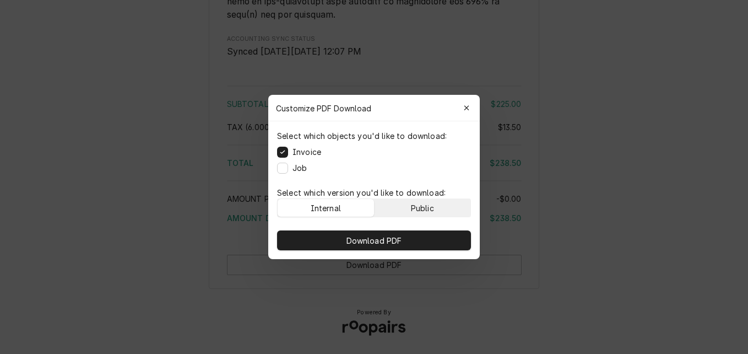
click at [437, 204] on button "Public" at bounding box center [423, 208] width 96 height 18
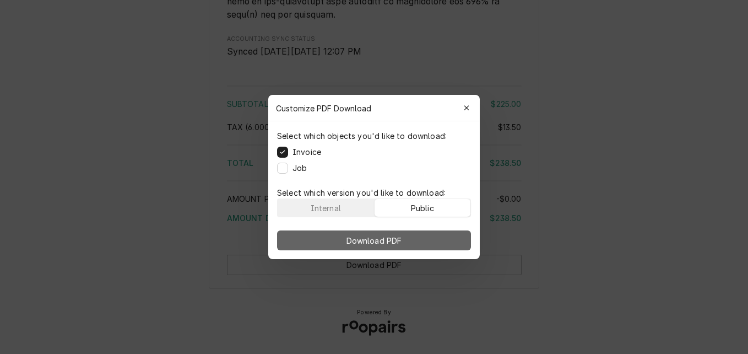
click at [433, 240] on button "Download PDF" at bounding box center [374, 240] width 194 height 20
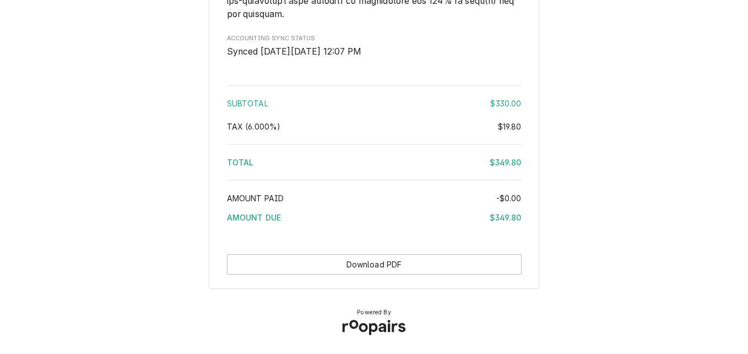
scroll to position [1642, 0]
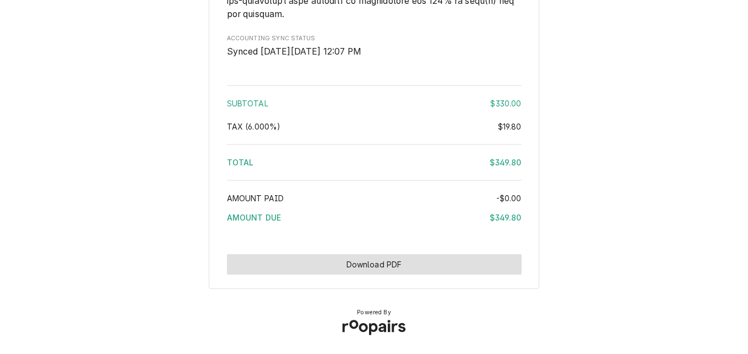
click at [432, 263] on button "Download PDF" at bounding box center [374, 264] width 295 height 20
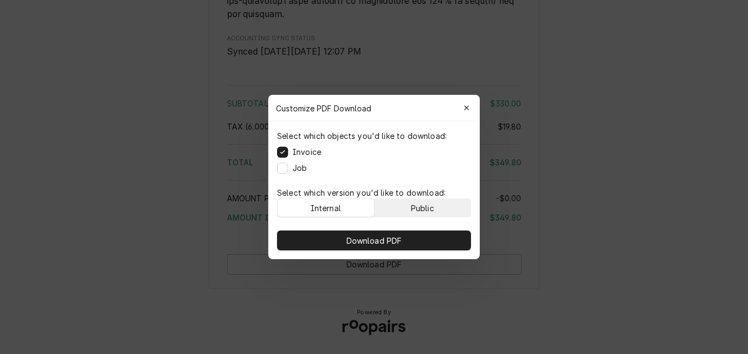
click at [426, 209] on div "Public" at bounding box center [422, 208] width 23 height 12
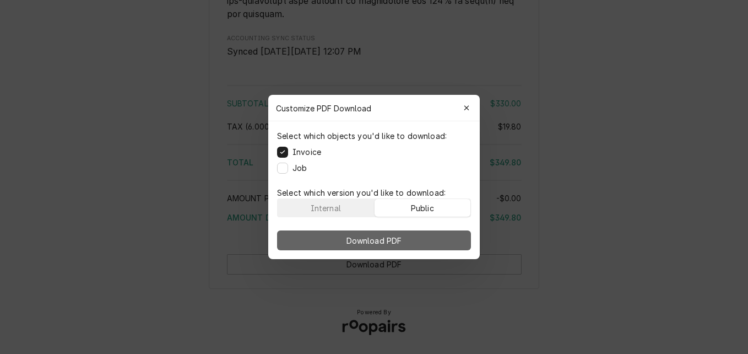
click at [424, 237] on button "Download PDF" at bounding box center [374, 240] width 194 height 20
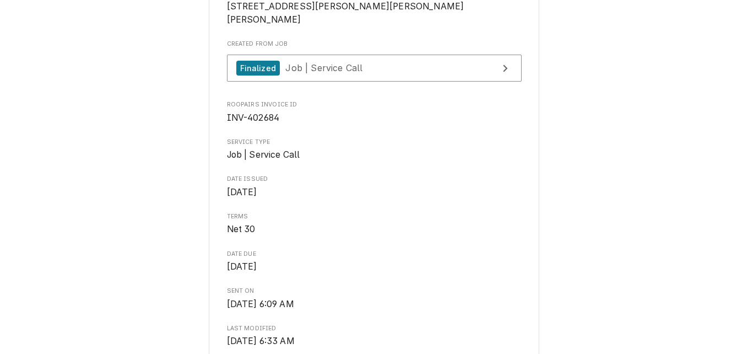
scroll to position [275, 0]
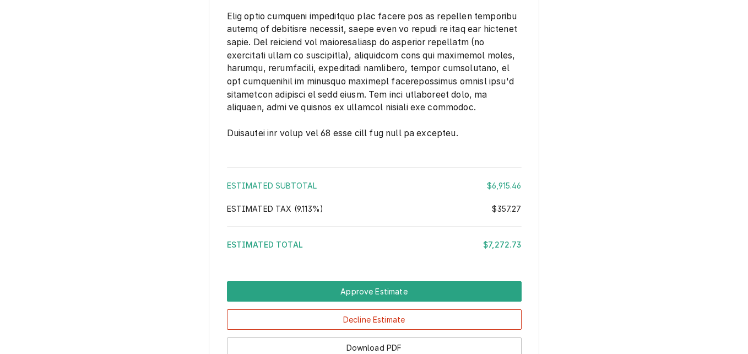
scroll to position [2831, 0]
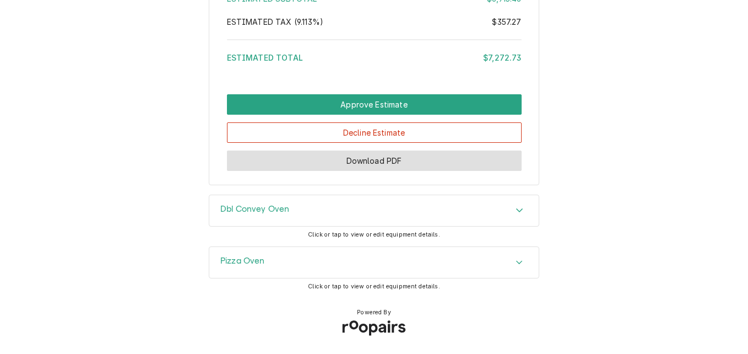
click at [413, 160] on button "Download PDF" at bounding box center [374, 160] width 295 height 20
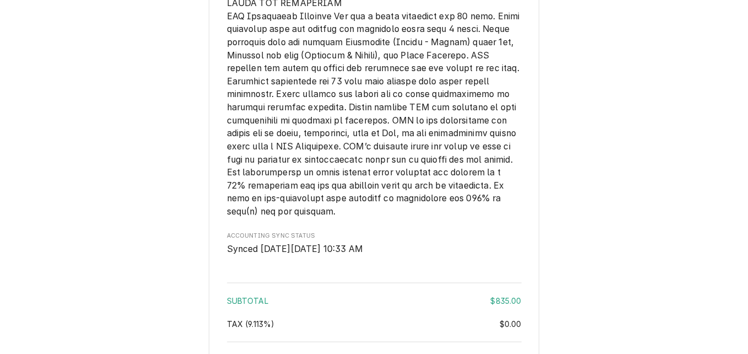
scroll to position [1665, 0]
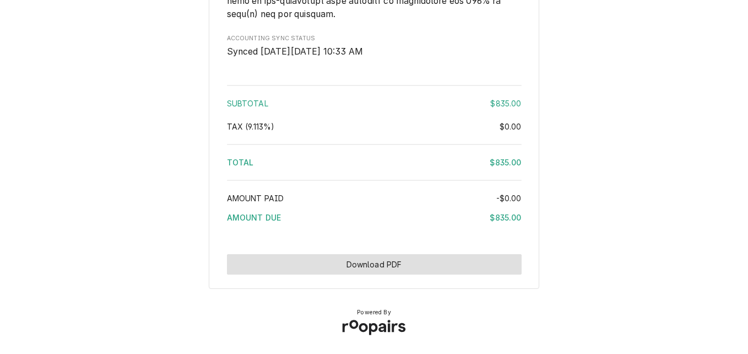
click at [423, 257] on button "Download PDF" at bounding box center [374, 264] width 295 height 20
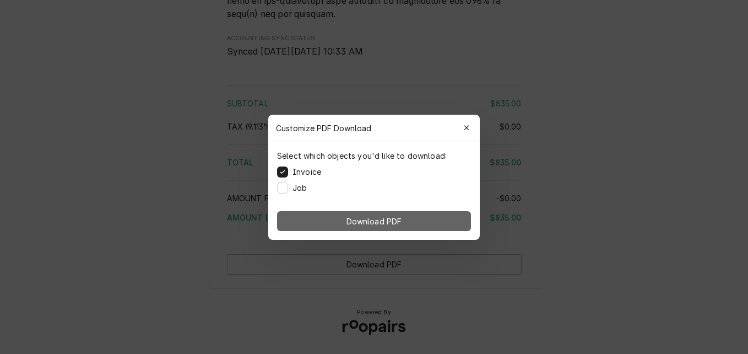
click at [422, 218] on button "Download PDF" at bounding box center [374, 221] width 194 height 20
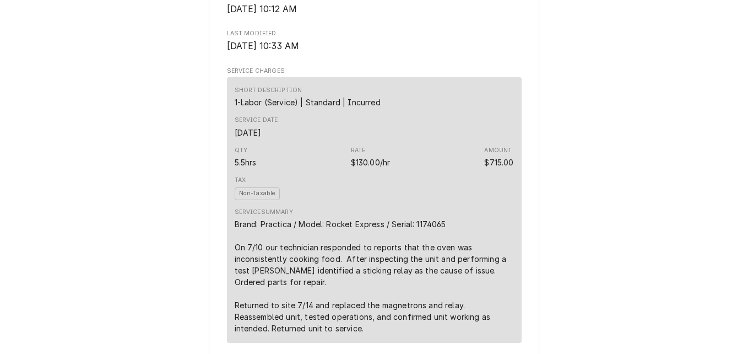
scroll to position [233, 0]
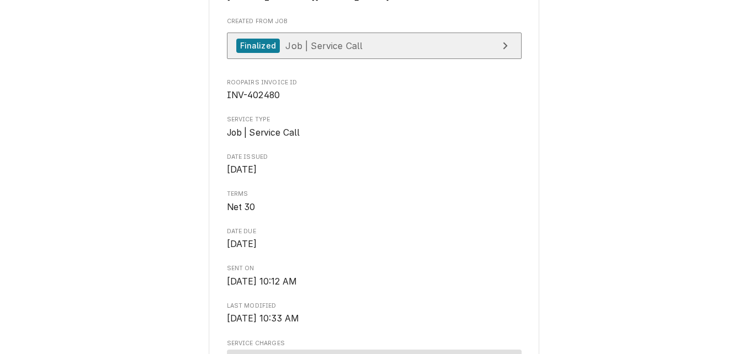
click at [340, 53] on div "Finalized Job | Service Call" at bounding box center [299, 46] width 127 height 15
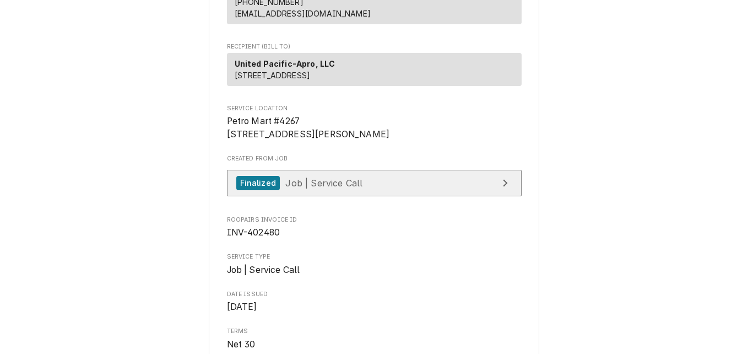
scroll to position [110, 0]
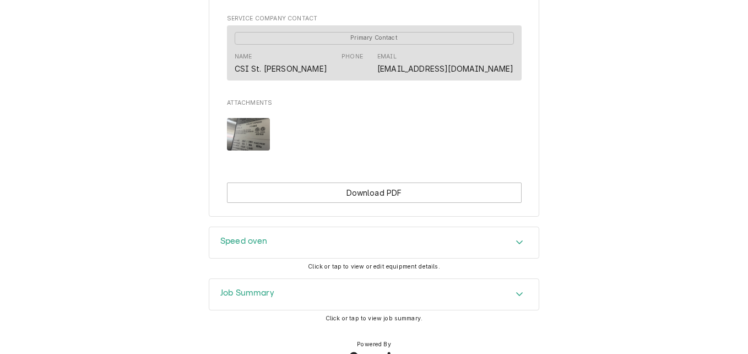
scroll to position [782, 0]
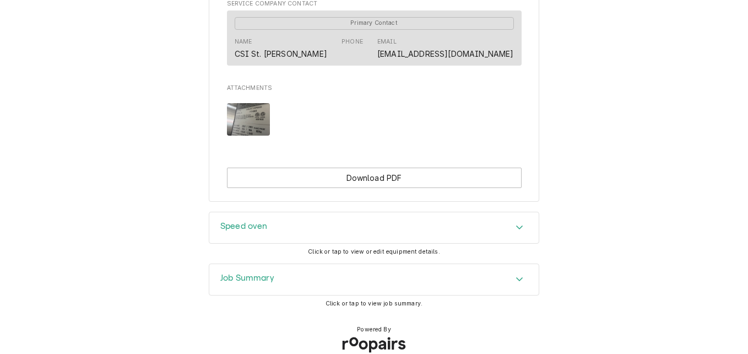
click at [307, 268] on div "Job Summary" at bounding box center [373, 279] width 329 height 31
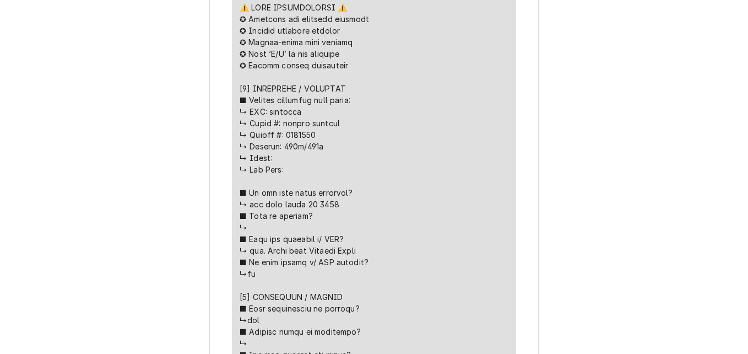
scroll to position [1434, 0]
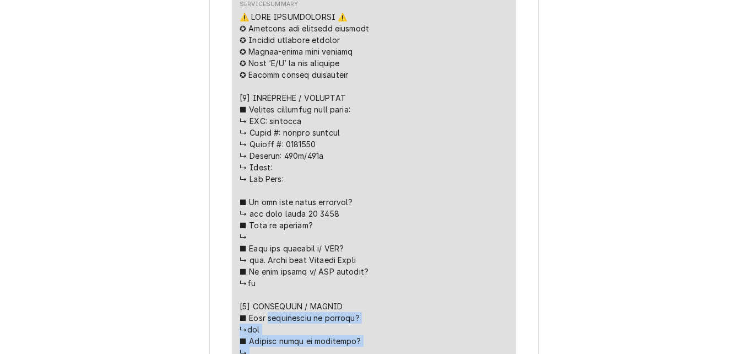
drag, startPoint x: 245, startPoint y: 185, endPoint x: 375, endPoint y: 245, distance: 142.7
drag, startPoint x: 375, startPoint y: 245, endPoint x: 283, endPoint y: 200, distance: 102.0
copy div "𝗼𝗽𝗲𝗿𝗮𝘁𝗶𝗼𝗻𝗮𝗹 𝗼𝗻 𝗮𝗿𝗿𝗶𝘃𝗮𝗹? ↳yes ■ 𝗘𝘅𝗽𝗹𝗮𝗶𝗻 𝘀𝘁𝗲𝗽𝘀 𝘁𝗼 𝗱𝗶𝗮𝗴𝗻𝗼𝘀𝗶𝘀? ↳ ■ 𝗗𝗶𝗱 𝘆𝗼𝘂 𝗰𝗼𝗻𝗳𝗶𝗿𝗺 …"
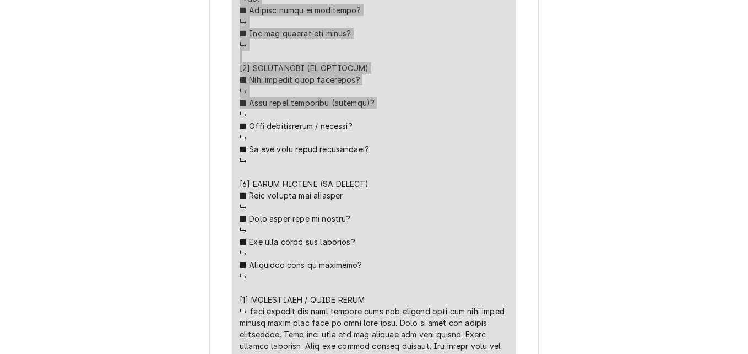
scroll to position [2095, 0]
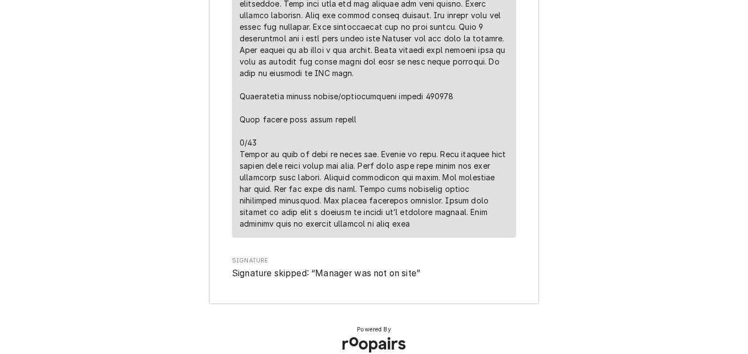
drag, startPoint x: 236, startPoint y: 77, endPoint x: 454, endPoint y: 74, distance: 218.7
drag, startPoint x: 454, startPoint y: 74, endPoint x: 398, endPoint y: 75, distance: 56.8
copy div "⚠️ 𝗙𝗢𝗥𝗠 𝗜𝗡𝗦𝗧𝗥𝗨𝗖𝗧𝗜𝗢𝗡𝗦 ⚠️ ✪ 𝗖𝗼𝗺𝗽𝗹𝗲𝘁𝗲 𝗮𝗹𝗹 𝗿𝗲𝗹𝗲𝘃𝗮𝗻𝘁 𝘀𝗲𝗰𝘁𝗶𝗼𝗻𝘀 ✪ 𝗣𝗿𝗼𝘃𝗶𝗱𝗲 𝗱𝗲𝘁𝗮𝗶𝗹𝗲𝗱 𝗮𝗻𝘀…"
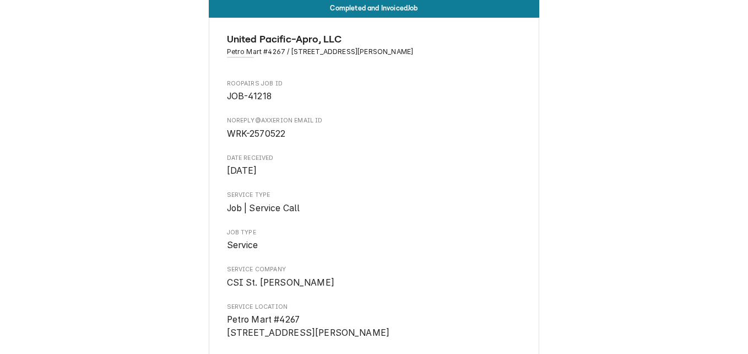
scroll to position [2, 0]
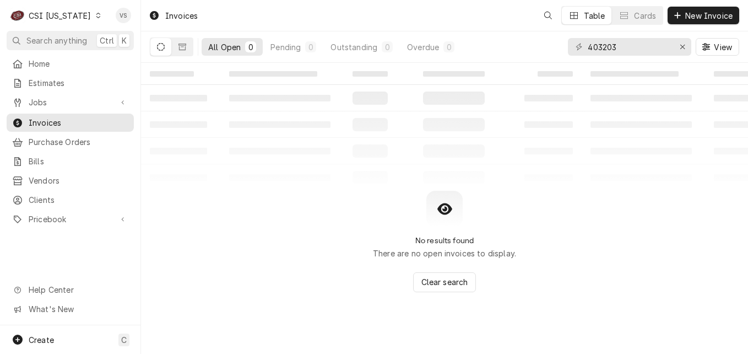
click at [96, 16] on icon "Dynamic Content Wrapper" at bounding box center [98, 16] width 5 height 6
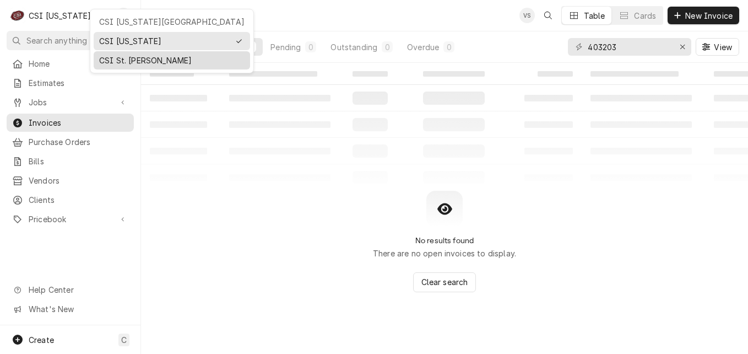
click at [132, 58] on div "CSI St. [PERSON_NAME]" at bounding box center [171, 61] width 145 height 12
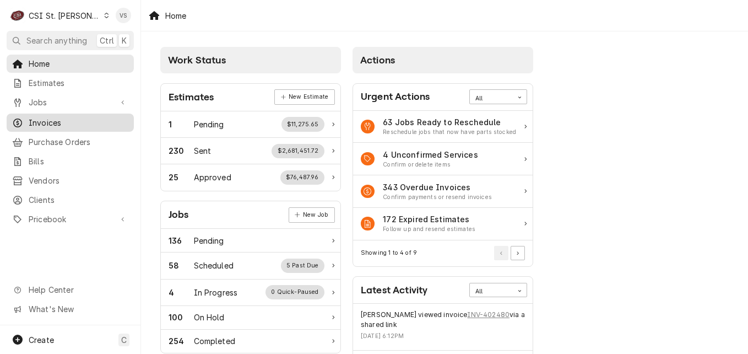
click at [48, 120] on span "Invoices" at bounding box center [79, 123] width 100 height 12
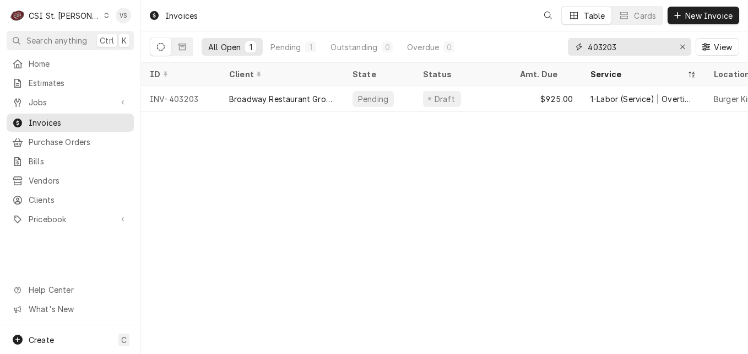
click at [618, 47] on input "403203" at bounding box center [629, 47] width 83 height 18
drag, startPoint x: 618, startPoint y: 47, endPoint x: 614, endPoint y: 55, distance: 8.6
click at [604, 45] on input "403203" at bounding box center [629, 47] width 83 height 18
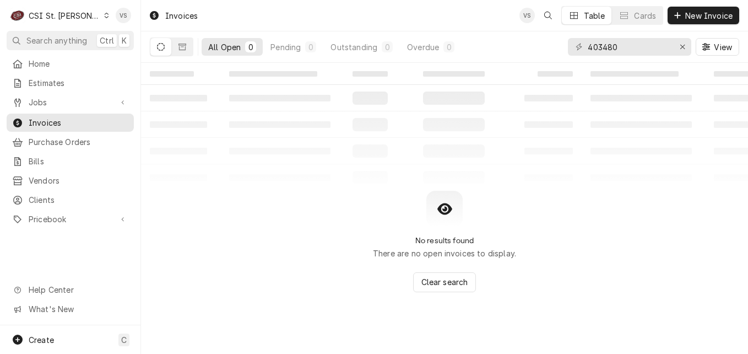
click at [163, 51] on button "Dynamic Content Wrapper" at bounding box center [160, 47] width 21 height 18
drag, startPoint x: 598, startPoint y: 47, endPoint x: 604, endPoint y: 44, distance: 6.4
click at [604, 44] on input "403480" at bounding box center [629, 47] width 83 height 18
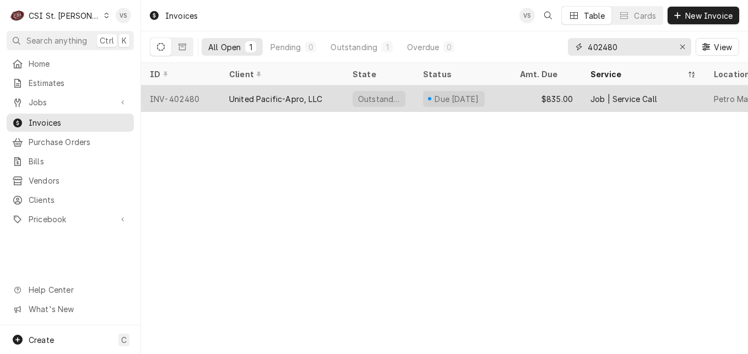
type input "402480"
click at [298, 99] on div "United Pacific-Apro, LLC" at bounding box center [275, 99] width 93 height 12
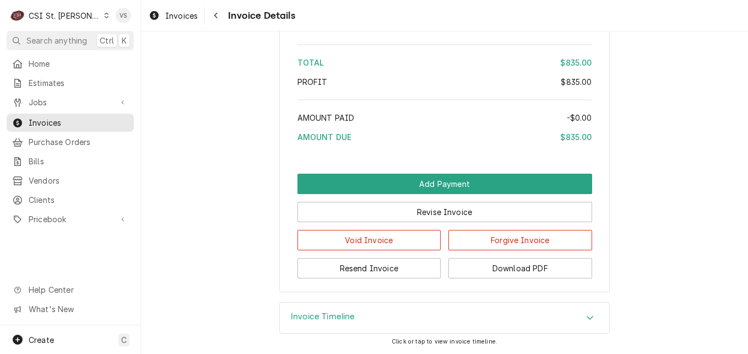
scroll to position [1894, 0]
click at [578, 310] on div "Invoice Timeline" at bounding box center [444, 317] width 329 height 31
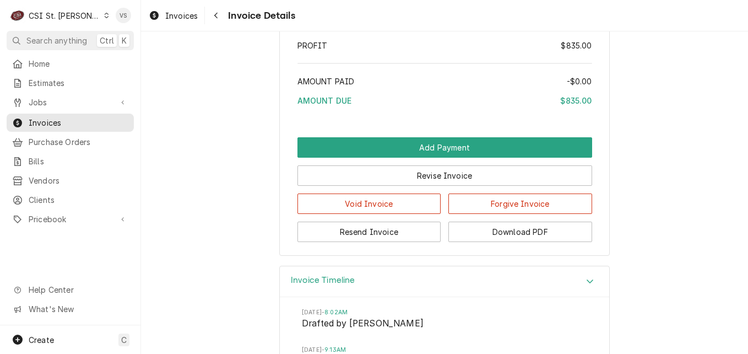
click at [587, 283] on icon "Accordion Header" at bounding box center [590, 281] width 7 height 4
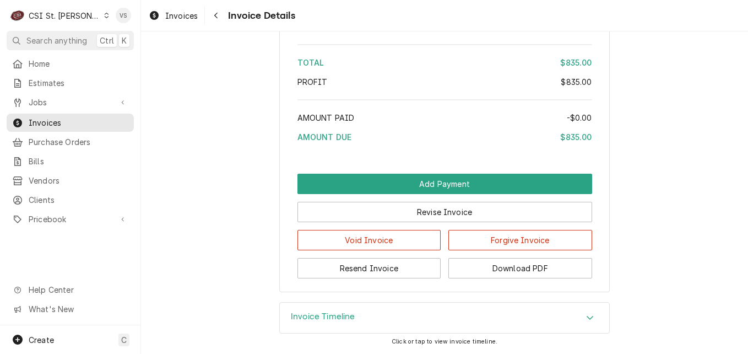
click at [586, 317] on icon "Accordion Header" at bounding box center [590, 317] width 8 height 9
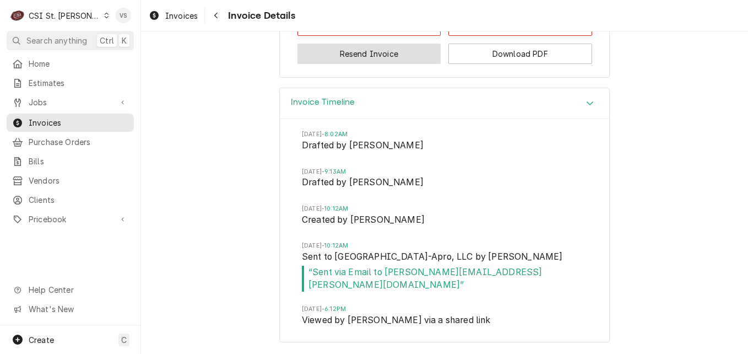
scroll to position [2095, 0]
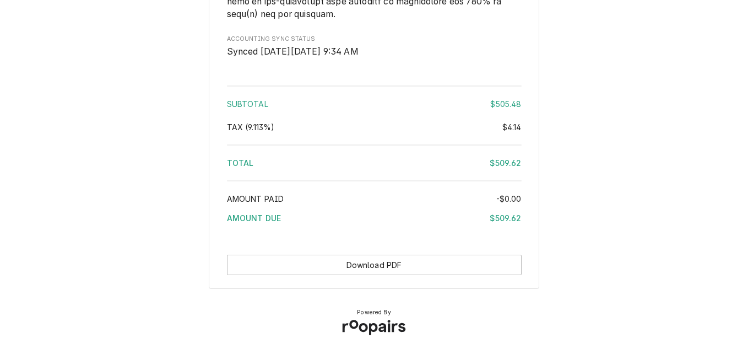
scroll to position [2046, 0]
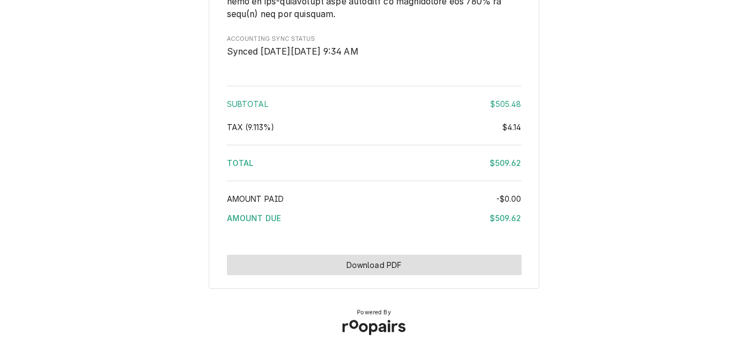
click at [391, 266] on button "Download PDF" at bounding box center [374, 264] width 295 height 20
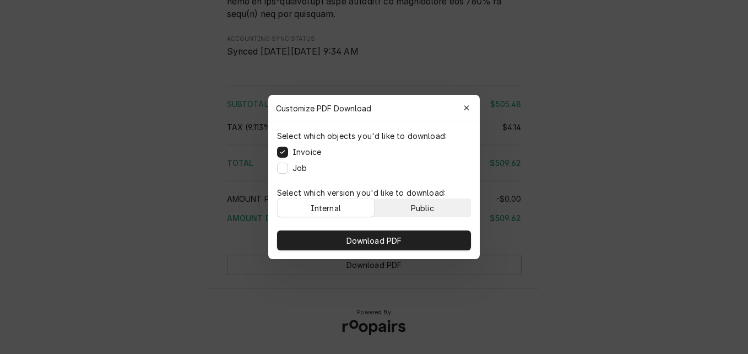
click at [416, 205] on div "Public" at bounding box center [422, 208] width 23 height 12
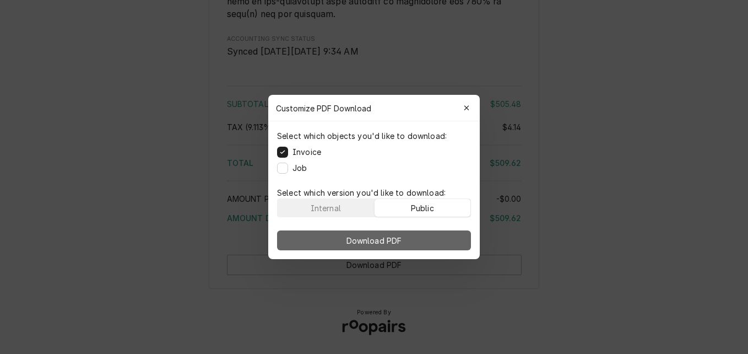
click at [415, 236] on button "Download PDF" at bounding box center [374, 240] width 194 height 20
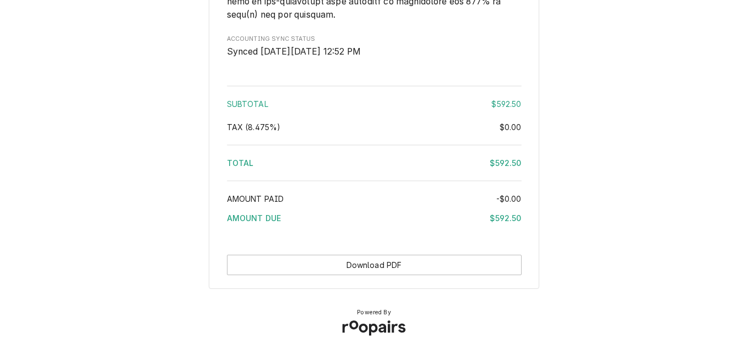
scroll to position [1656, 0]
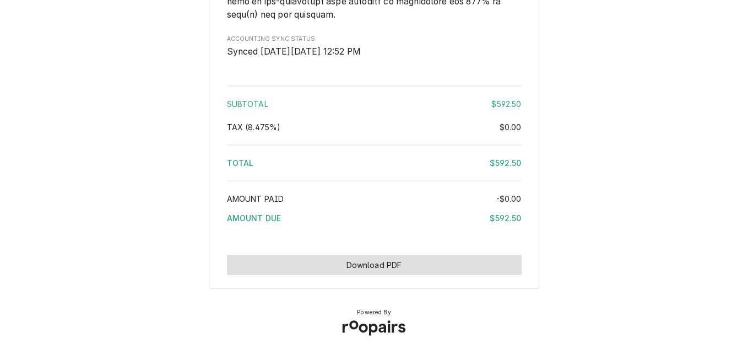
click at [449, 263] on button "Download PDF" at bounding box center [374, 264] width 295 height 20
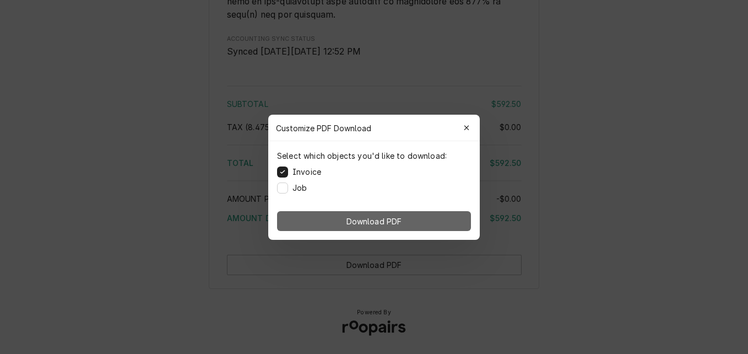
click at [419, 212] on button "Download PDF" at bounding box center [374, 221] width 194 height 20
